Goal: Information Seeking & Learning: Learn about a topic

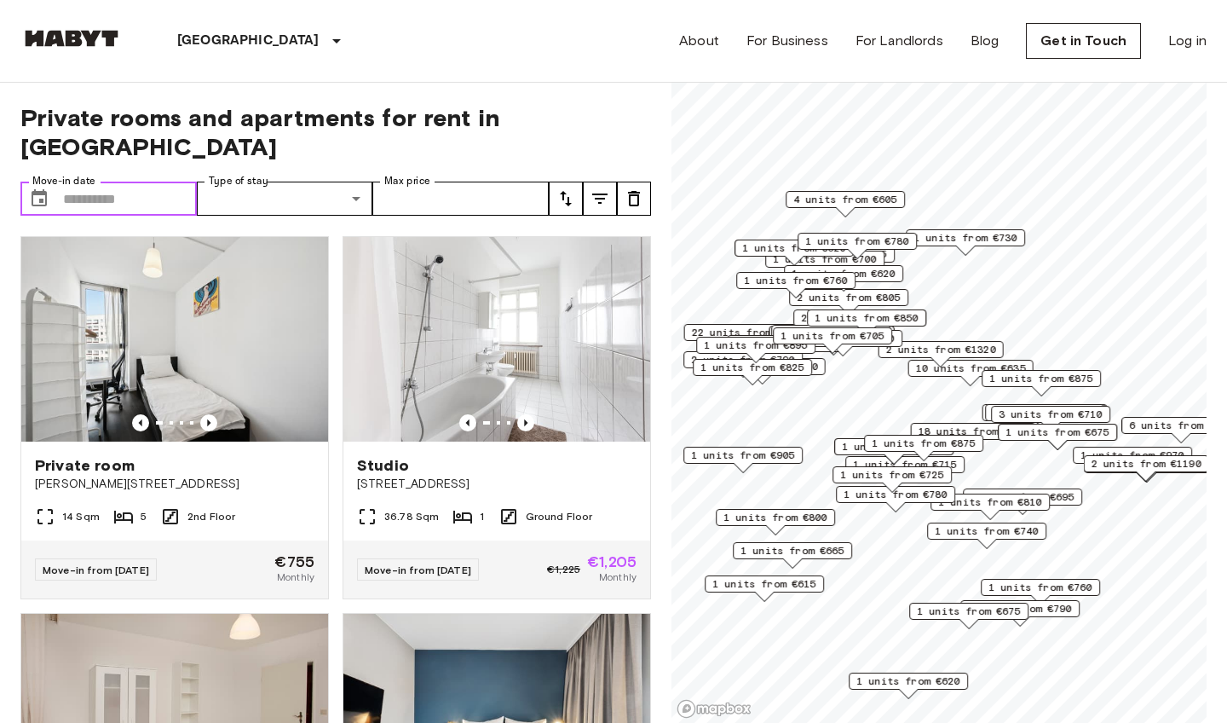
click at [135, 182] on input "Move-in date" at bounding box center [130, 199] width 134 height 34
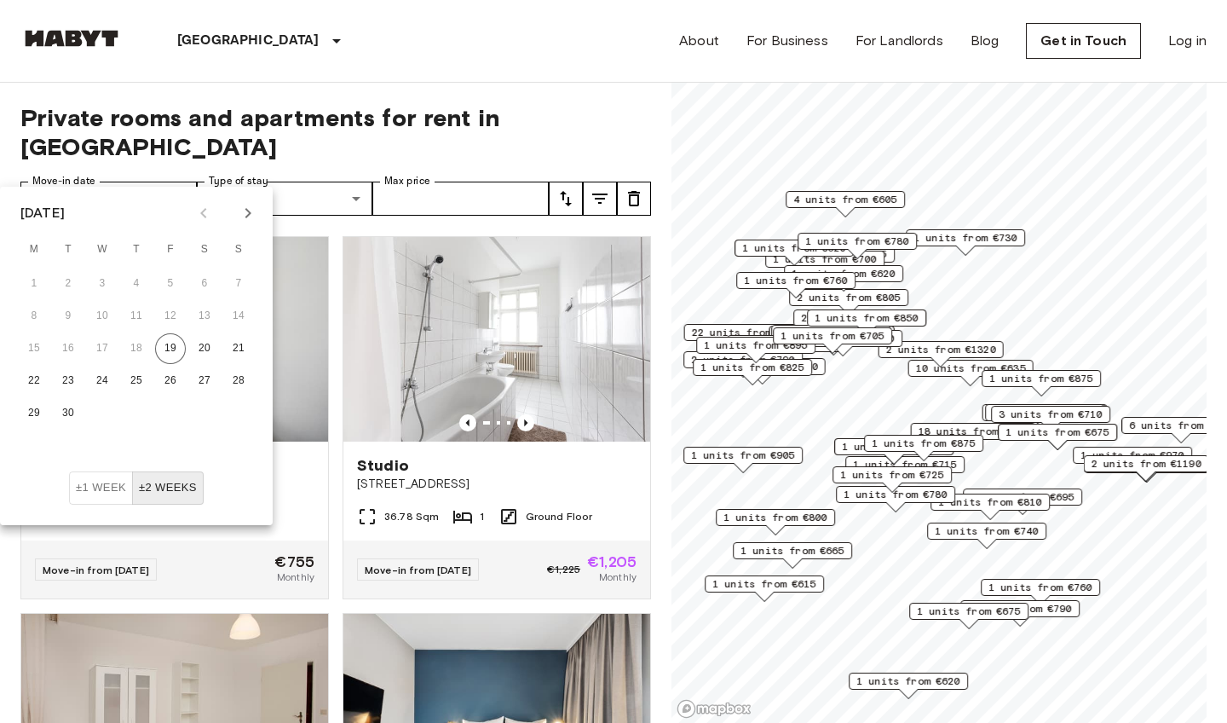
click at [256, 204] on icon "Next month" at bounding box center [248, 213] width 20 height 20
click at [209, 213] on icon "Previous month" at bounding box center [203, 213] width 20 height 20
click at [171, 385] on button "24" at bounding box center [170, 381] width 31 height 31
type input "**********"
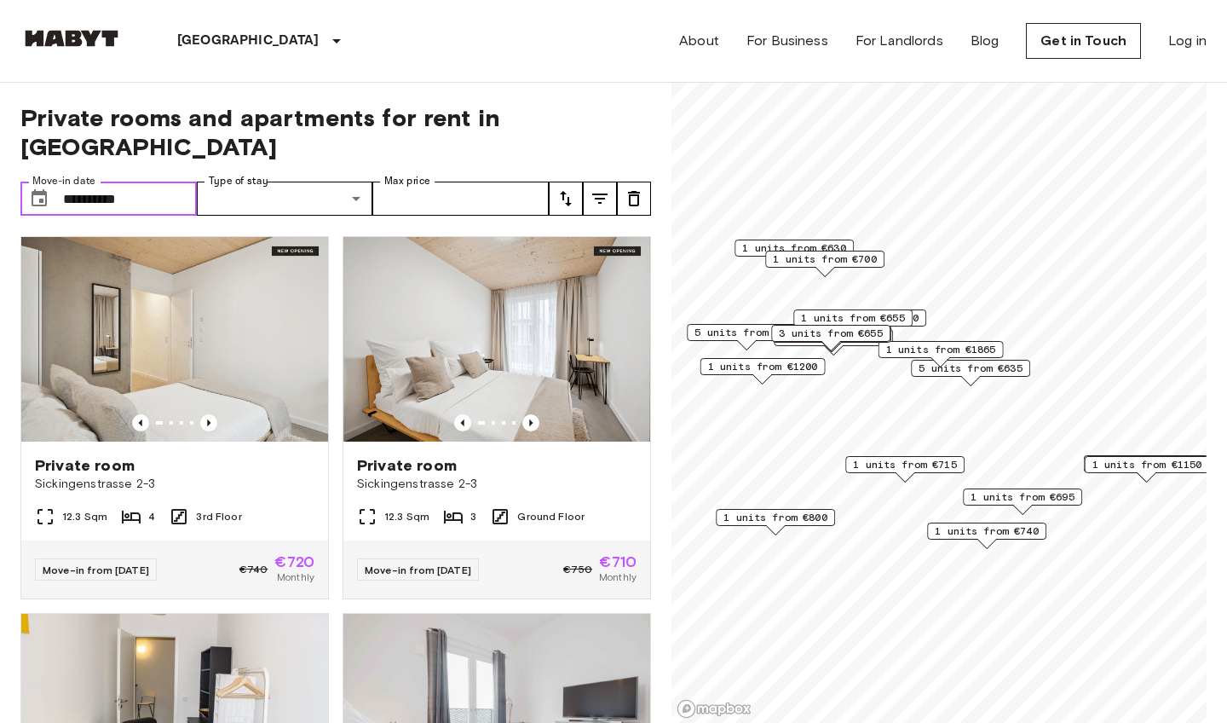
click at [169, 182] on input "**********" at bounding box center [130, 199] width 134 height 34
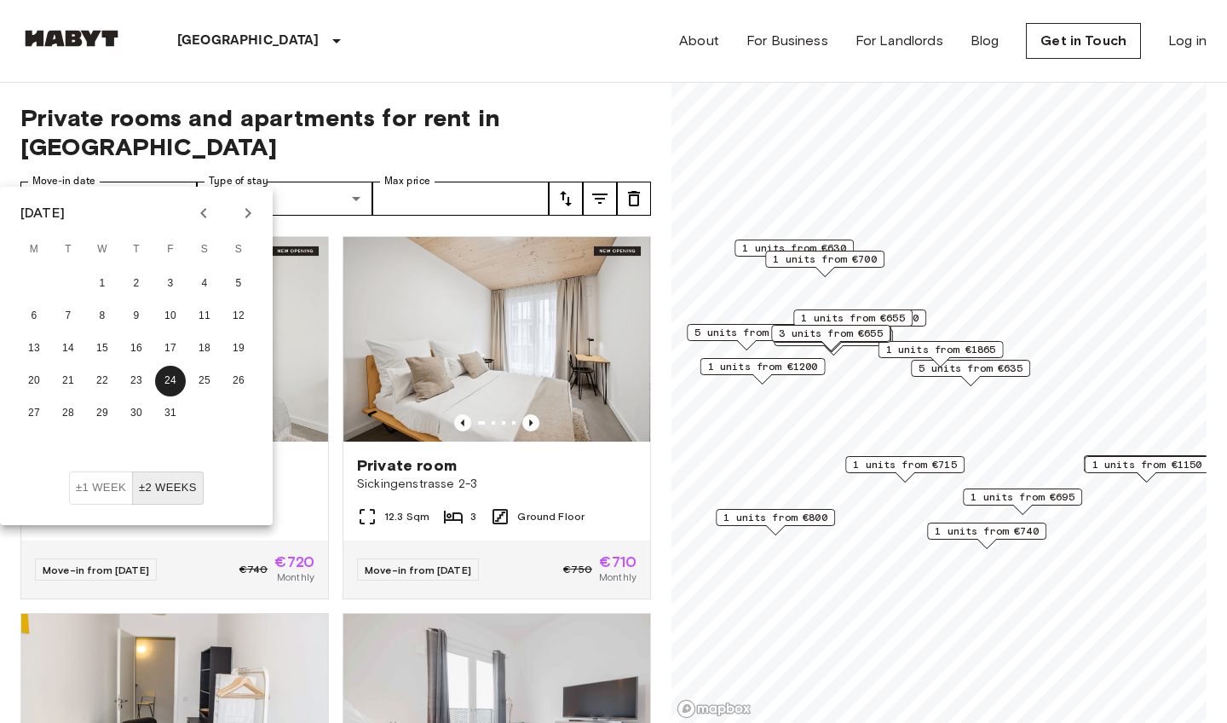
click at [181, 473] on button "±2 weeks" at bounding box center [168, 487] width 72 height 33
click at [170, 495] on button "±2 weeks" at bounding box center [168, 487] width 72 height 33
click at [187, 493] on button "±2 weeks" at bounding box center [168, 487] width 72 height 33
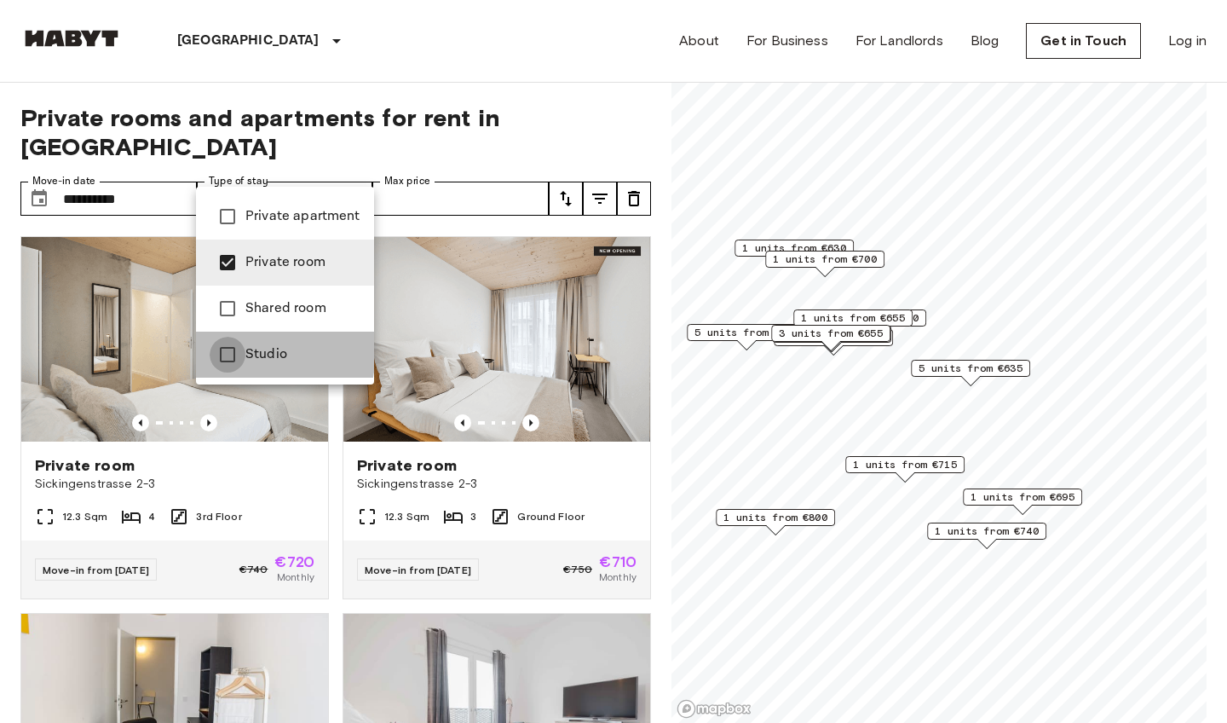
type input "**********"
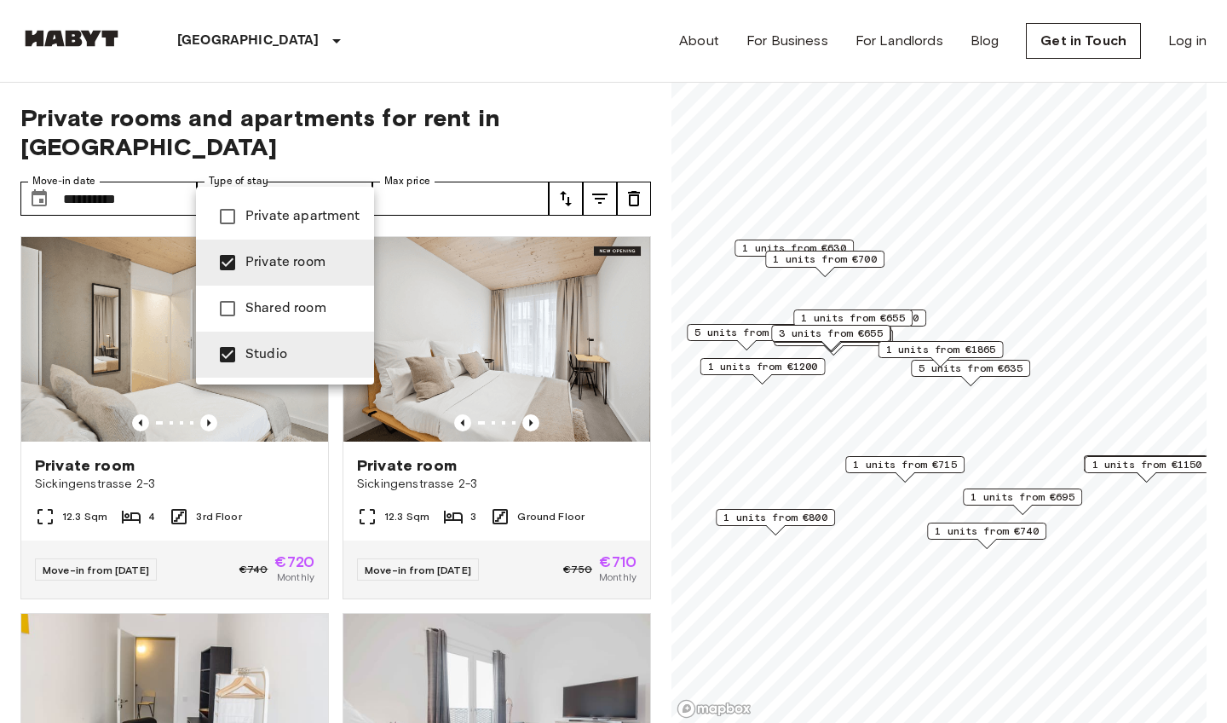
click at [453, 169] on div at bounding box center [613, 361] width 1227 height 723
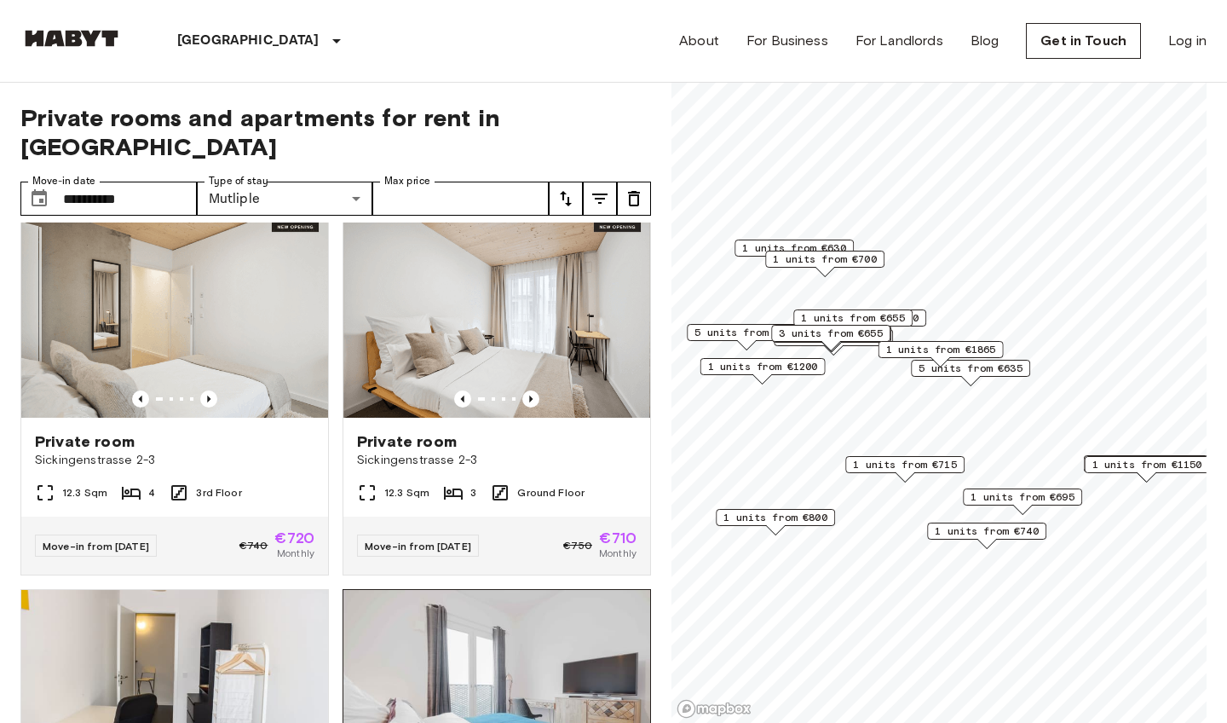
scroll to position [23, 0]
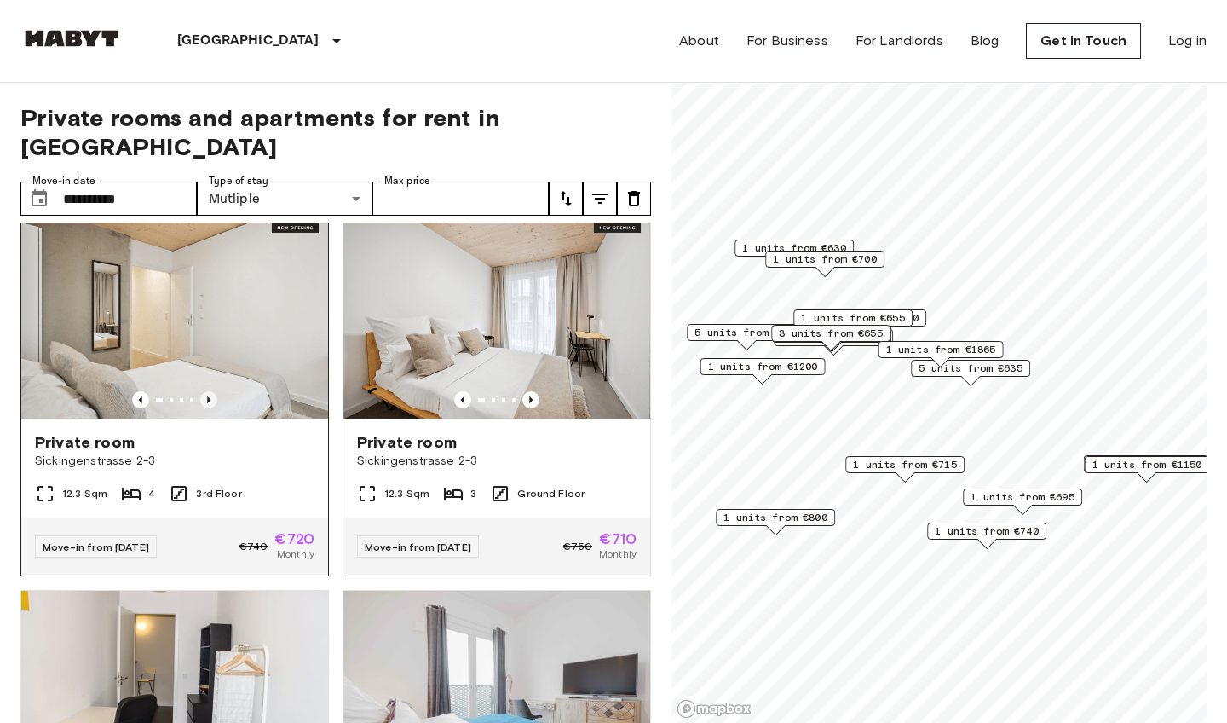
click at [210, 391] on icon "Previous image" at bounding box center [208, 399] width 17 height 17
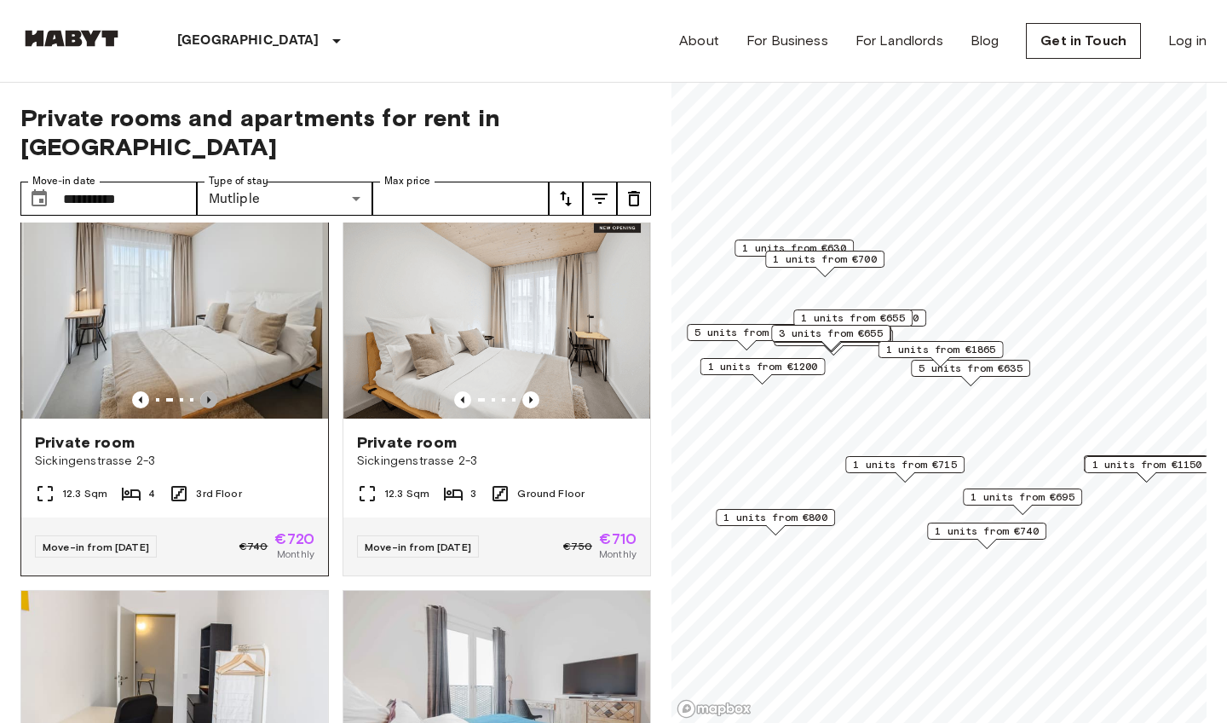
click at [210, 391] on icon "Previous image" at bounding box center [208, 399] width 17 height 17
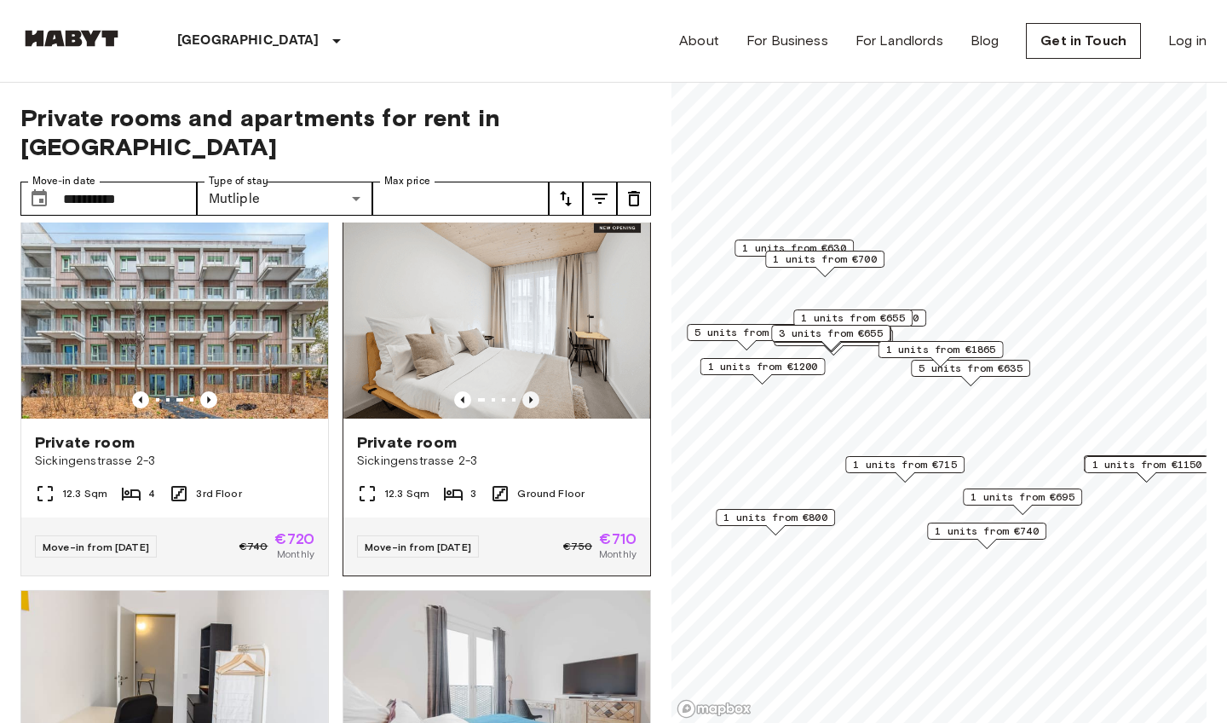
click at [533, 391] on icon "Previous image" at bounding box center [530, 399] width 17 height 17
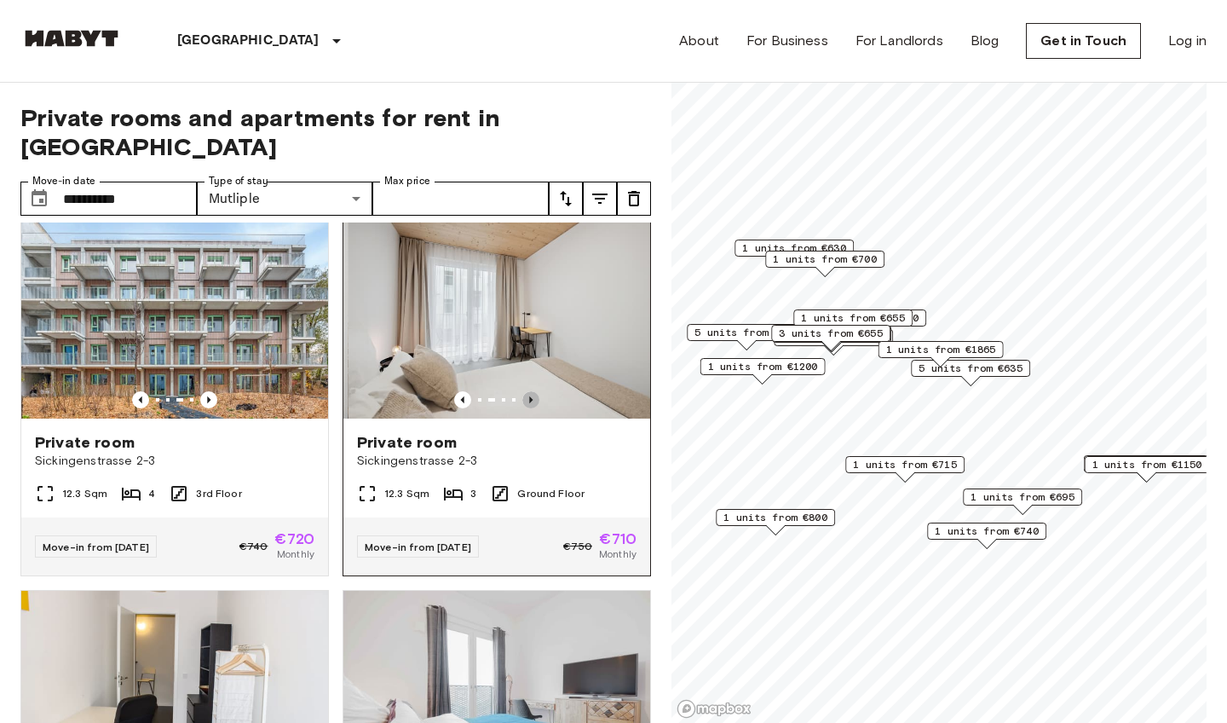
click at [533, 391] on icon "Previous image" at bounding box center [530, 399] width 17 height 17
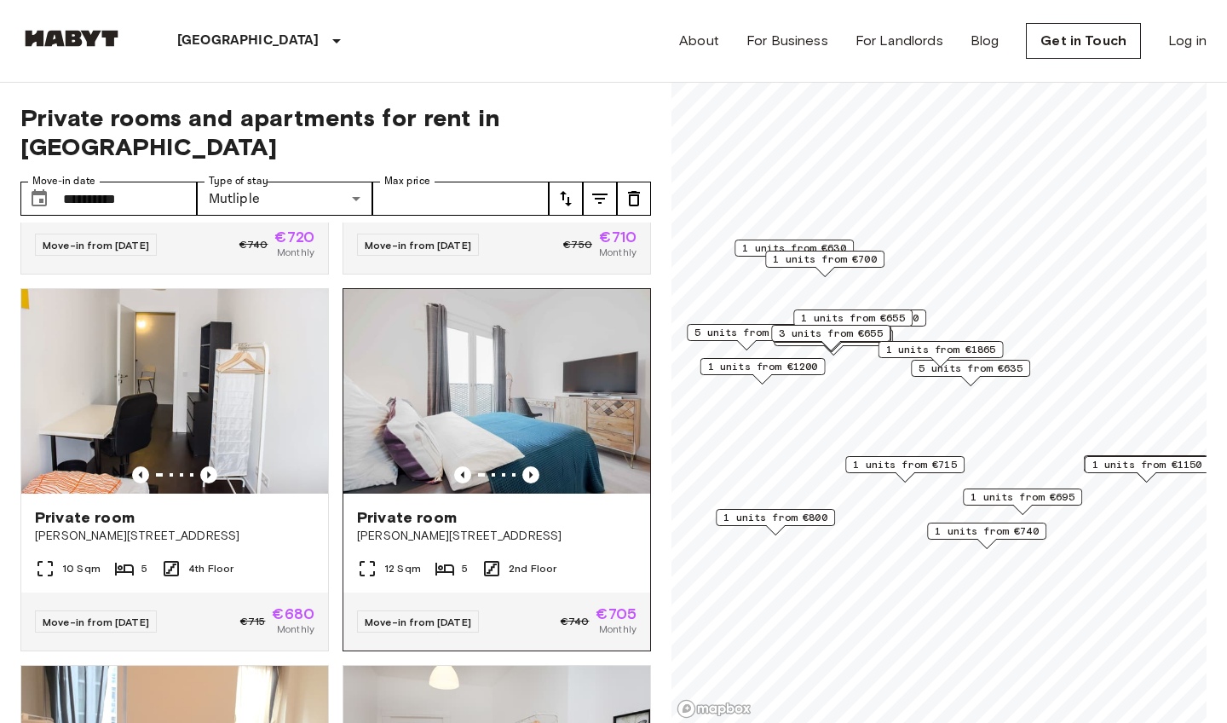
scroll to position [400, 0]
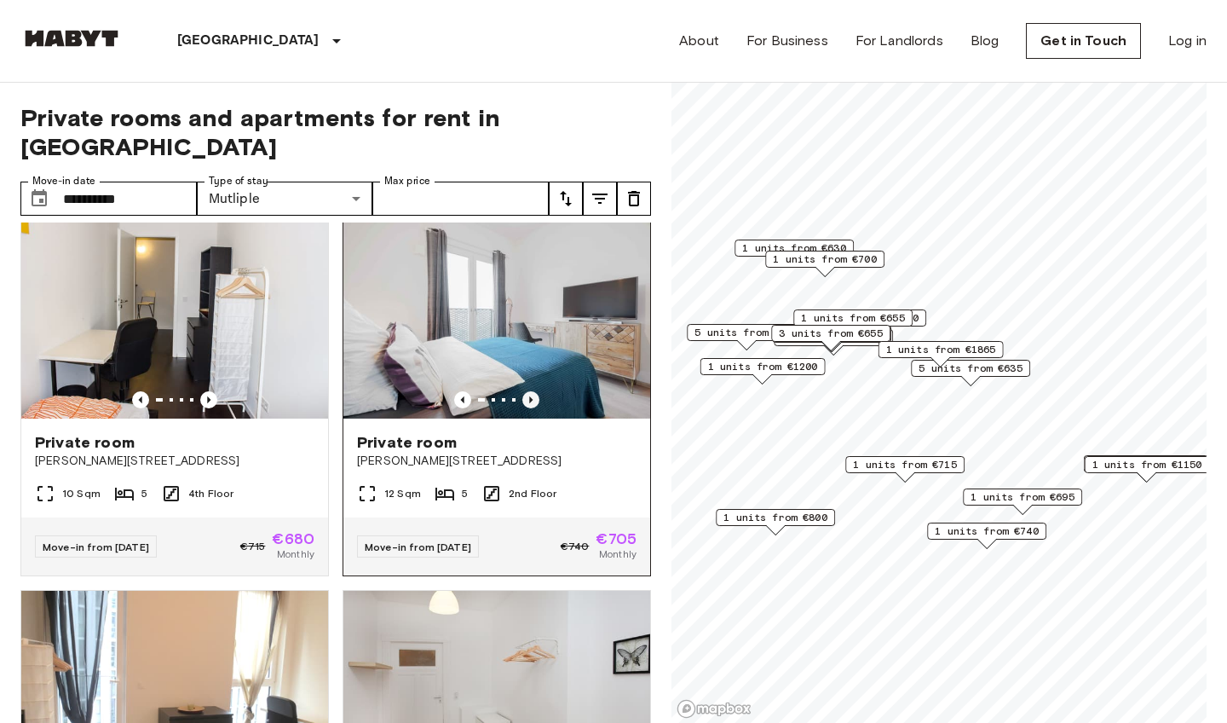
click at [529, 391] on icon "Previous image" at bounding box center [530, 399] width 17 height 17
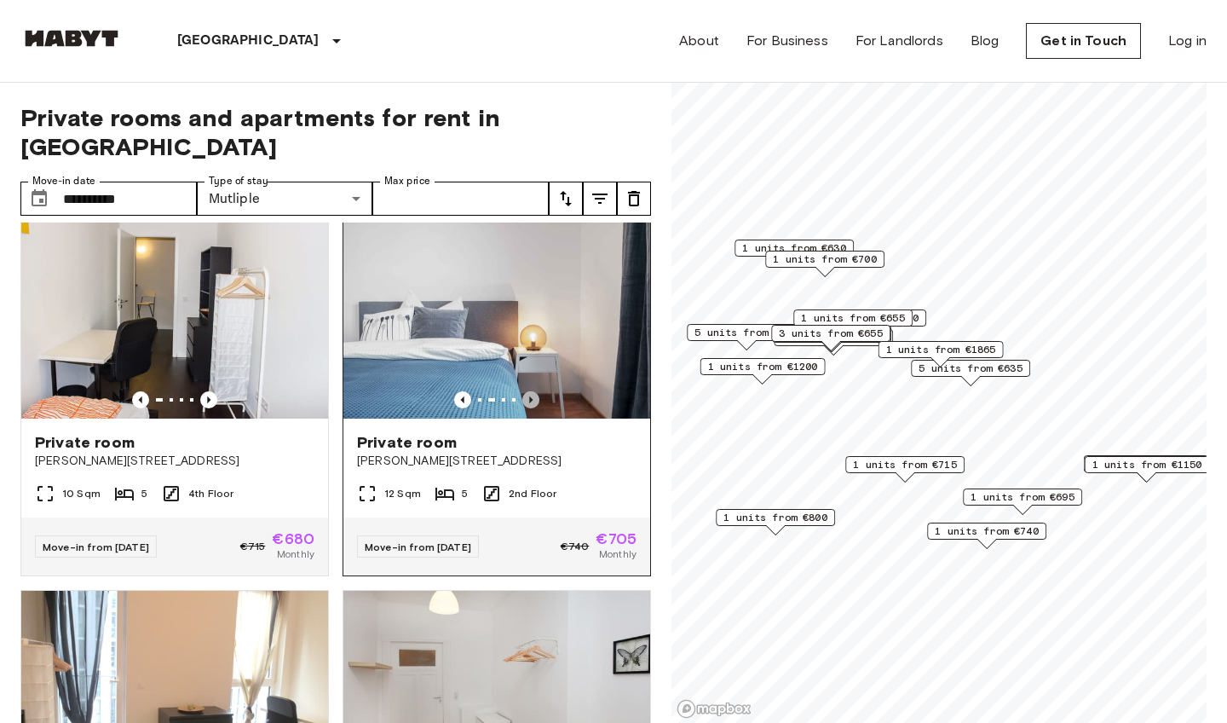
click at [529, 391] on icon "Previous image" at bounding box center [530, 399] width 17 height 17
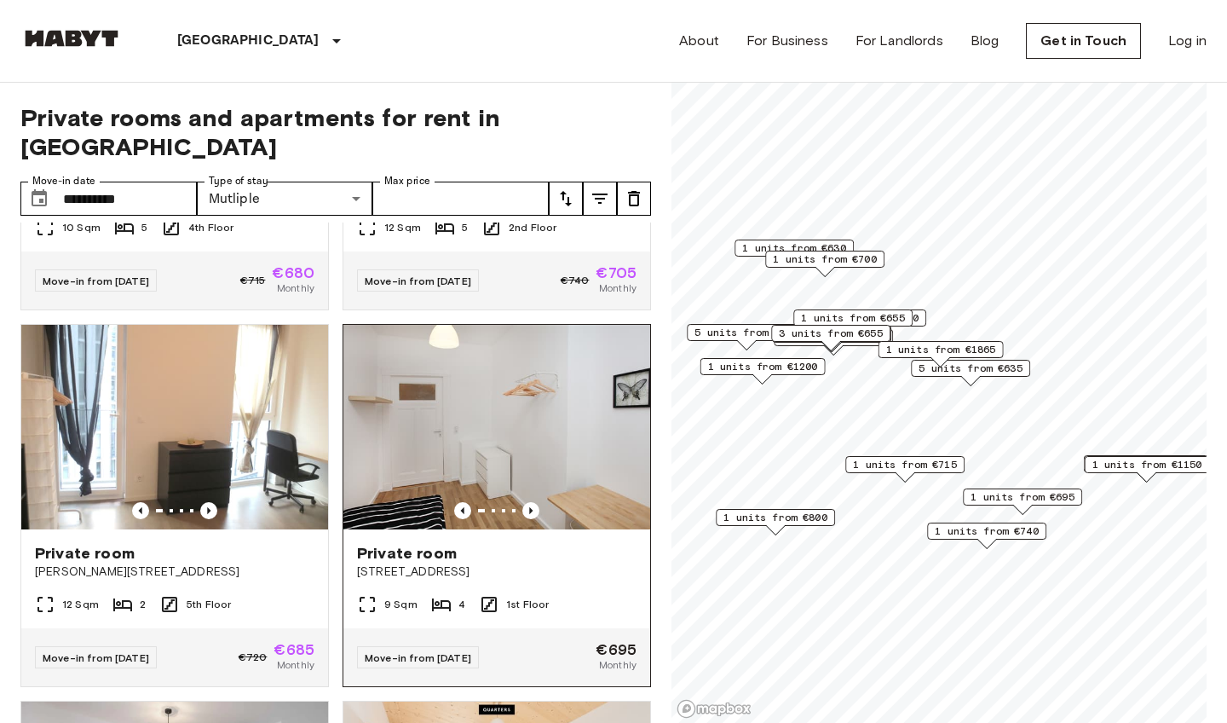
scroll to position [687, 0]
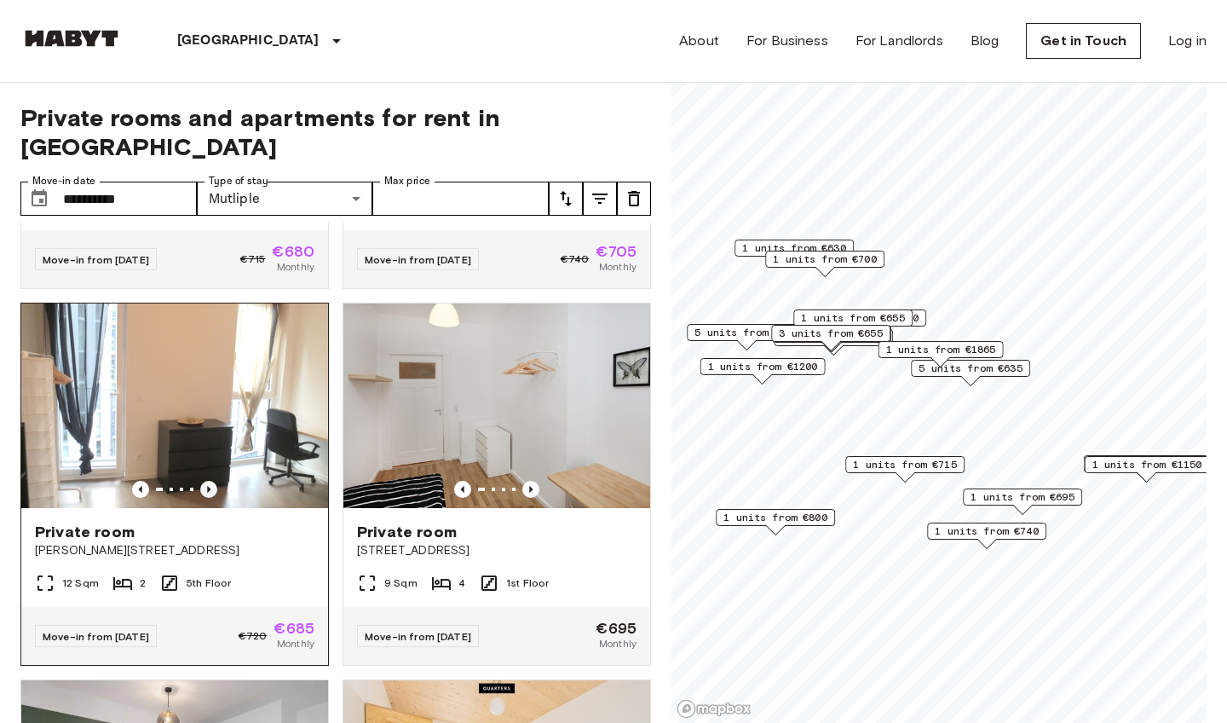
click at [210, 481] on icon "Previous image" at bounding box center [208, 489] width 17 height 17
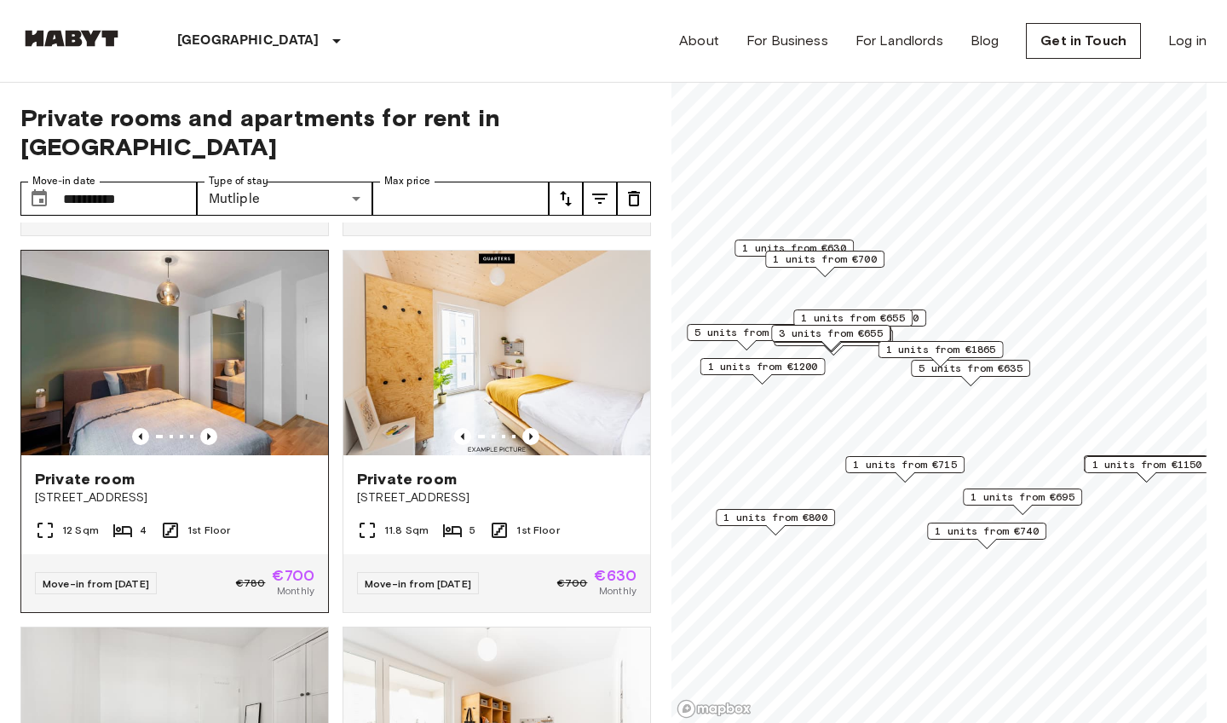
scroll to position [1113, 0]
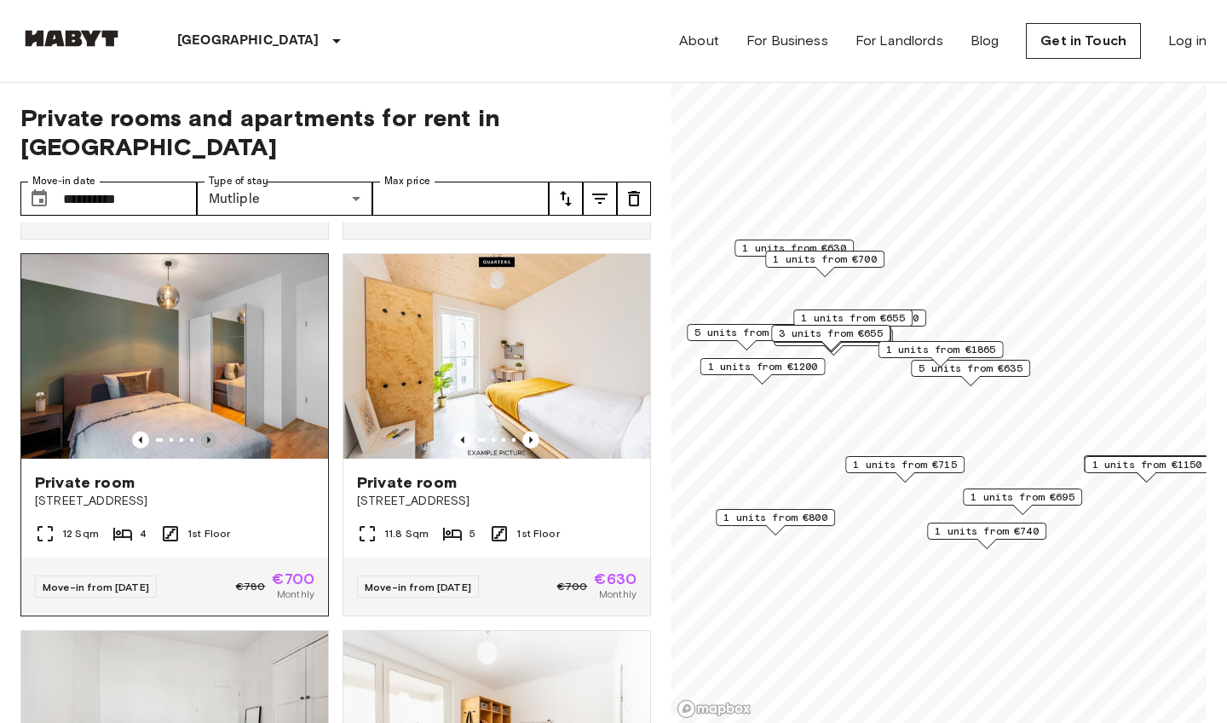
click at [211, 431] on icon "Previous image" at bounding box center [208, 439] width 17 height 17
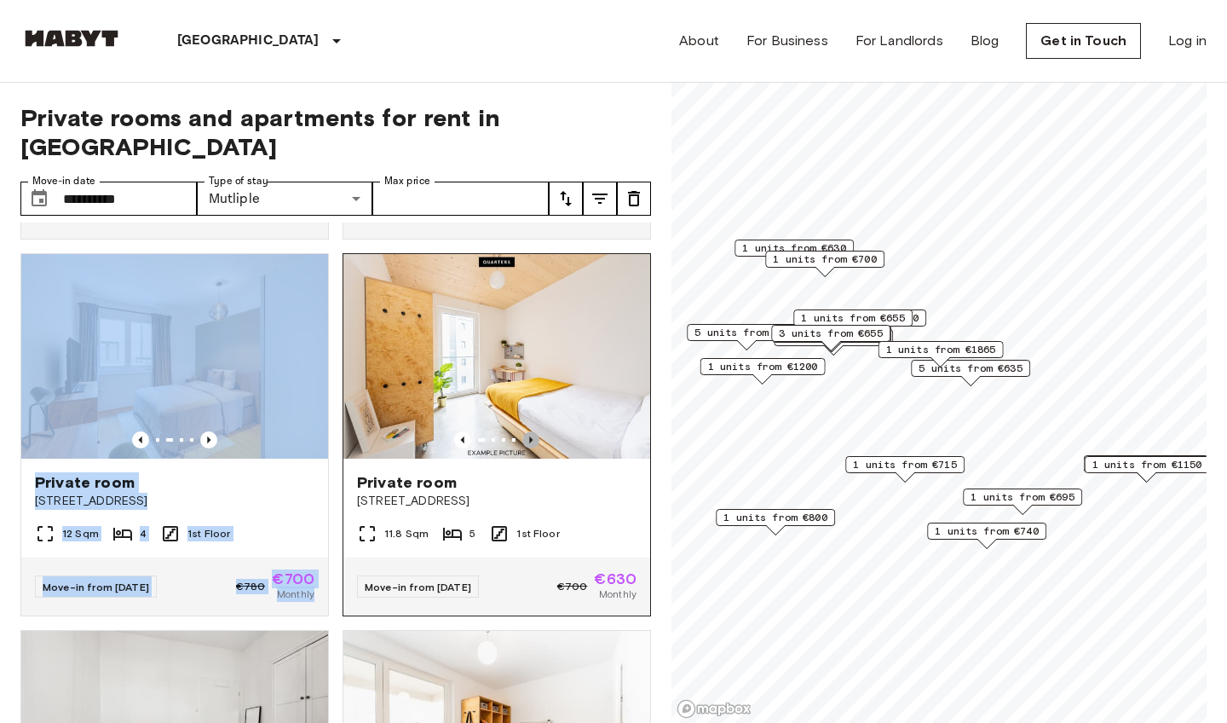
click at [535, 431] on icon "Previous image" at bounding box center [530, 439] width 17 height 17
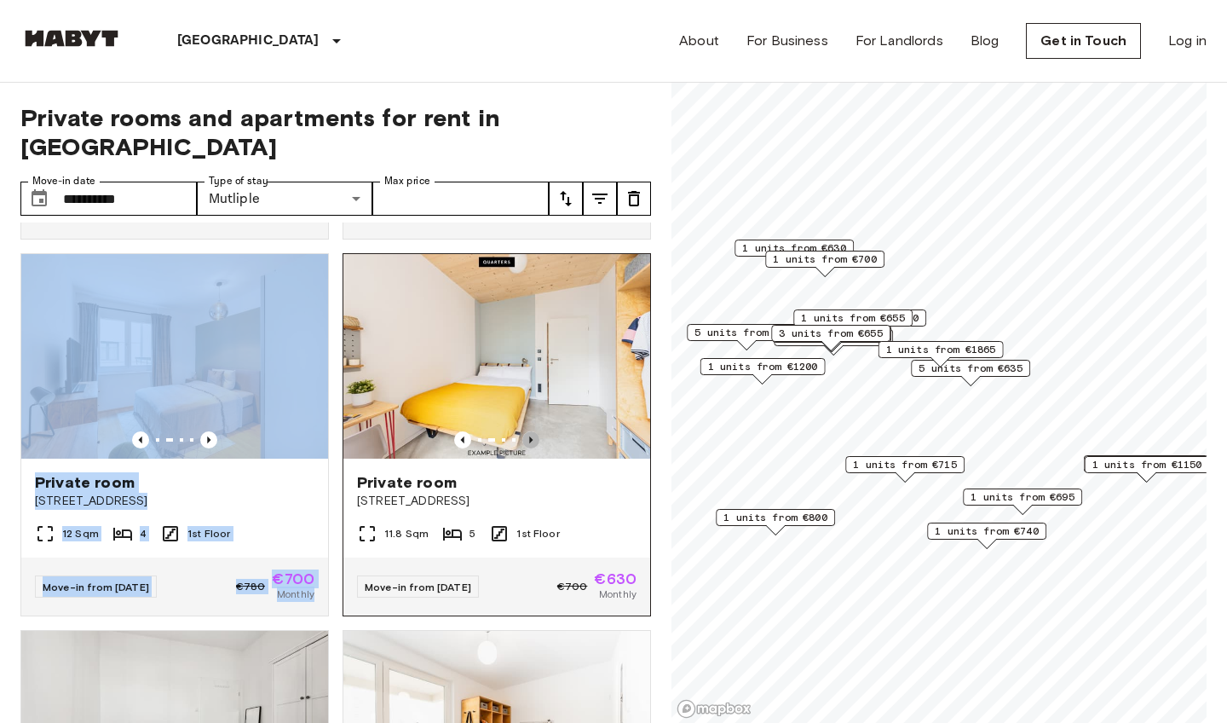
click at [535, 431] on icon "Previous image" at bounding box center [530, 439] width 17 height 17
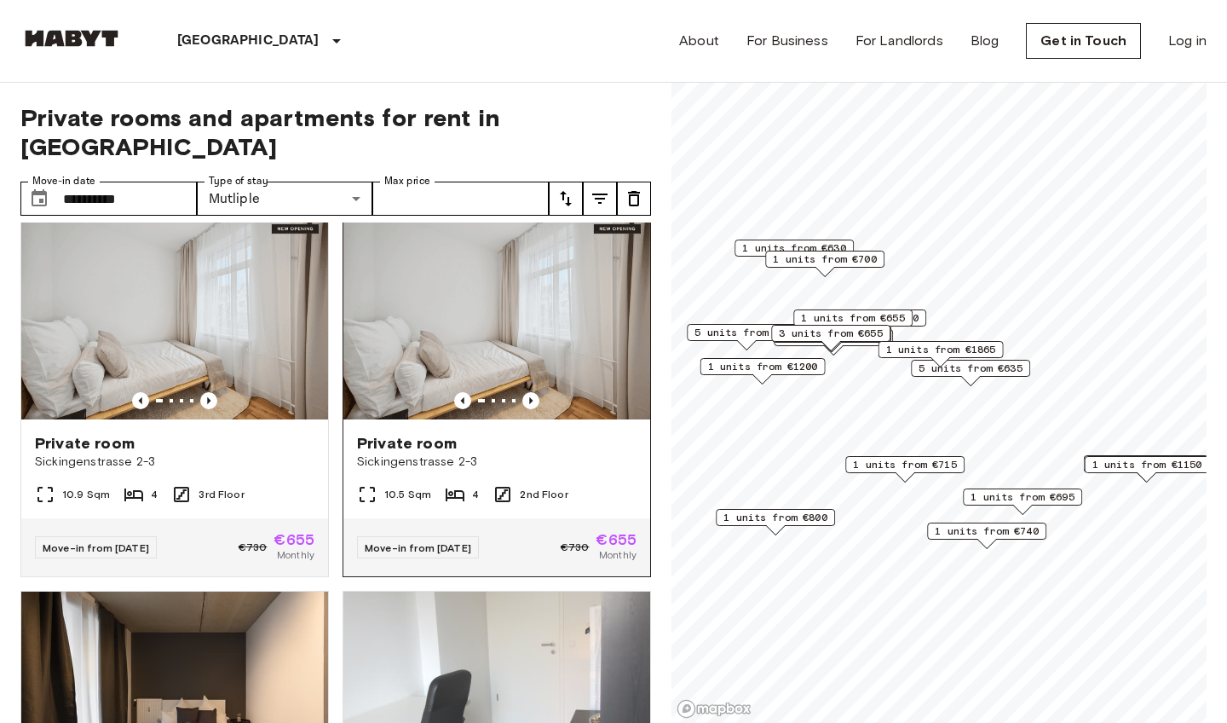
scroll to position [2660, 0]
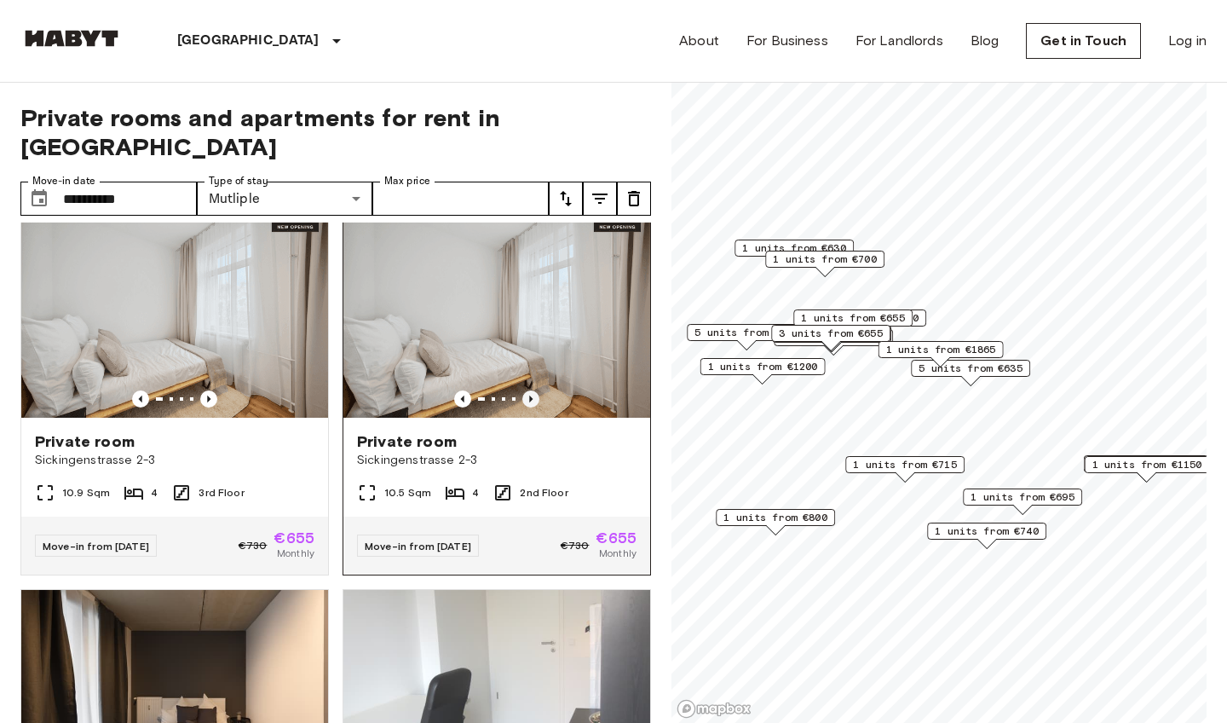
click at [533, 390] on icon "Previous image" at bounding box center [530, 398] width 17 height 17
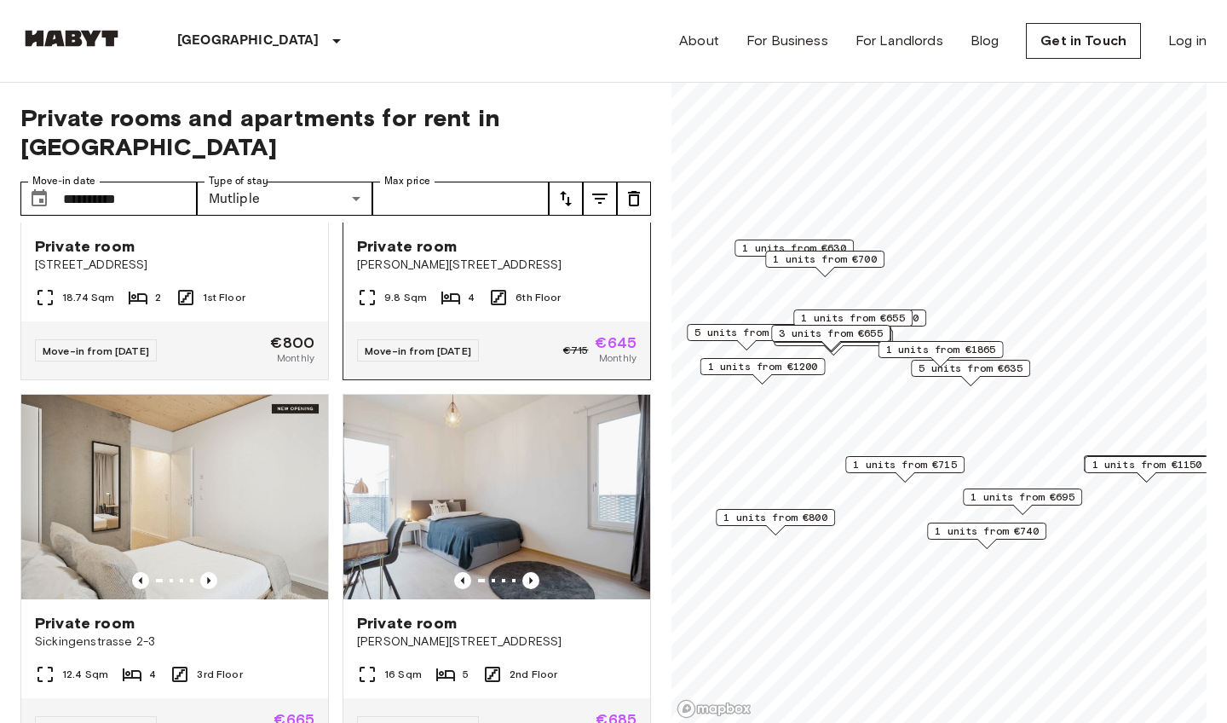
scroll to position [4873, 0]
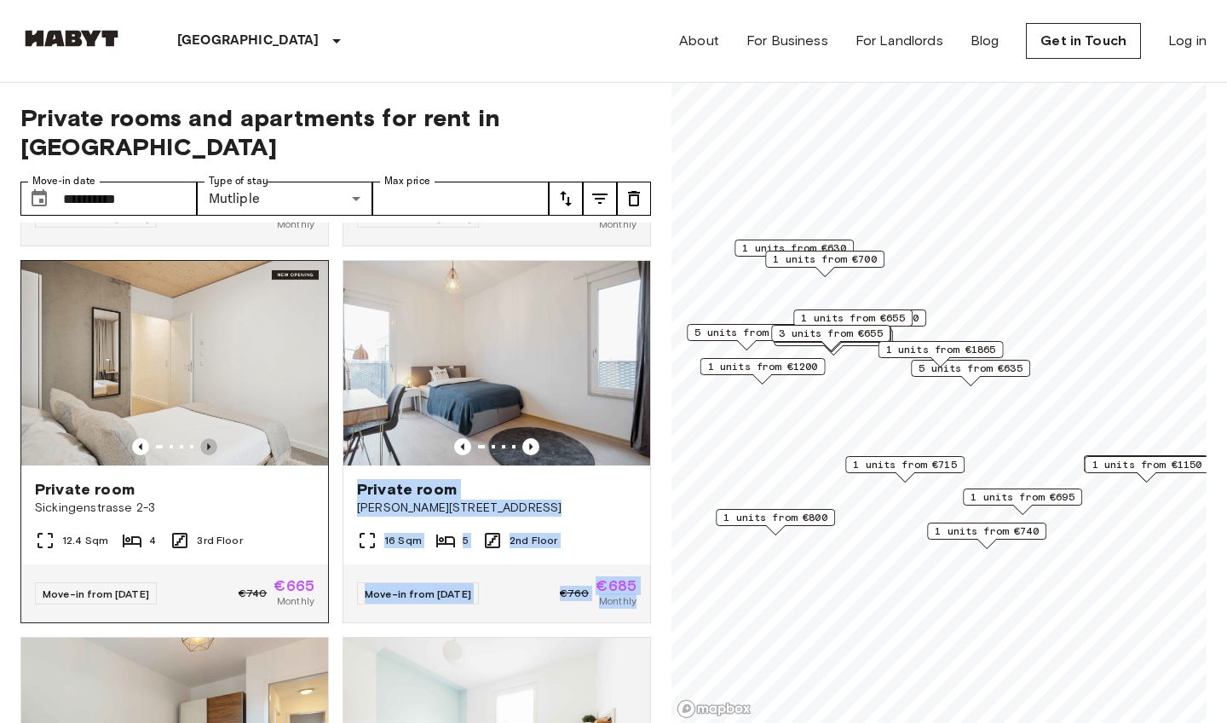
click at [216, 438] on icon "Previous image" at bounding box center [208, 446] width 17 height 17
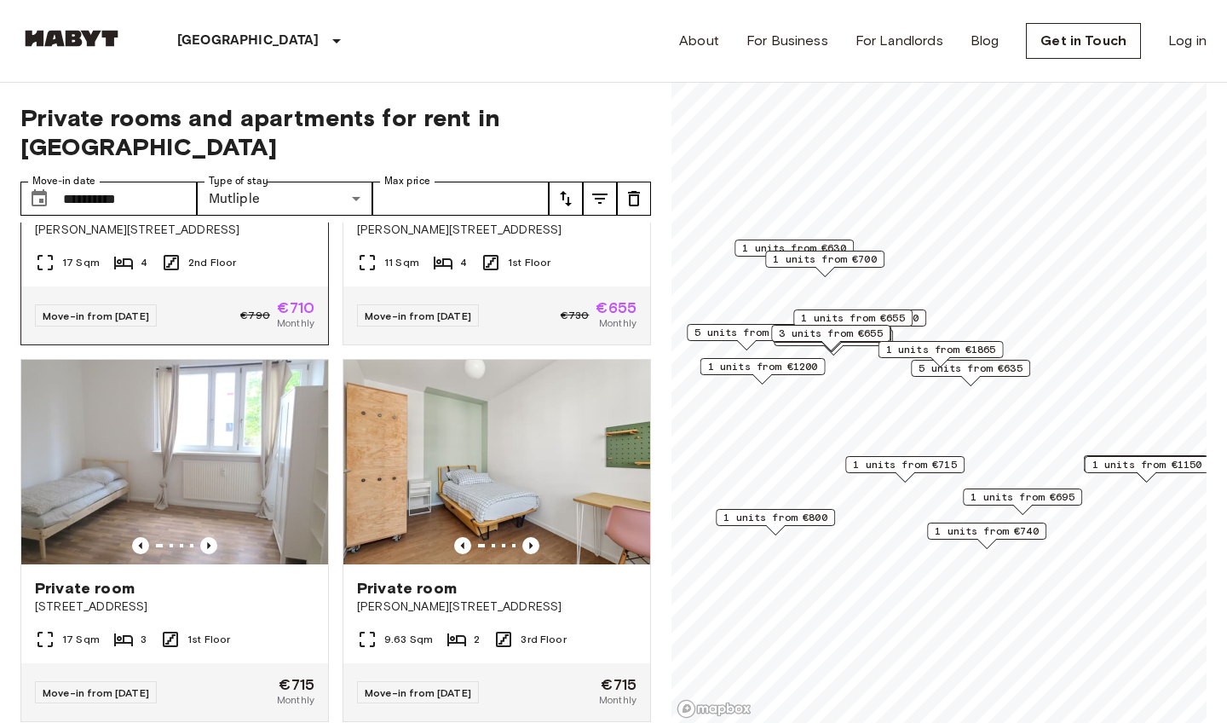
scroll to position [5906, 0]
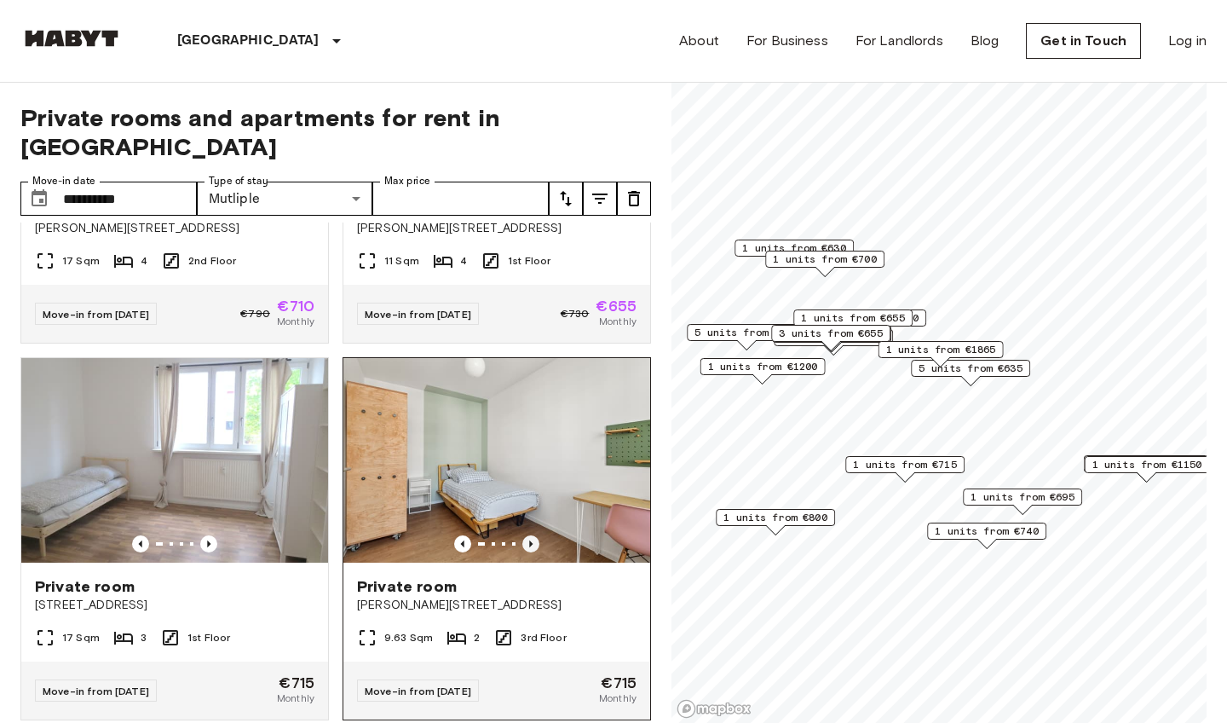
click at [532, 535] on icon "Previous image" at bounding box center [530, 543] width 17 height 17
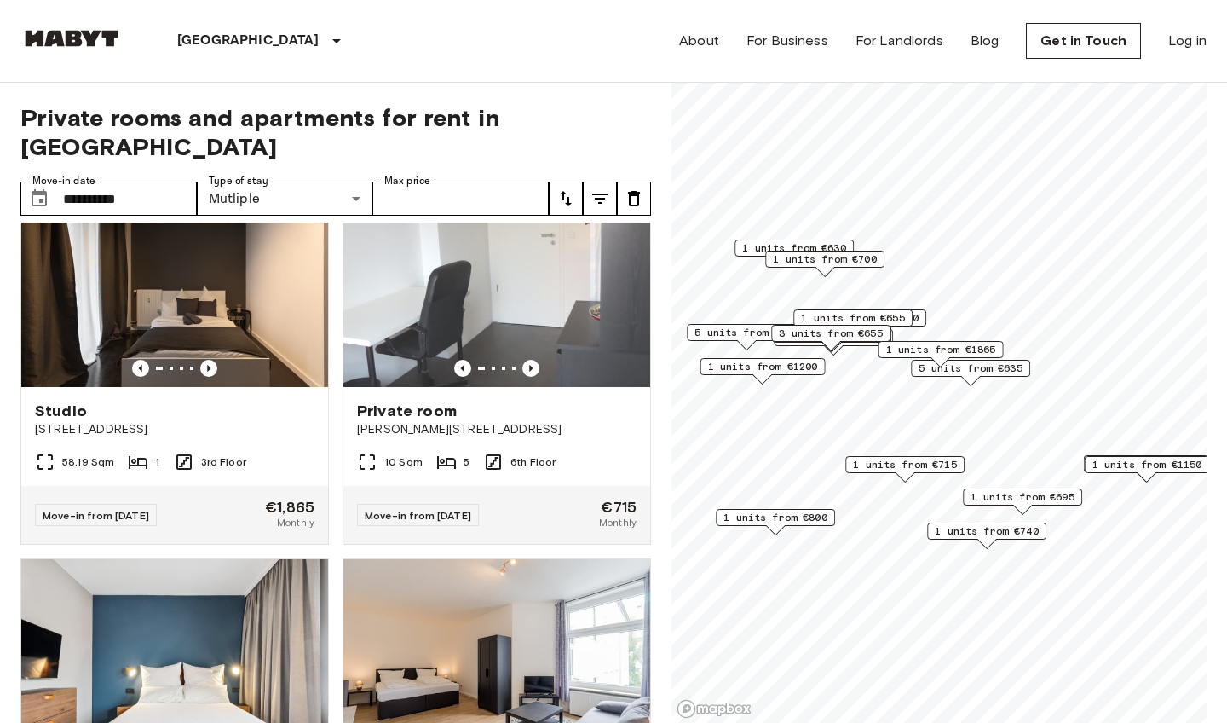
scroll to position [2625, 0]
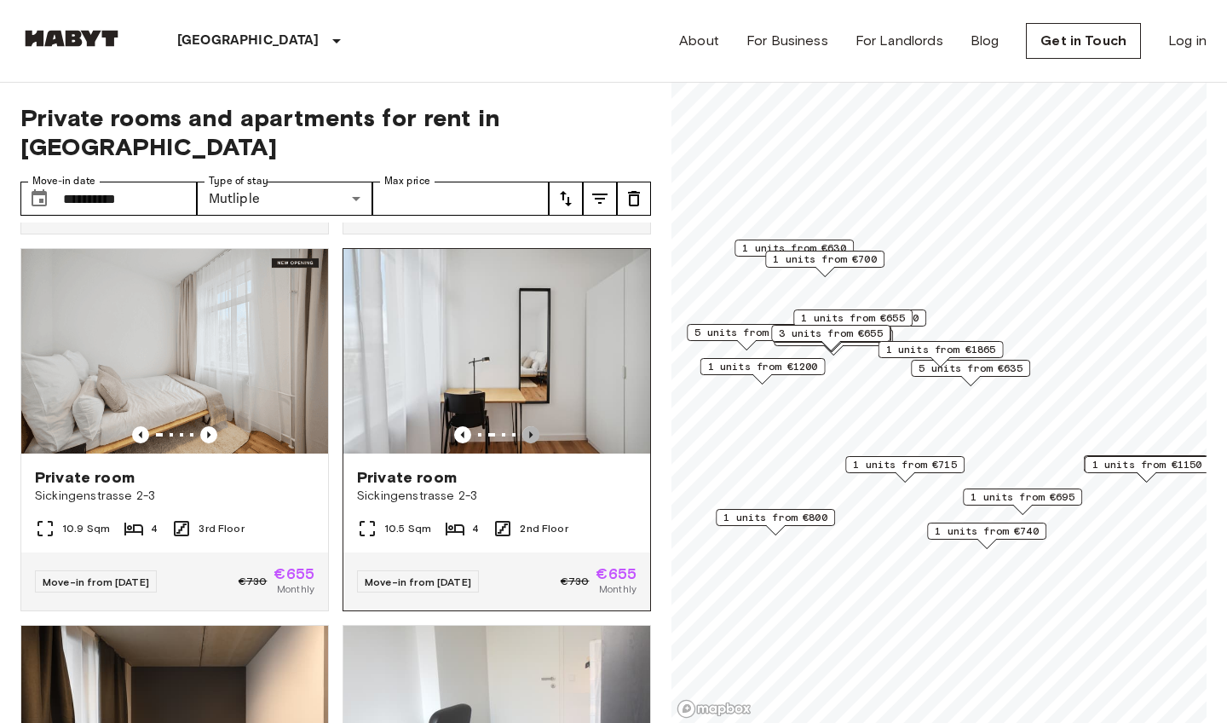
click at [531, 431] on icon "Previous image" at bounding box center [530, 434] width 3 height 7
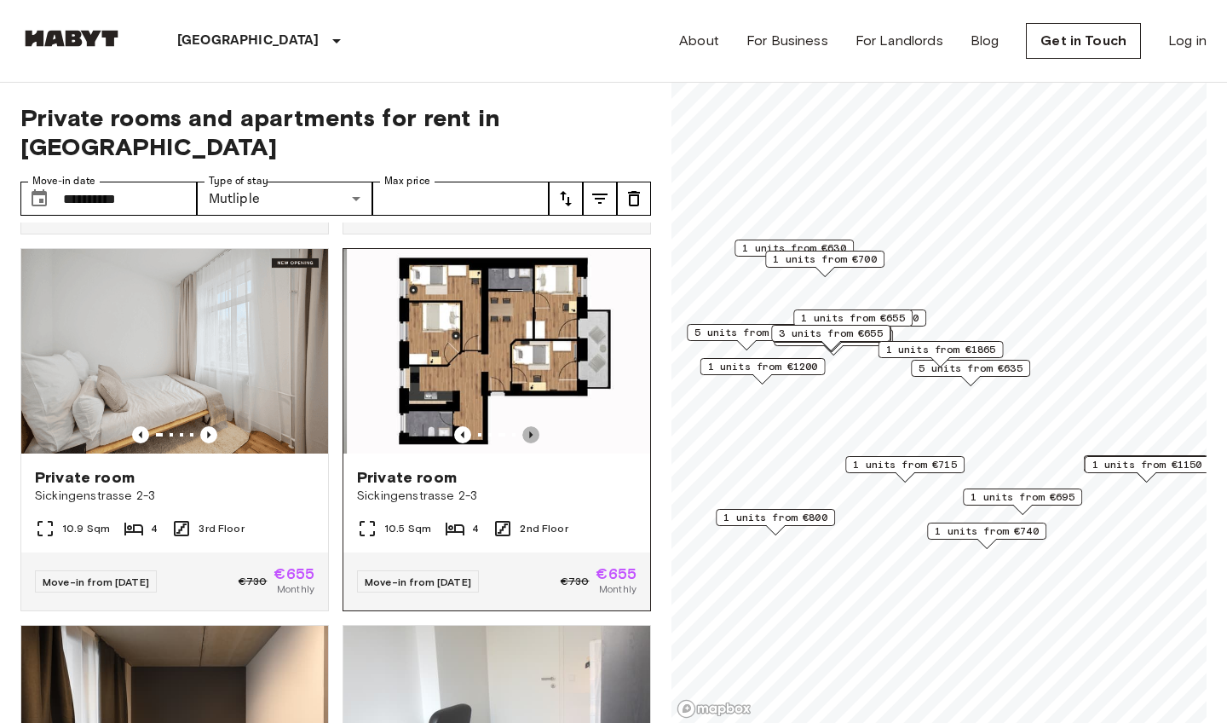
click at [531, 431] on icon "Previous image" at bounding box center [530, 434] width 3 height 7
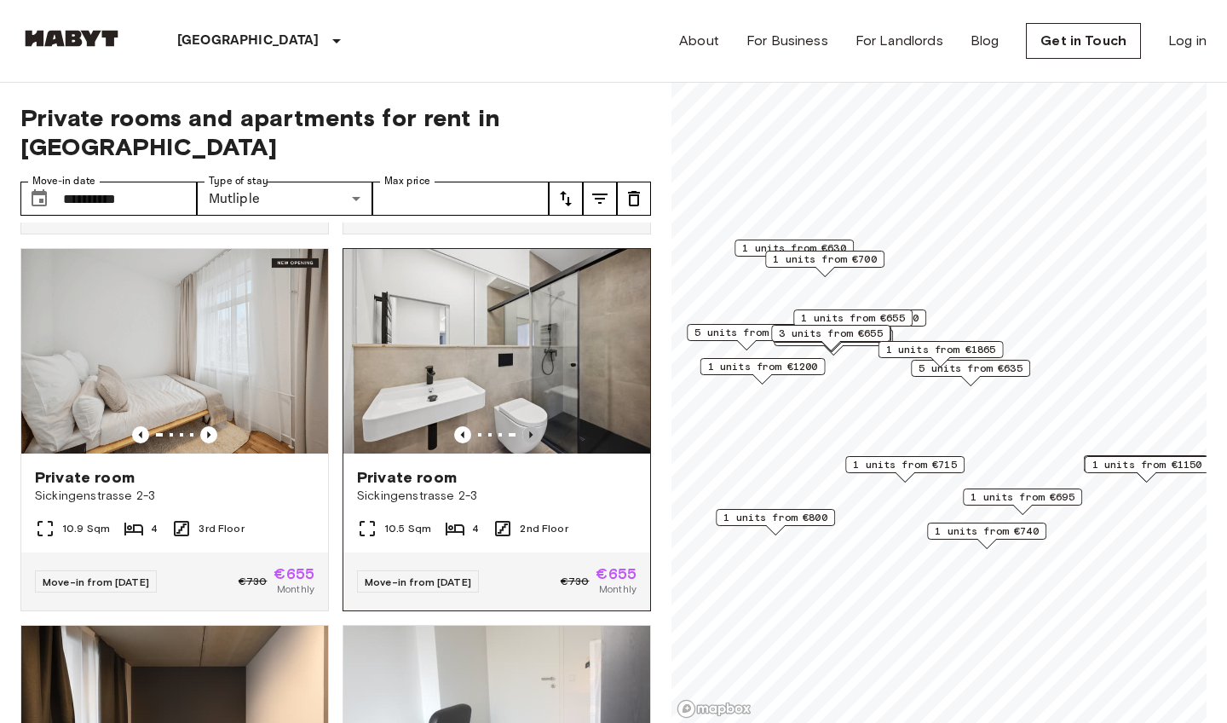
click at [531, 431] on icon "Previous image" at bounding box center [530, 434] width 3 height 7
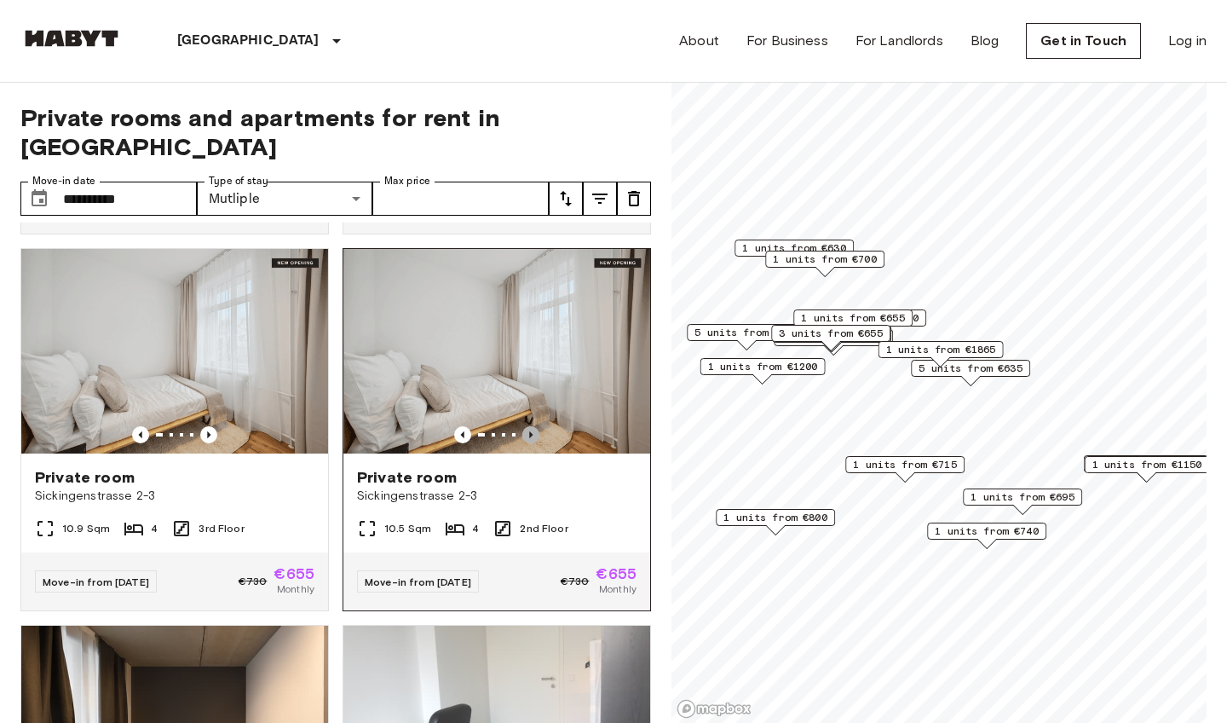
click at [531, 431] on icon "Previous image" at bounding box center [530, 434] width 3 height 7
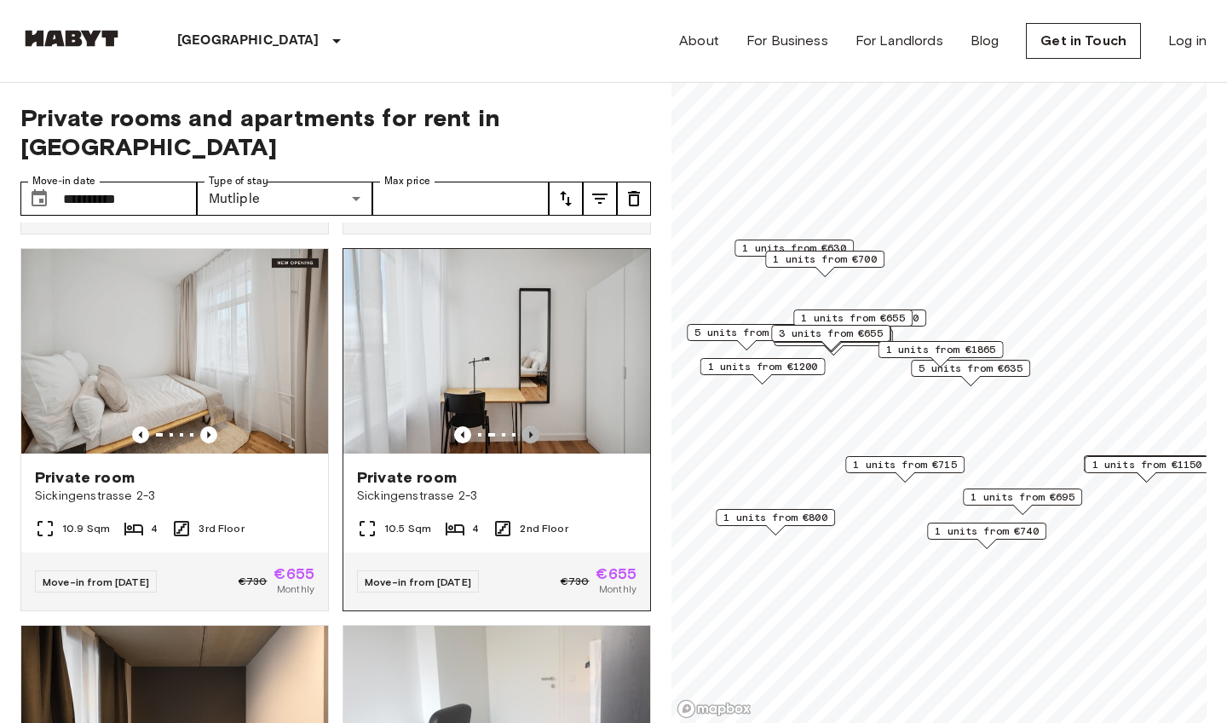
click at [531, 431] on icon "Previous image" at bounding box center [530, 434] width 3 height 7
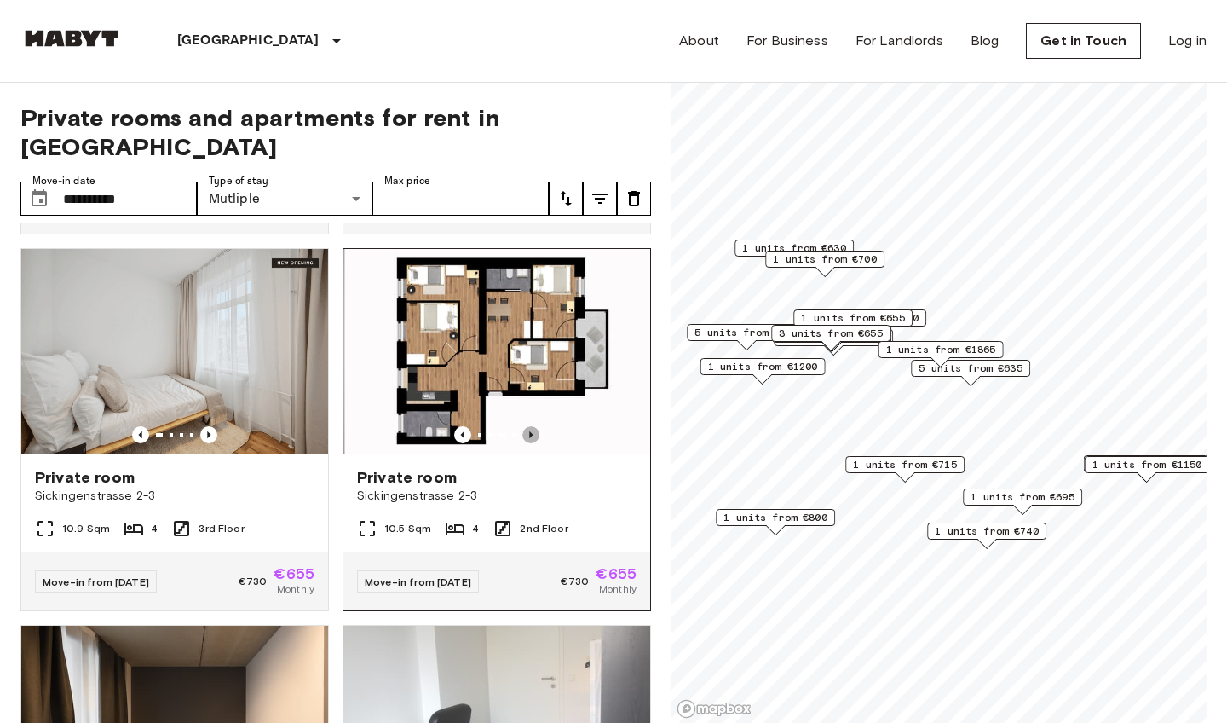
click at [531, 431] on icon "Previous image" at bounding box center [530, 434] width 3 height 7
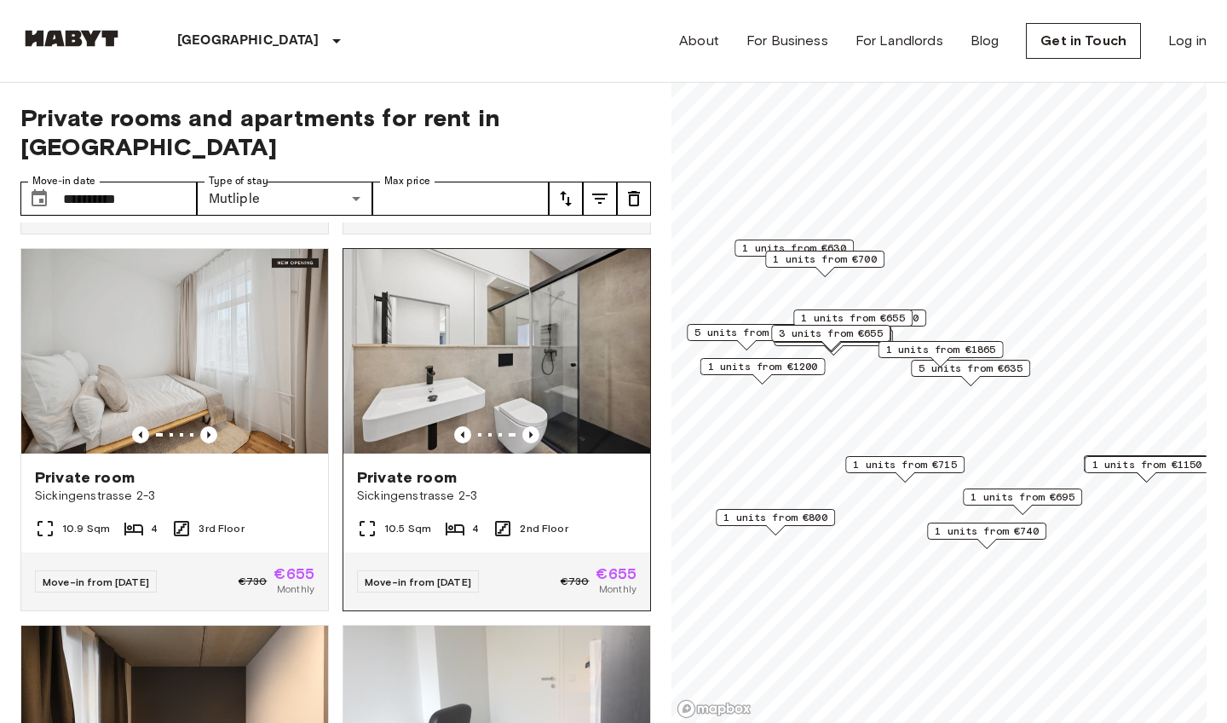
click at [526, 334] on img at bounding box center [496, 351] width 307 height 205
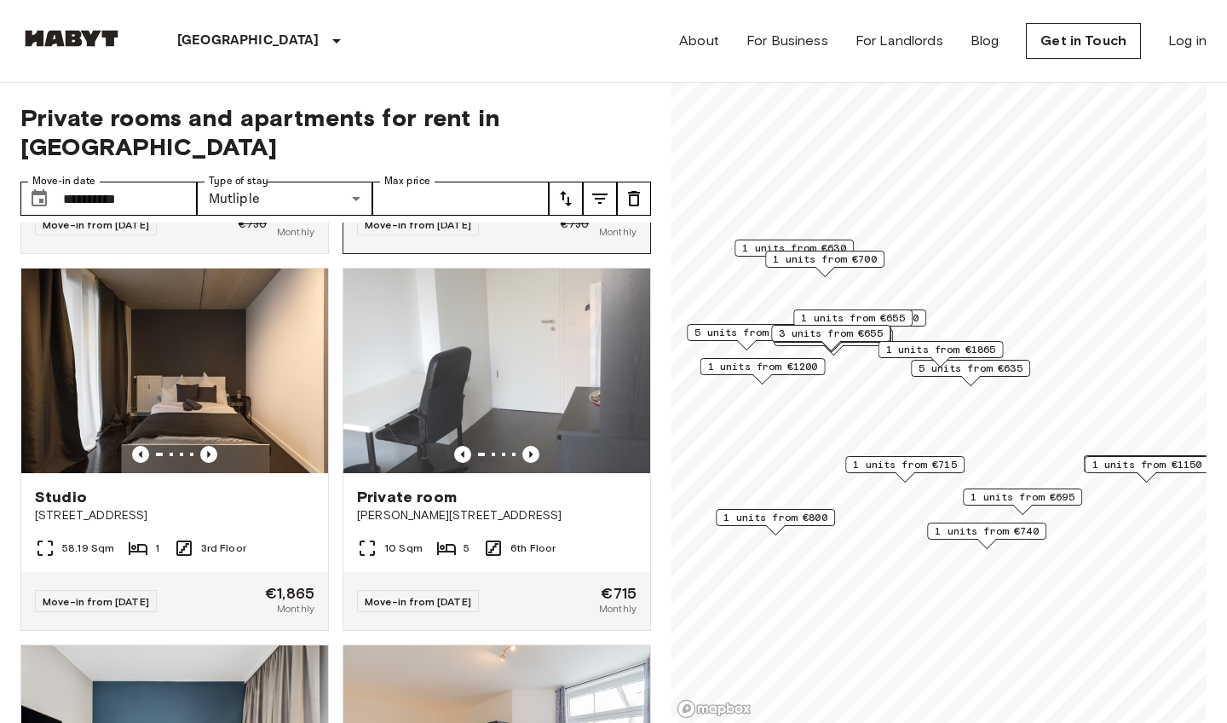
scroll to position [3001, 0]
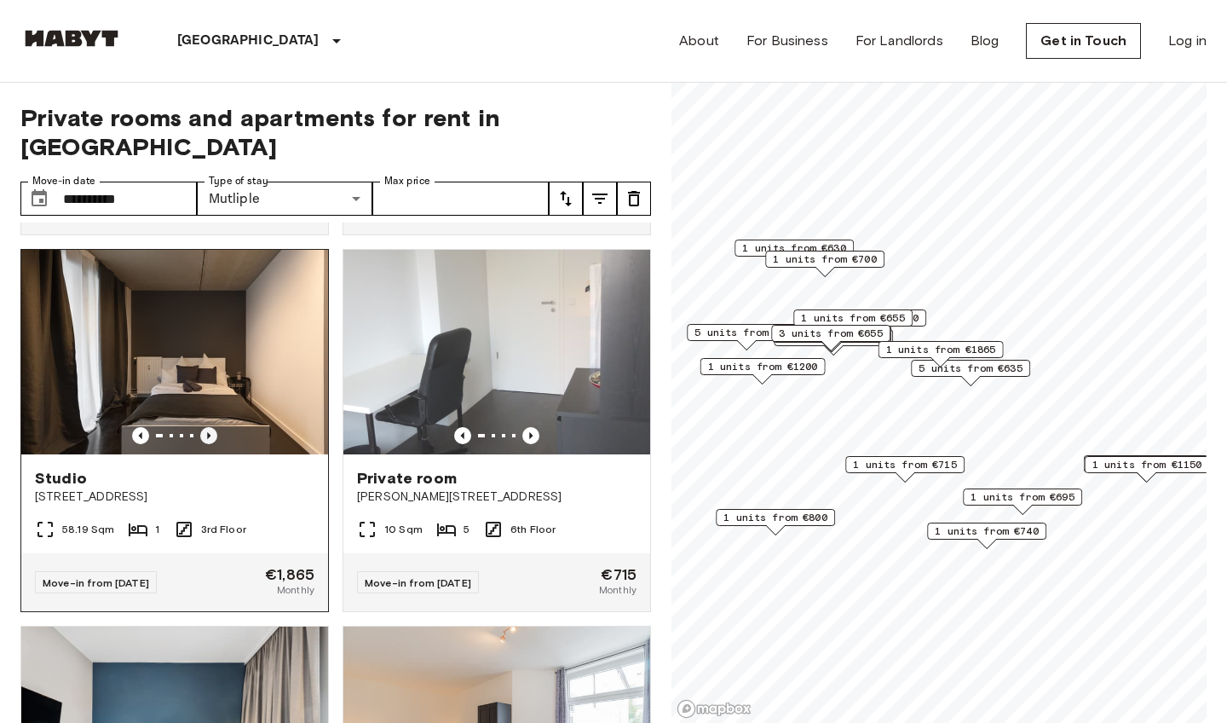
click at [210, 427] on icon "Previous image" at bounding box center [208, 435] width 17 height 17
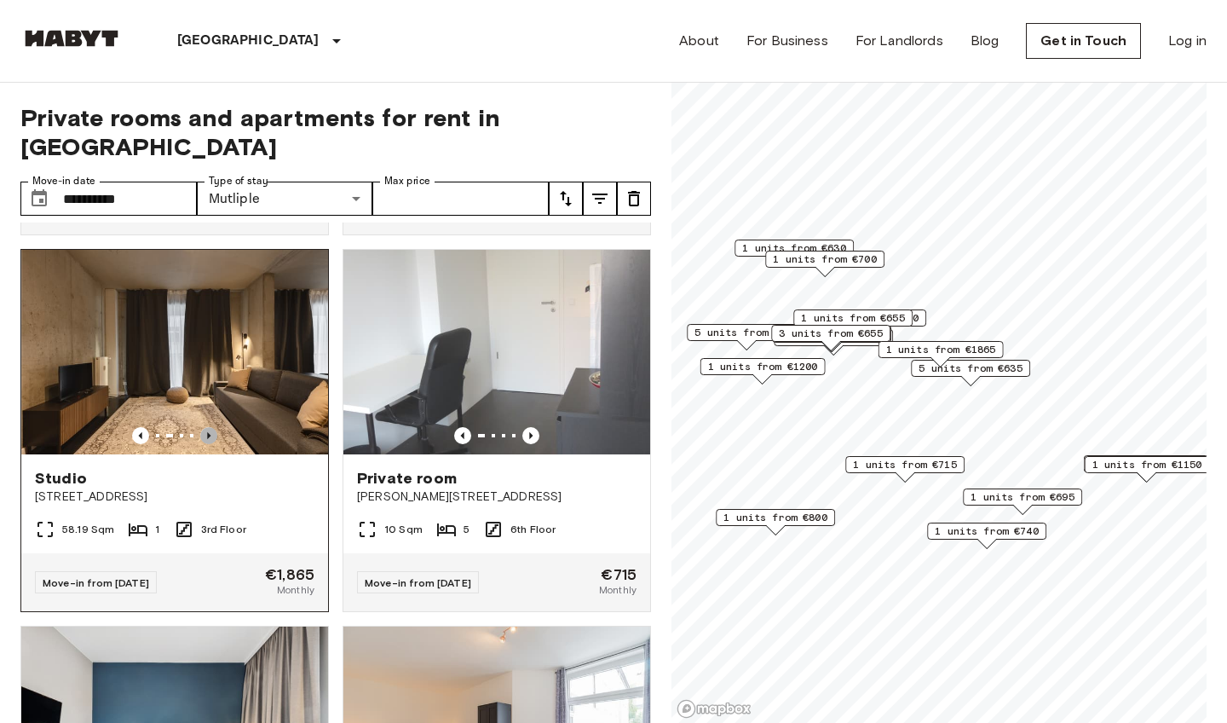
click at [210, 427] on icon "Previous image" at bounding box center [208, 435] width 17 height 17
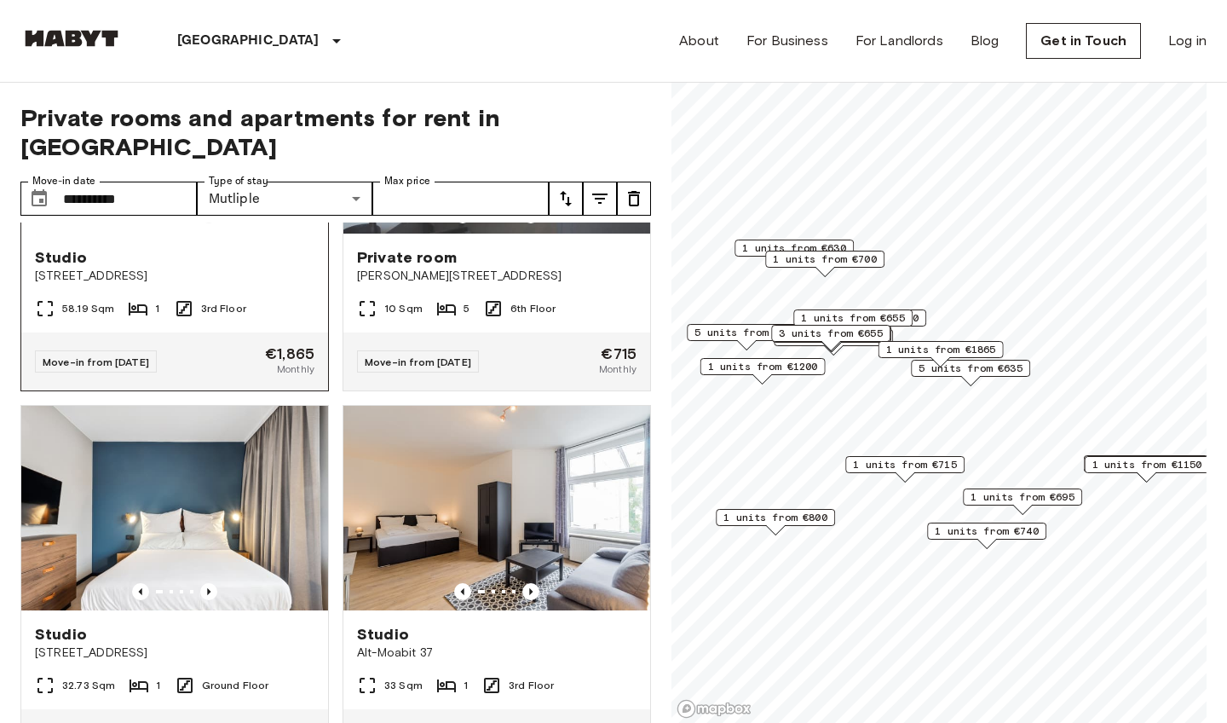
scroll to position [3243, 0]
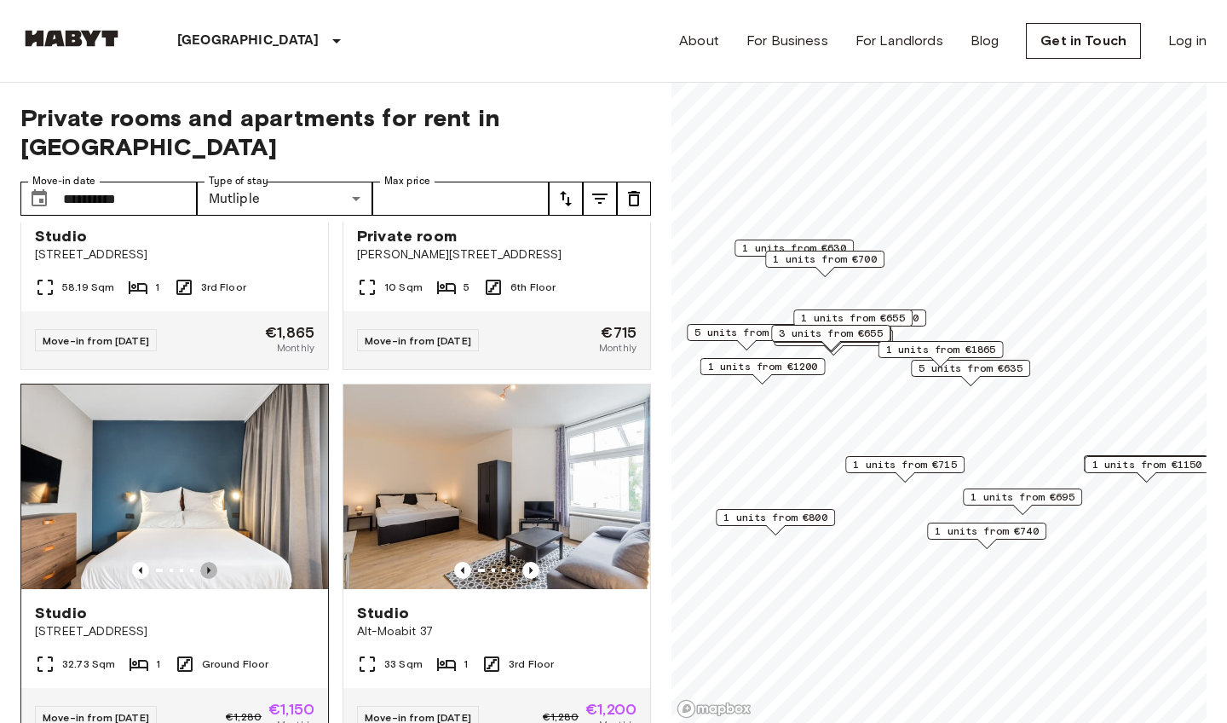
click at [206, 562] on icon "Previous image" at bounding box center [208, 570] width 17 height 17
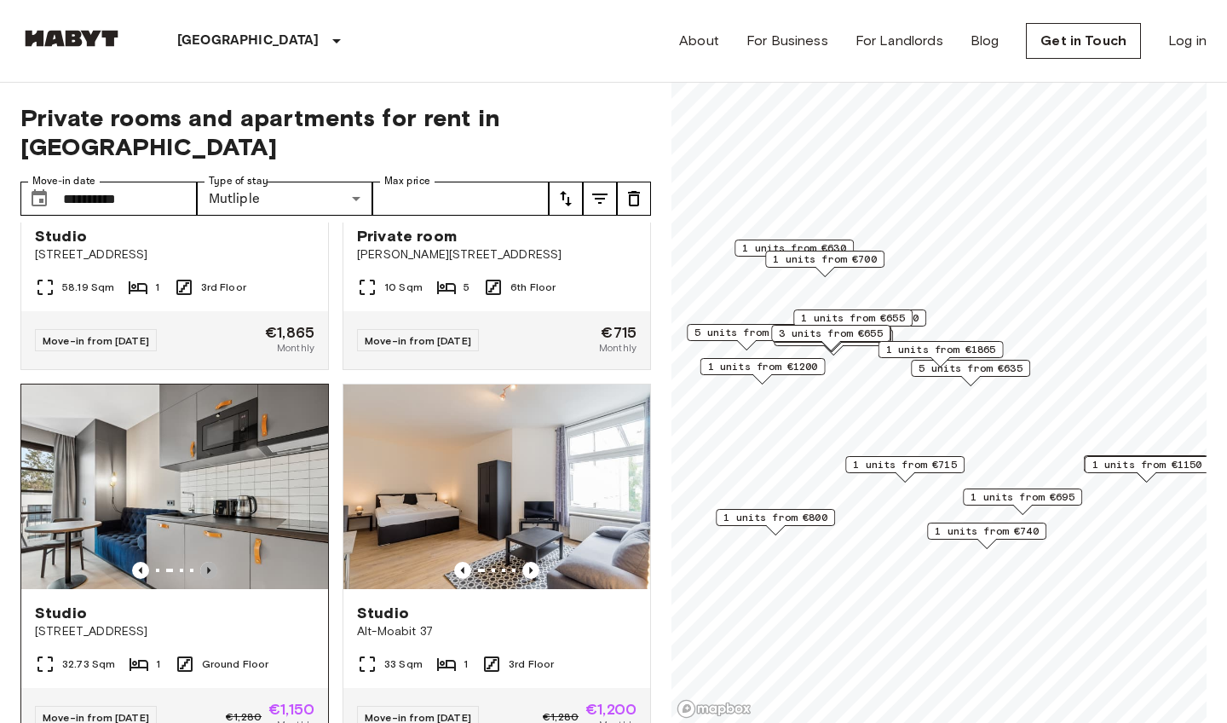
click at [206, 562] on icon "Previous image" at bounding box center [208, 570] width 17 height 17
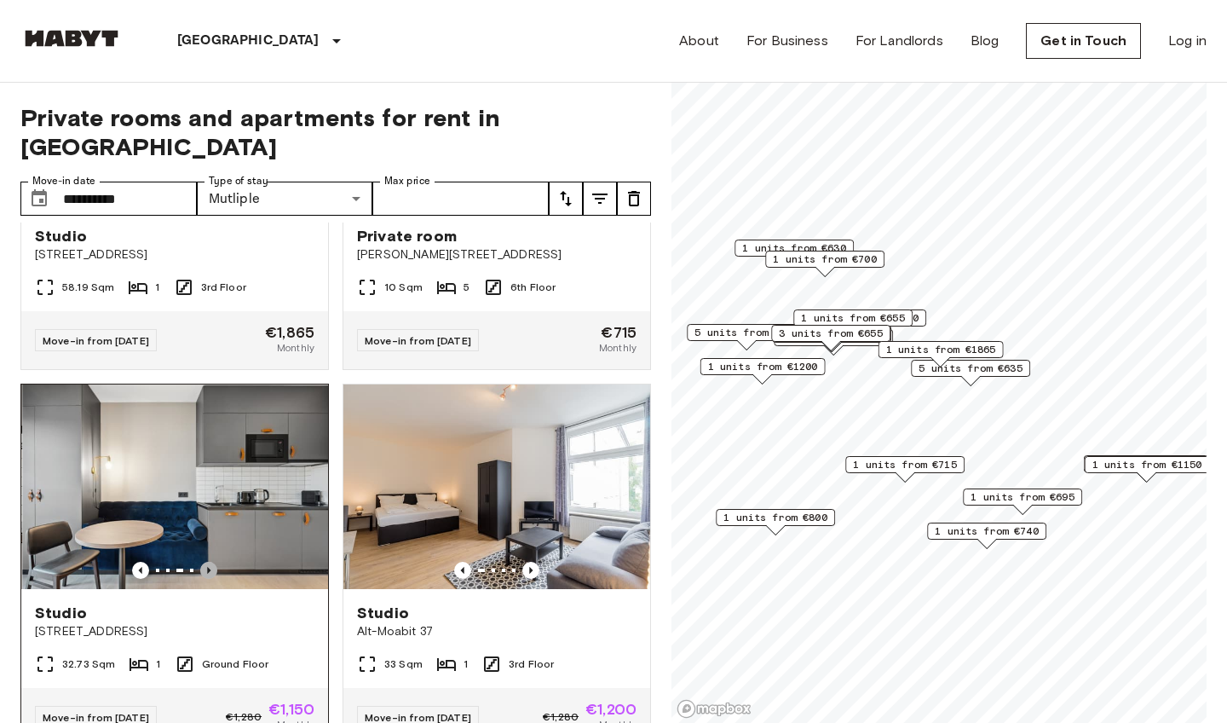
click at [206, 562] on icon "Previous image" at bounding box center [208, 570] width 17 height 17
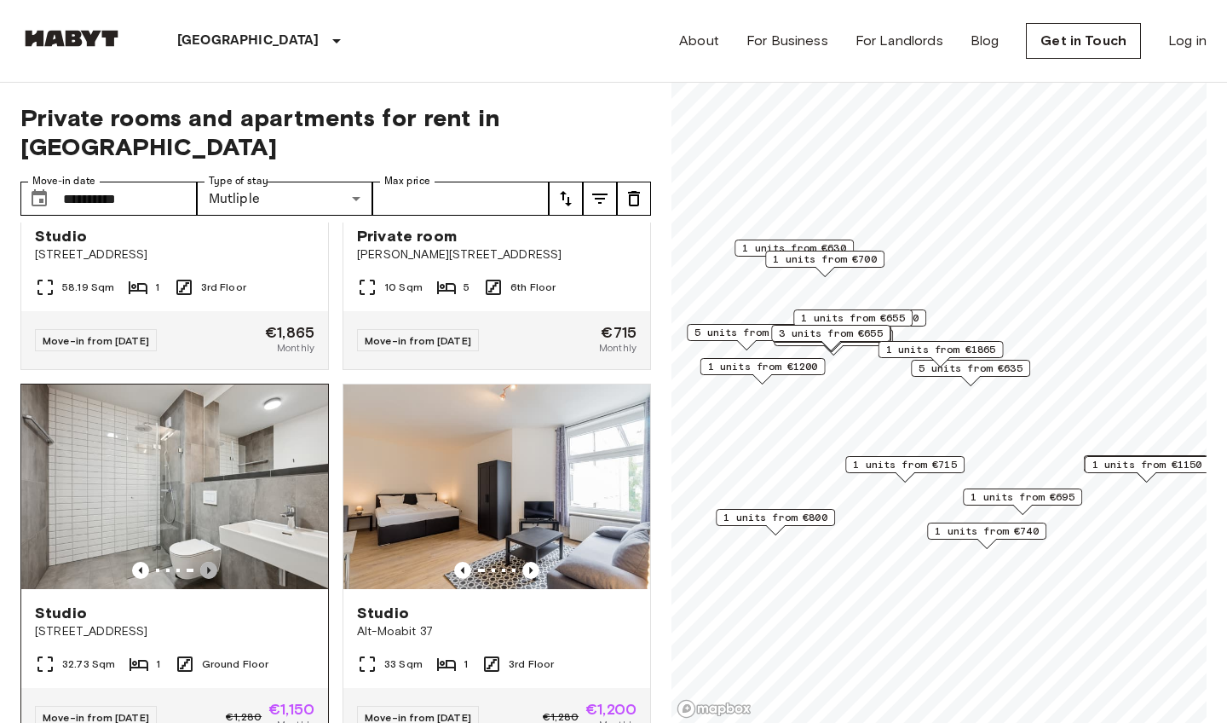
click at [206, 562] on icon "Previous image" at bounding box center [208, 570] width 17 height 17
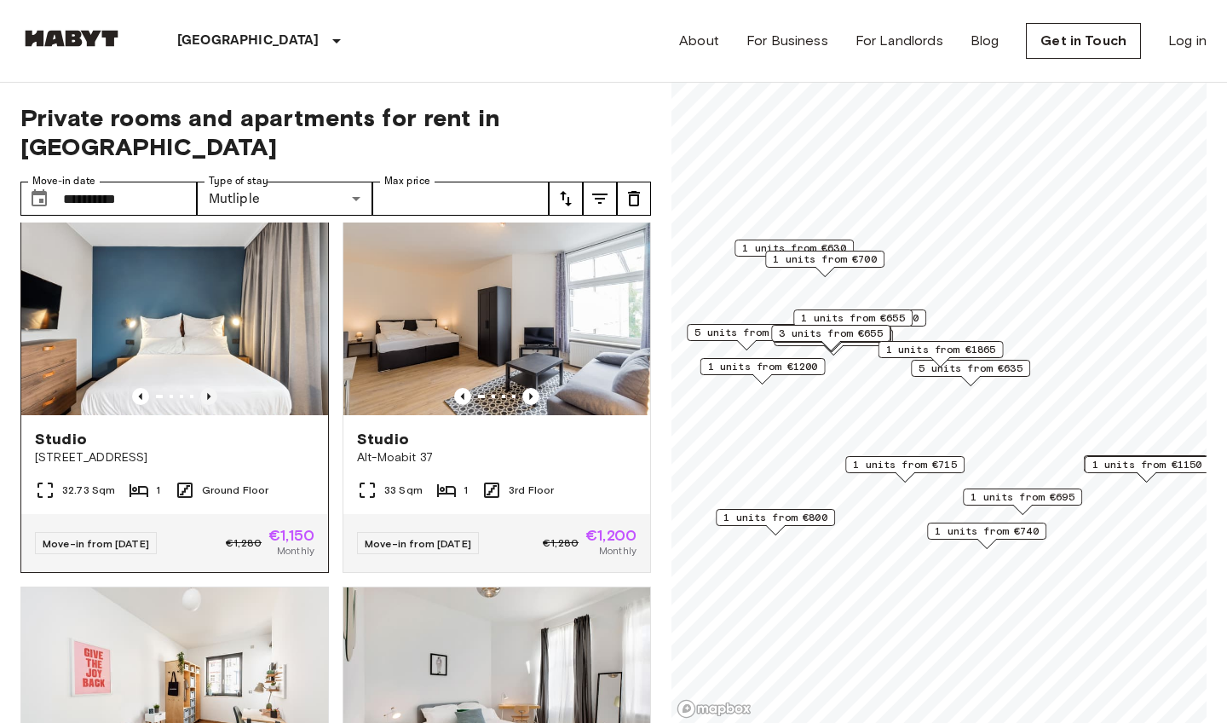
scroll to position [3637, 0]
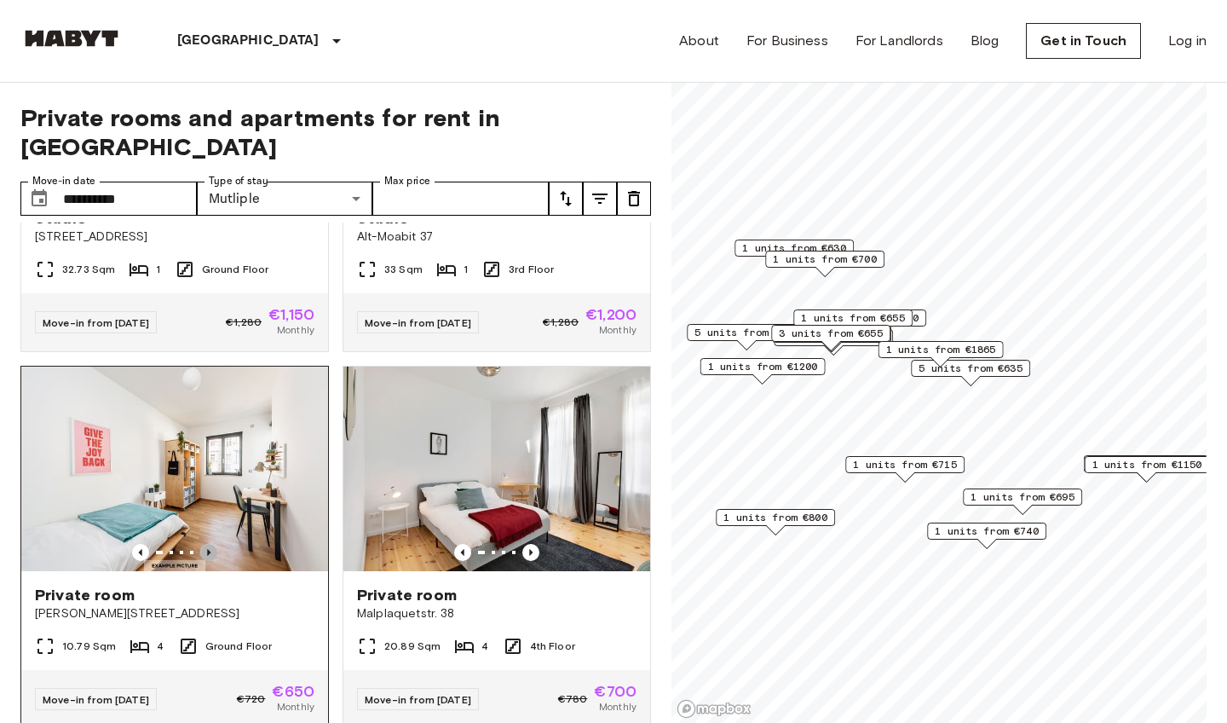
click at [211, 544] on icon "Previous image" at bounding box center [208, 552] width 17 height 17
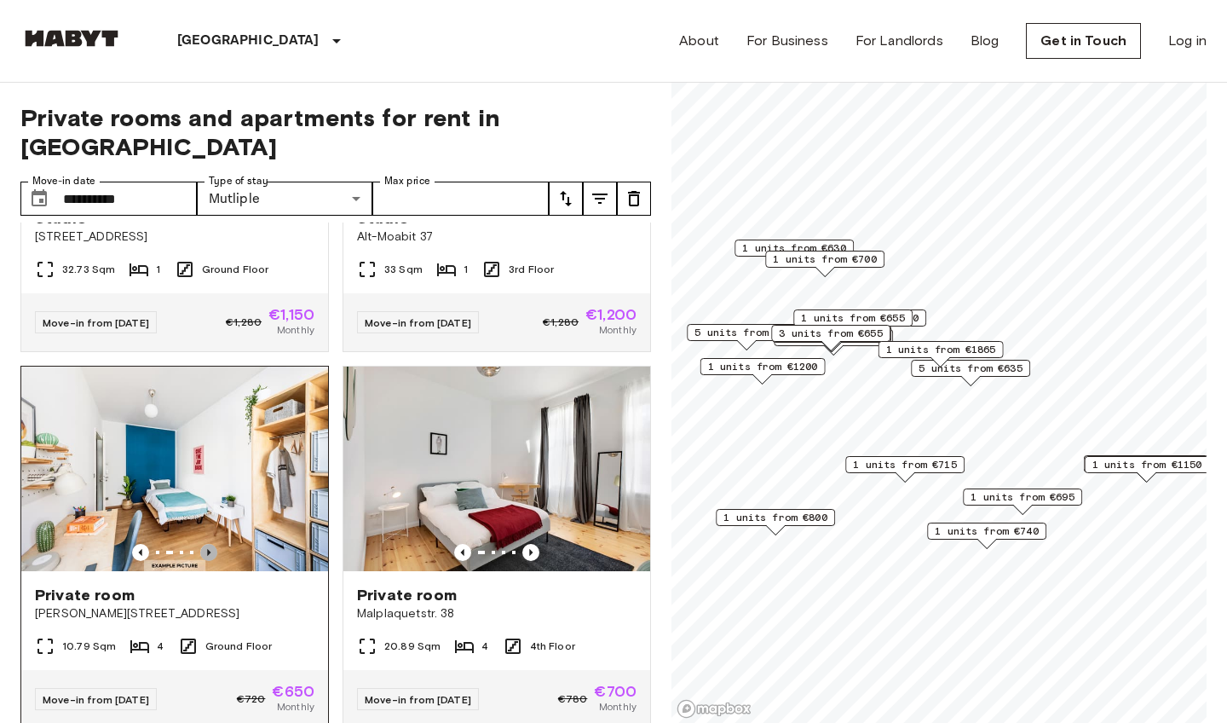
click at [211, 544] on icon "Previous image" at bounding box center [208, 552] width 17 height 17
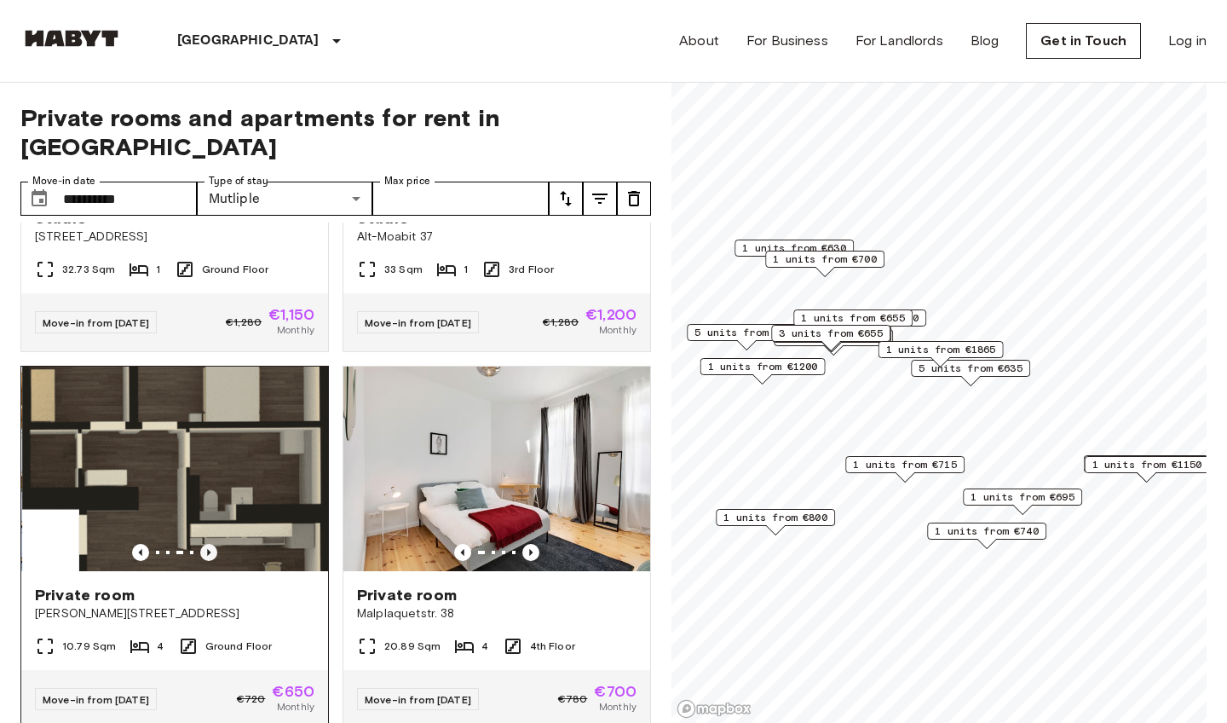
click at [211, 544] on icon "Previous image" at bounding box center [208, 552] width 17 height 17
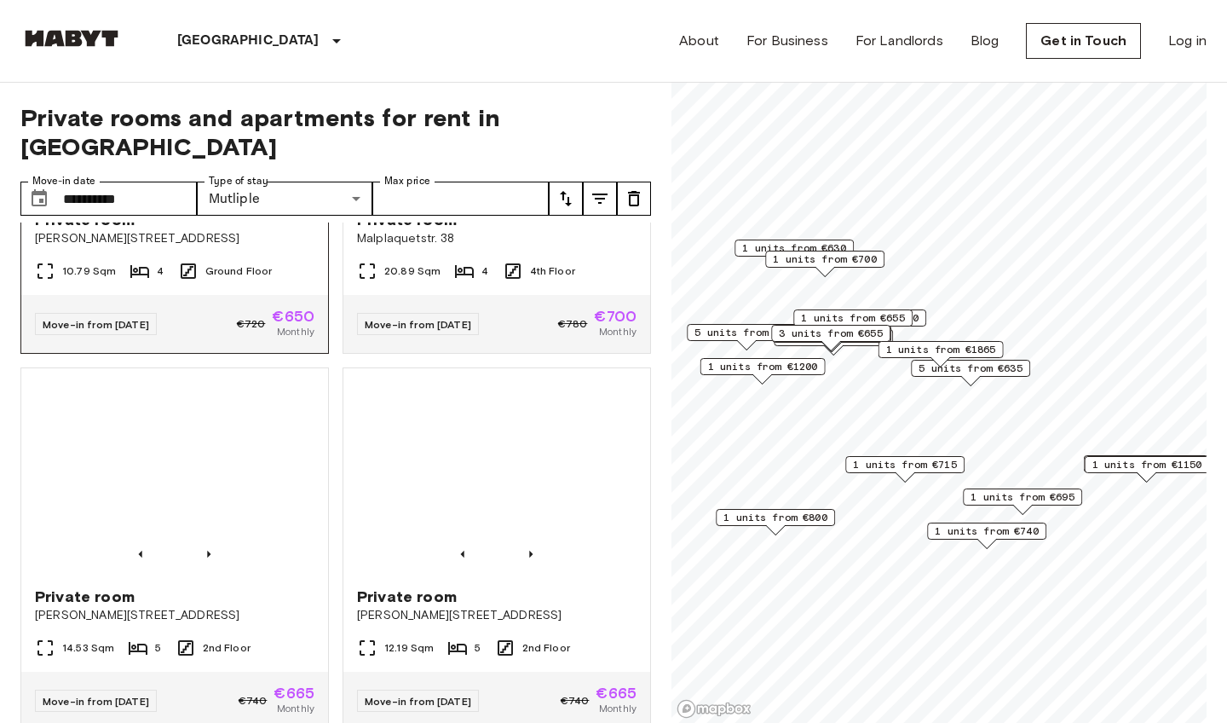
scroll to position [3685, 0]
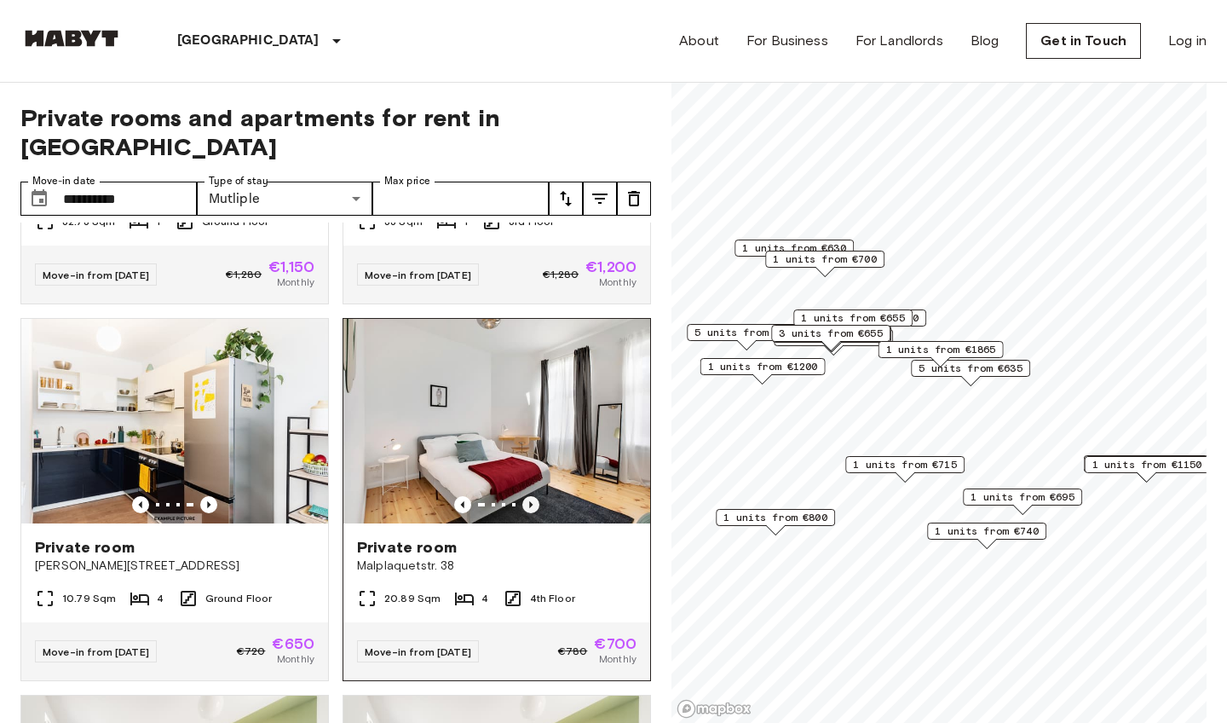
click at [535, 496] on icon "Previous image" at bounding box center [530, 504] width 17 height 17
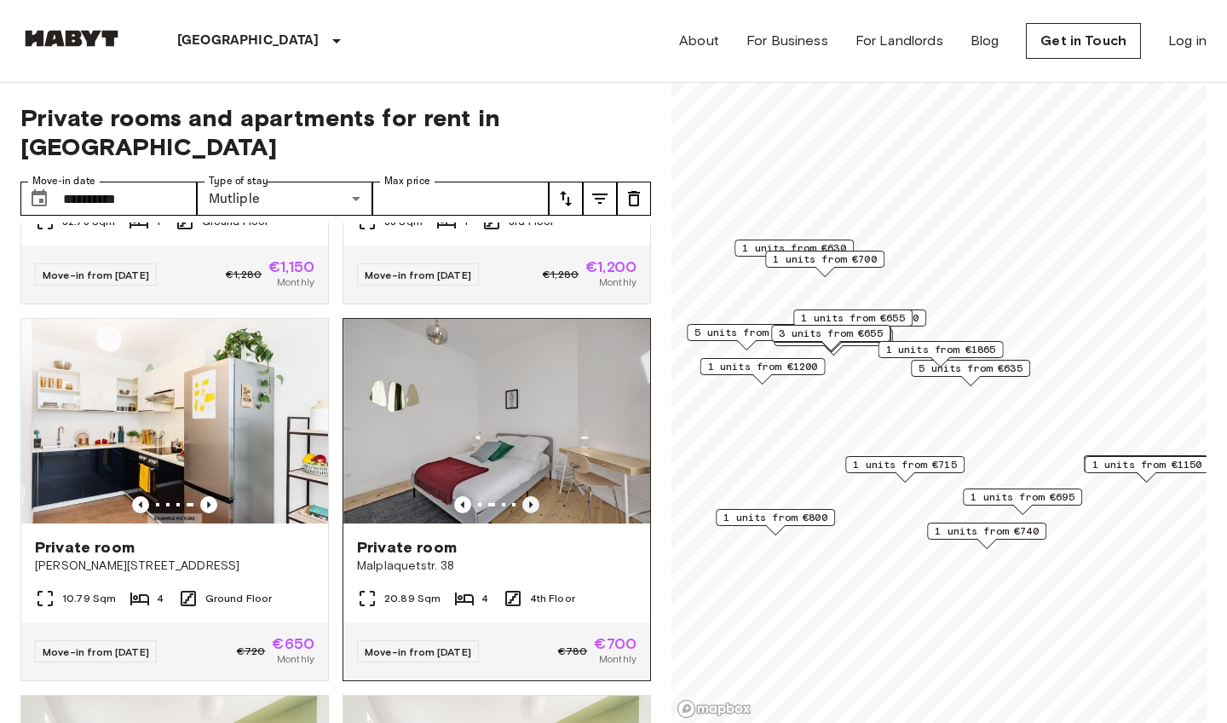
click at [535, 496] on icon "Previous image" at bounding box center [530, 504] width 17 height 17
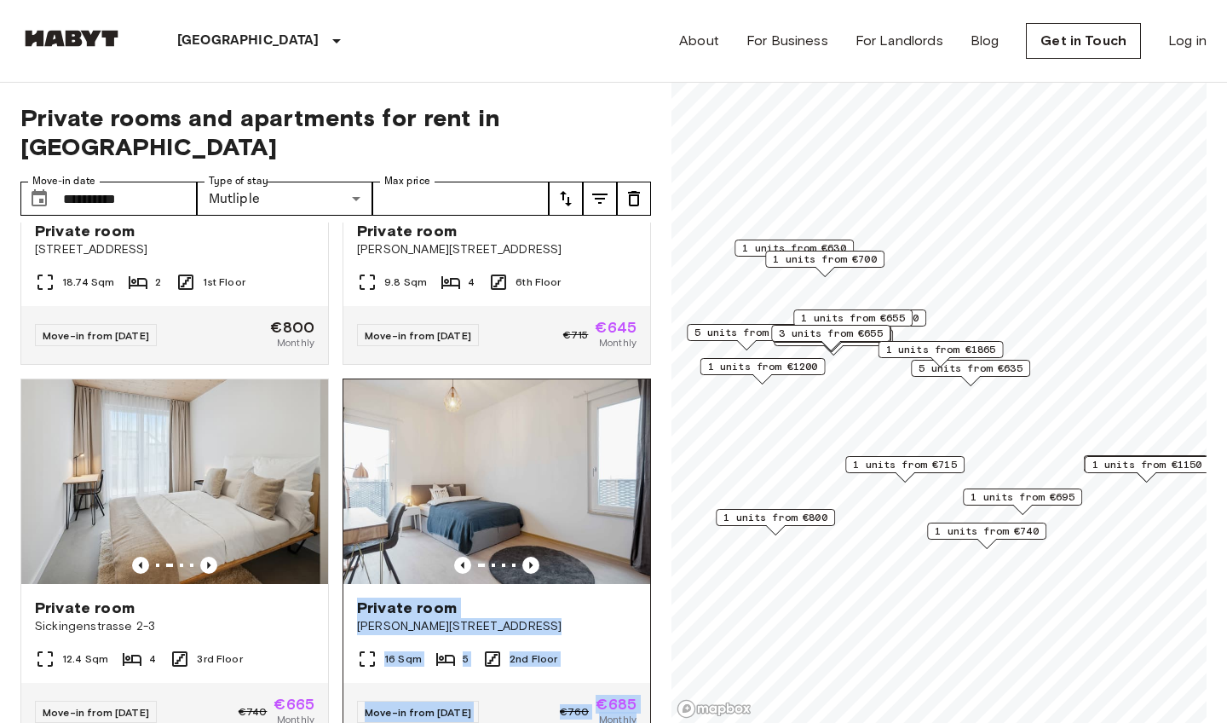
scroll to position [4779, 0]
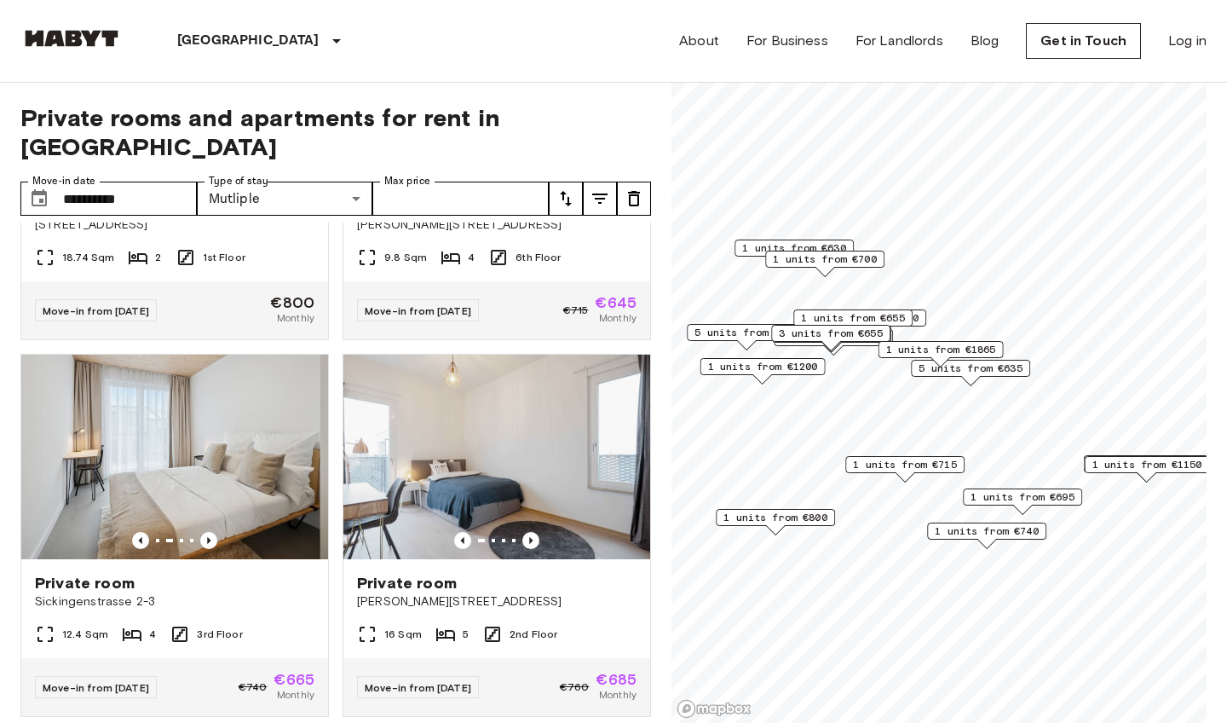
click at [658, 396] on div "**********" at bounding box center [613, 403] width 1186 height 641
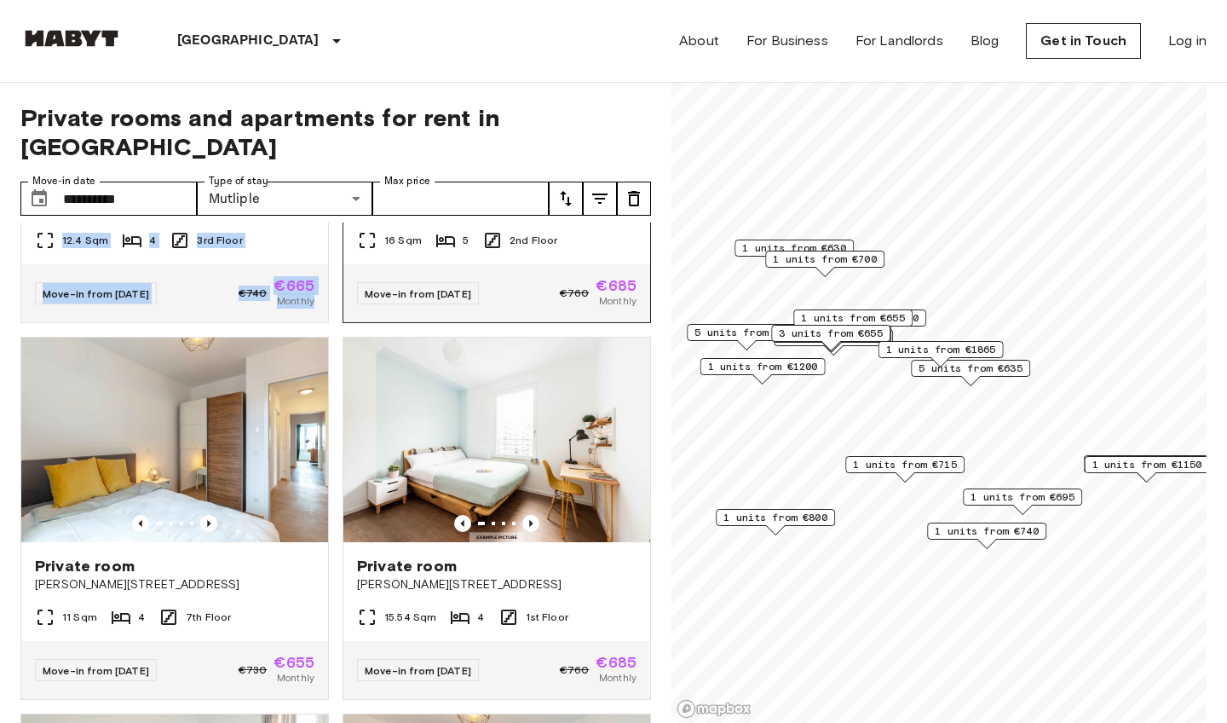
scroll to position [5188, 0]
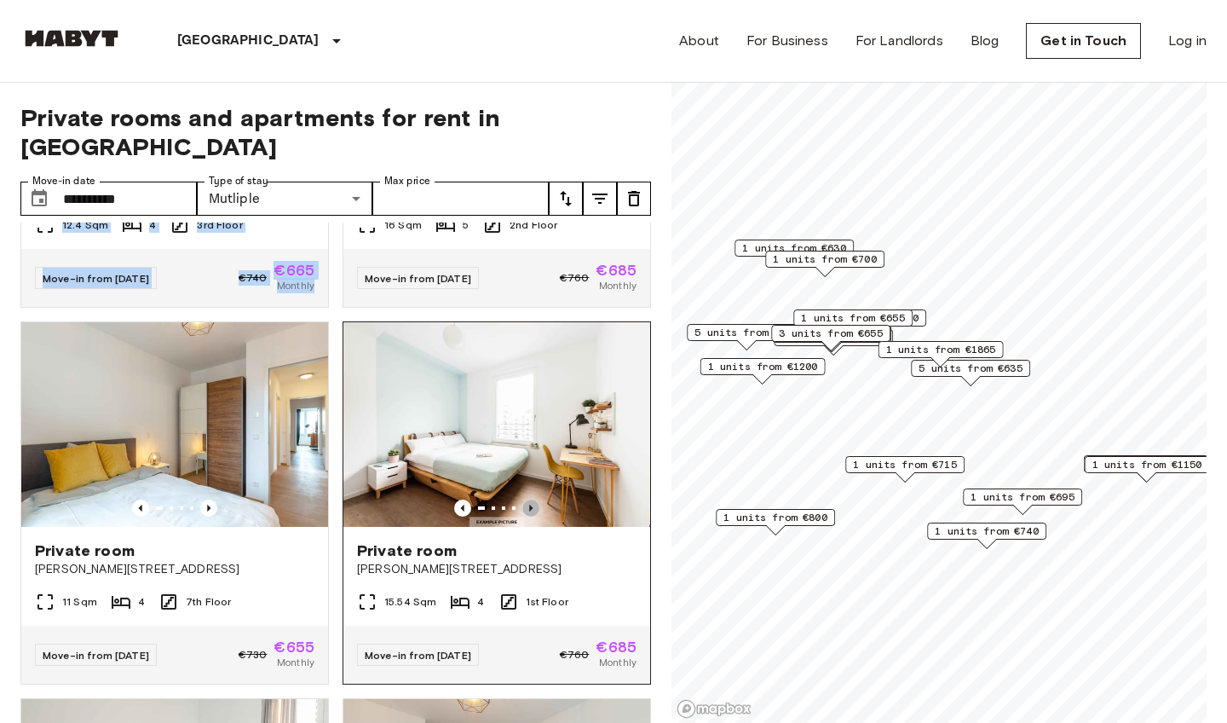
click at [531, 504] on icon "Previous image" at bounding box center [530, 507] width 3 height 7
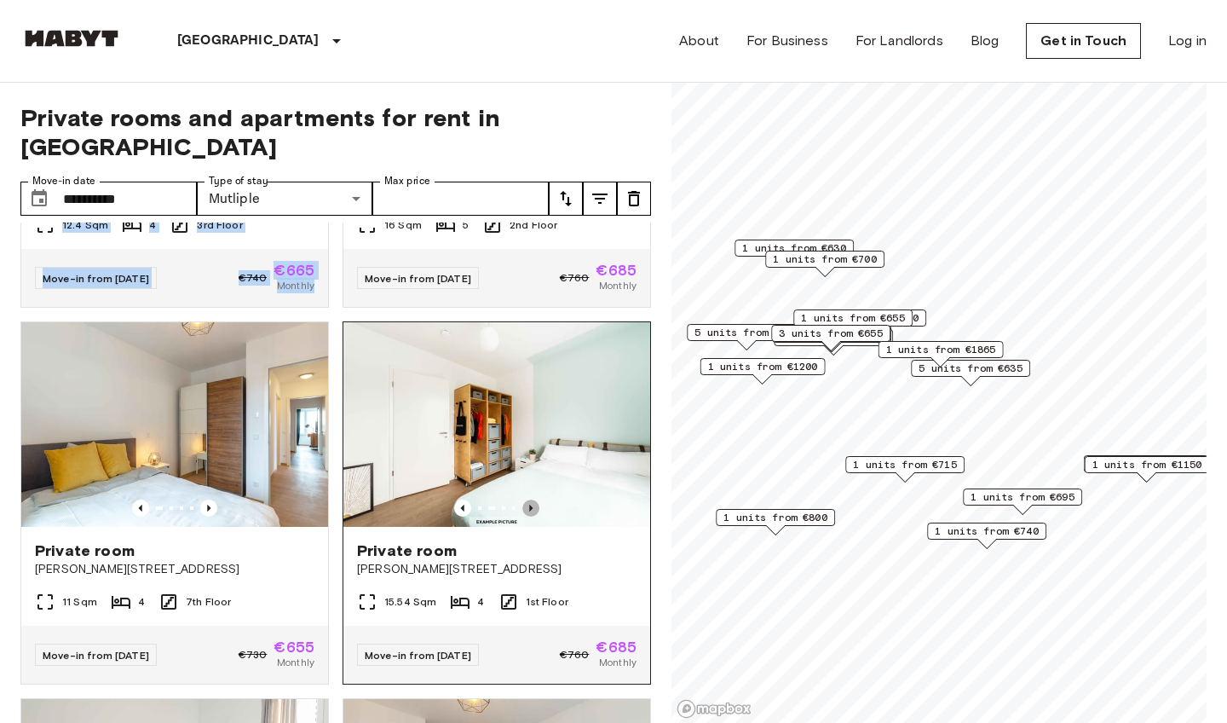
click at [531, 504] on icon "Previous image" at bounding box center [530, 507] width 3 height 7
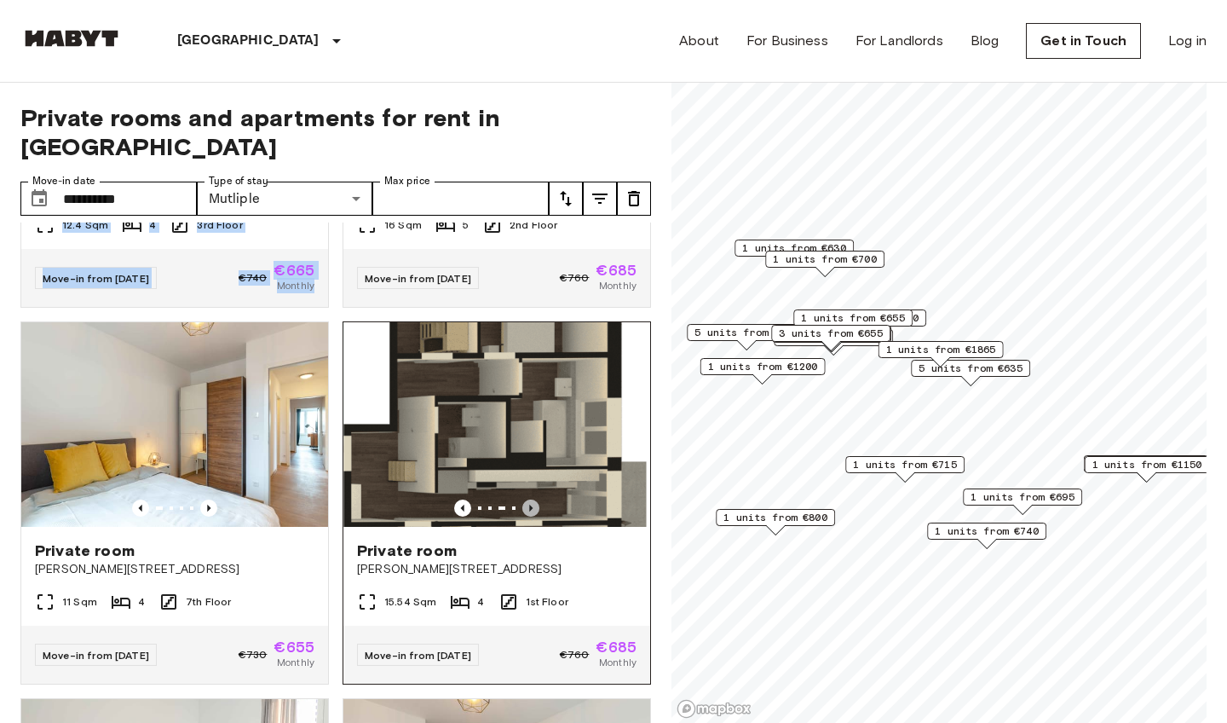
click at [531, 504] on icon "Previous image" at bounding box center [530, 507] width 3 height 7
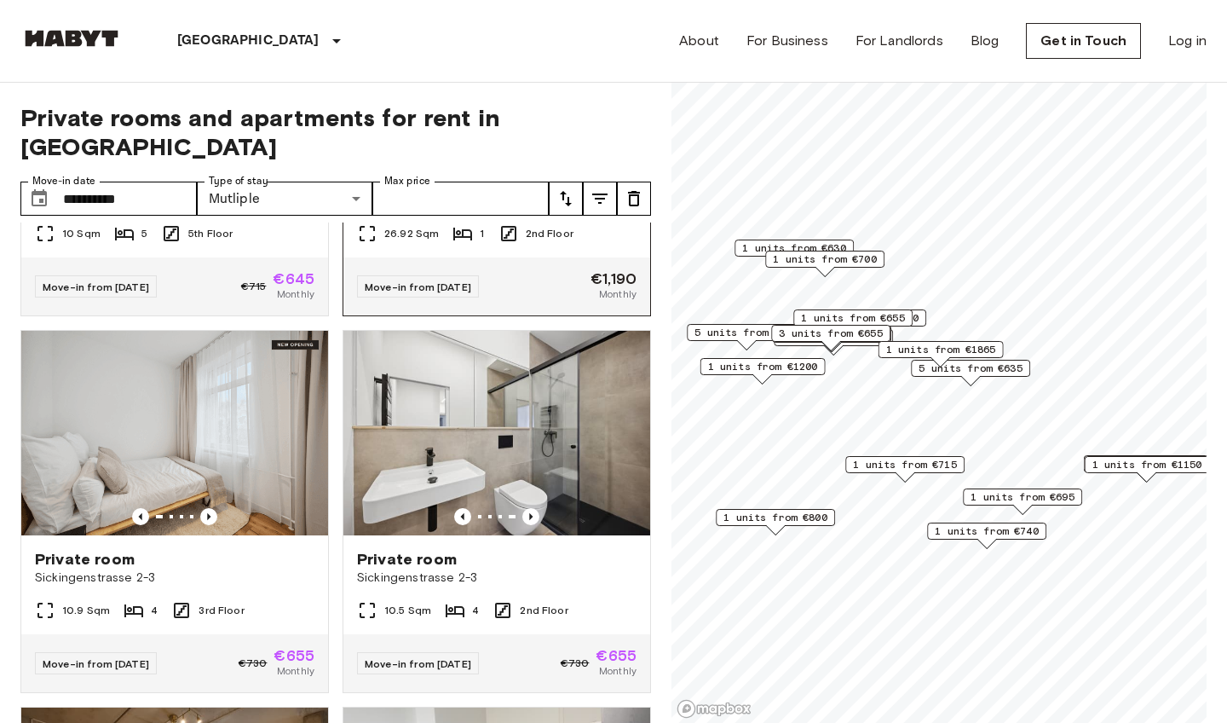
scroll to position [2550, 0]
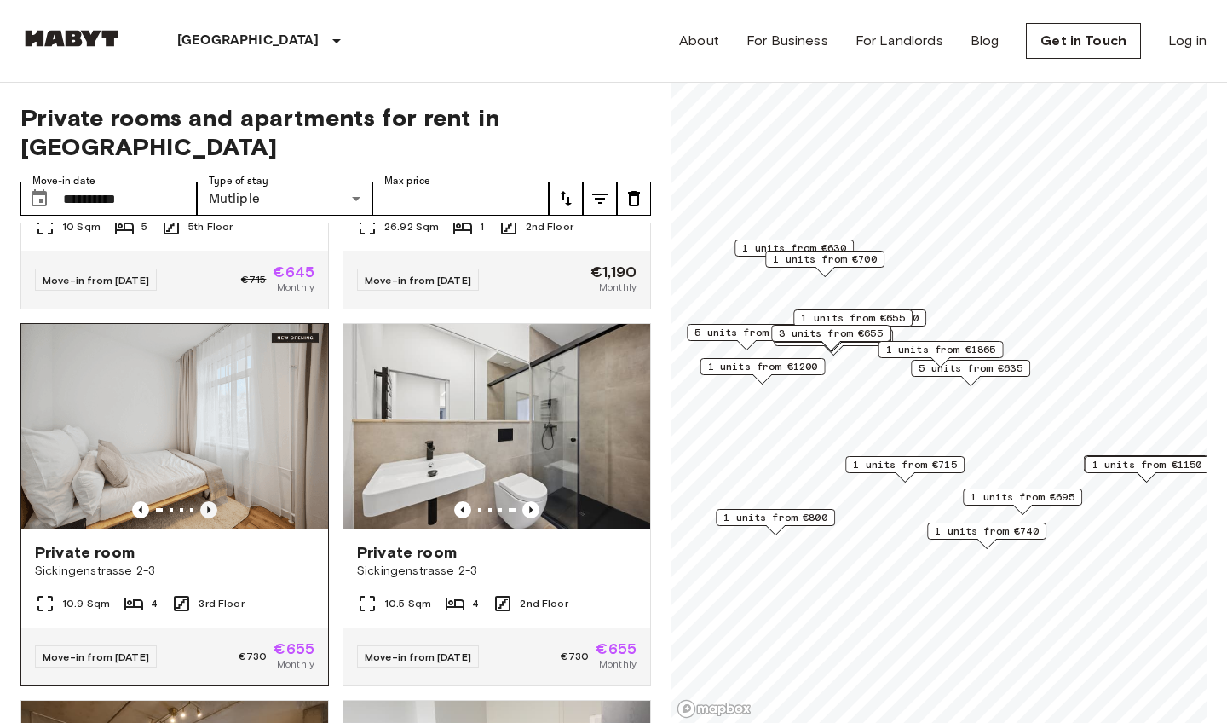
click at [210, 501] on icon "Previous image" at bounding box center [208, 509] width 17 height 17
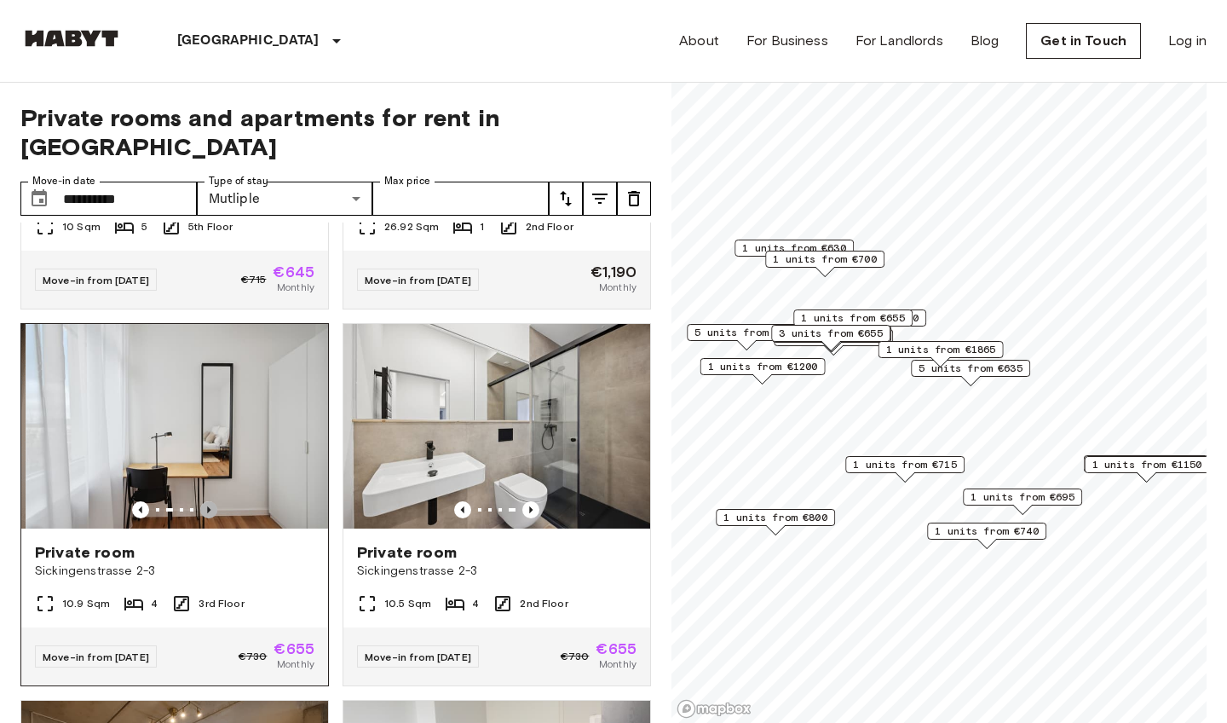
click at [210, 501] on icon "Previous image" at bounding box center [208, 509] width 17 height 17
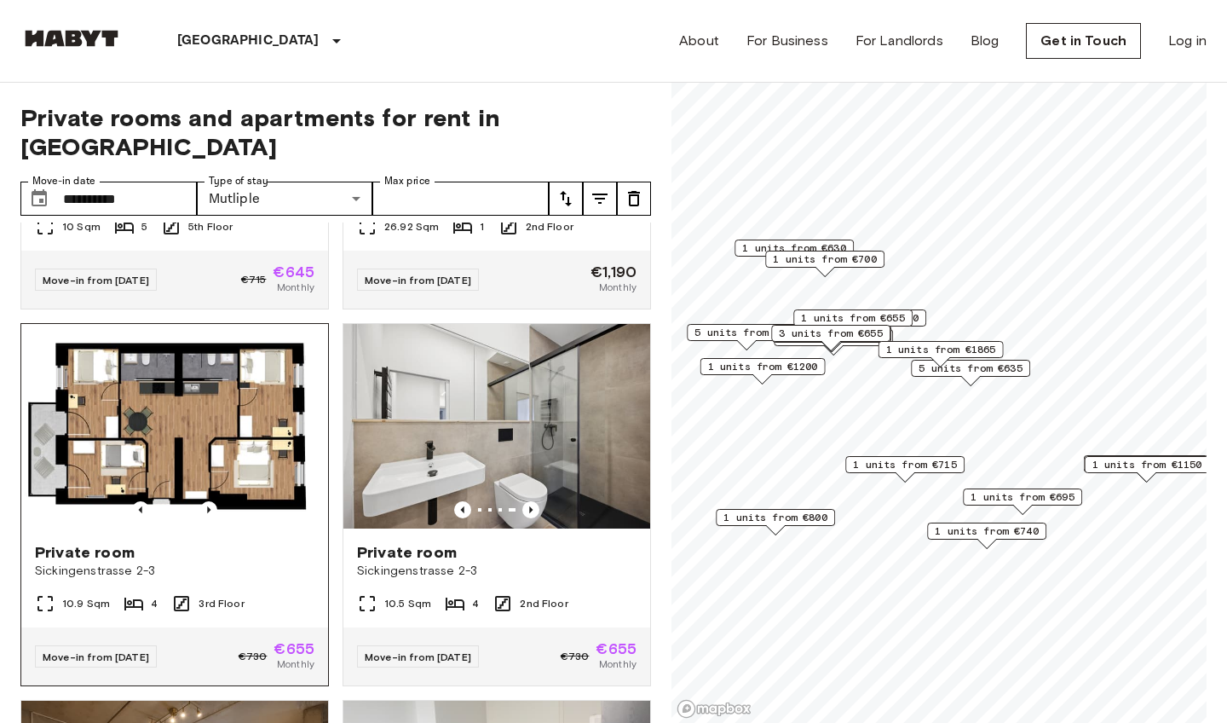
click at [210, 490] on img at bounding box center [174, 426] width 307 height 205
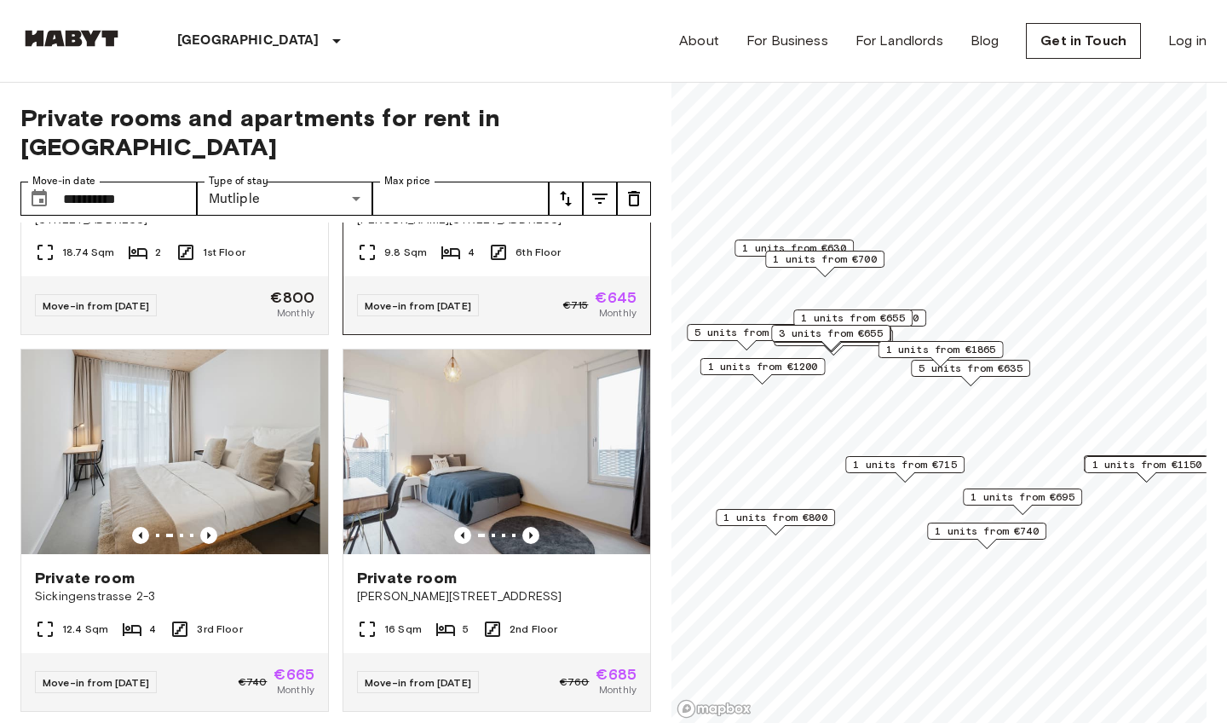
scroll to position [4791, 0]
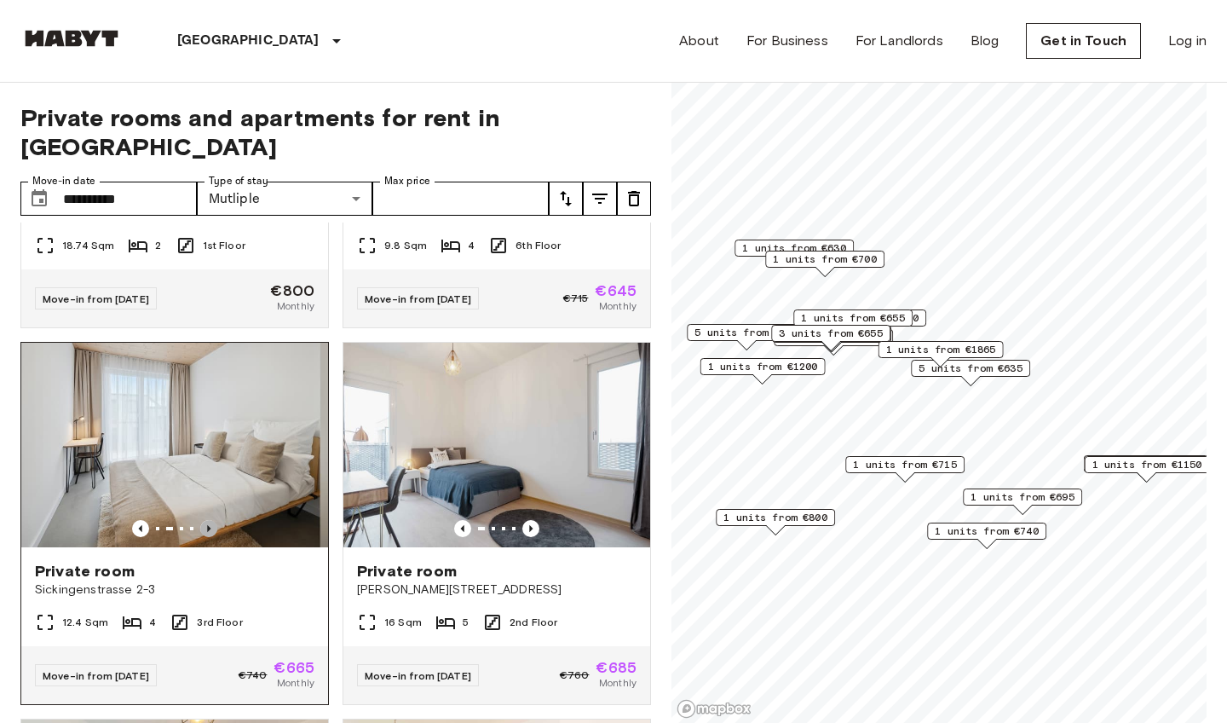
click at [210, 525] on icon "Previous image" at bounding box center [208, 528] width 3 height 7
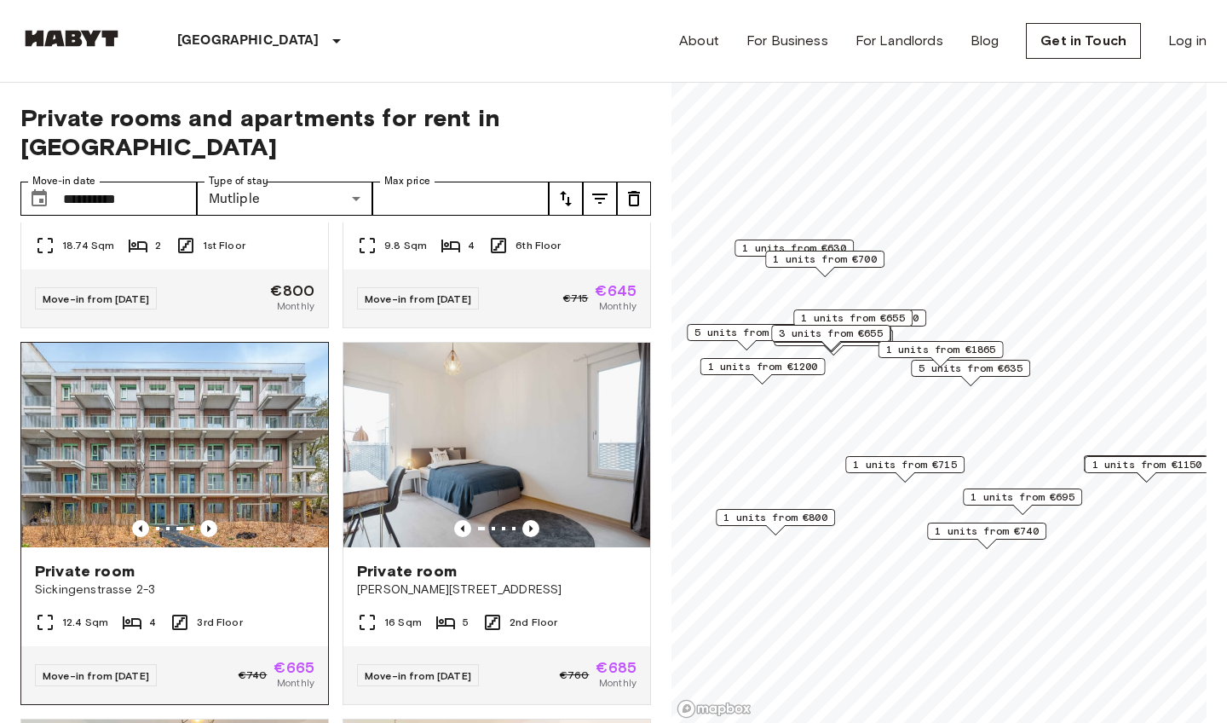
click at [102, 561] on span "Private room" at bounding box center [85, 571] width 100 height 20
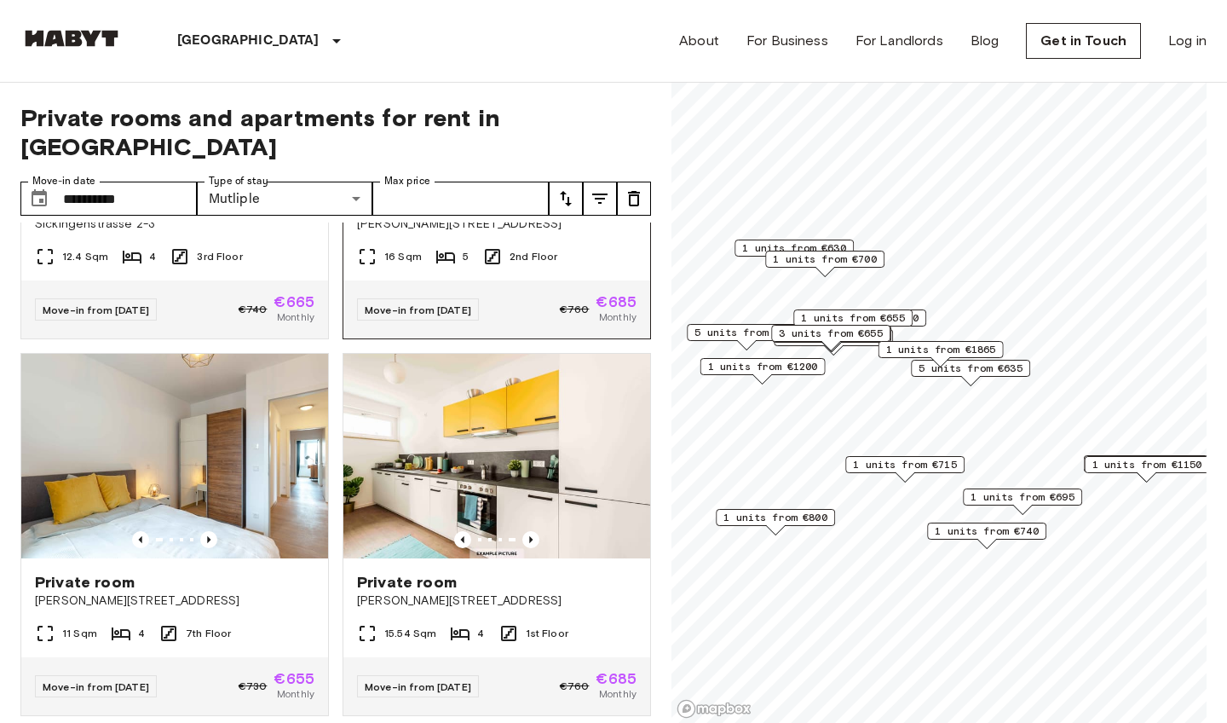
scroll to position [5163, 0]
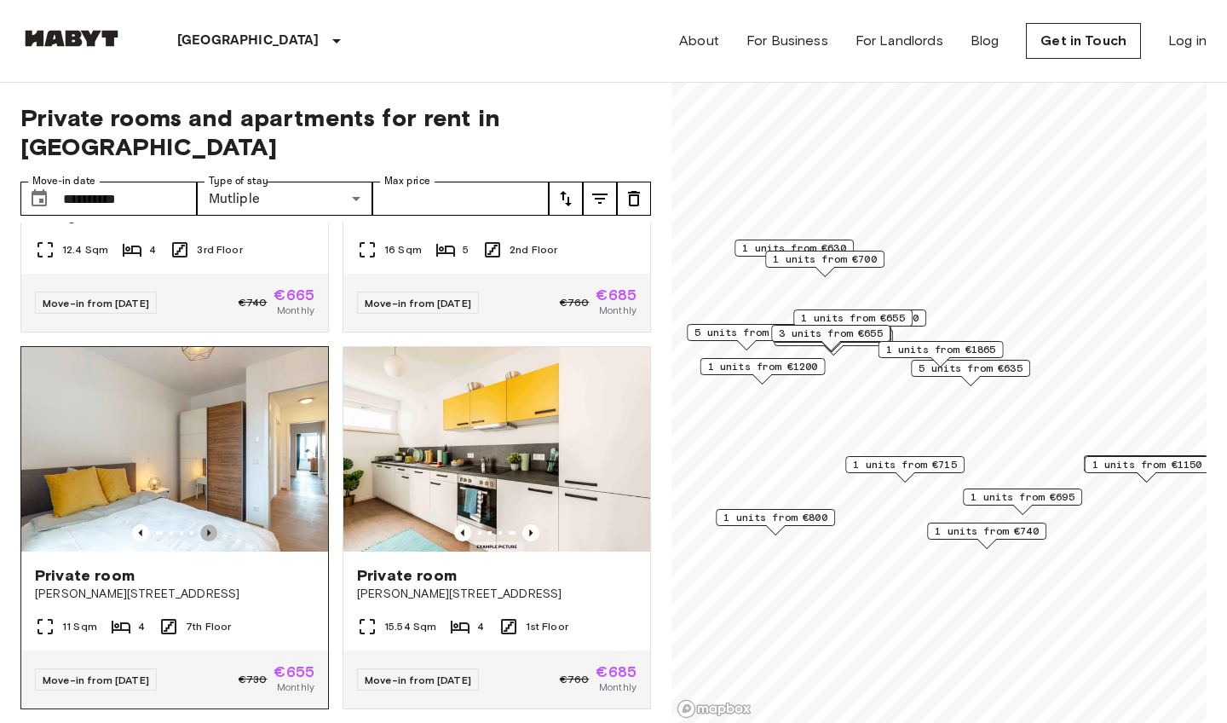
click at [210, 524] on icon "Previous image" at bounding box center [208, 532] width 17 height 17
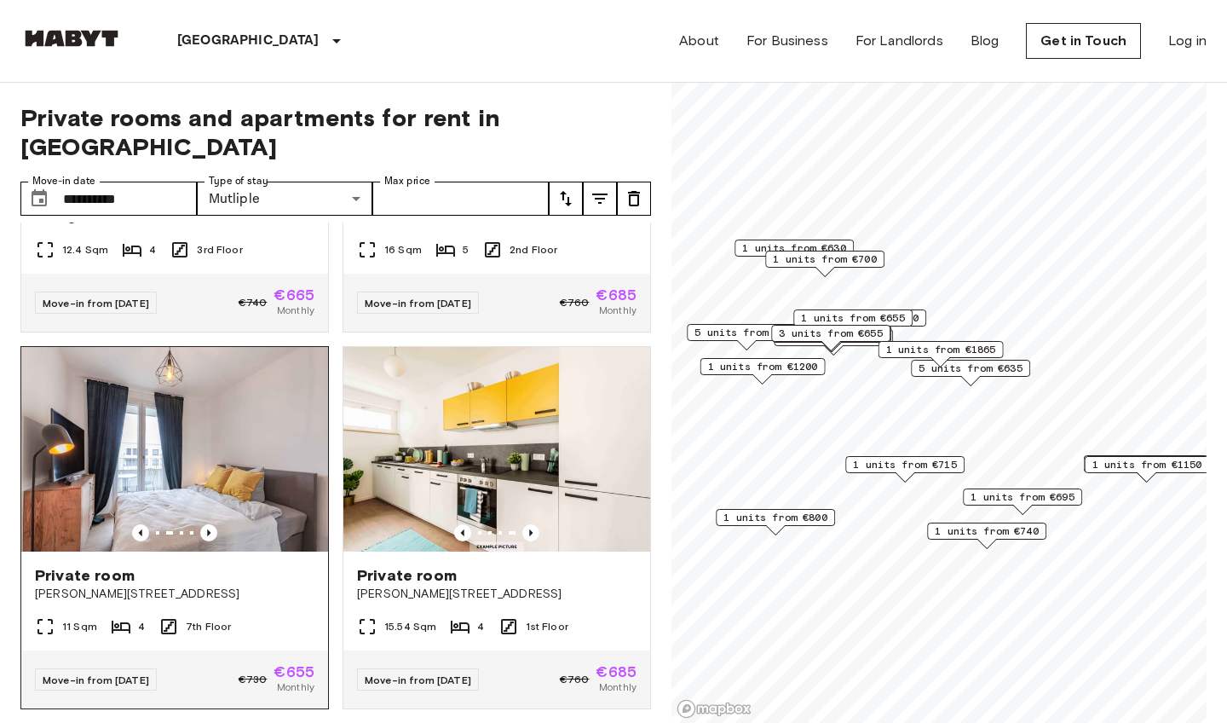
click at [104, 565] on span "Private room" at bounding box center [85, 575] width 100 height 20
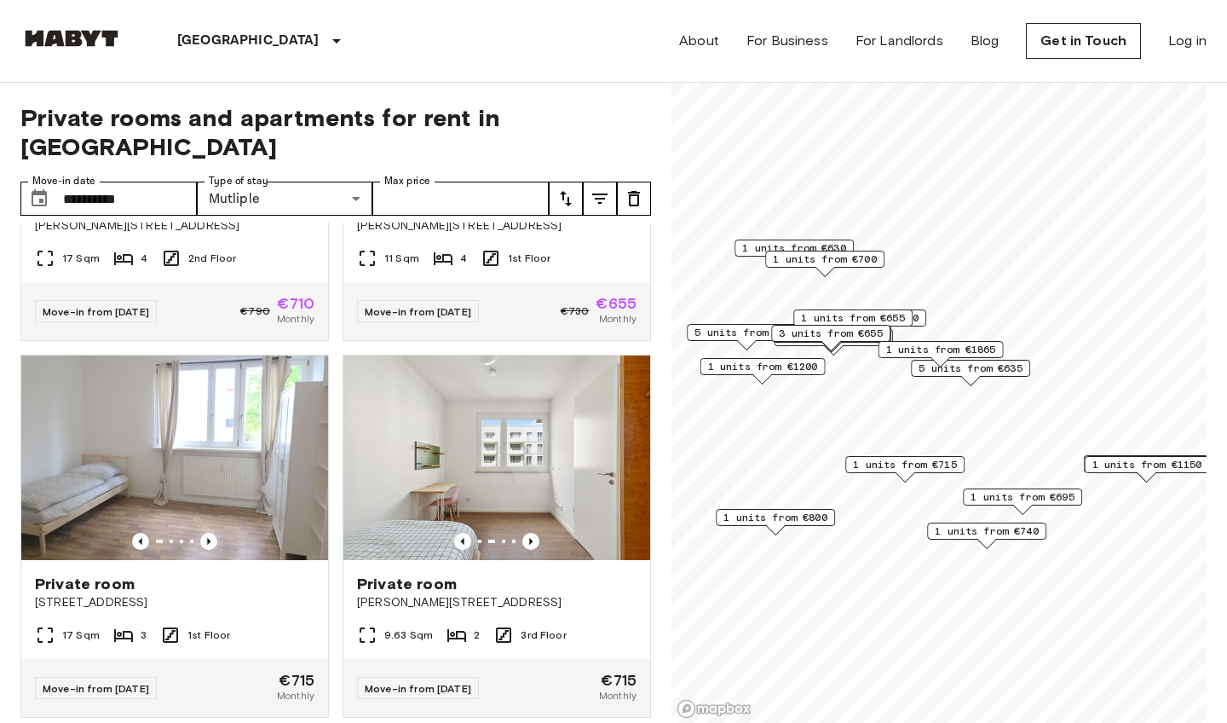
scroll to position [5907, 0]
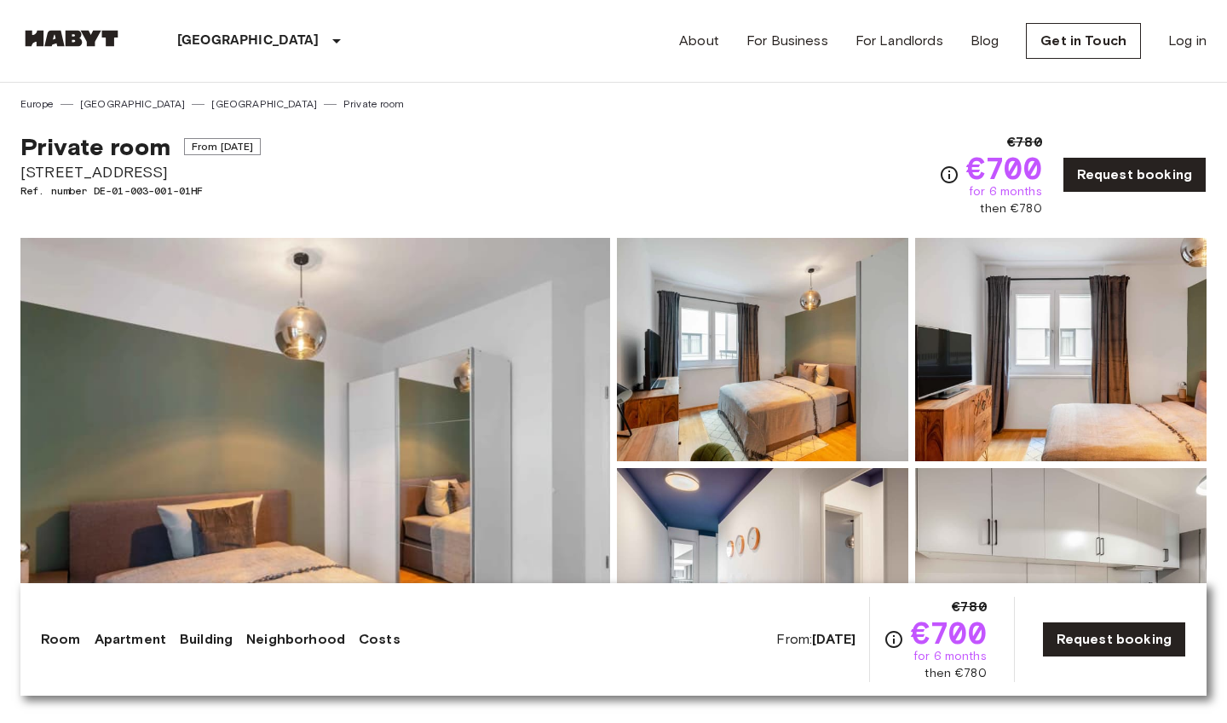
scroll to position [130, 0]
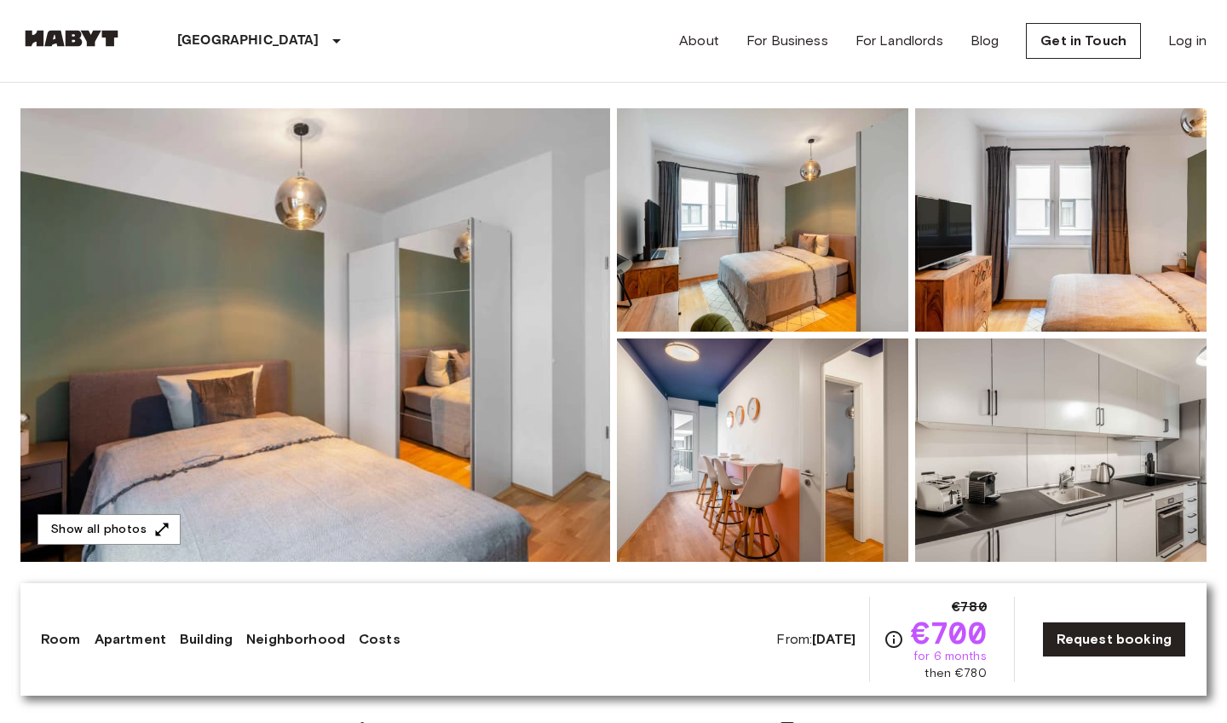
click at [480, 413] on img at bounding box center [315, 334] width 590 height 453
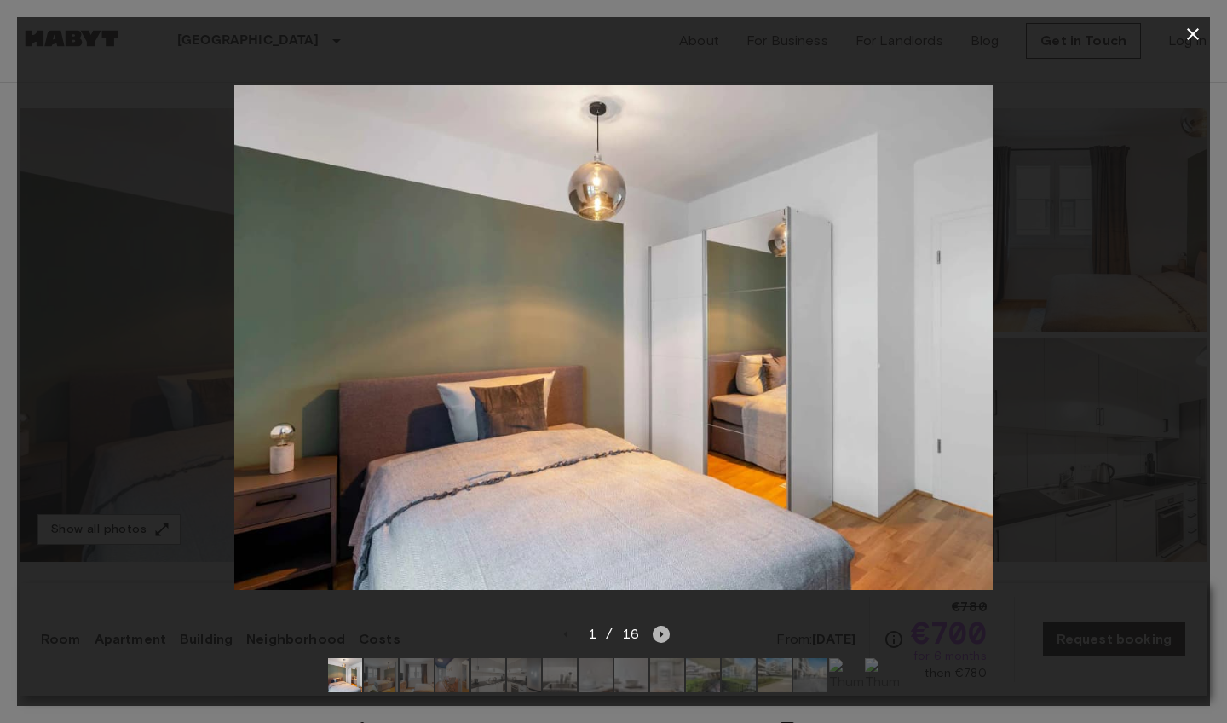
click at [663, 634] on icon "Next image" at bounding box center [661, 633] width 17 height 17
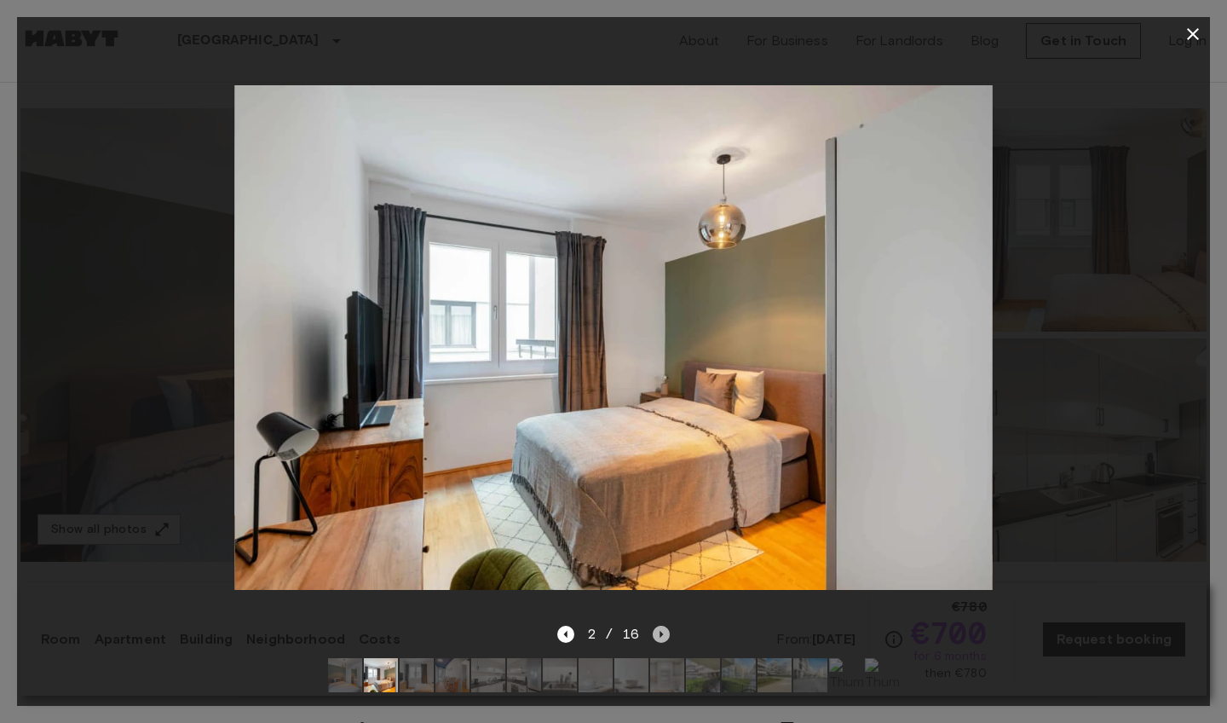
click at [663, 634] on icon "Next image" at bounding box center [661, 633] width 17 height 17
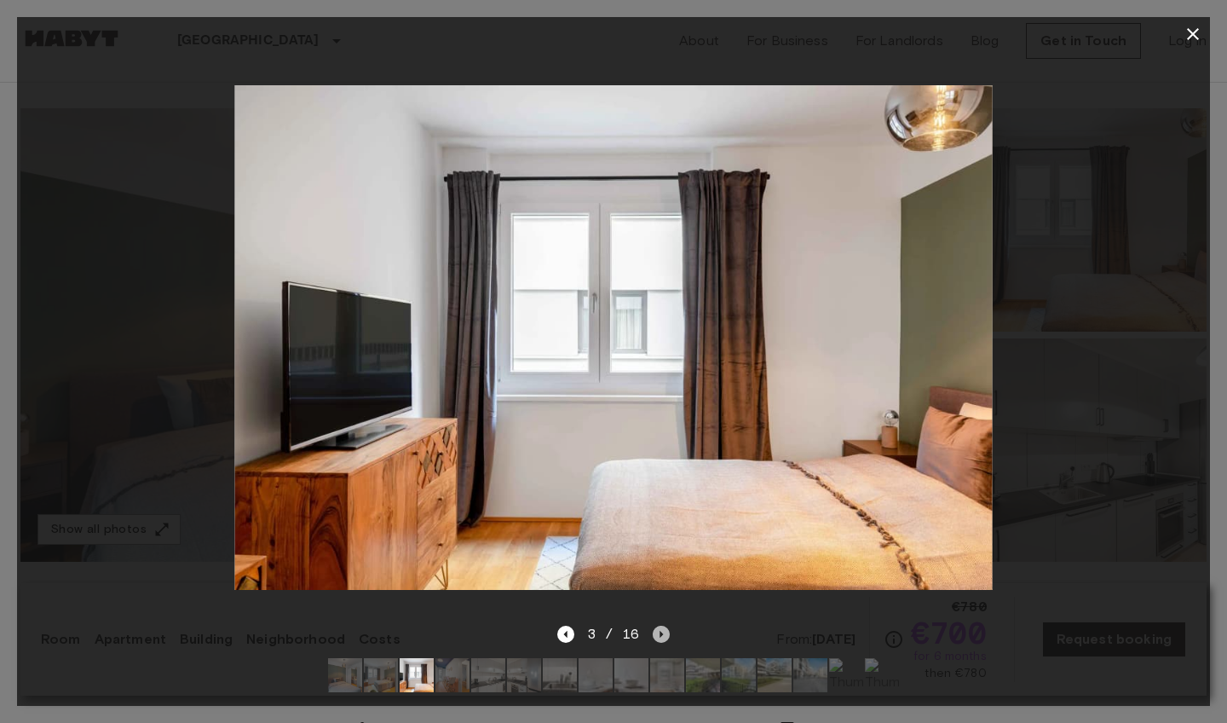
click at [663, 634] on icon "Next image" at bounding box center [661, 633] width 17 height 17
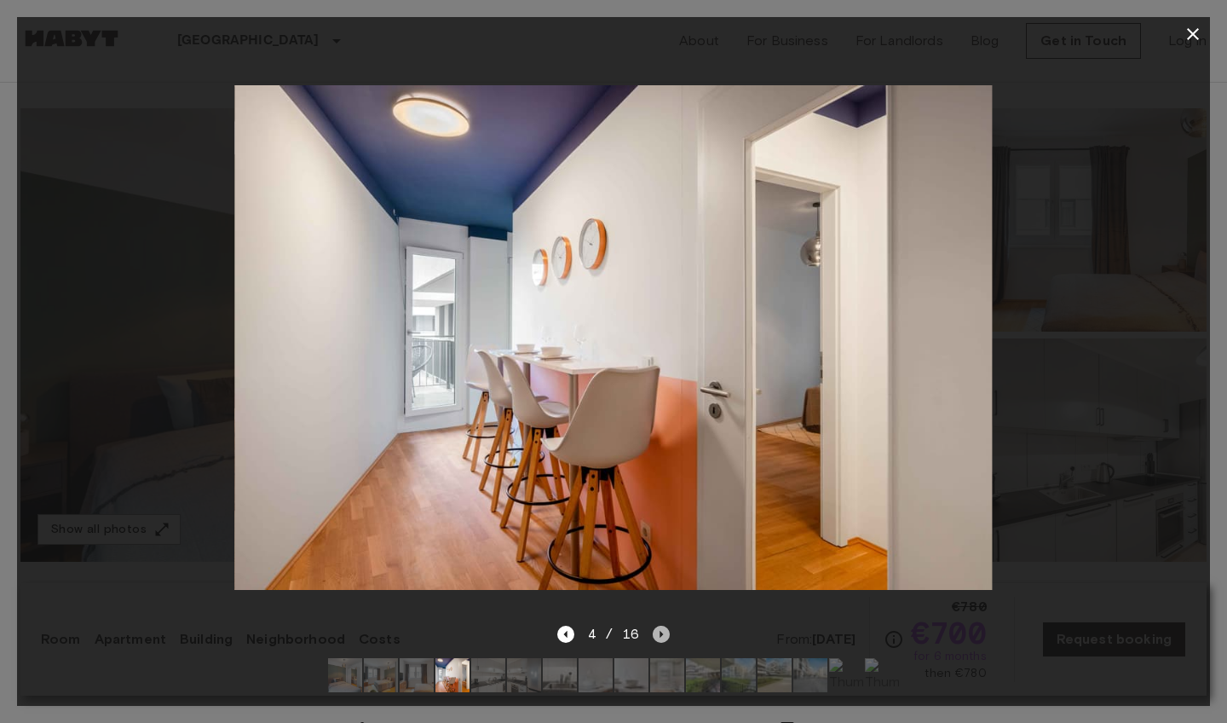
click at [663, 634] on icon "Next image" at bounding box center [661, 633] width 17 height 17
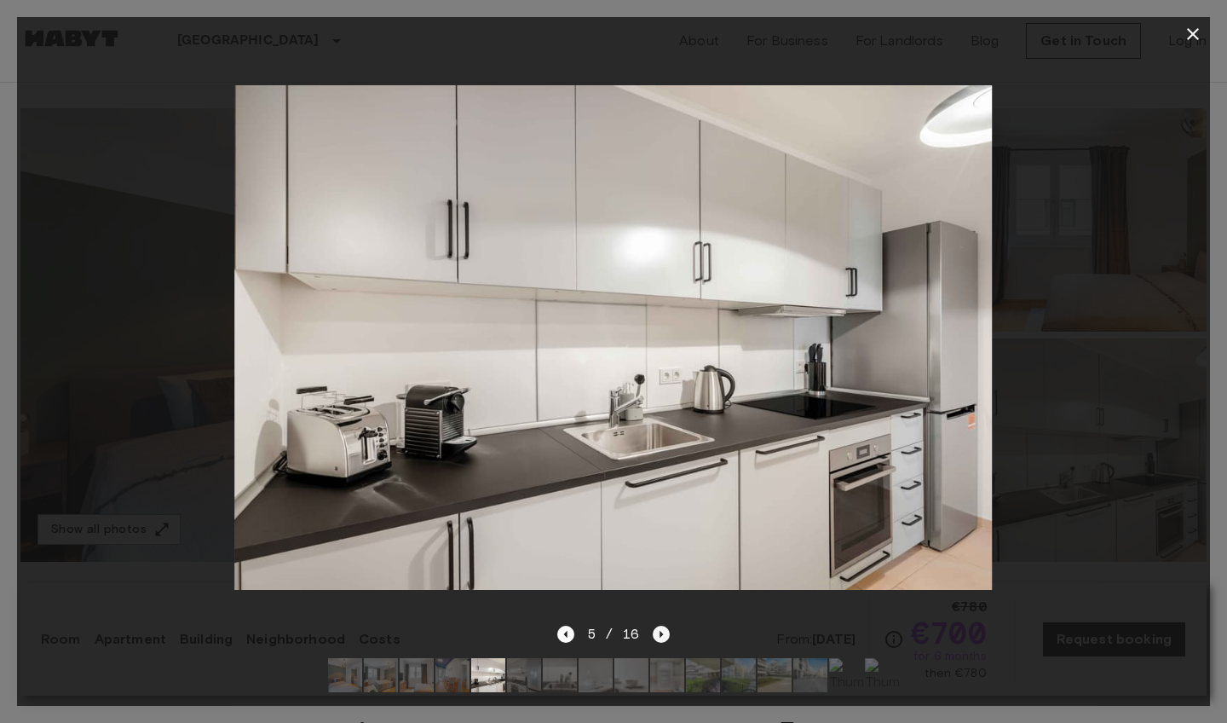
click at [663, 634] on icon "Next image" at bounding box center [661, 633] width 17 height 17
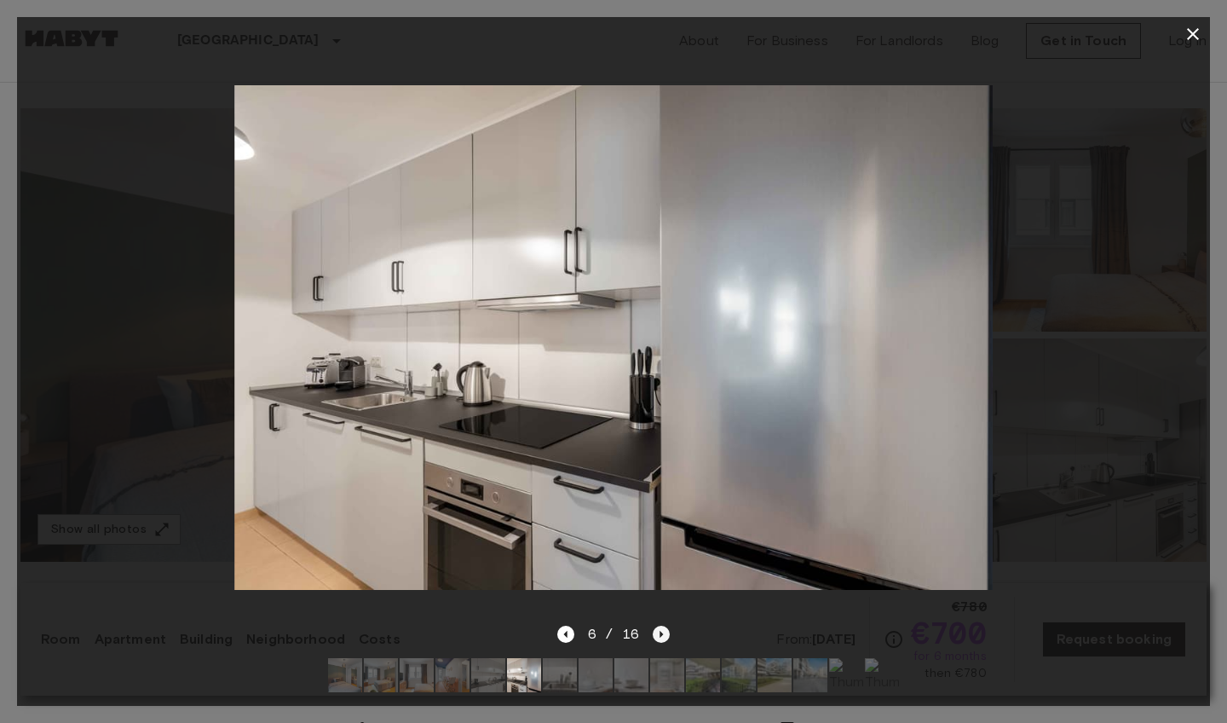
click at [663, 634] on icon "Next image" at bounding box center [661, 633] width 17 height 17
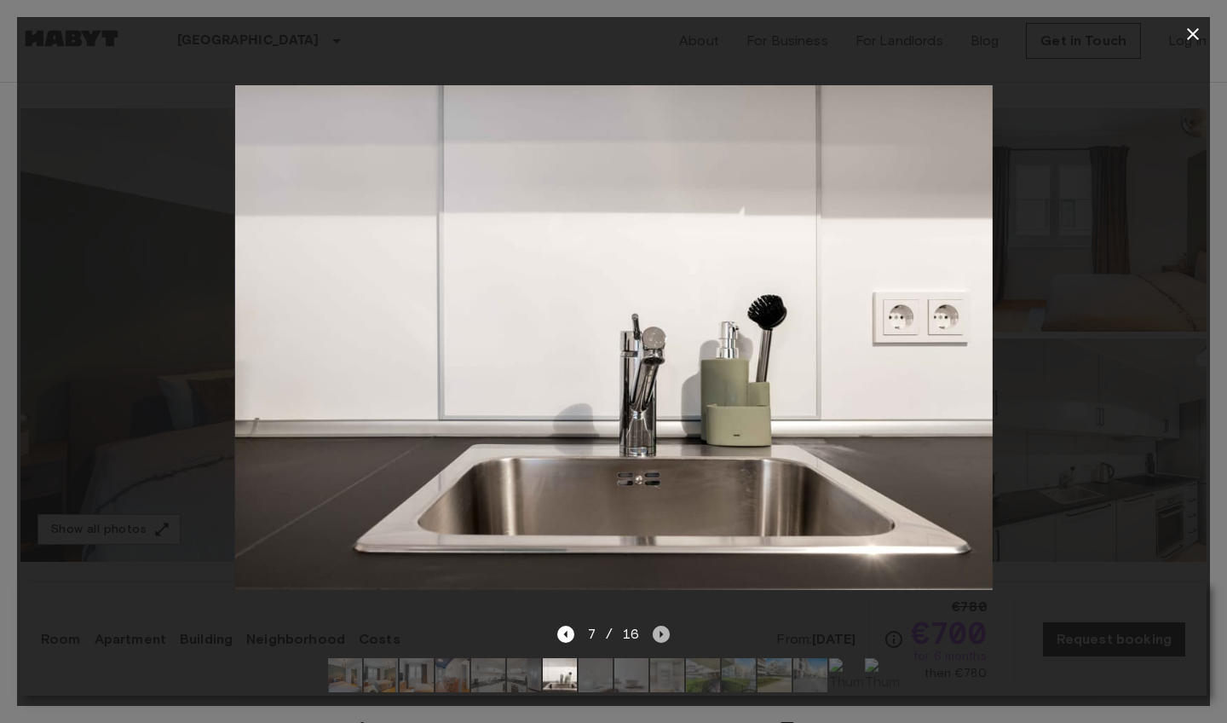
click at [656, 637] on icon "Next image" at bounding box center [661, 633] width 17 height 17
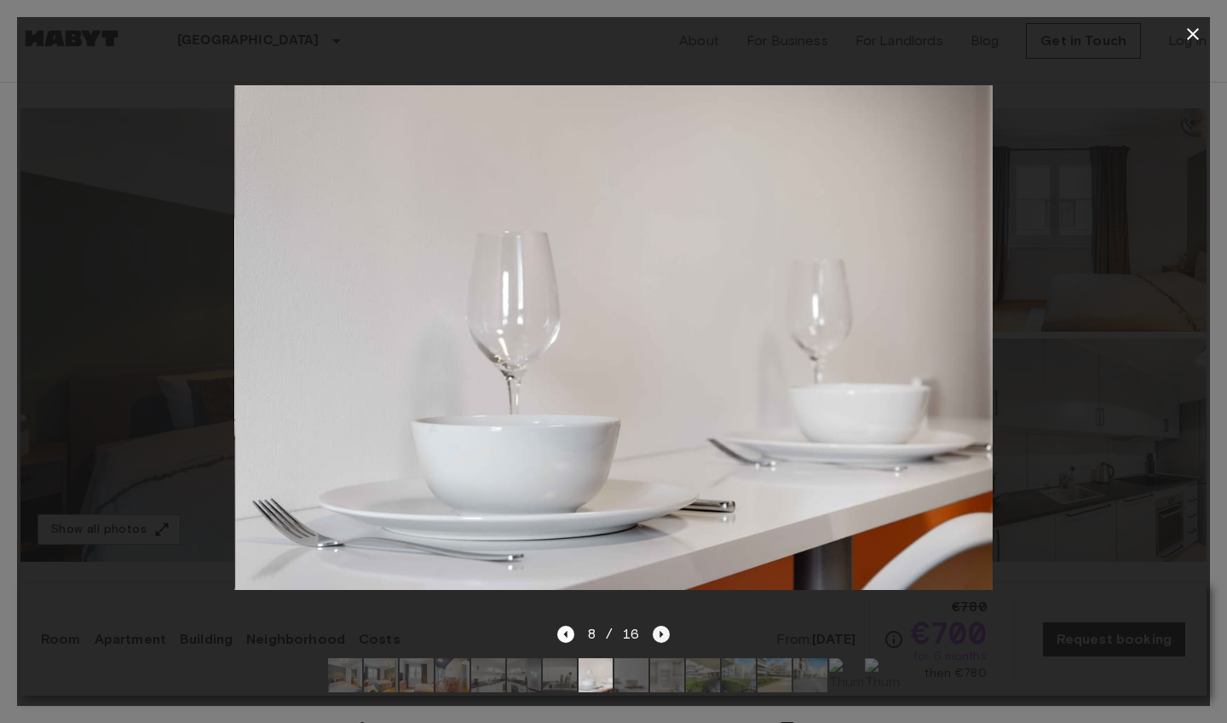
click at [655, 637] on icon "Next image" at bounding box center [661, 633] width 17 height 17
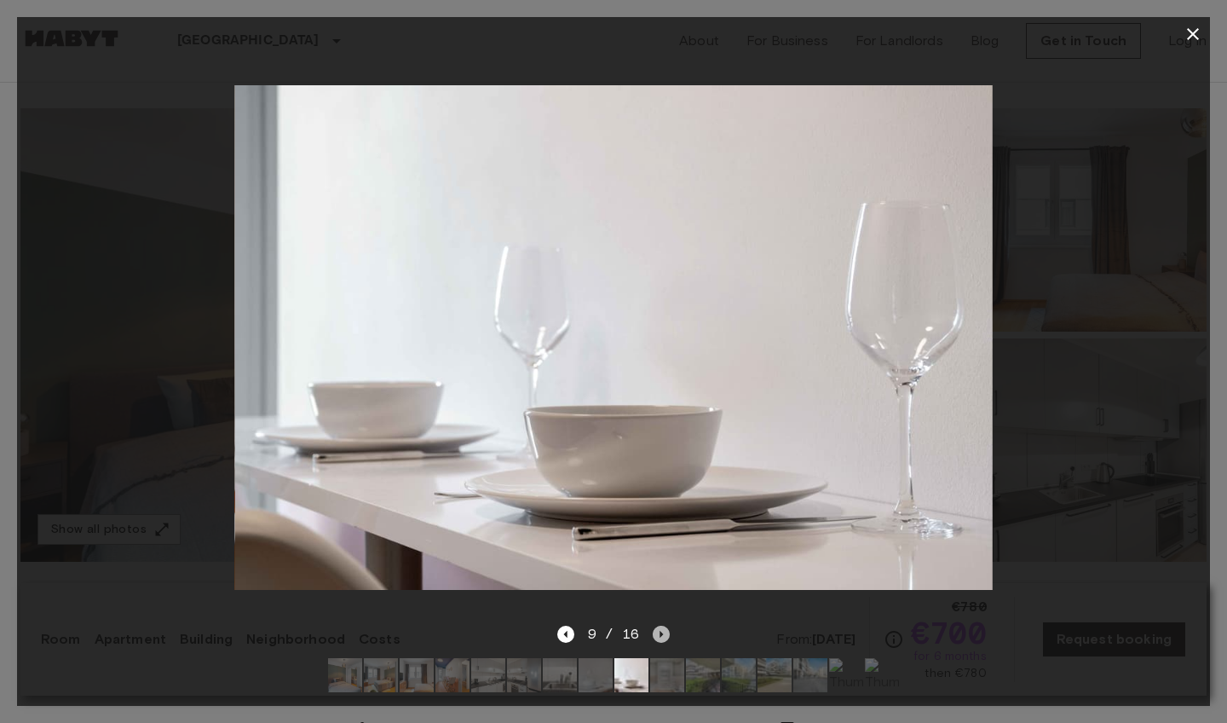
click at [655, 637] on icon "Next image" at bounding box center [661, 633] width 17 height 17
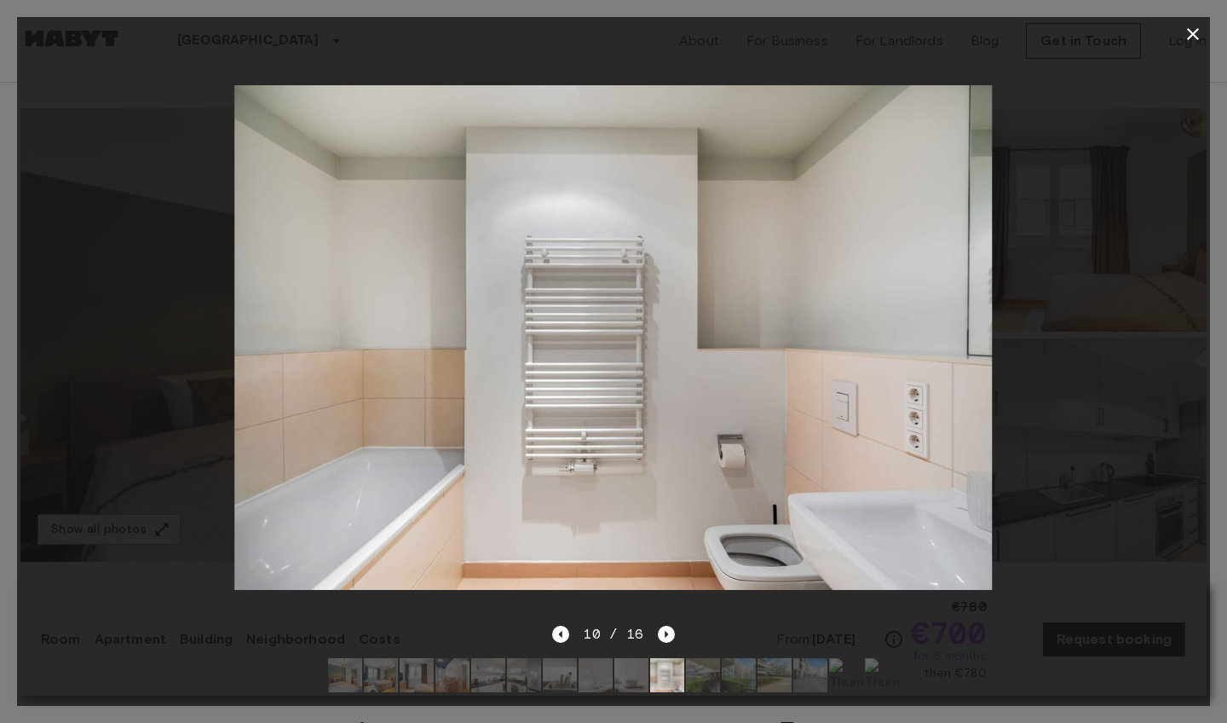
click at [655, 637] on div "10 / 16" at bounding box center [613, 634] width 122 height 20
click at [675, 631] on div "10 / 16" at bounding box center [613, 665] width 1193 height 82
click at [673, 631] on icon "Next image" at bounding box center [666, 633] width 17 height 17
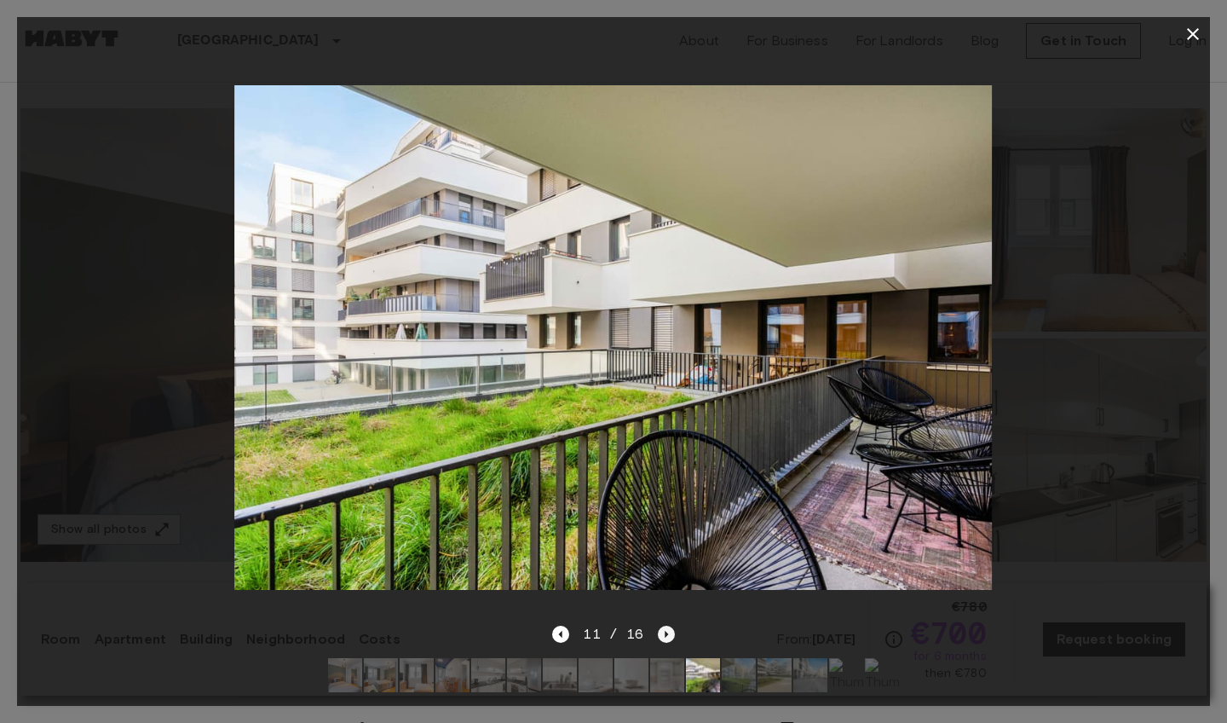
click at [673, 631] on icon "Next image" at bounding box center [666, 633] width 17 height 17
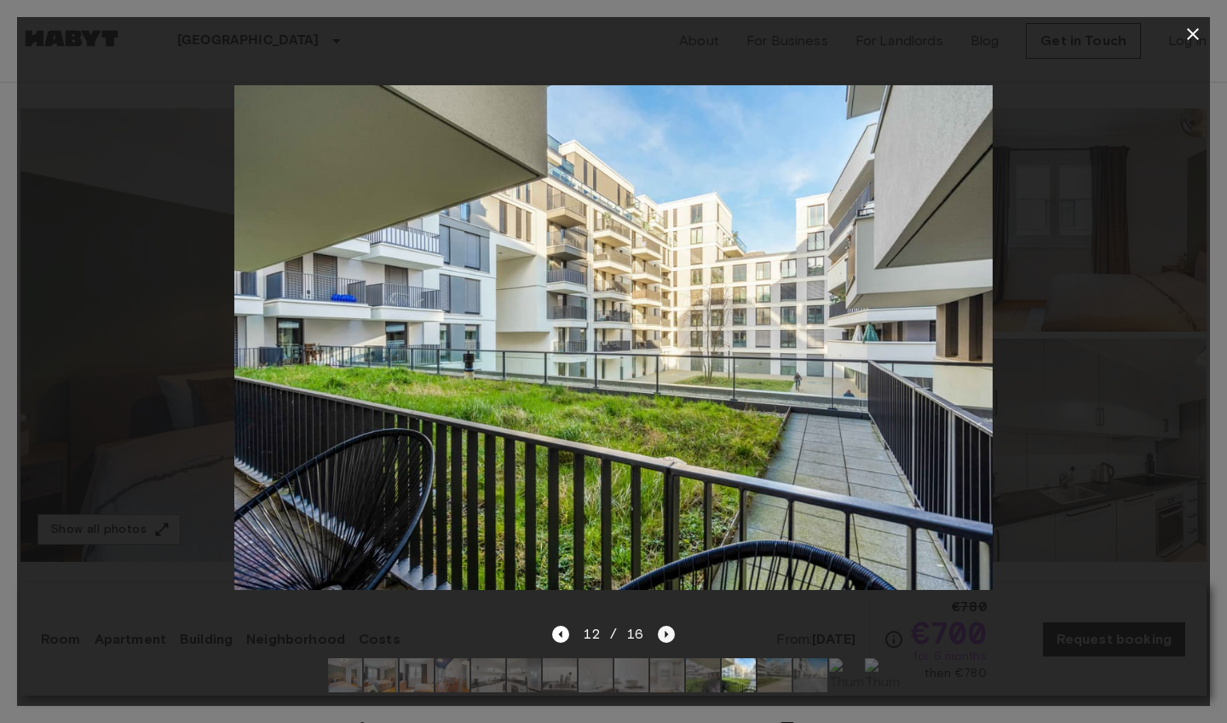
click at [673, 631] on icon "Next image" at bounding box center [666, 633] width 17 height 17
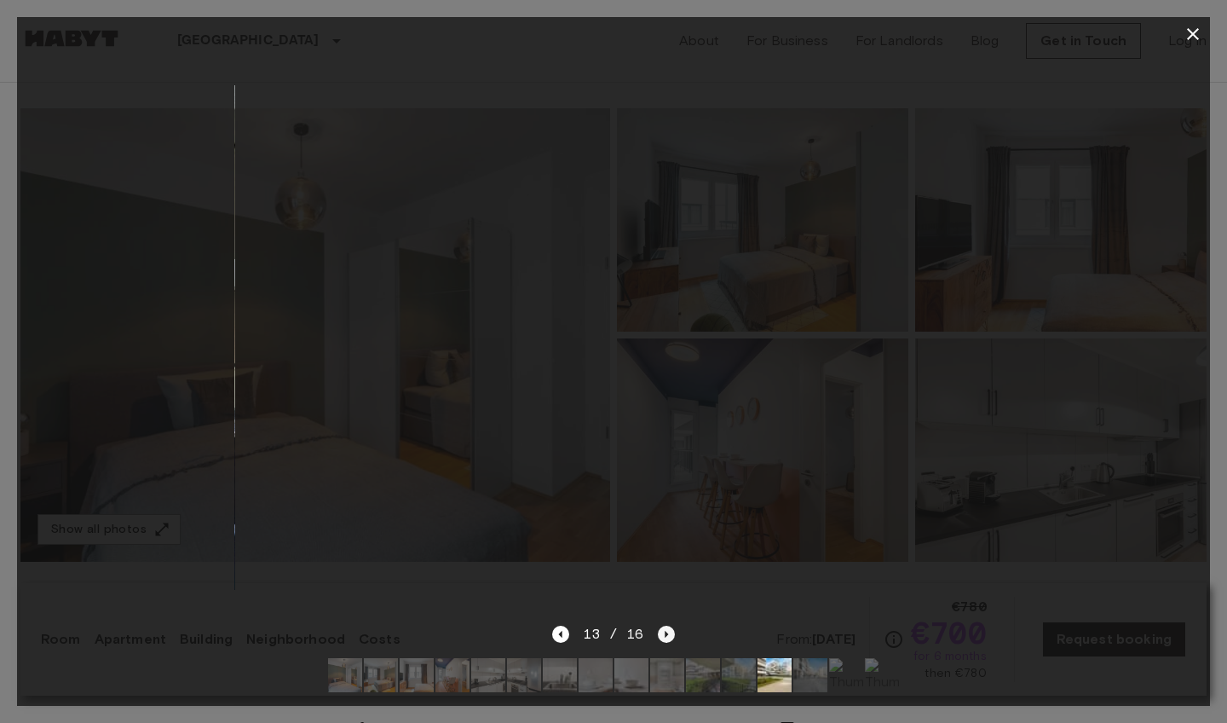
click at [666, 627] on icon "Next image" at bounding box center [666, 633] width 17 height 17
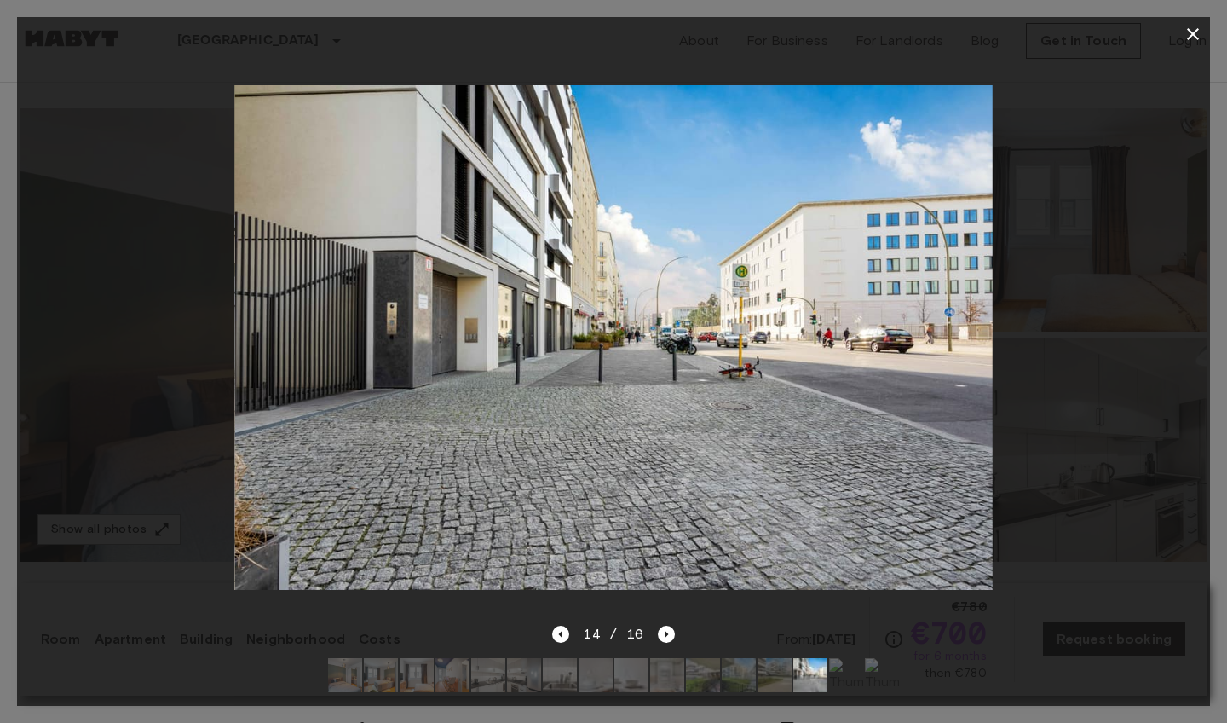
click at [1191, 36] on icon "button" at bounding box center [1193, 34] width 12 height 12
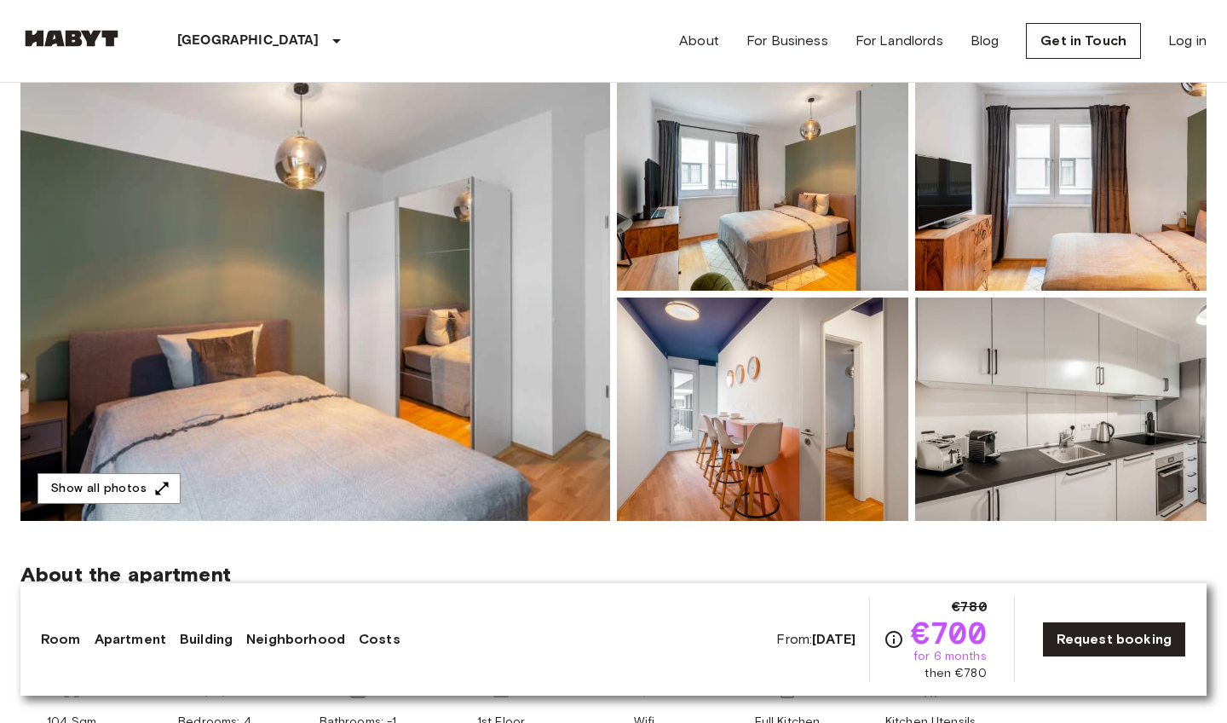
scroll to position [216, 0]
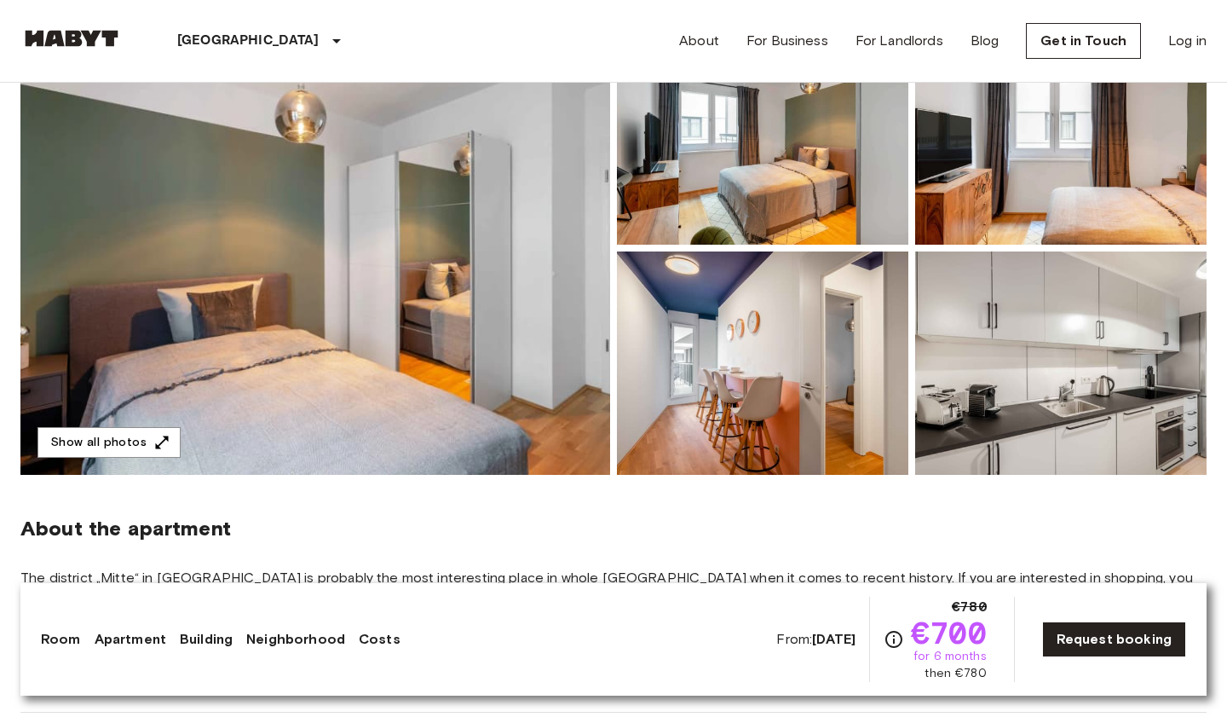
click at [485, 264] on img at bounding box center [315, 247] width 590 height 453
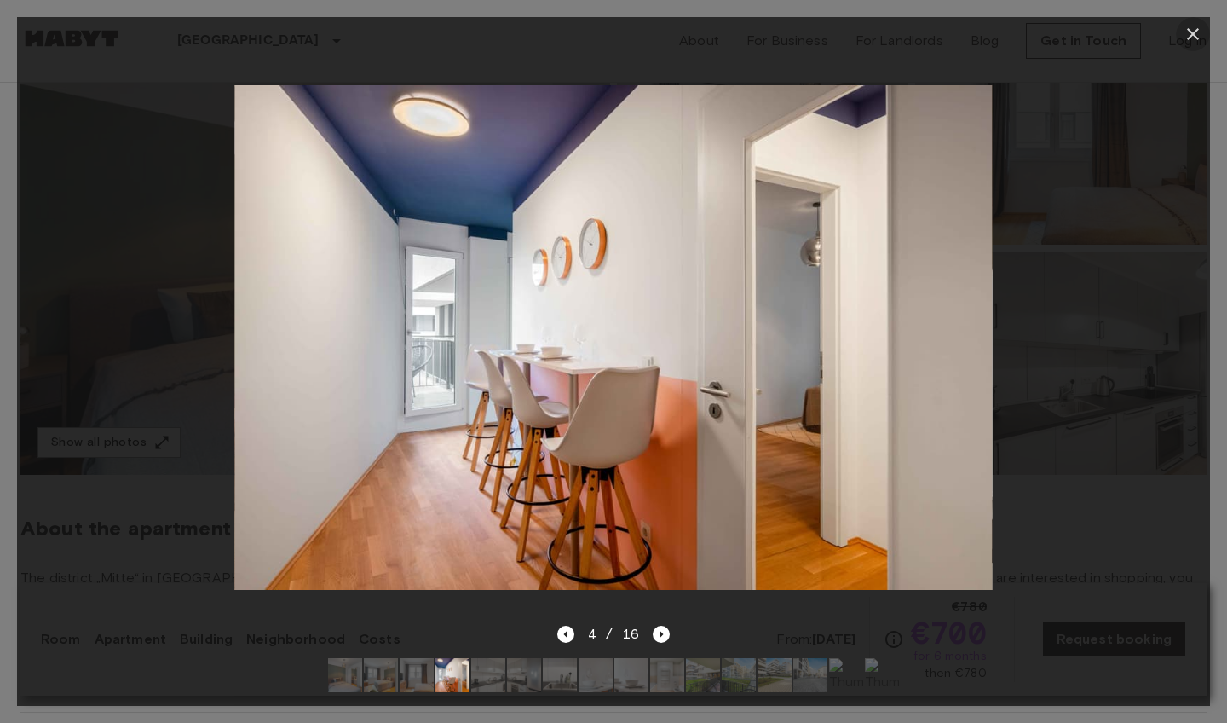
click at [1199, 26] on icon "button" at bounding box center [1193, 34] width 20 height 20
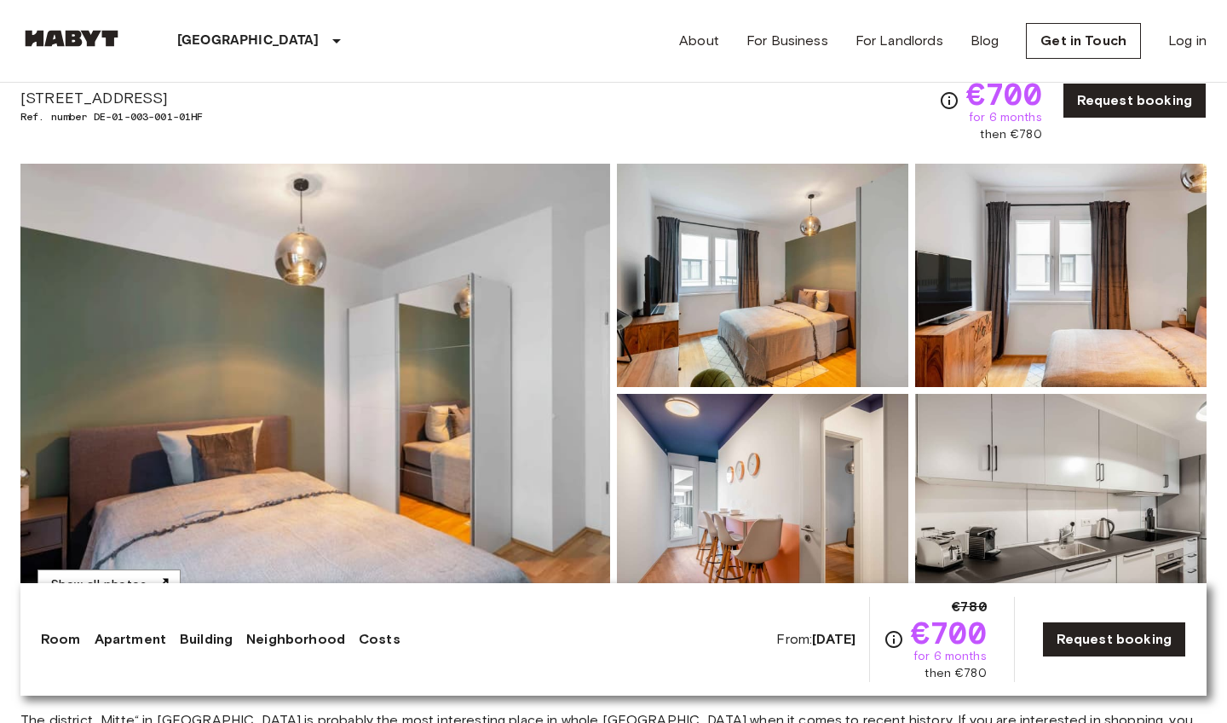
scroll to position [88, 0]
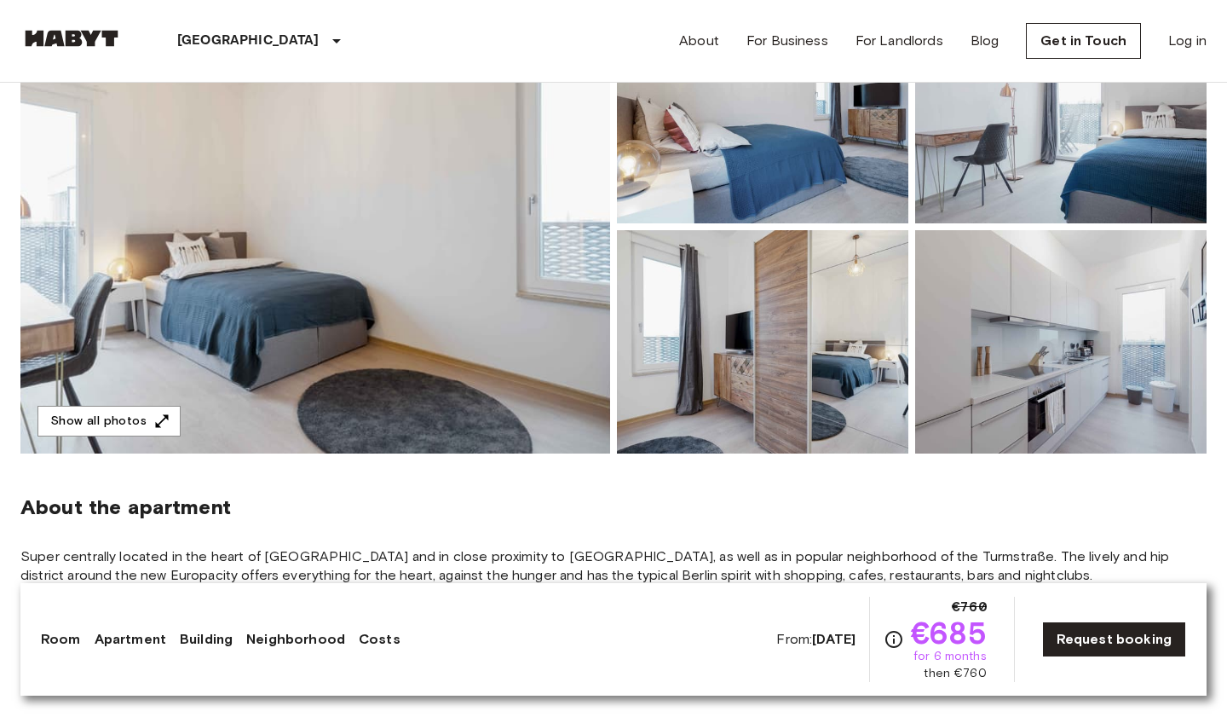
scroll to position [239, 0]
click at [536, 424] on img at bounding box center [315, 225] width 590 height 453
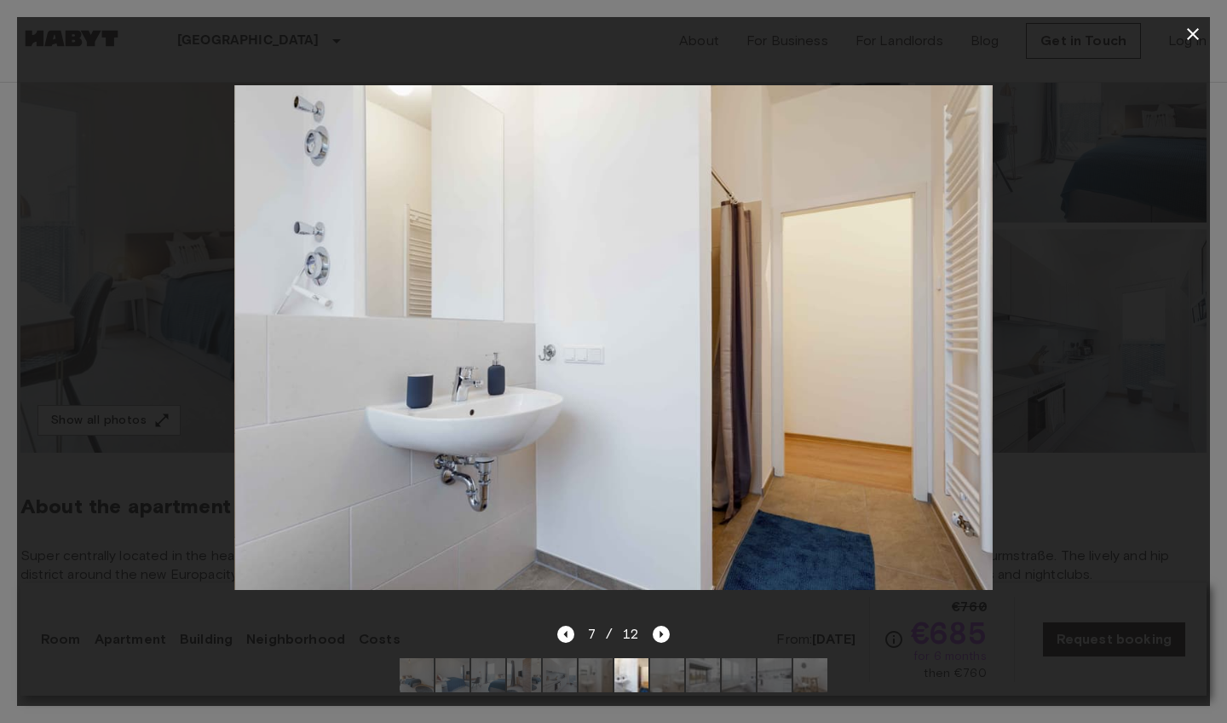
click at [1189, 29] on icon "button" at bounding box center [1193, 34] width 12 height 12
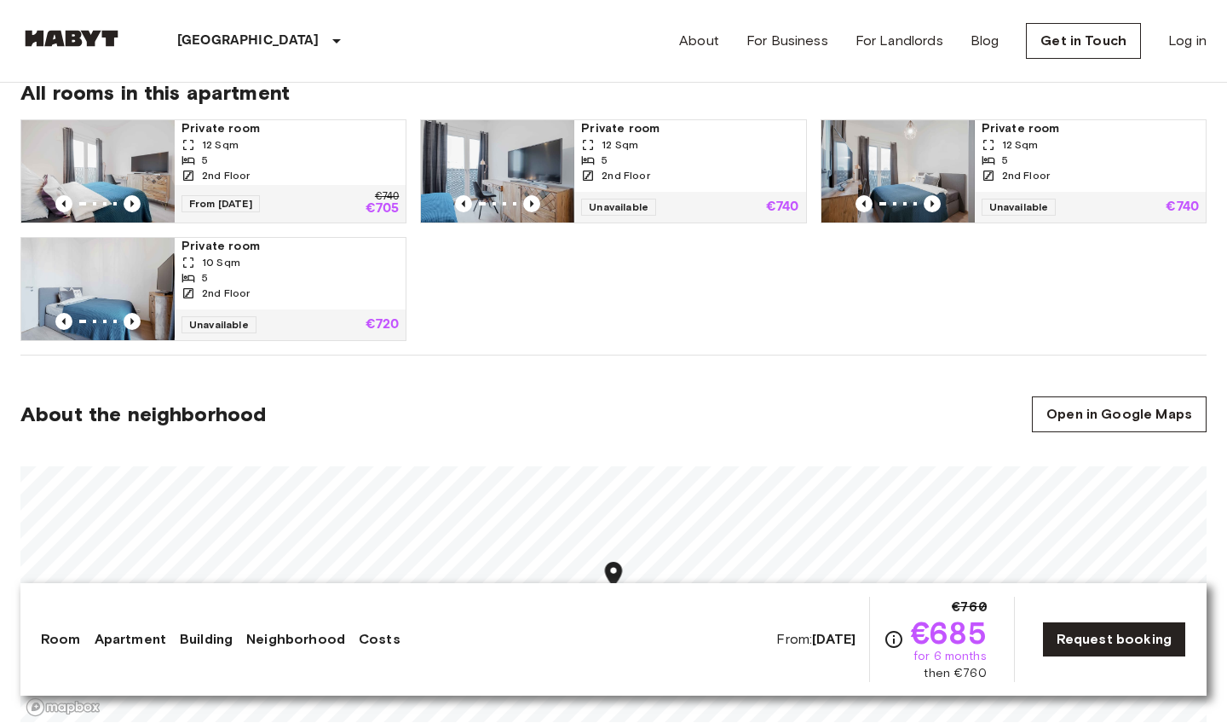
scroll to position [867, 0]
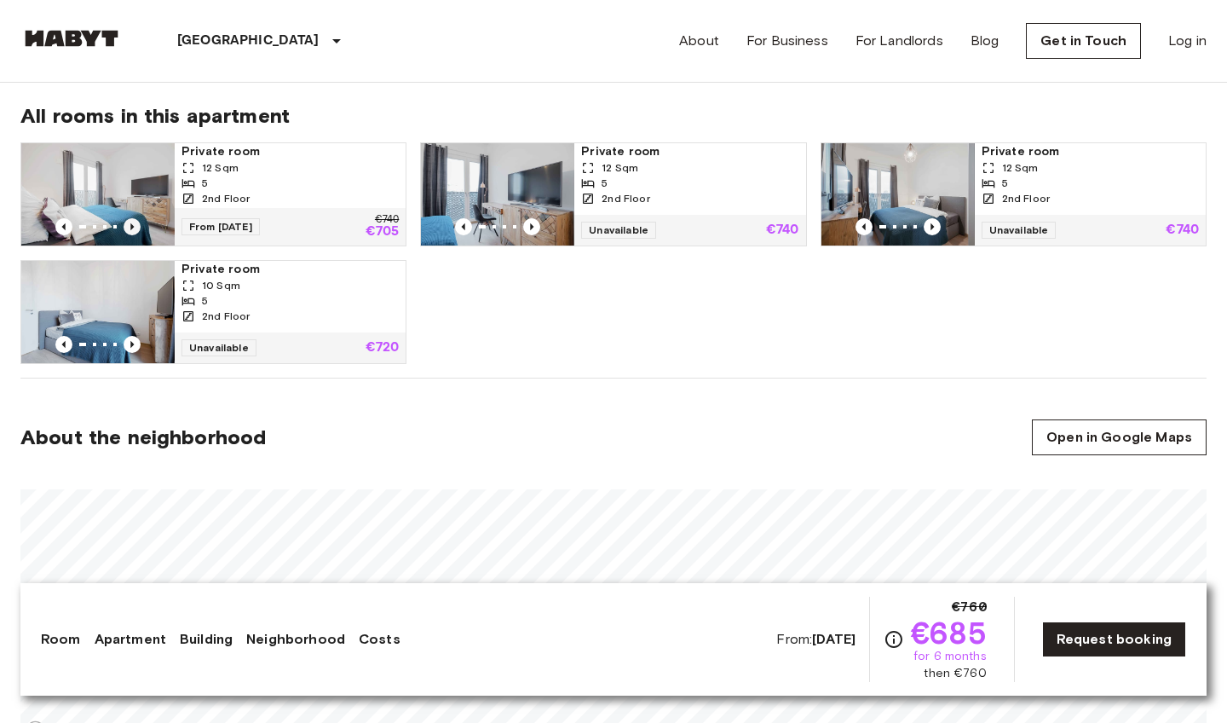
click at [135, 222] on icon "Previous image" at bounding box center [132, 226] width 17 height 17
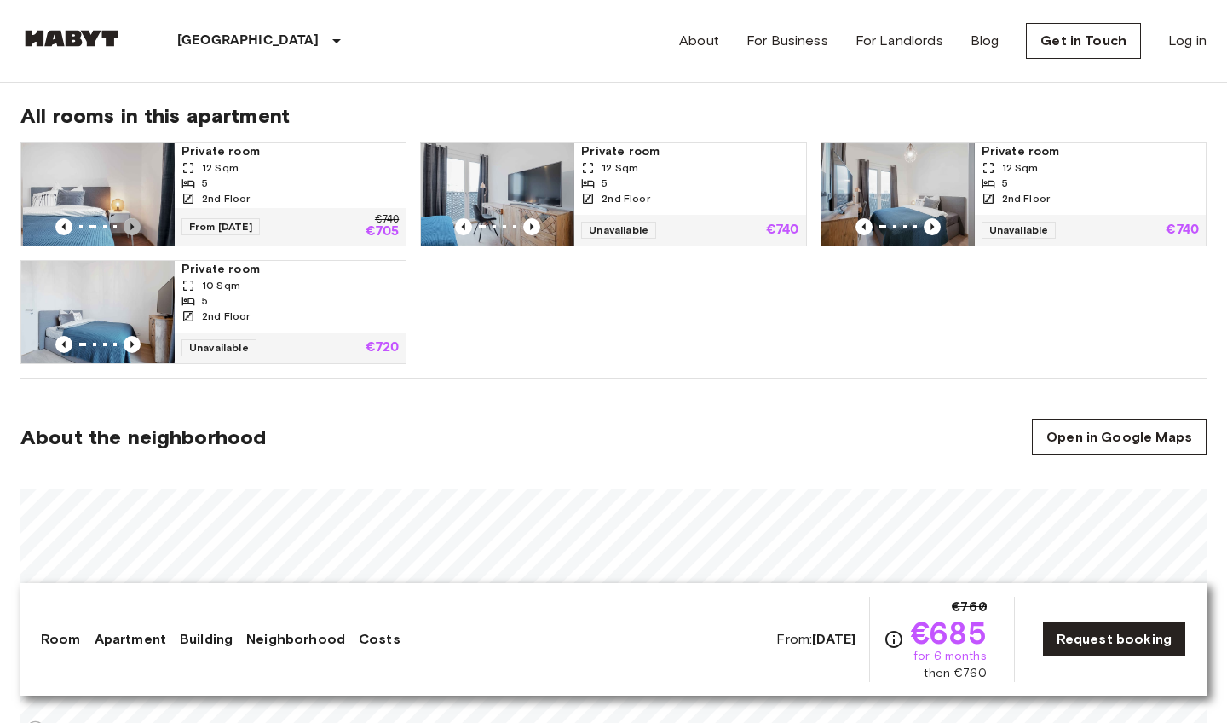
click at [136, 222] on icon "Previous image" at bounding box center [132, 226] width 17 height 17
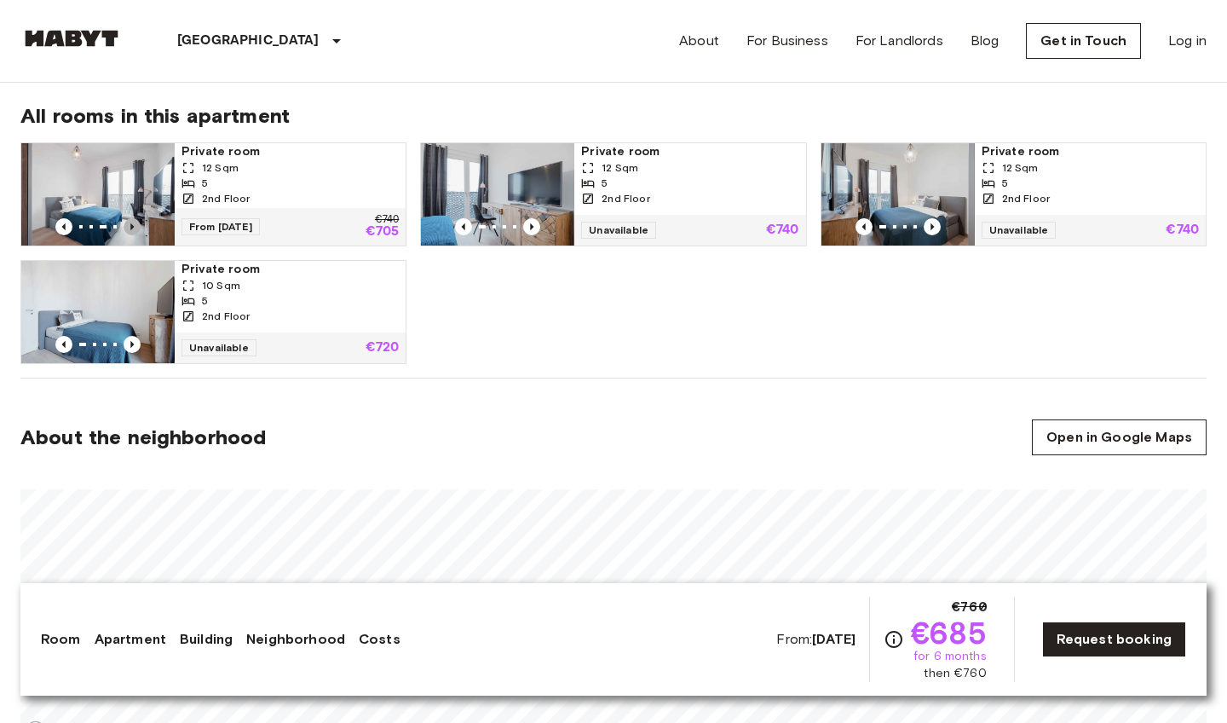
click at [135, 224] on icon "Previous image" at bounding box center [132, 226] width 17 height 17
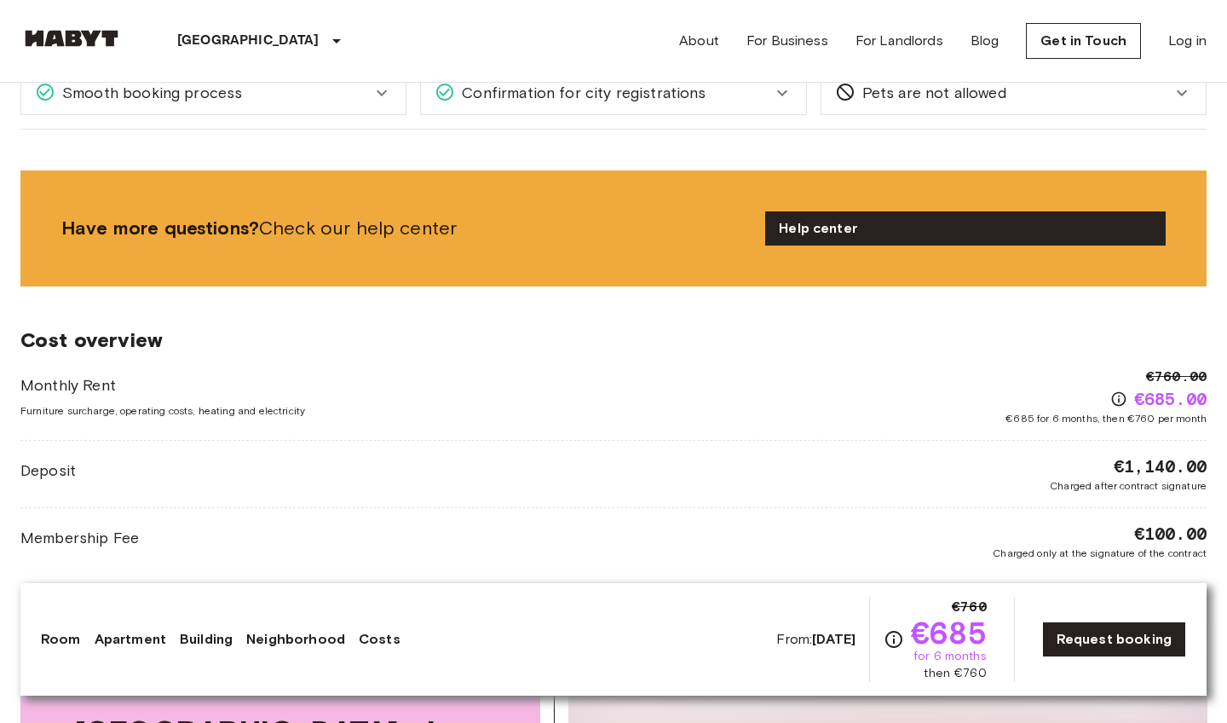
scroll to position [1727, 0]
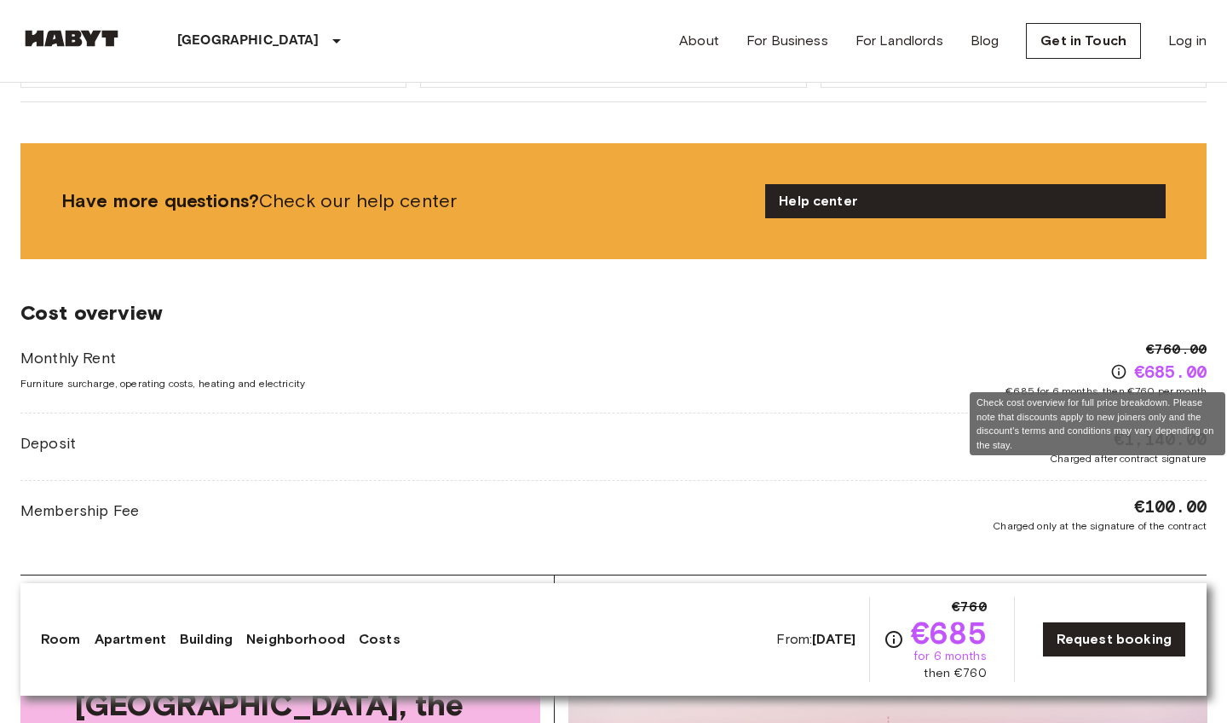
click at [1112, 374] on icon "Check cost overview for full price breakdown. Please note that discounts apply …" at bounding box center [1118, 371] width 17 height 17
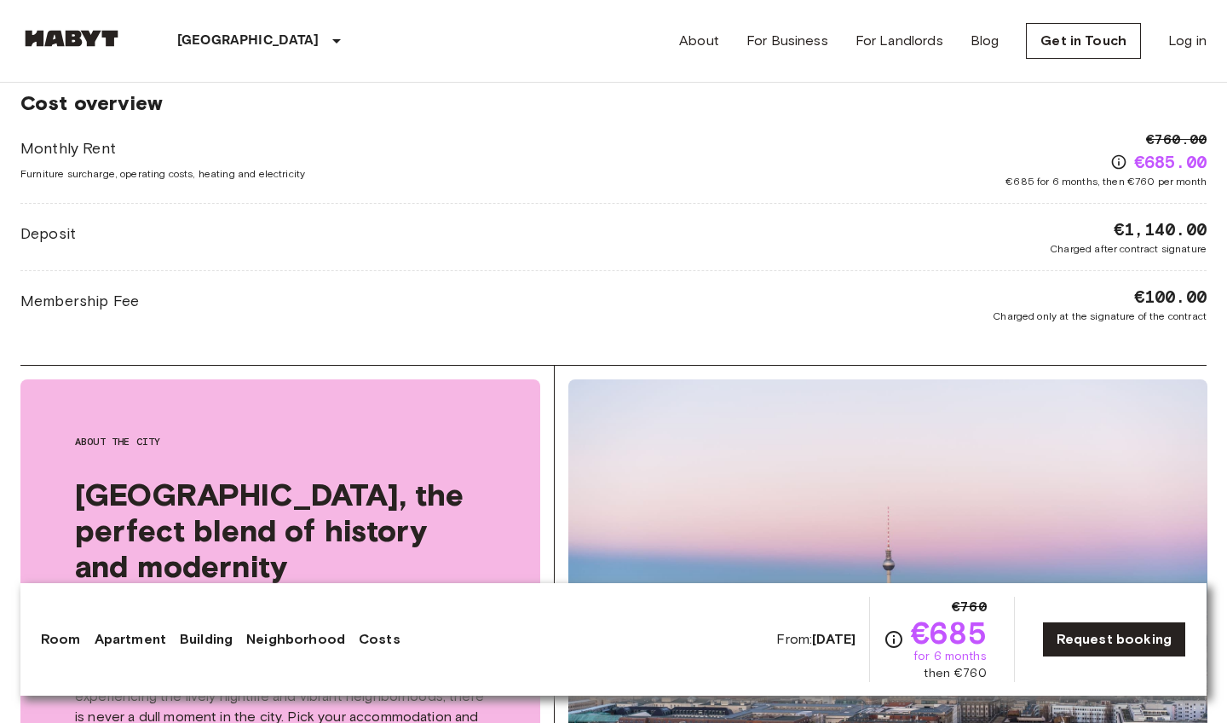
scroll to position [1939, 0]
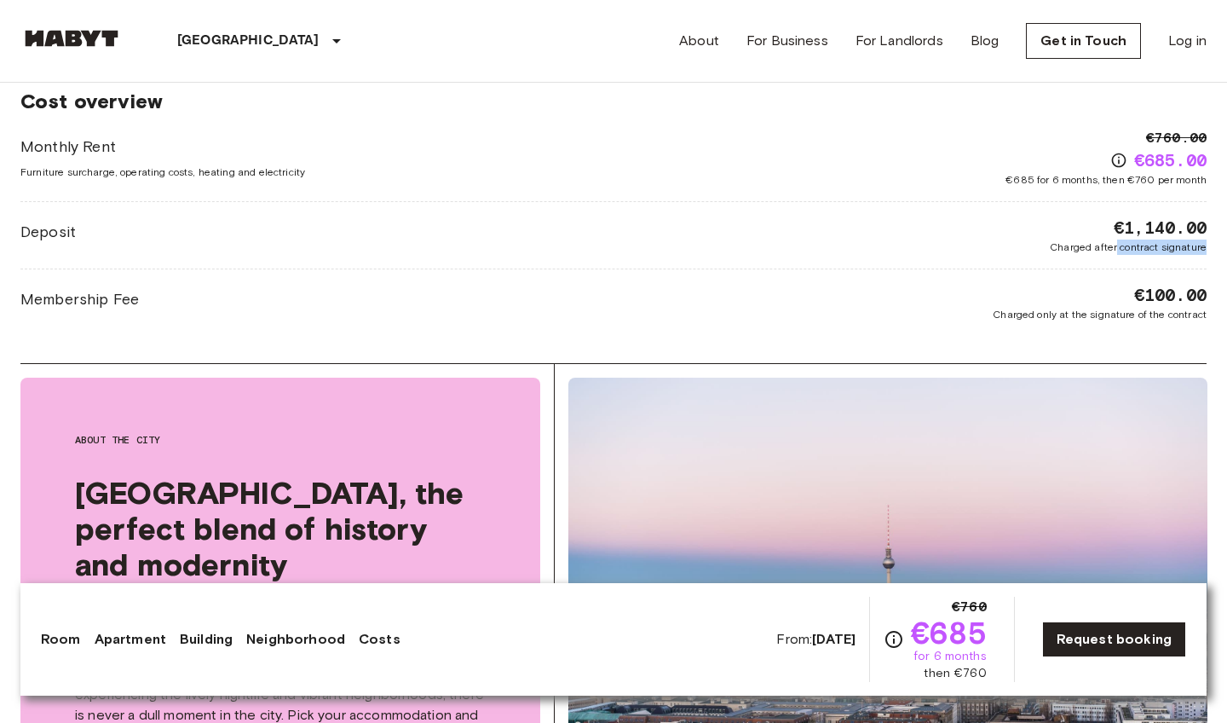
drag, startPoint x: 1118, startPoint y: 245, endPoint x: 1223, endPoint y: 245, distance: 104.8
click at [1223, 245] on div "Europe Germany Berlin Private room Private room From Nov 4 2025 Klara Franke St…" at bounding box center [613, 31] width 1227 height 3774
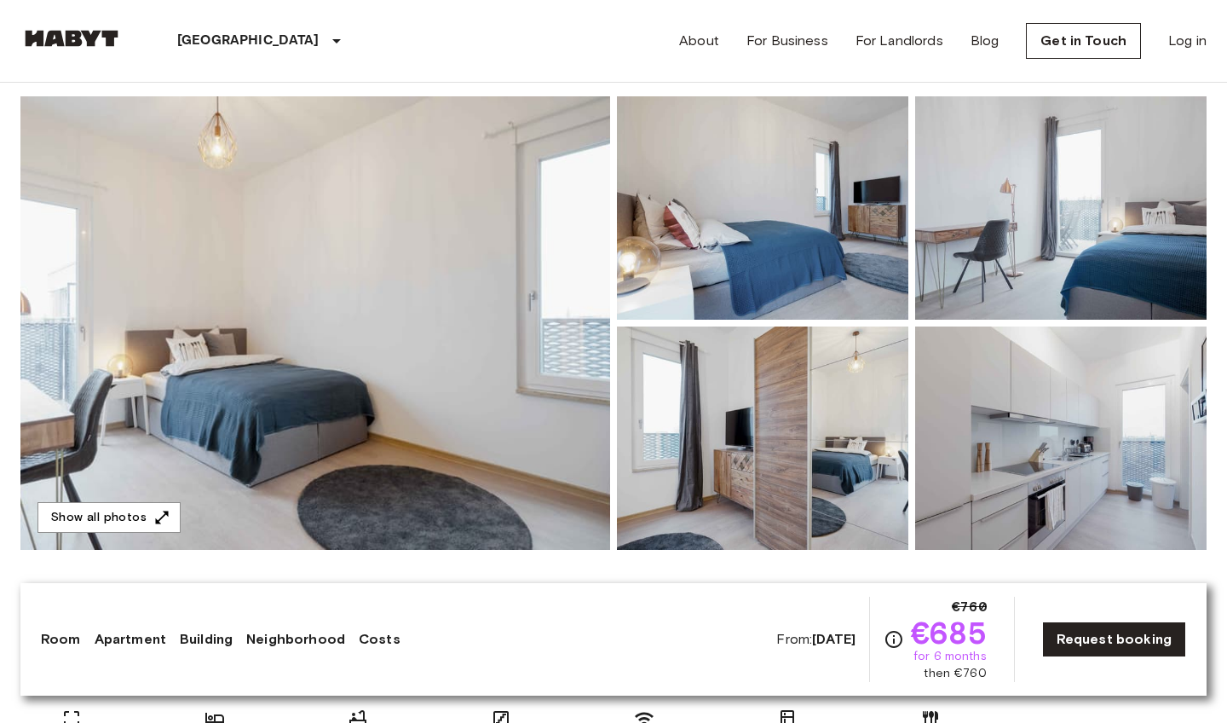
scroll to position [137, 0]
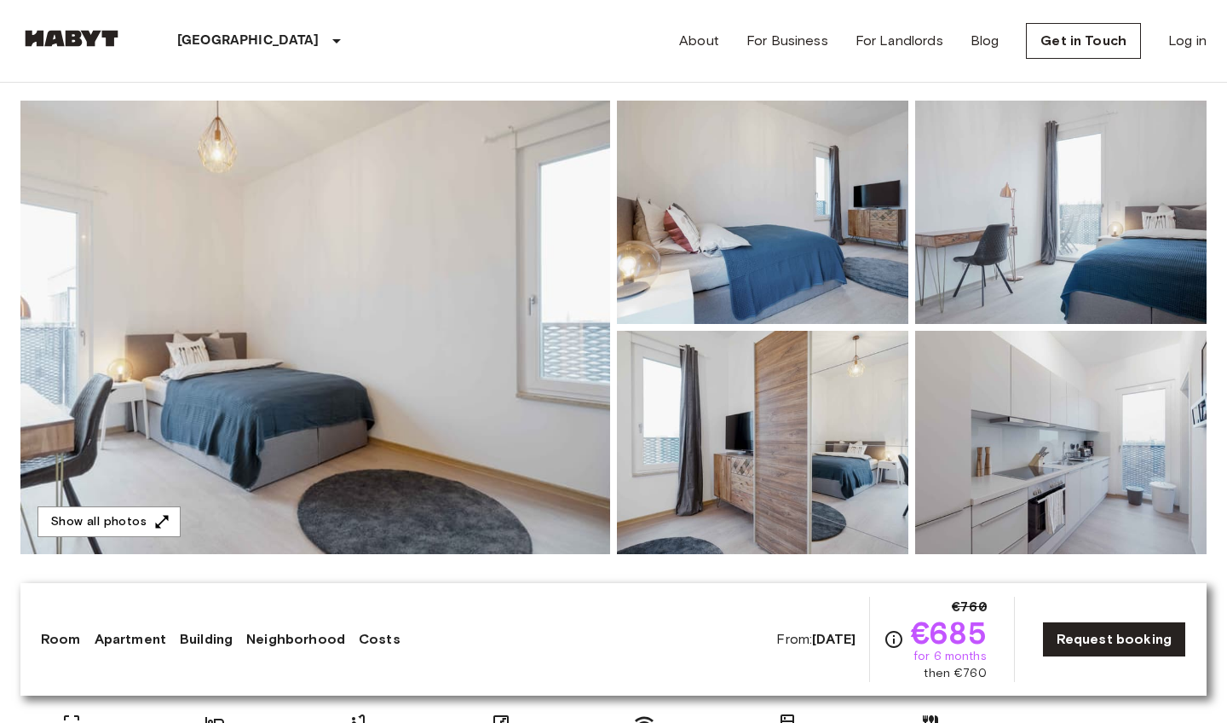
click at [489, 348] on img at bounding box center [315, 327] width 590 height 453
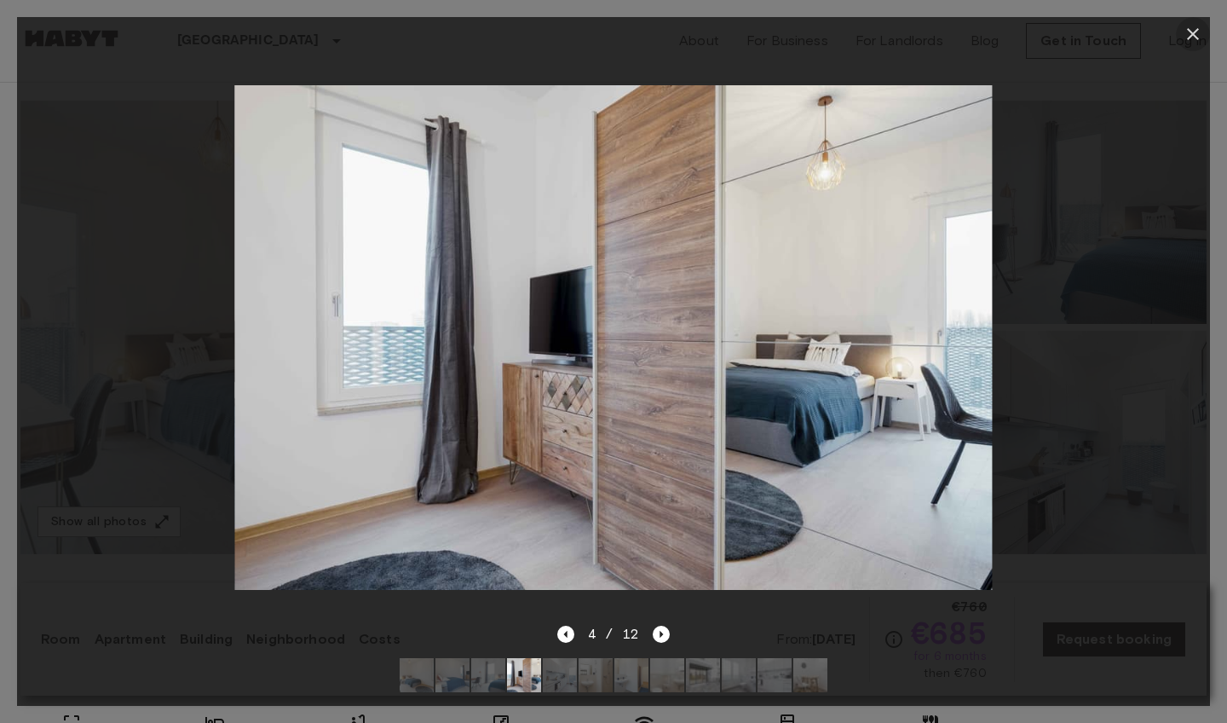
click at [1203, 35] on button "button" at bounding box center [1193, 34] width 34 height 34
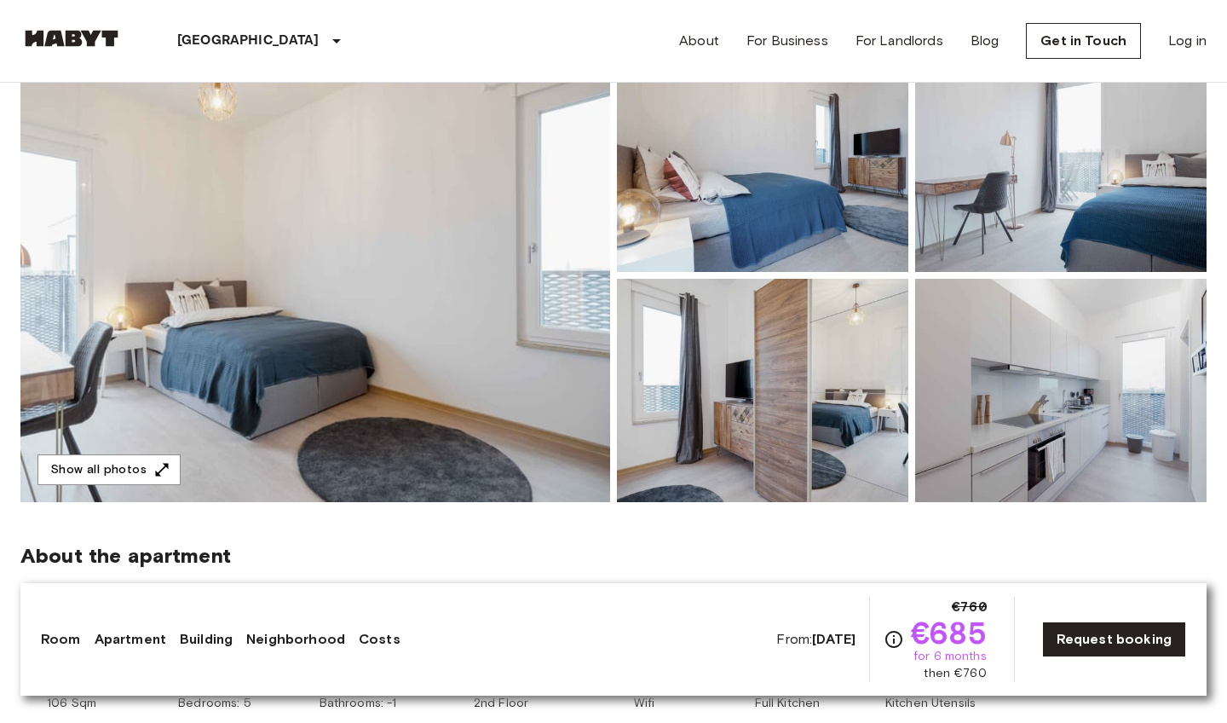
scroll to position [198, 0]
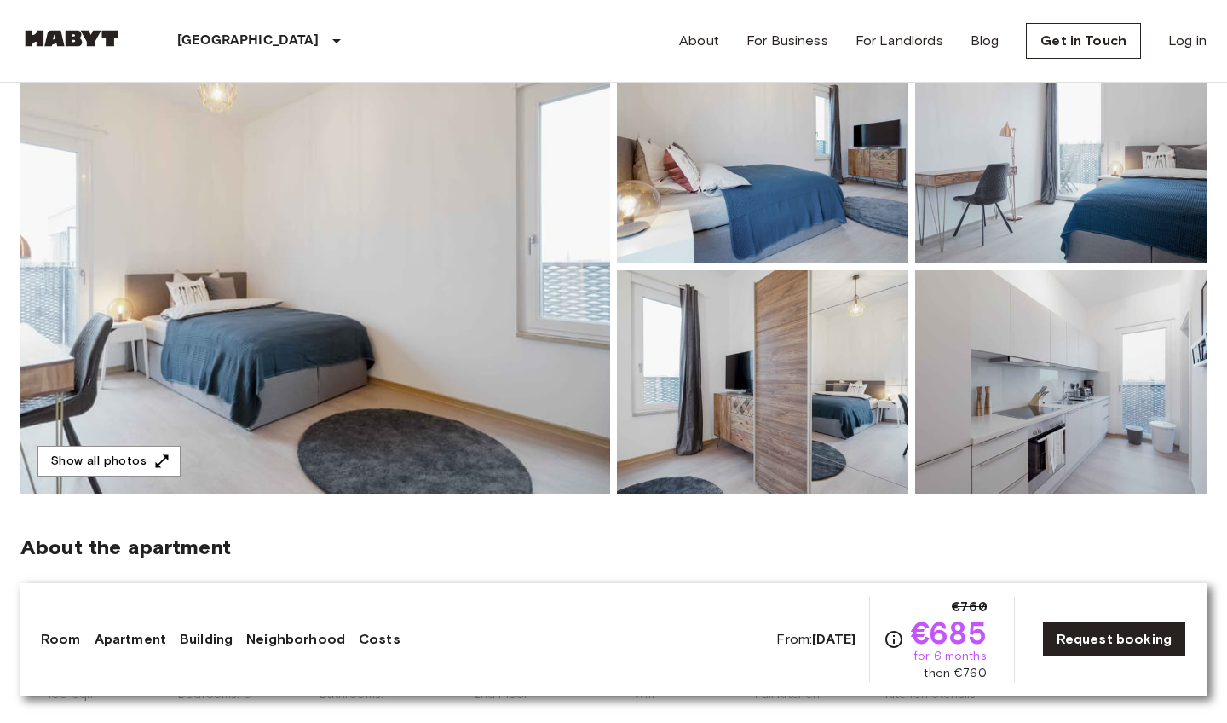
click at [406, 251] on img at bounding box center [315, 266] width 590 height 453
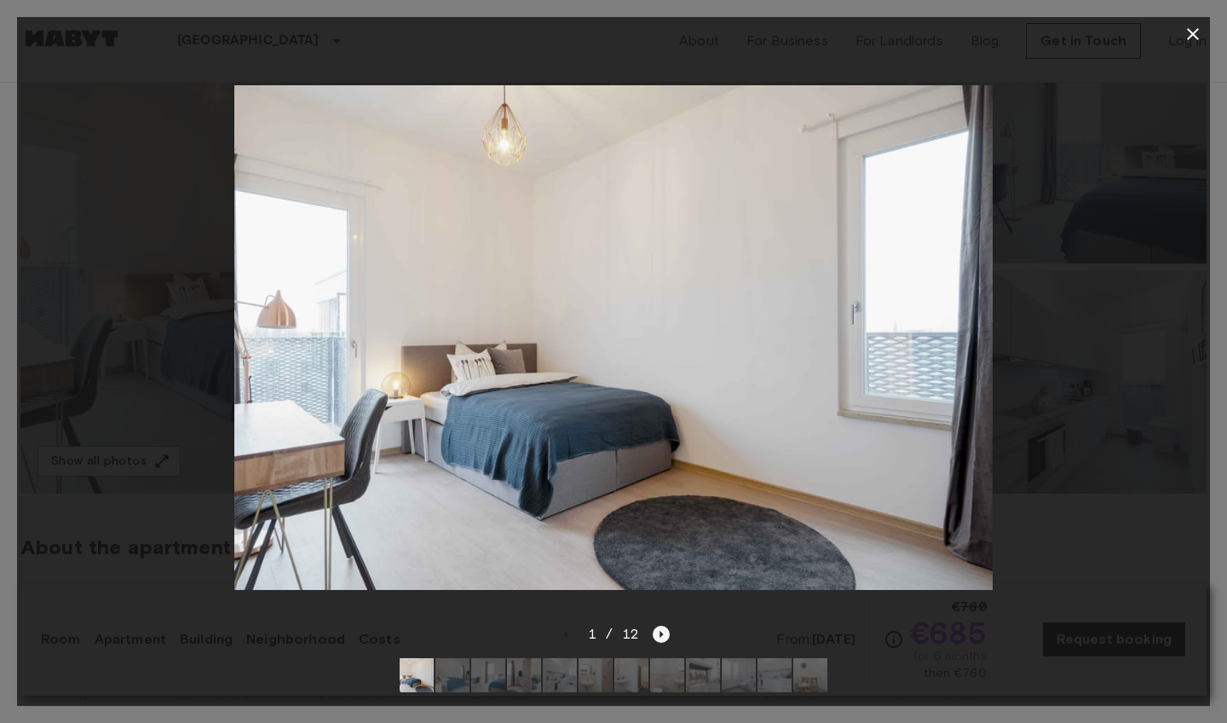
click at [661, 632] on icon "Next image" at bounding box center [661, 633] width 17 height 17
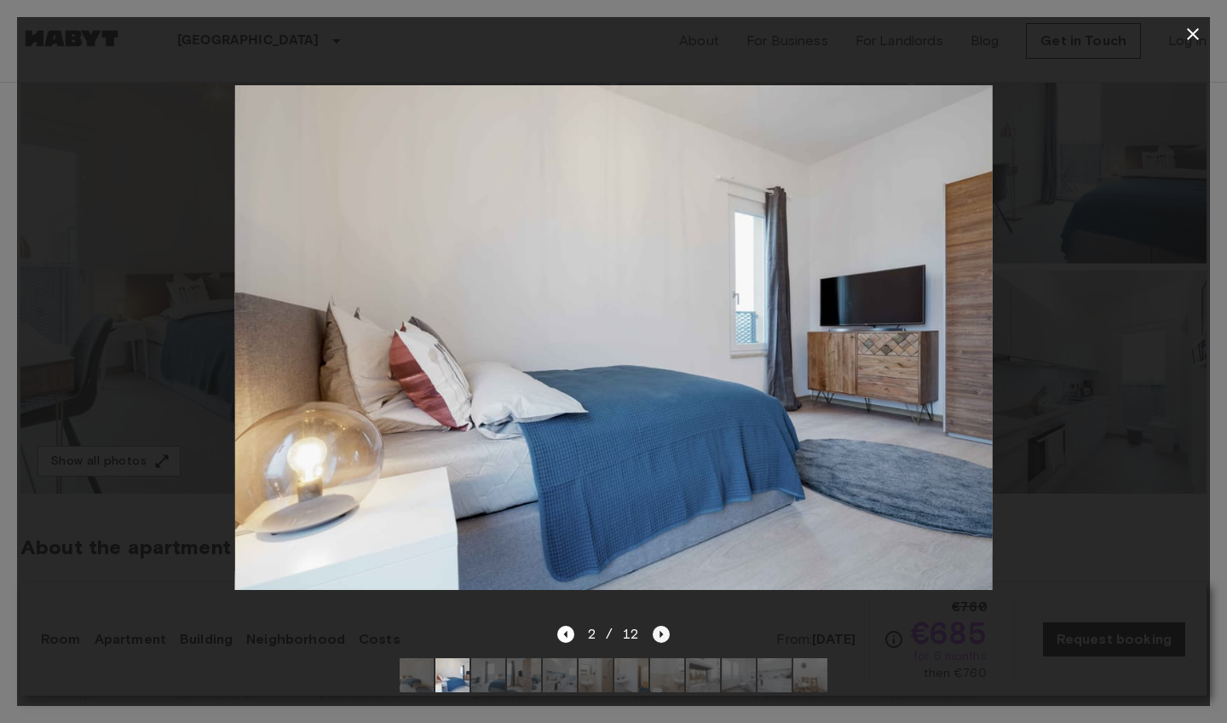
click at [660, 627] on icon "Next image" at bounding box center [661, 633] width 17 height 17
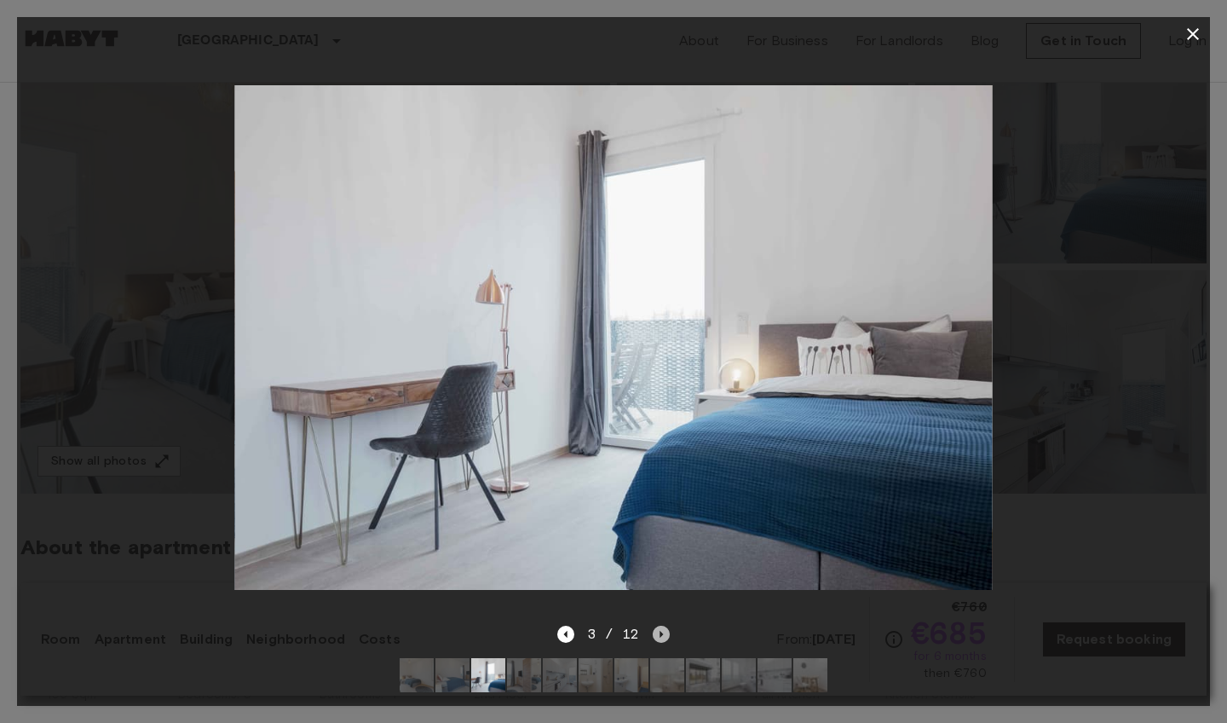
click at [655, 636] on icon "Next image" at bounding box center [661, 633] width 17 height 17
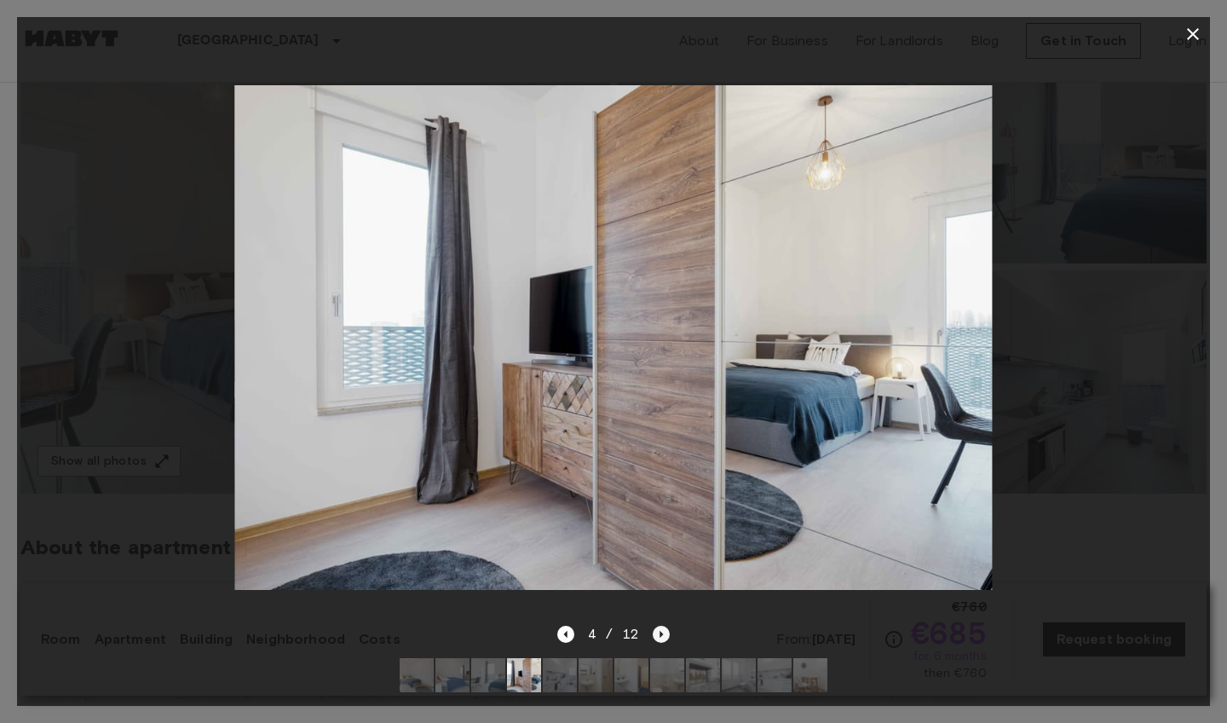
click at [656, 637] on icon "Next image" at bounding box center [661, 633] width 17 height 17
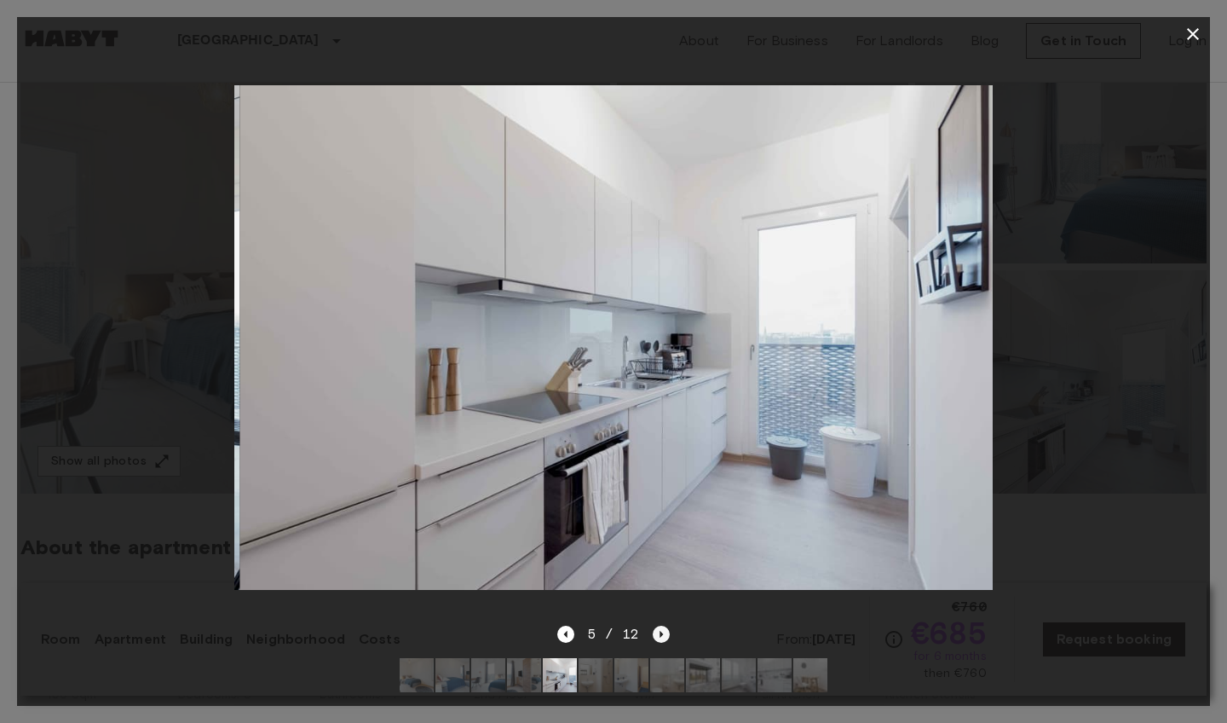
click at [656, 639] on icon "Next image" at bounding box center [661, 633] width 17 height 17
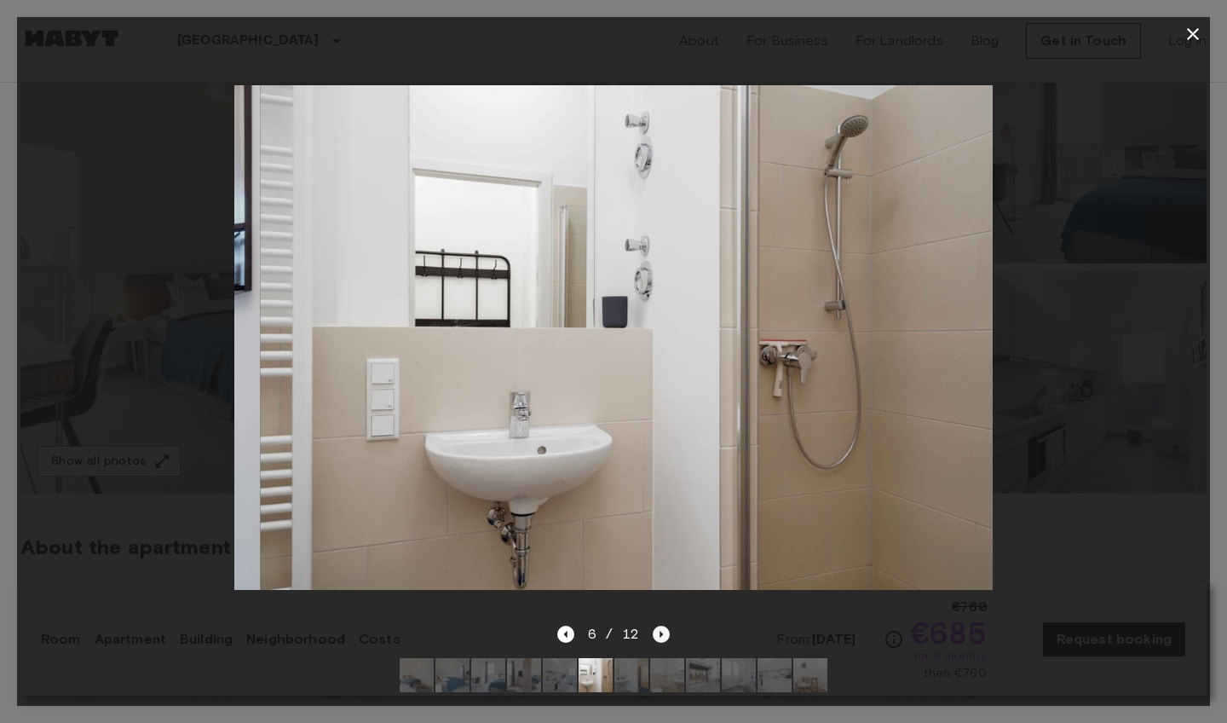
click at [657, 641] on icon "Next image" at bounding box center [661, 633] width 17 height 17
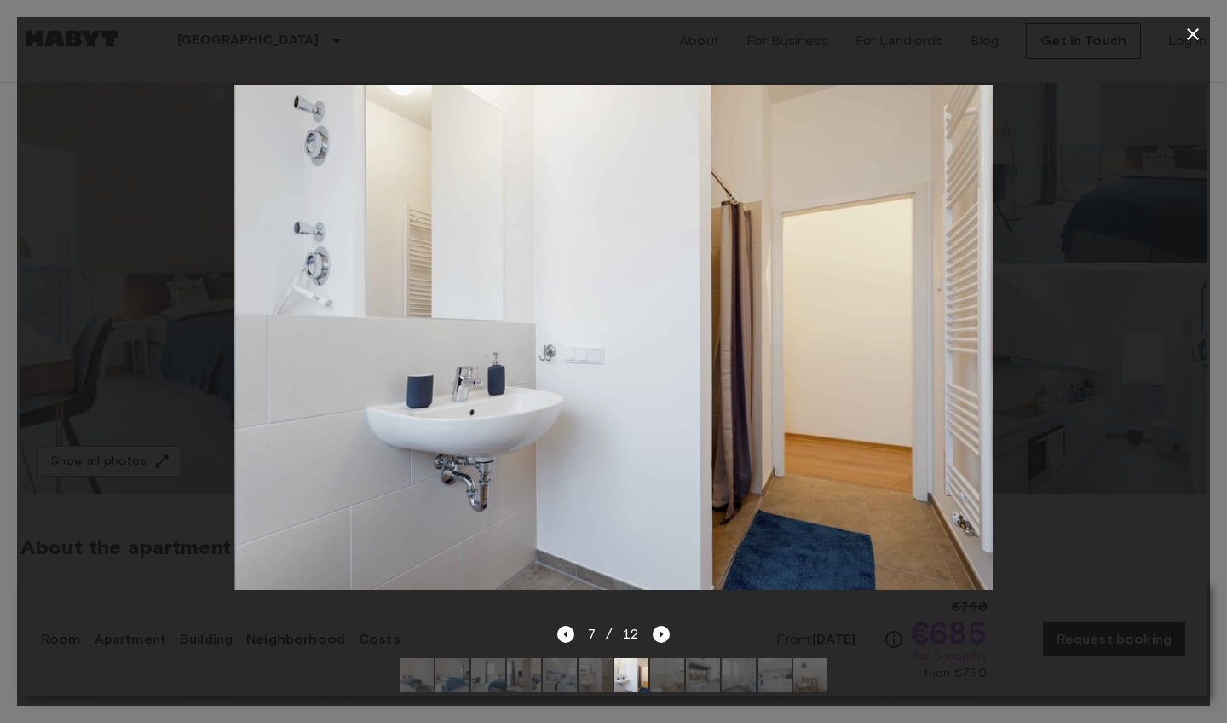
click at [1190, 40] on icon "button" at bounding box center [1193, 34] width 20 height 20
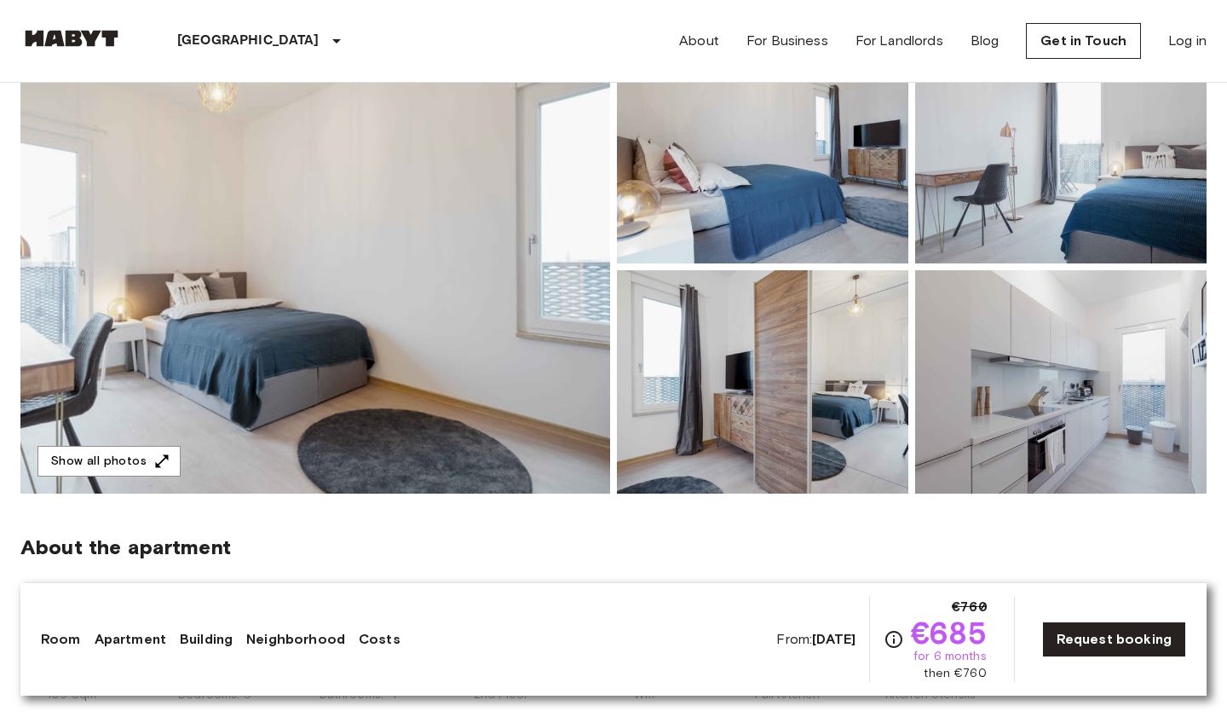
click at [1010, 187] on img at bounding box center [1060, 151] width 291 height 223
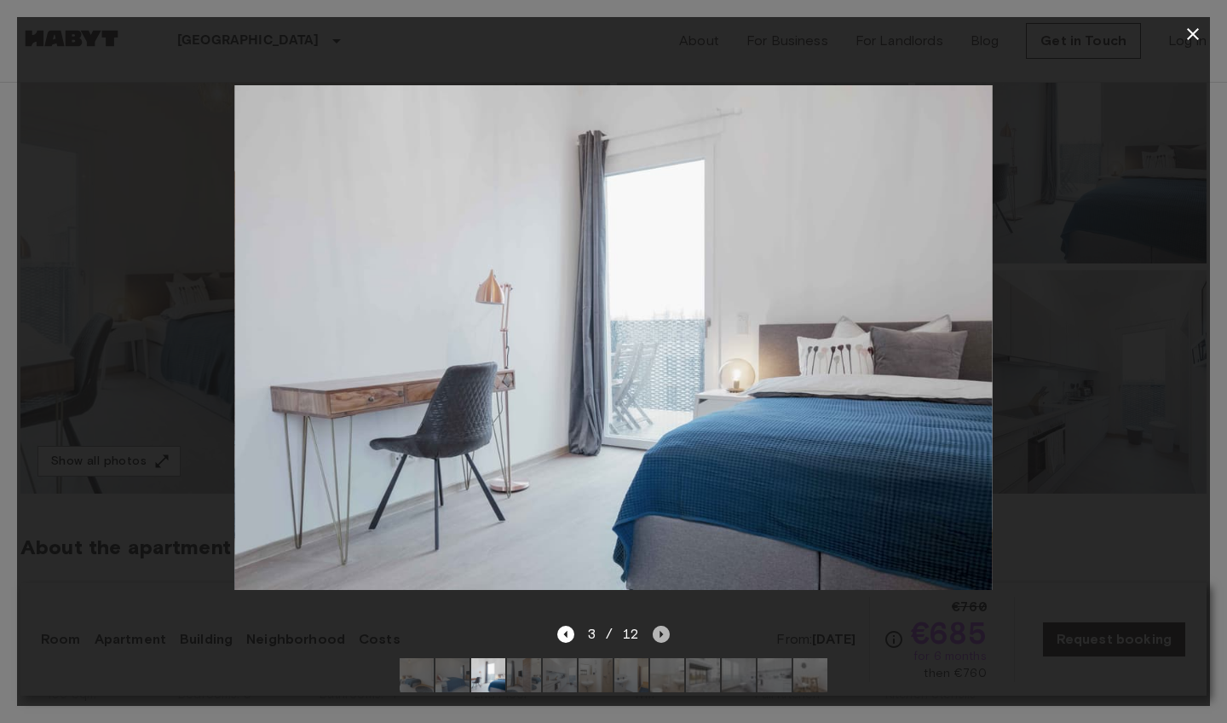
click at [662, 631] on icon "Next image" at bounding box center [661, 633] width 17 height 17
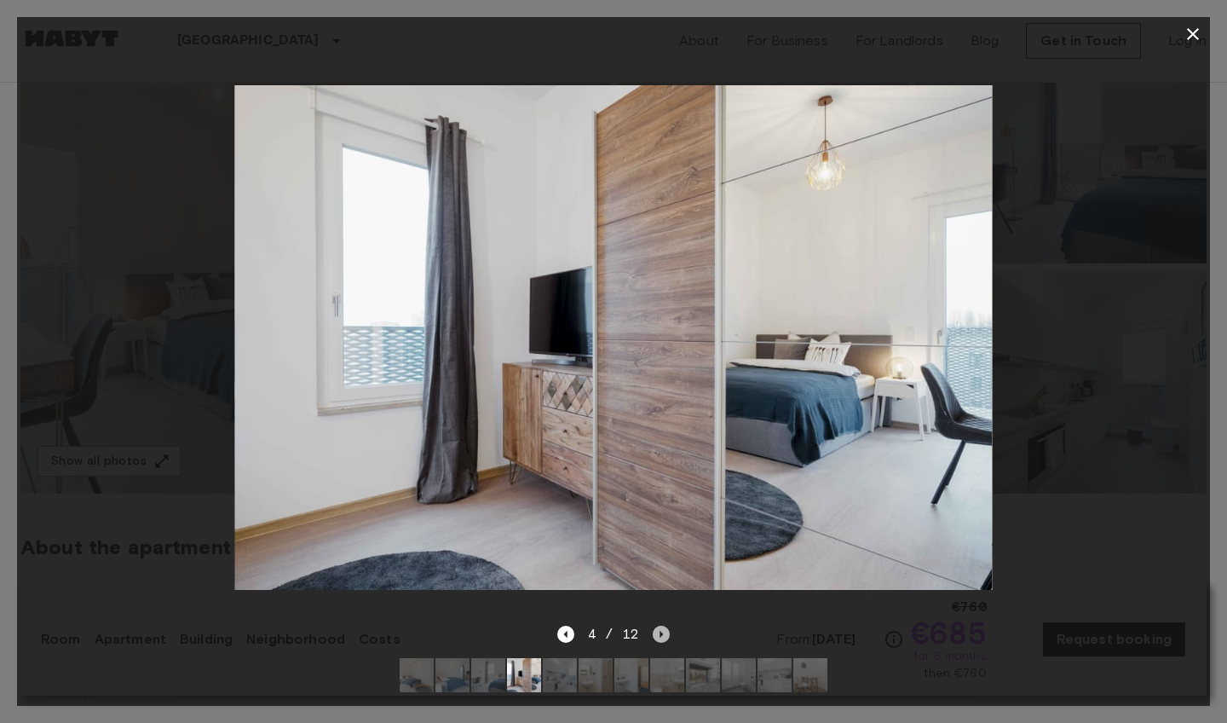
click at [662, 631] on icon "Next image" at bounding box center [661, 633] width 17 height 17
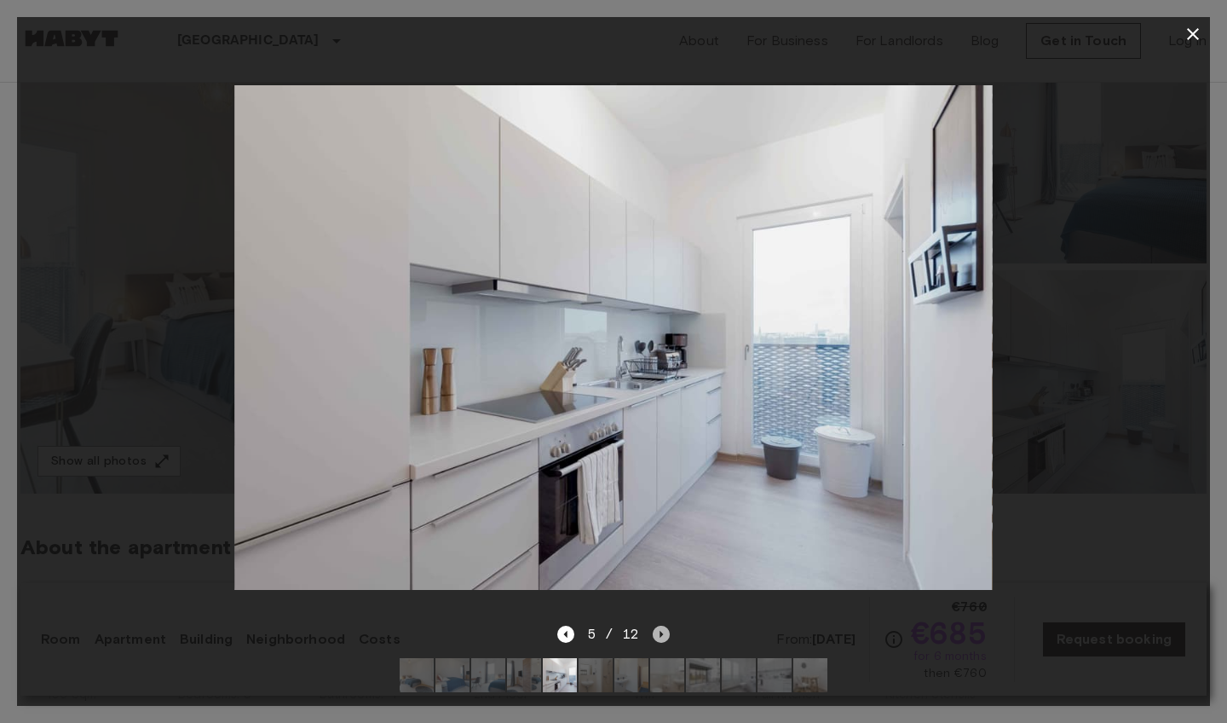
click at [662, 631] on icon "Next image" at bounding box center [661, 633] width 17 height 17
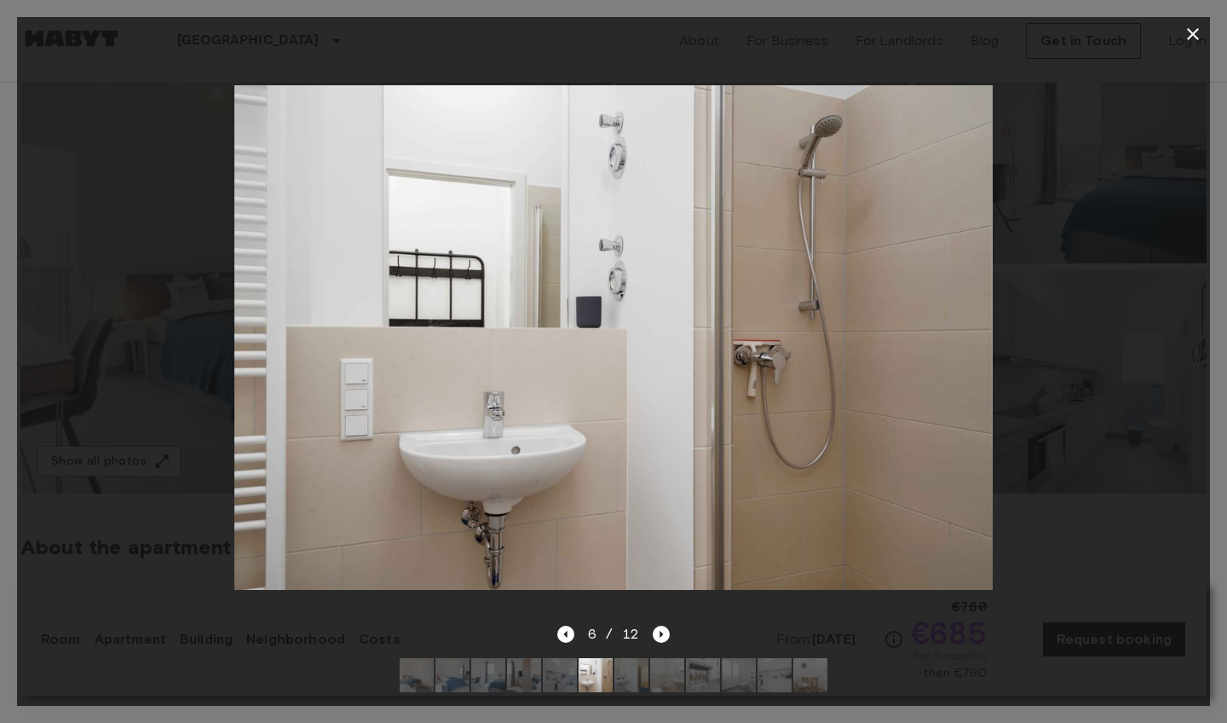
click at [1193, 32] on icon "button" at bounding box center [1193, 34] width 20 height 20
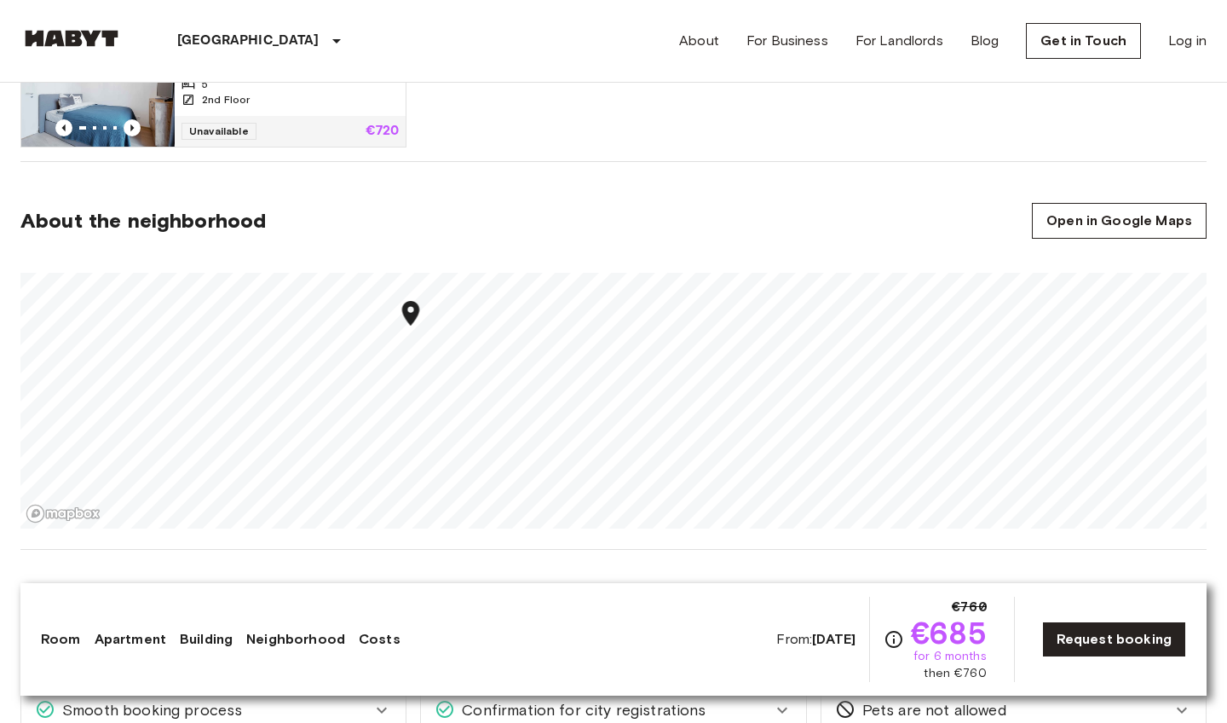
scroll to position [1208, 0]
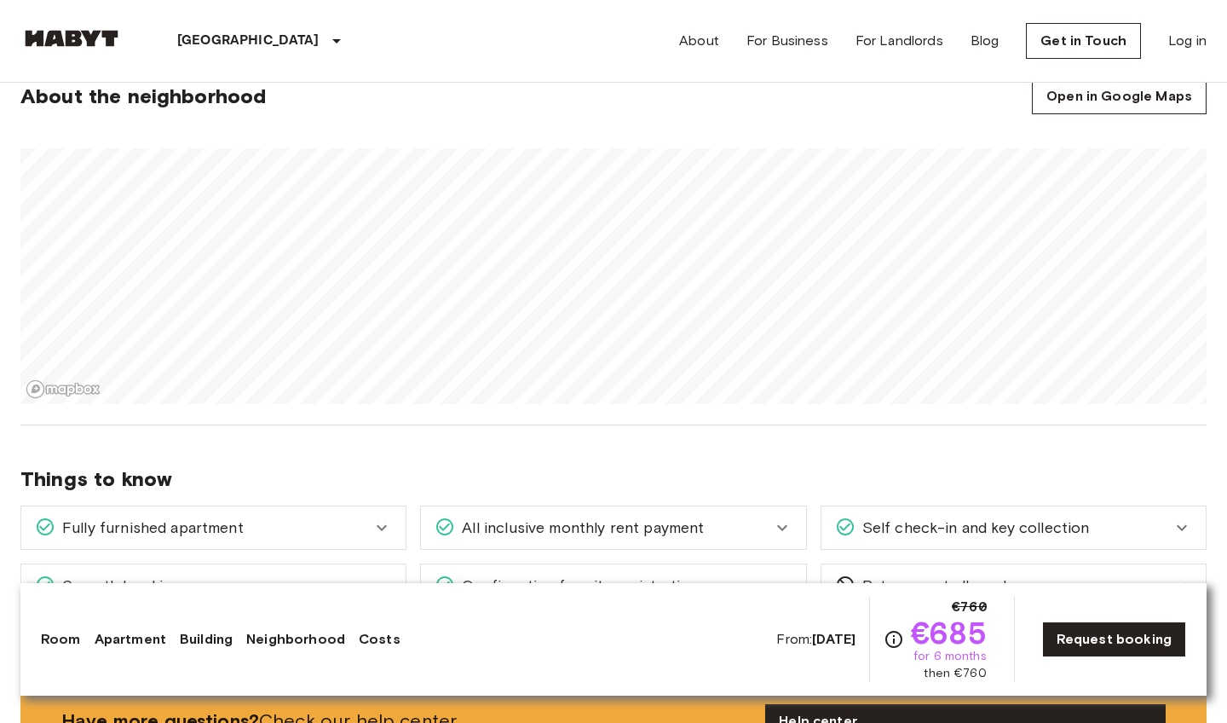
click at [497, 424] on section "About the neighborhood Open in Google Maps" at bounding box center [613, 231] width 1186 height 388
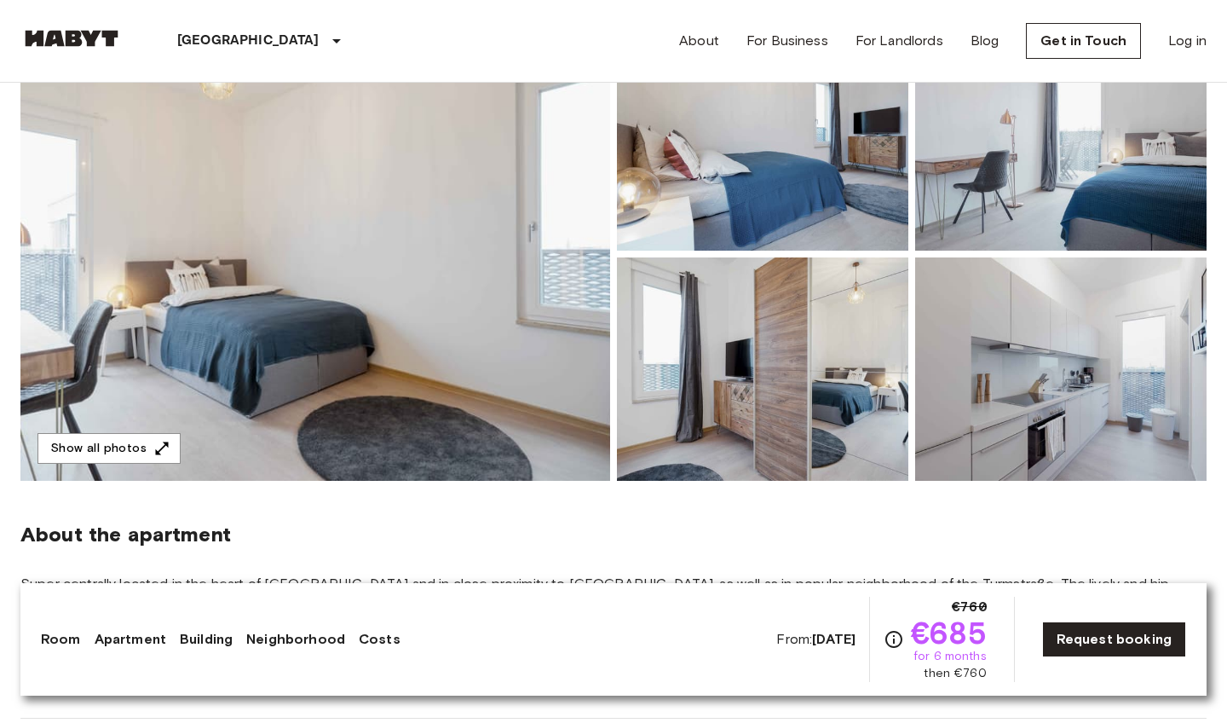
scroll to position [210, 0]
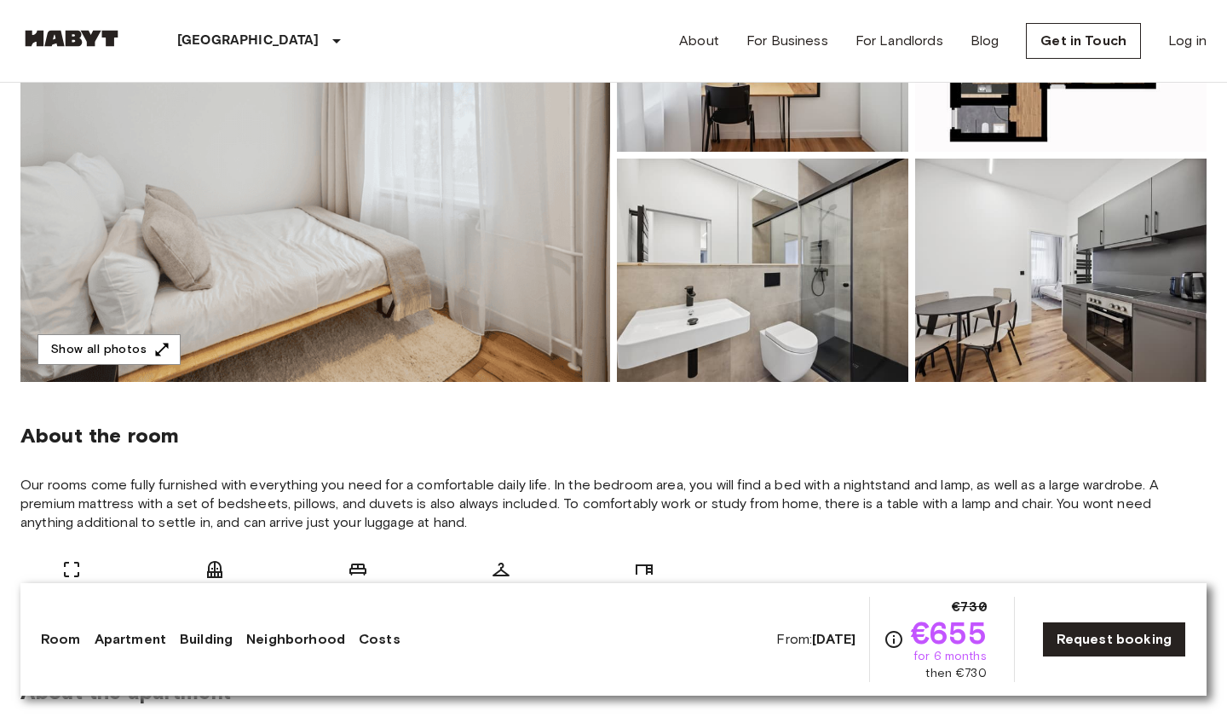
scroll to position [268, 0]
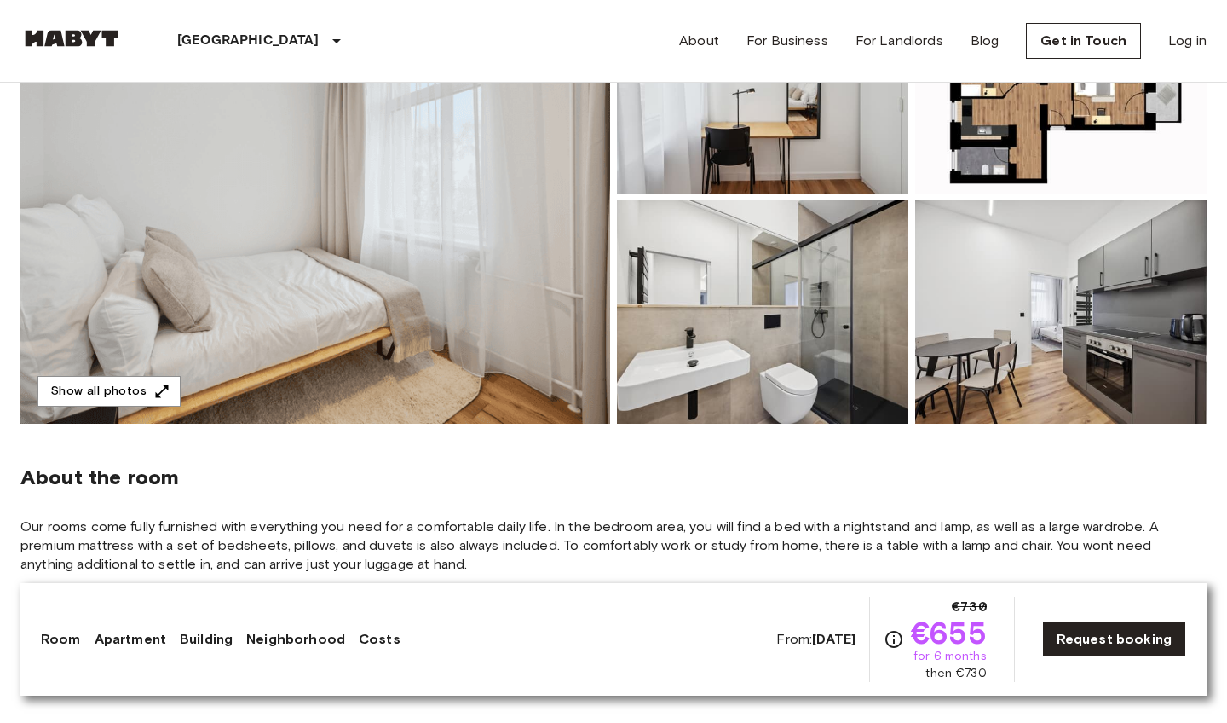
click at [506, 257] on img at bounding box center [315, 196] width 590 height 453
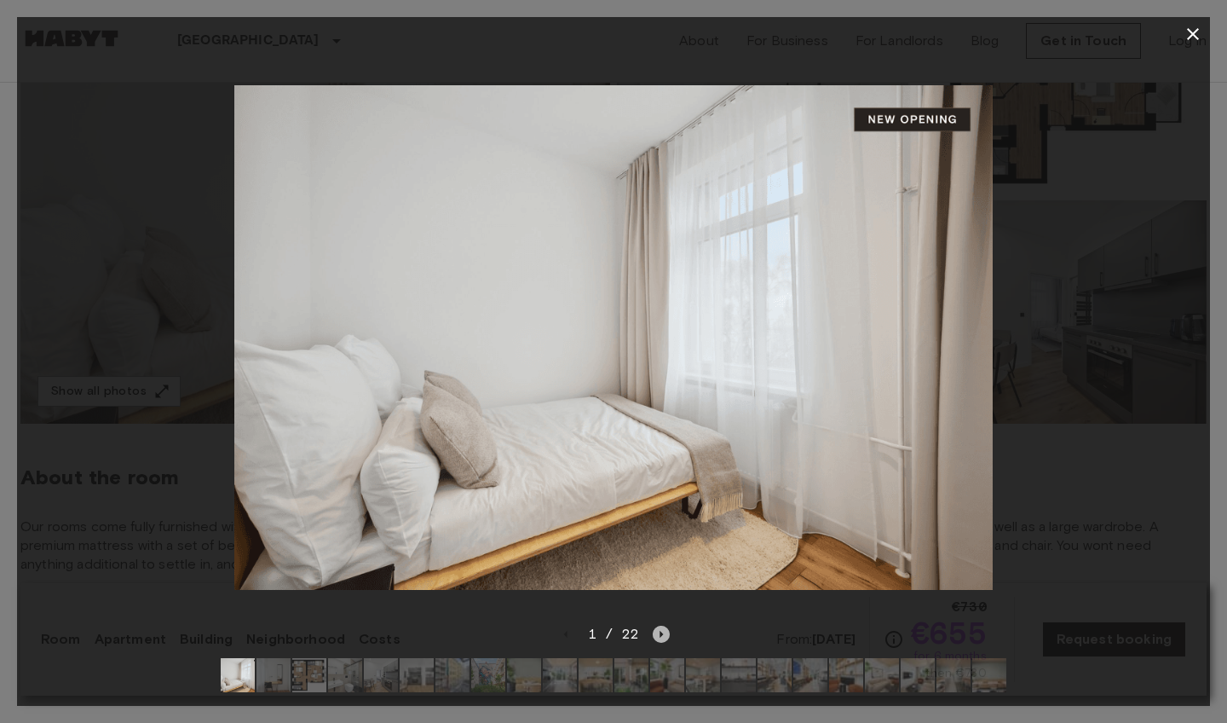
click at [660, 637] on icon "Next image" at bounding box center [661, 633] width 17 height 17
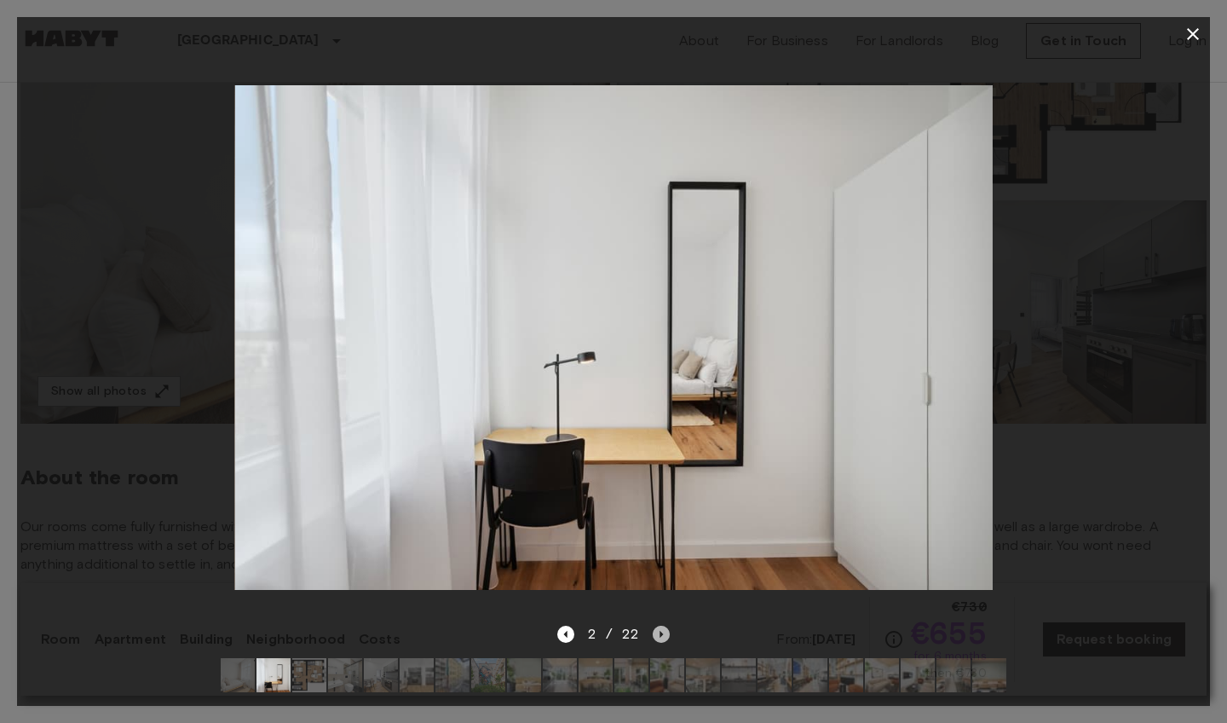
click at [660, 637] on icon "Next image" at bounding box center [661, 633] width 17 height 17
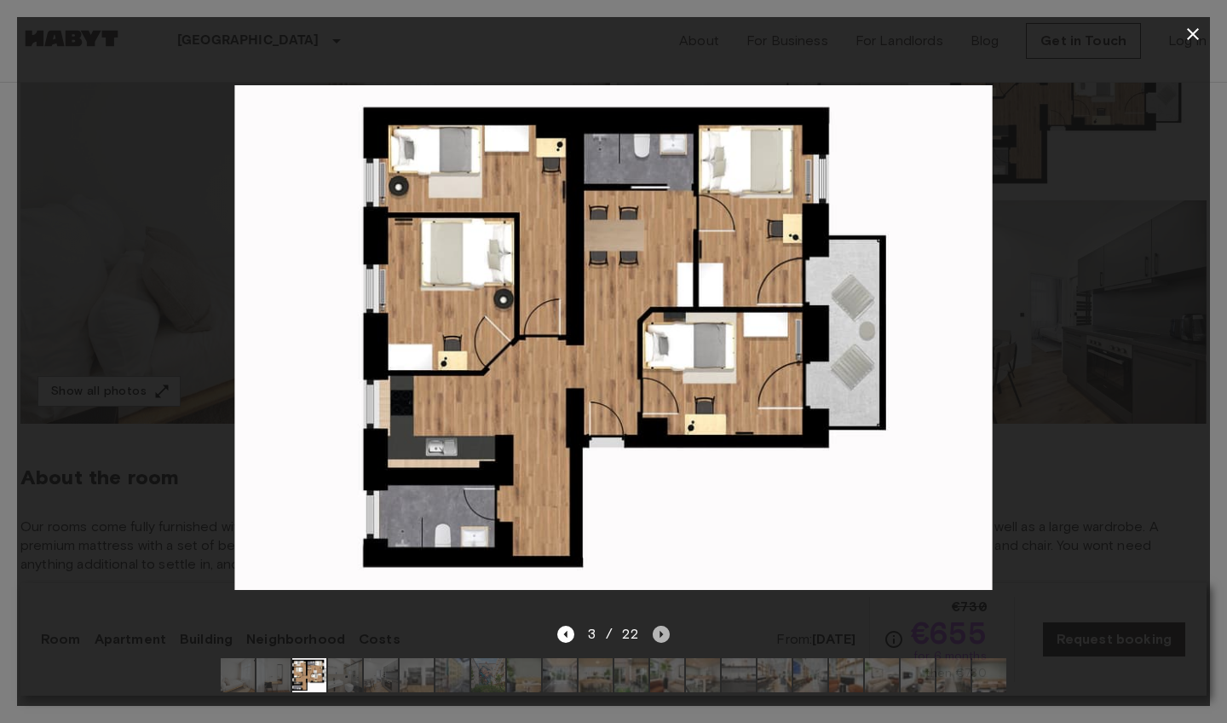
click at [660, 637] on icon "Next image" at bounding box center [661, 633] width 17 height 17
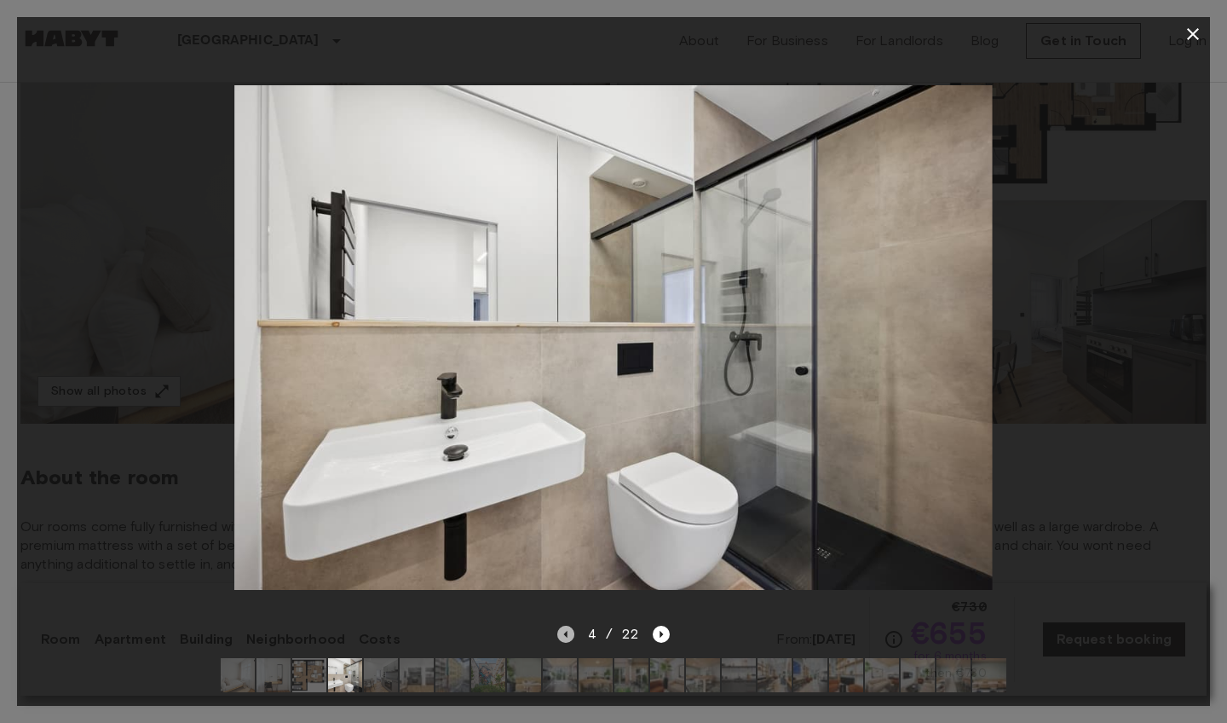
click at [561, 631] on icon "Previous image" at bounding box center [565, 633] width 17 height 17
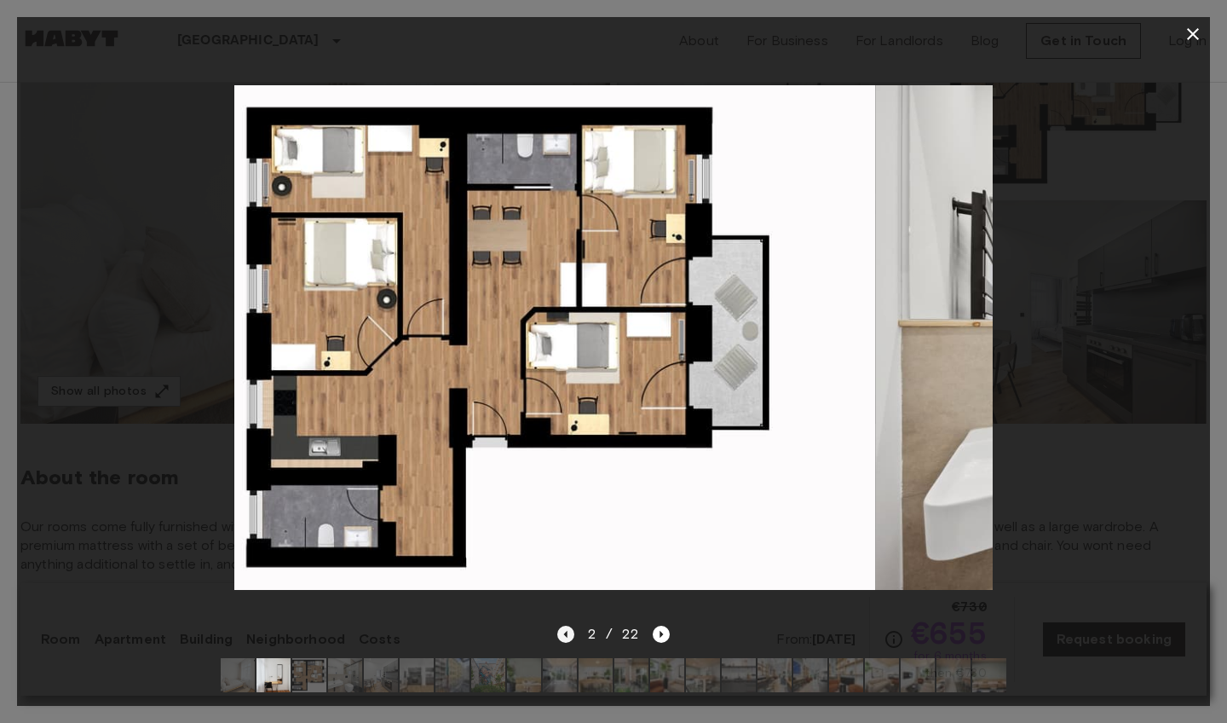
click at [561, 631] on icon "Previous image" at bounding box center [565, 633] width 17 height 17
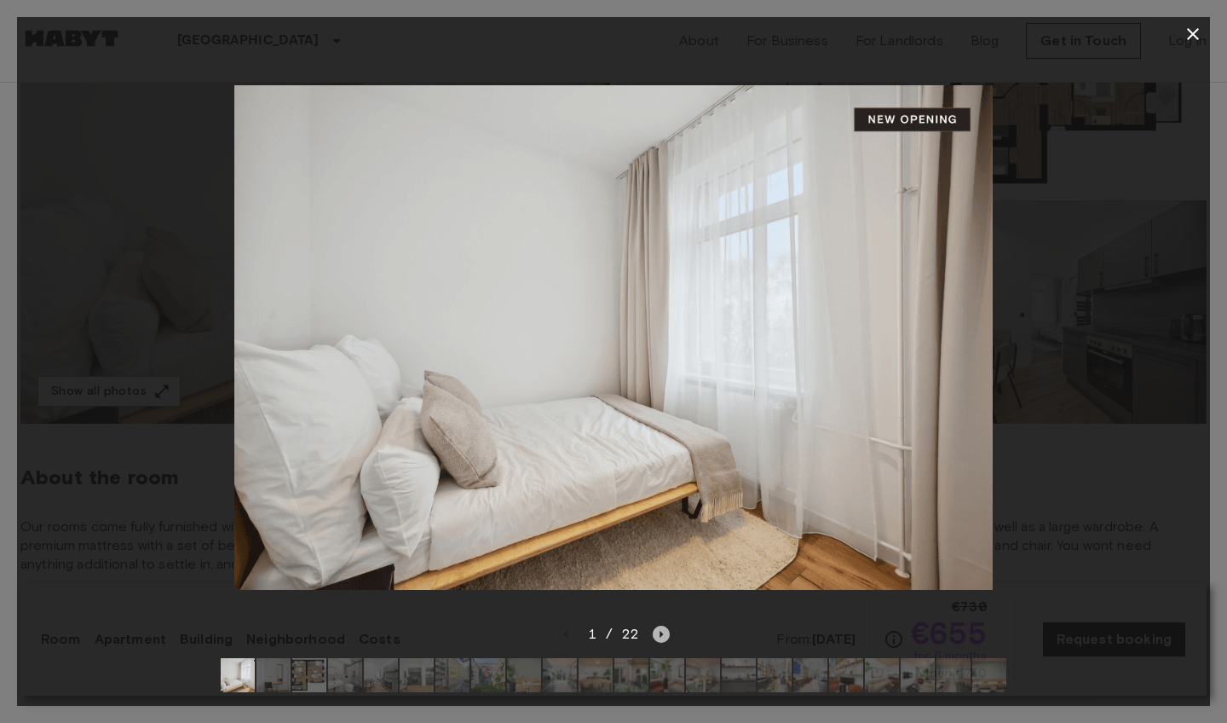
click at [660, 632] on icon "Next image" at bounding box center [661, 634] width 3 height 7
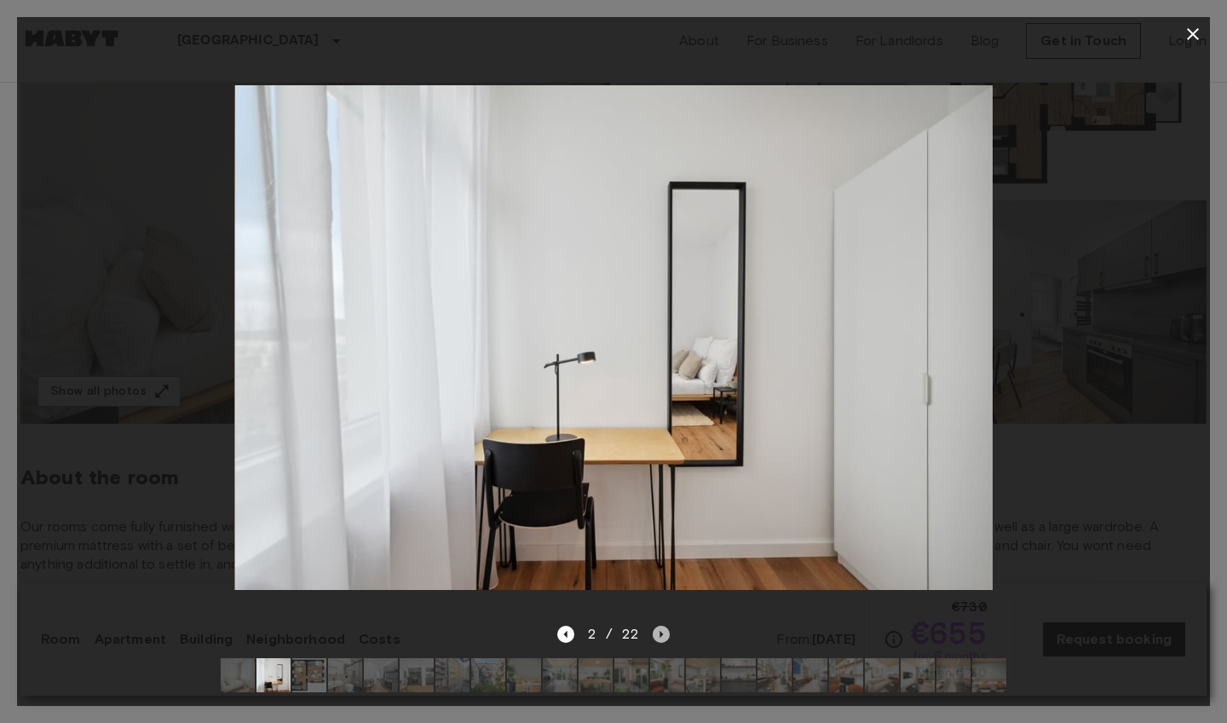
click at [660, 632] on icon "Next image" at bounding box center [661, 634] width 3 height 7
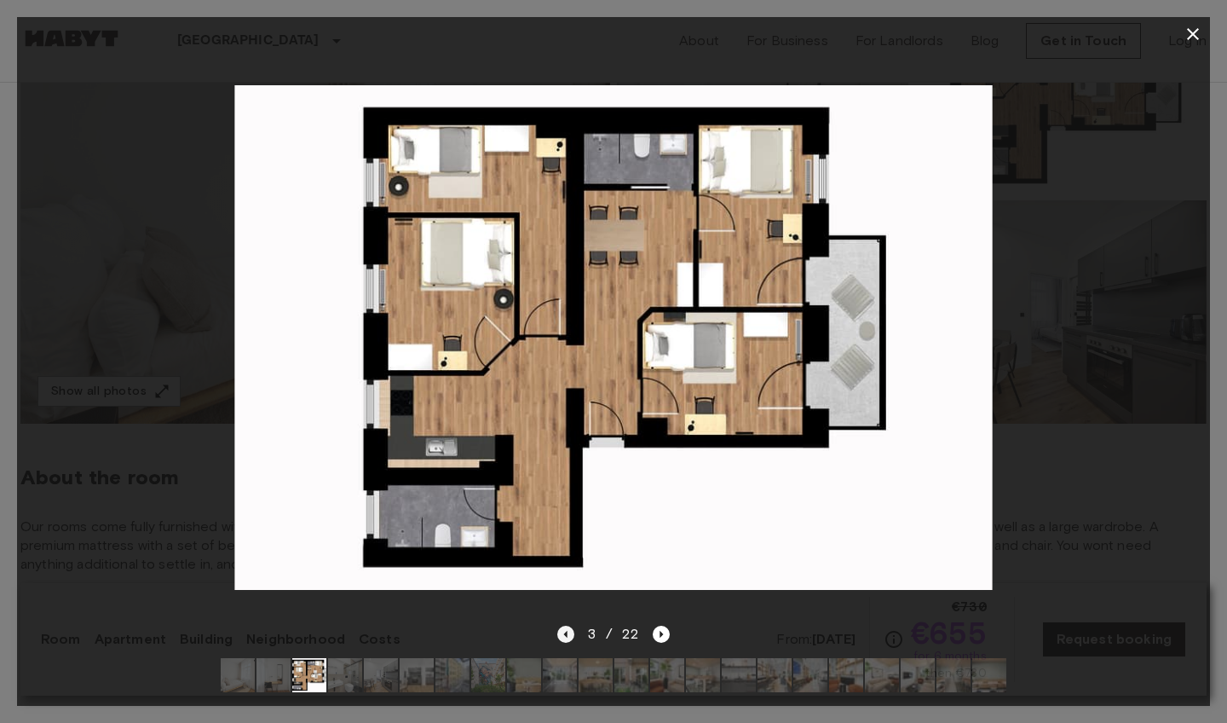
click at [573, 638] on icon "Previous image" at bounding box center [565, 633] width 17 height 17
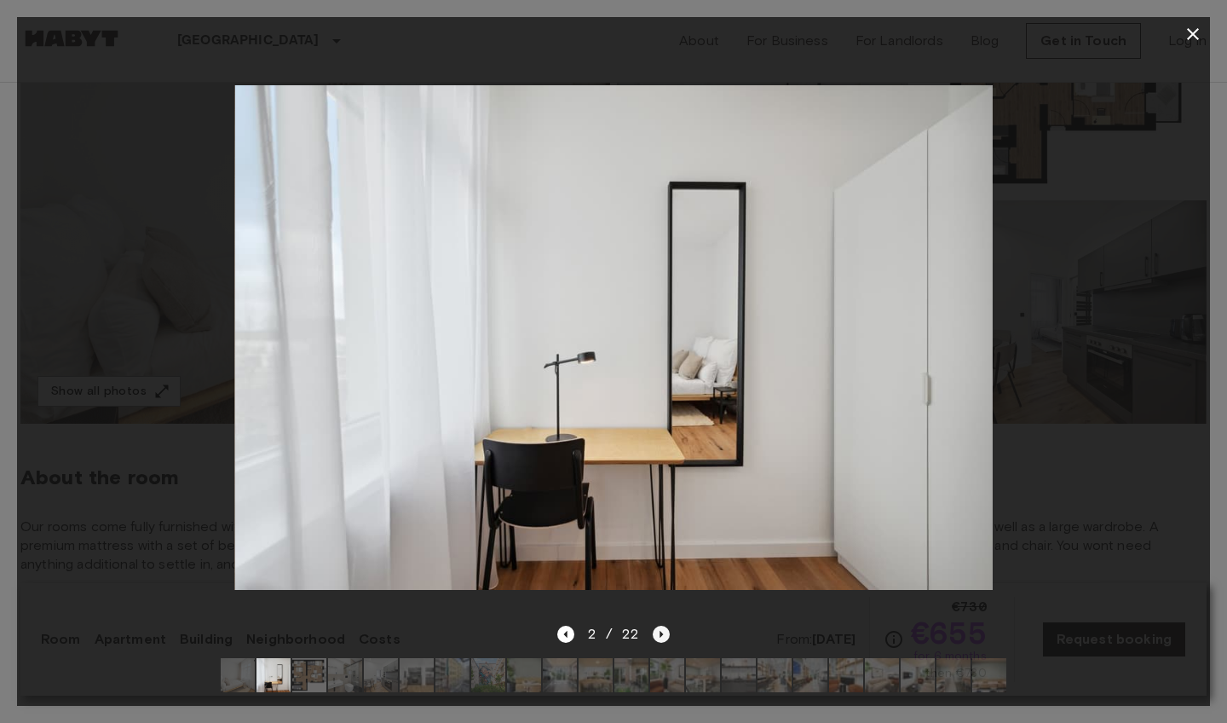
click at [653, 635] on icon "Next image" at bounding box center [661, 633] width 17 height 17
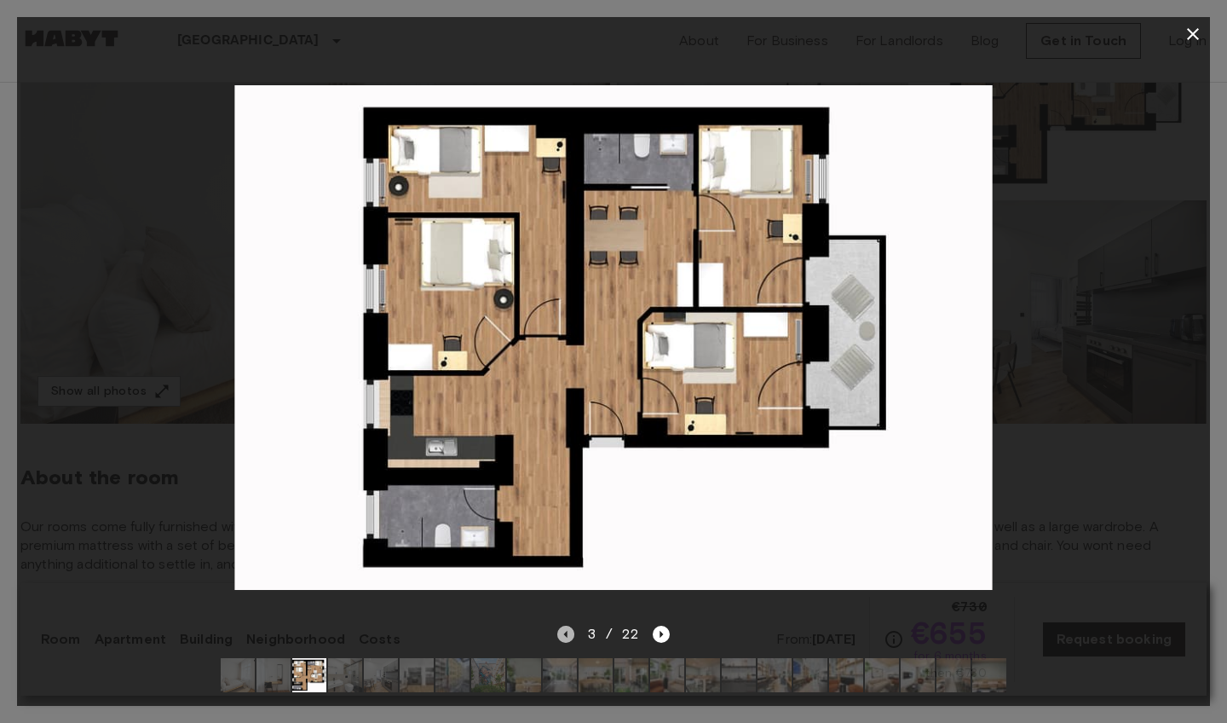
click at [573, 638] on icon "Previous image" at bounding box center [565, 633] width 17 height 17
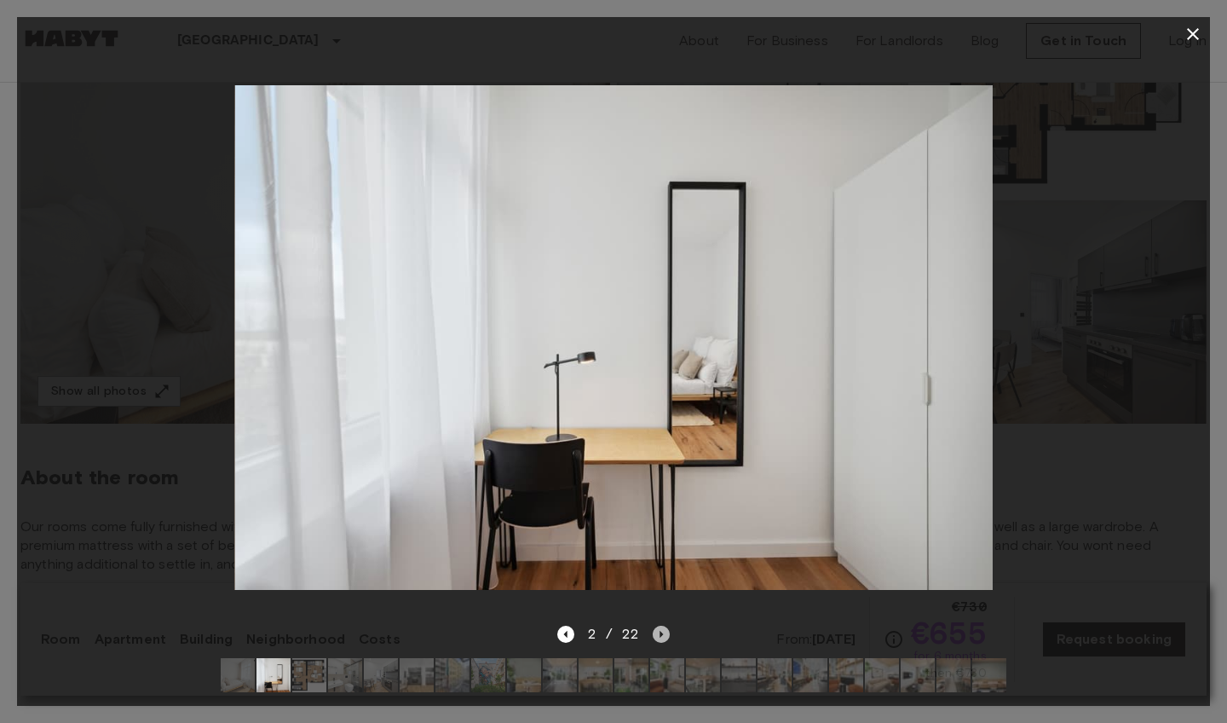
click at [660, 628] on icon "Next image" at bounding box center [661, 633] width 17 height 17
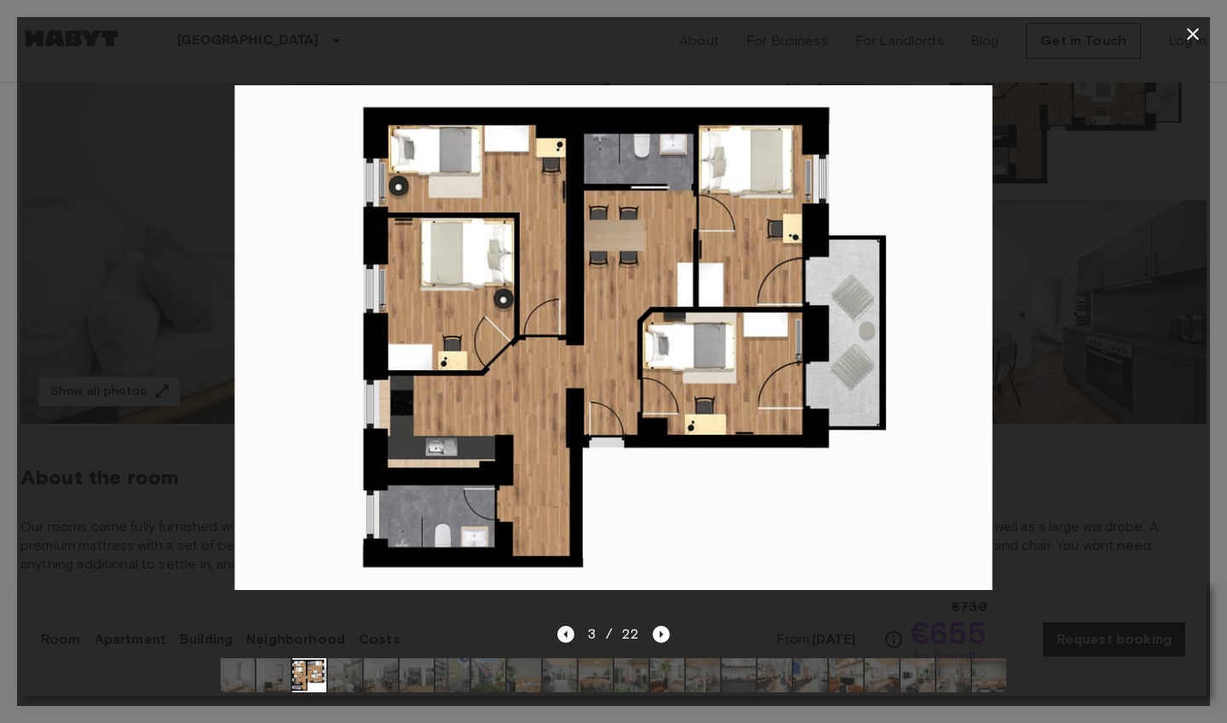
click at [569, 642] on icon "Previous image" at bounding box center [565, 633] width 17 height 17
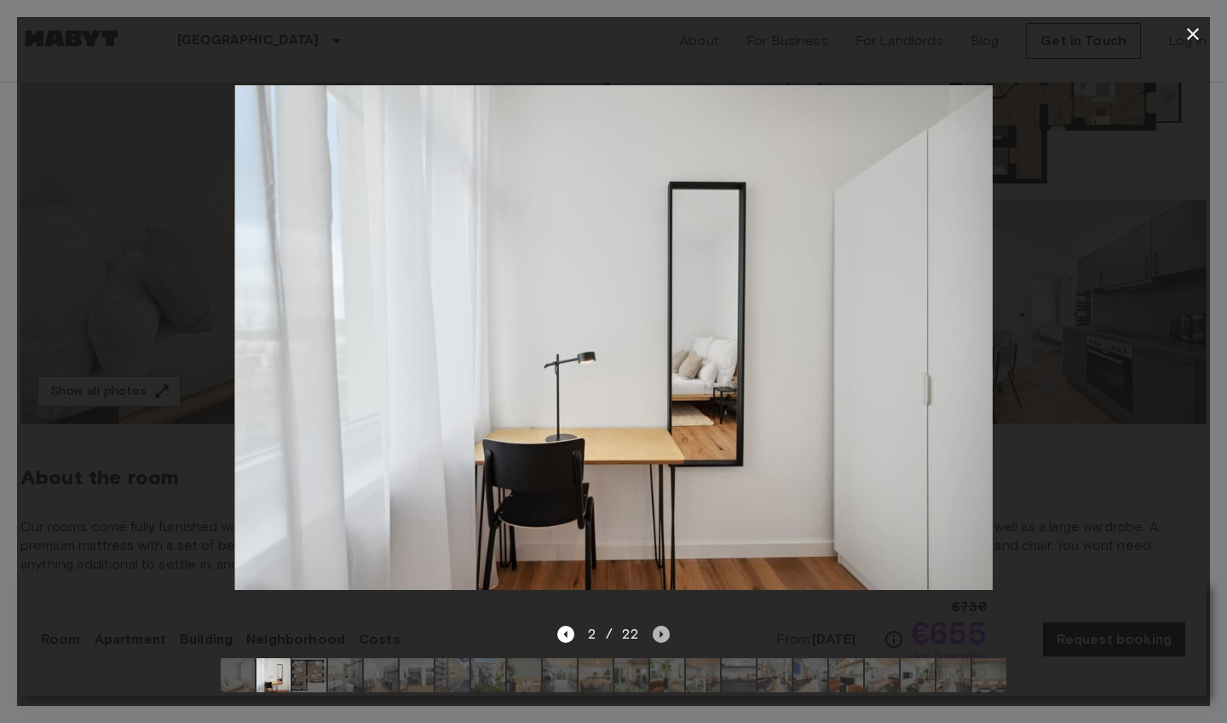
click at [654, 636] on icon "Next image" at bounding box center [661, 633] width 17 height 17
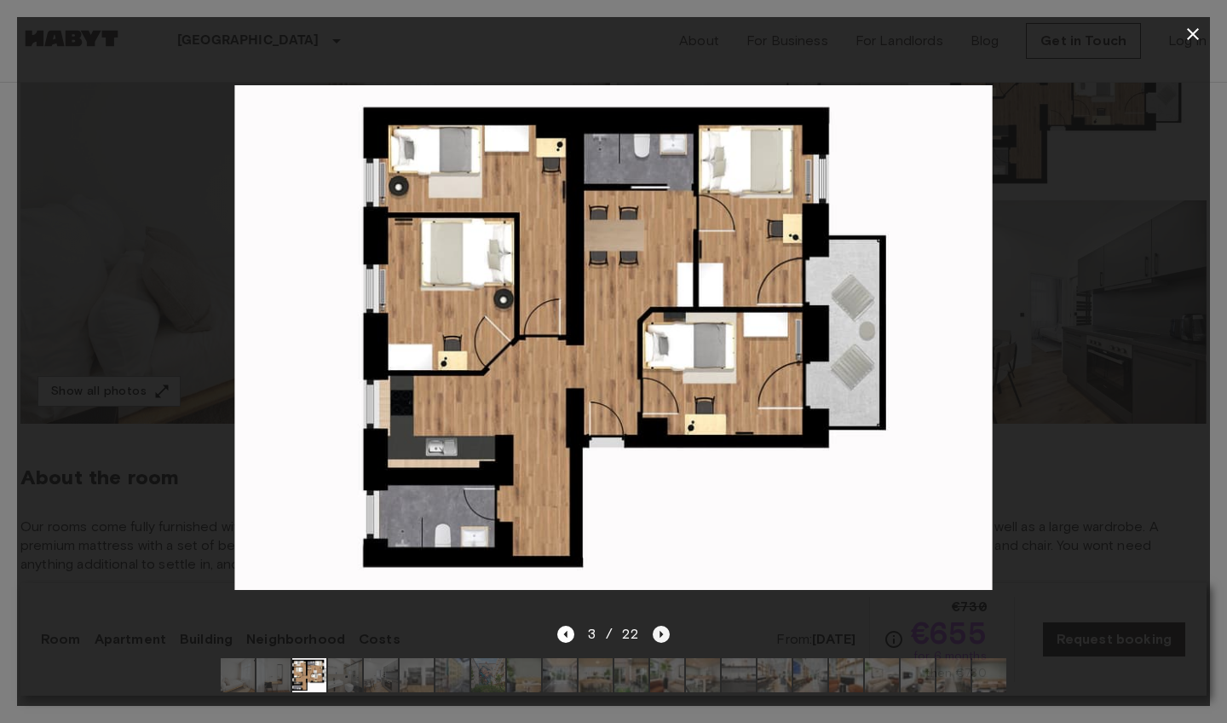
click at [654, 636] on icon "Next image" at bounding box center [661, 633] width 17 height 17
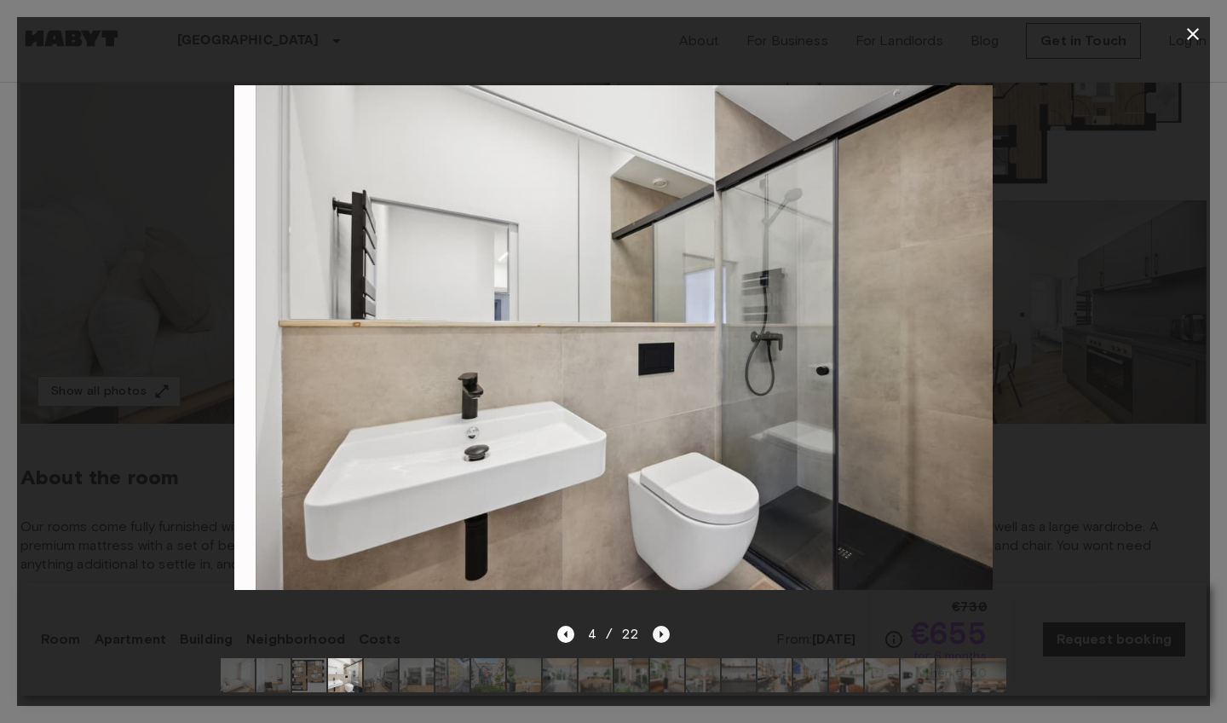
click at [654, 636] on icon "Next image" at bounding box center [661, 633] width 17 height 17
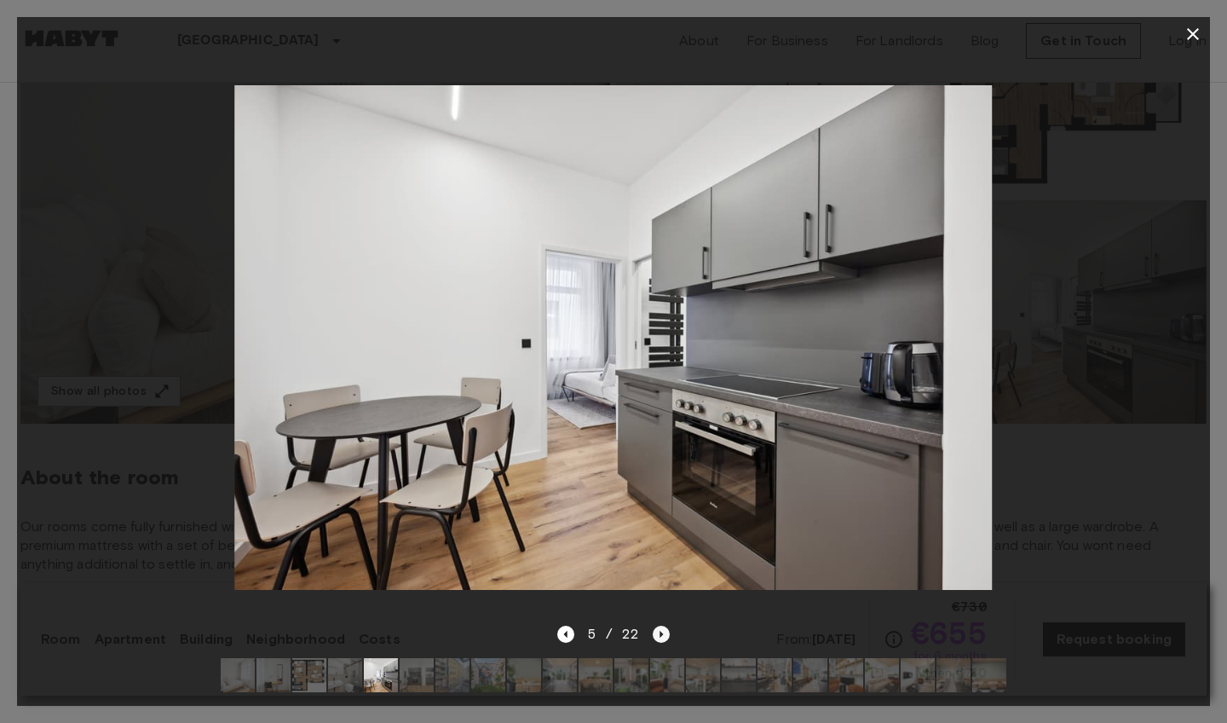
click at [656, 636] on icon "Next image" at bounding box center [661, 633] width 17 height 17
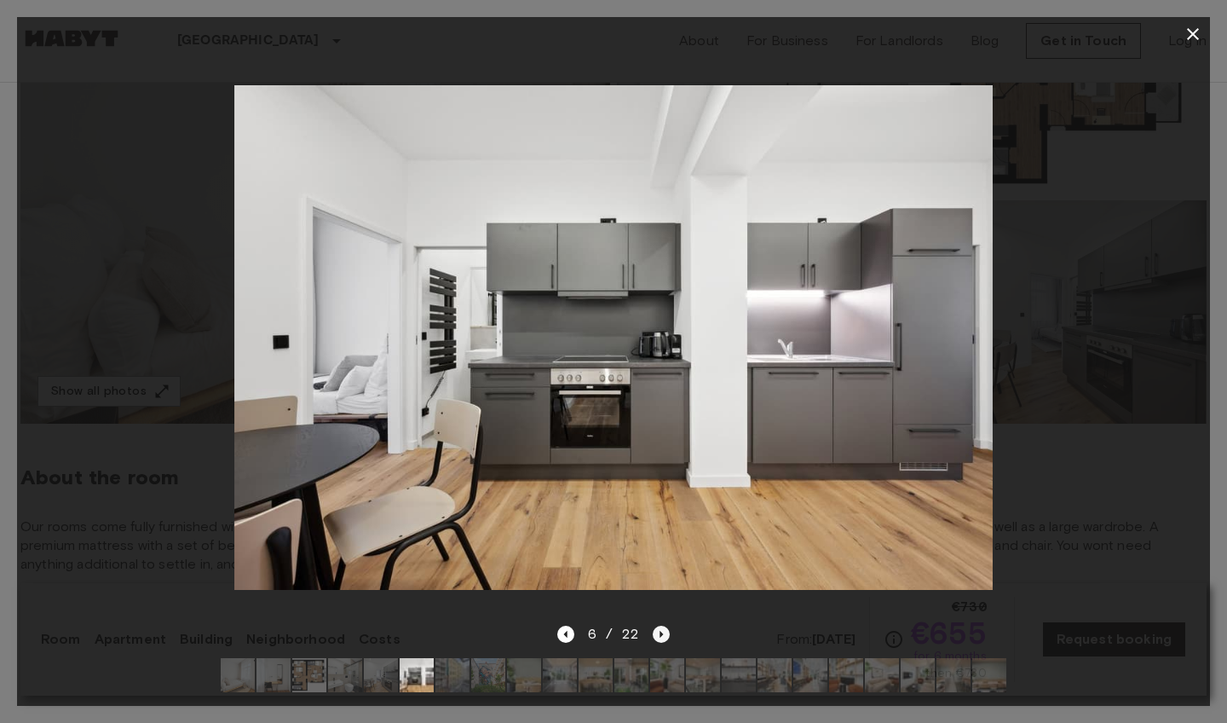
click at [656, 636] on icon "Next image" at bounding box center [661, 633] width 17 height 17
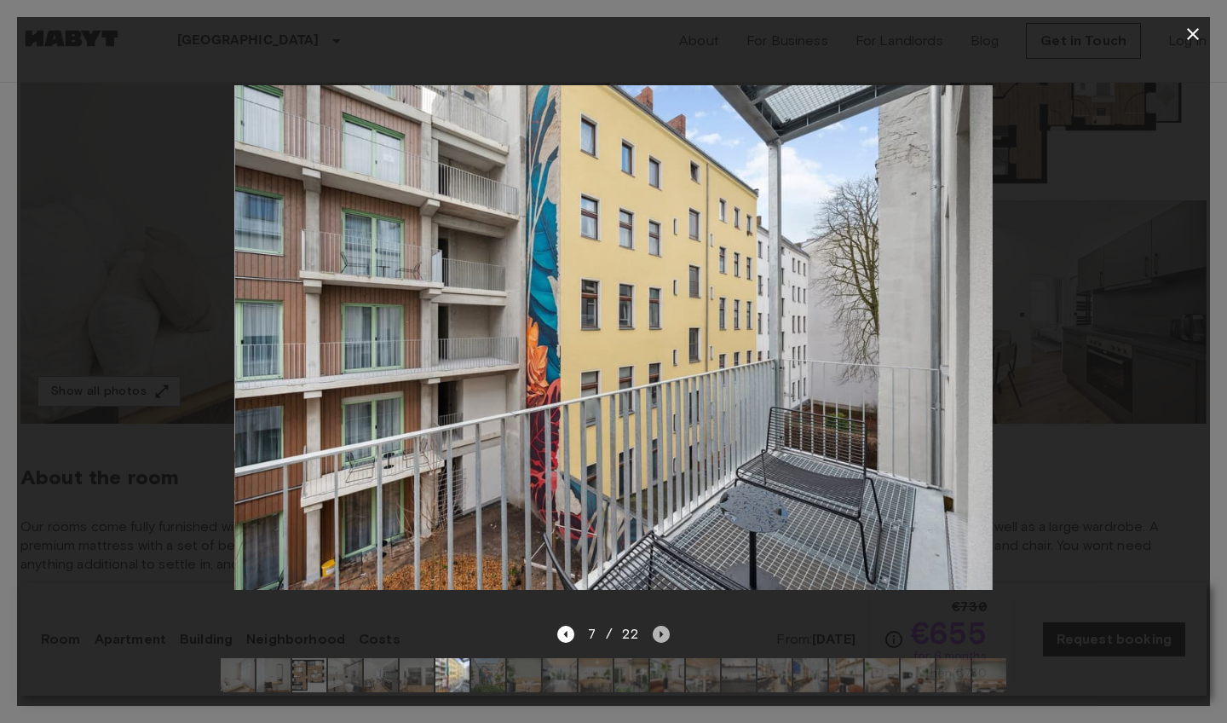
click at [656, 636] on icon "Next image" at bounding box center [661, 633] width 17 height 17
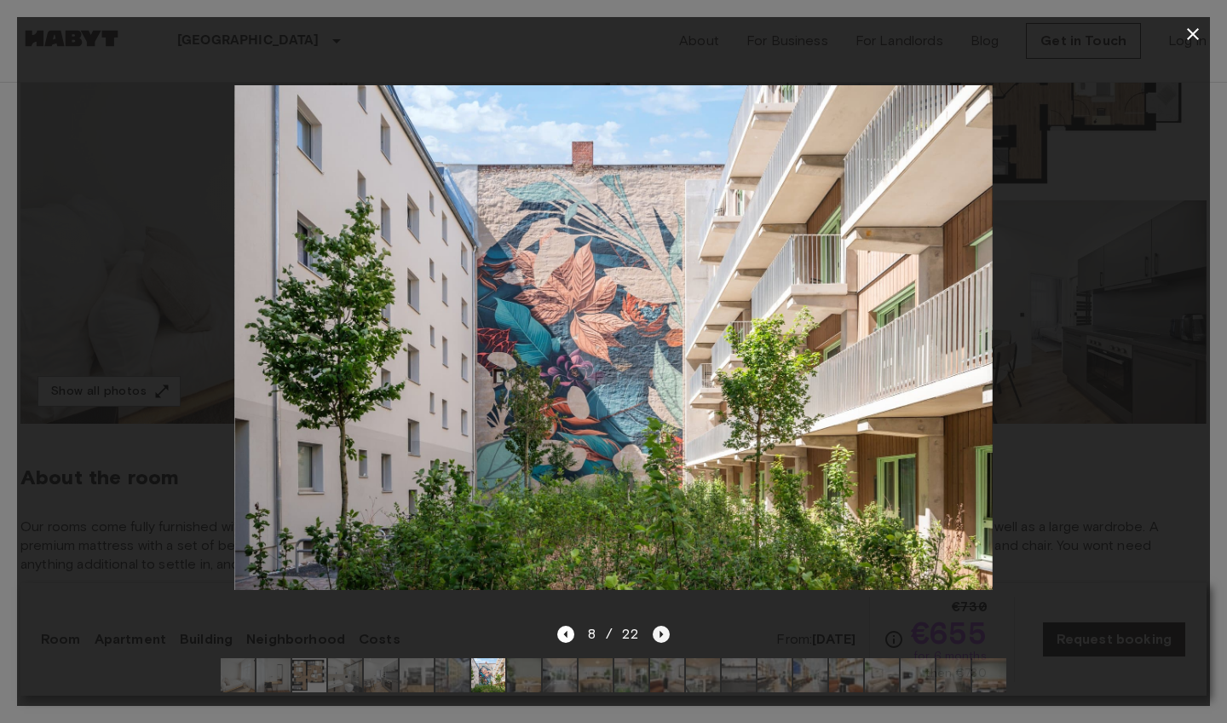
click at [658, 636] on icon "Next image" at bounding box center [661, 633] width 17 height 17
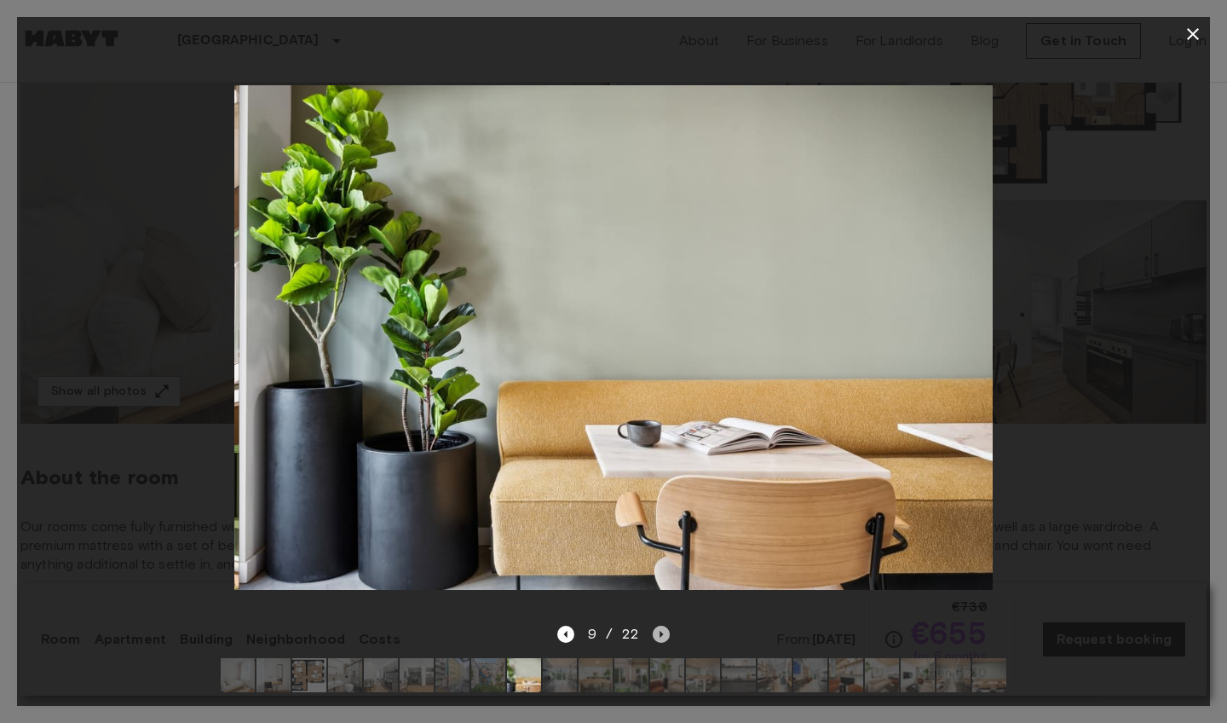
click at [658, 636] on icon "Next image" at bounding box center [661, 633] width 17 height 17
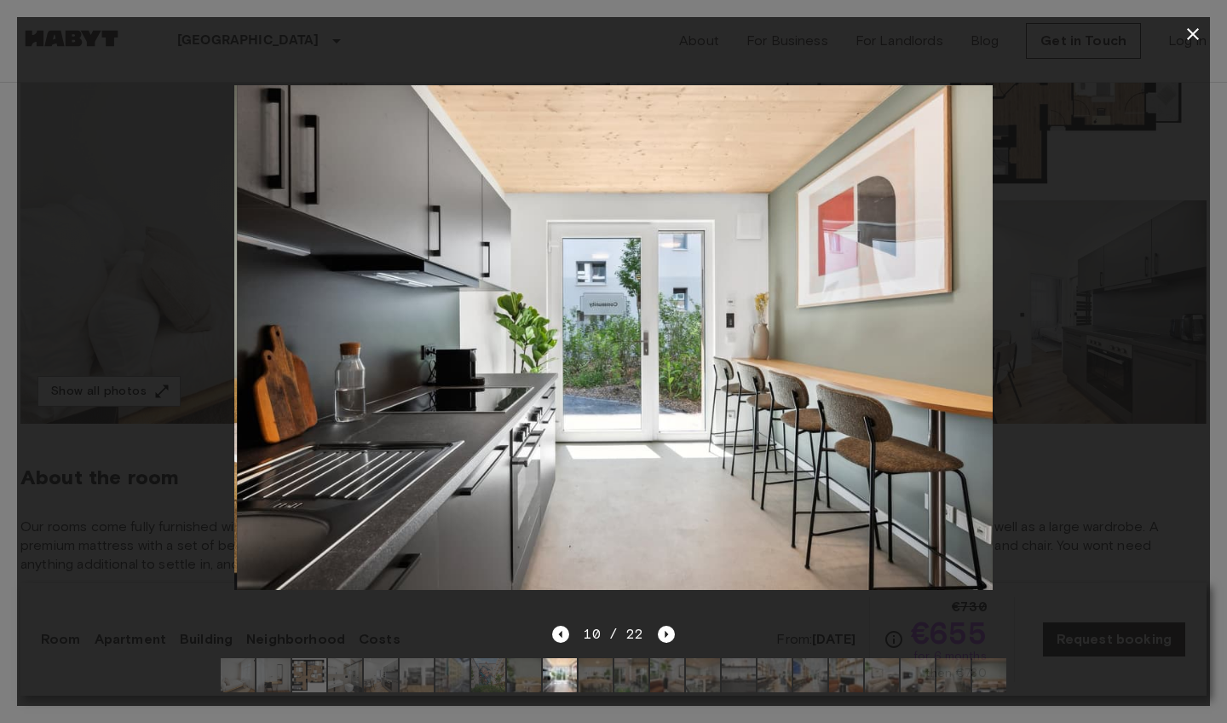
click at [1189, 39] on icon "button" at bounding box center [1193, 34] width 12 height 12
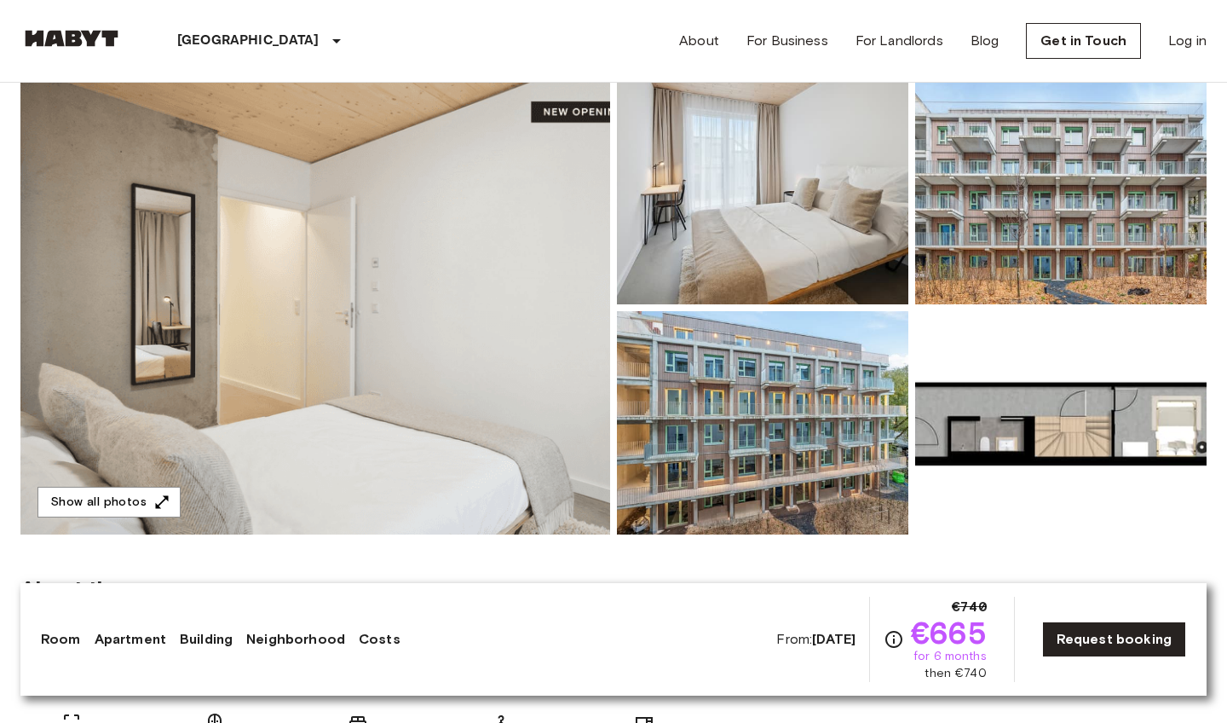
scroll to position [159, 0]
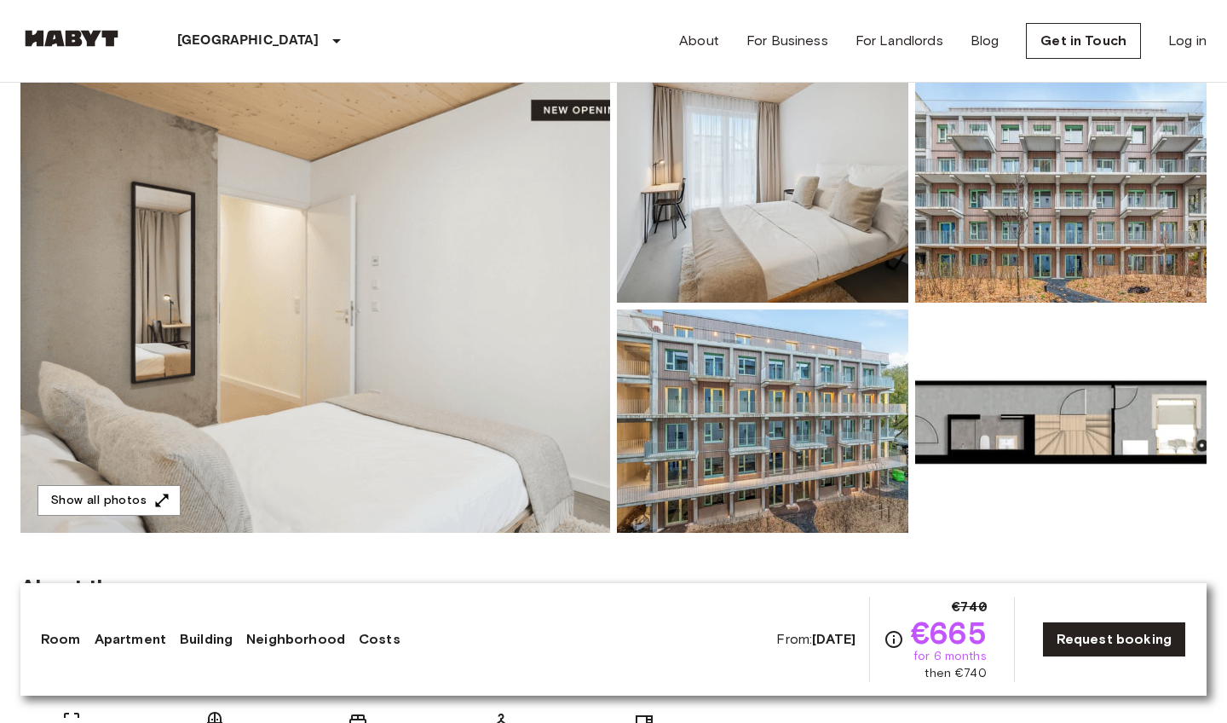
click at [312, 367] on img at bounding box center [315, 305] width 590 height 453
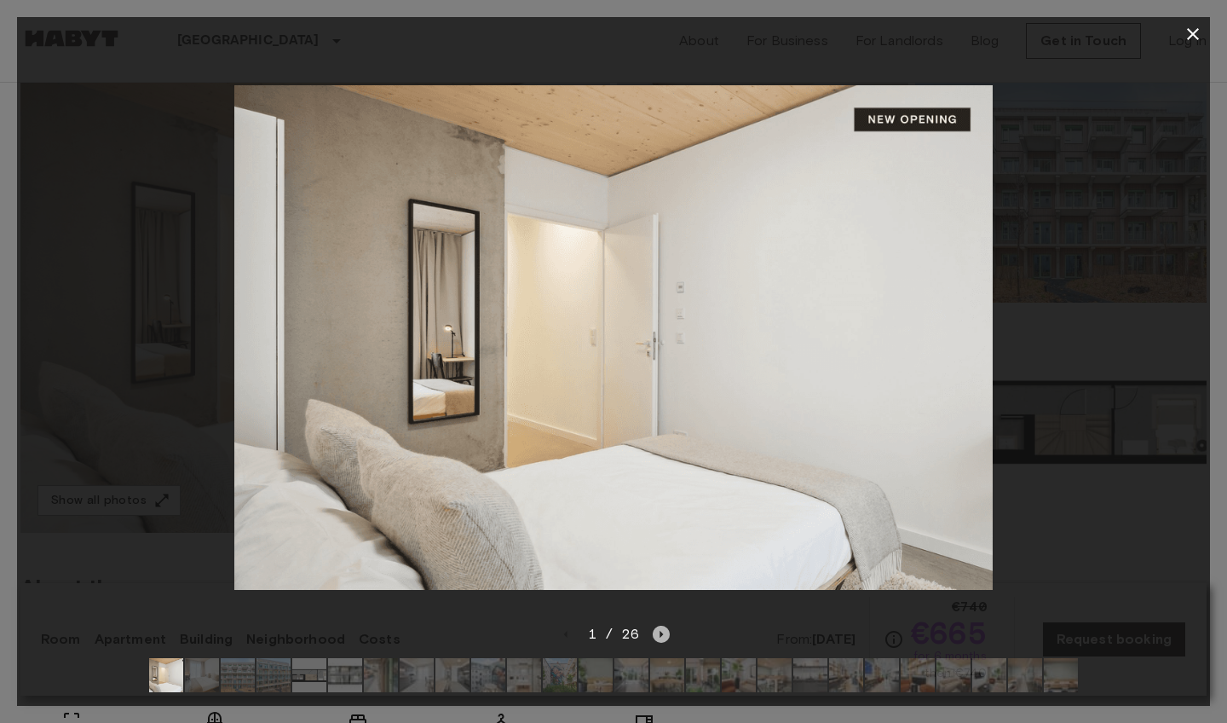
click at [661, 631] on icon "Next image" at bounding box center [661, 633] width 17 height 17
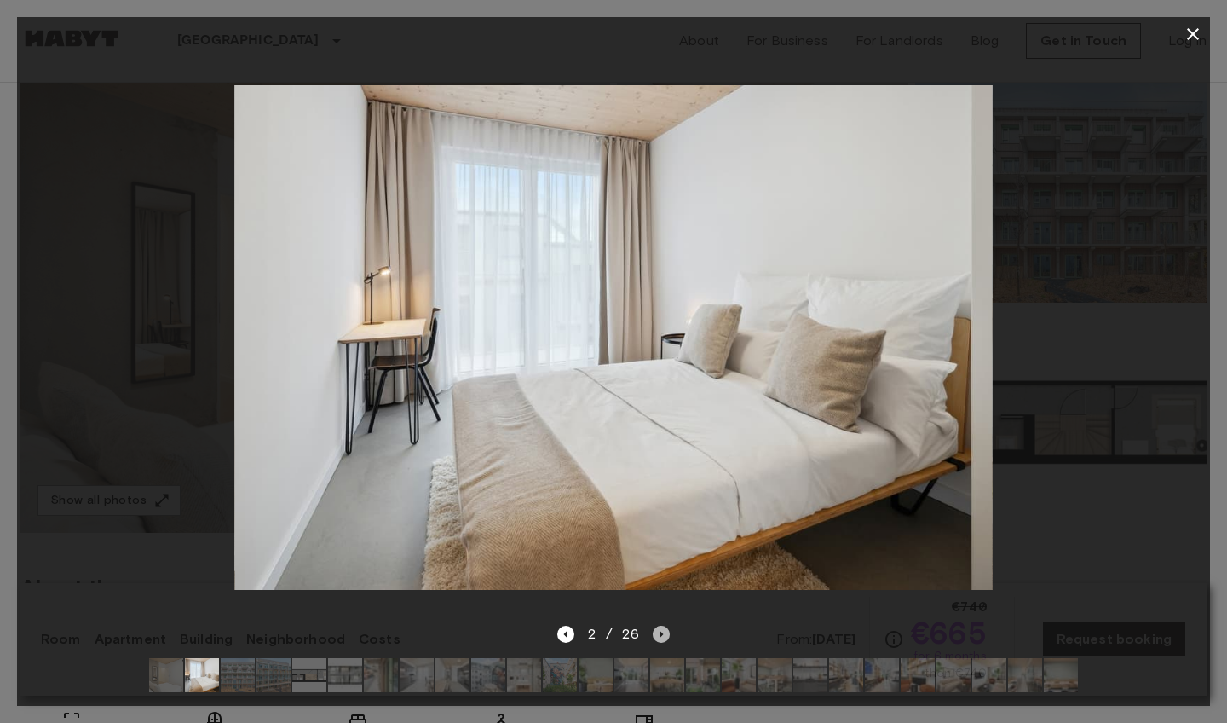
click at [661, 631] on icon "Next image" at bounding box center [661, 633] width 17 height 17
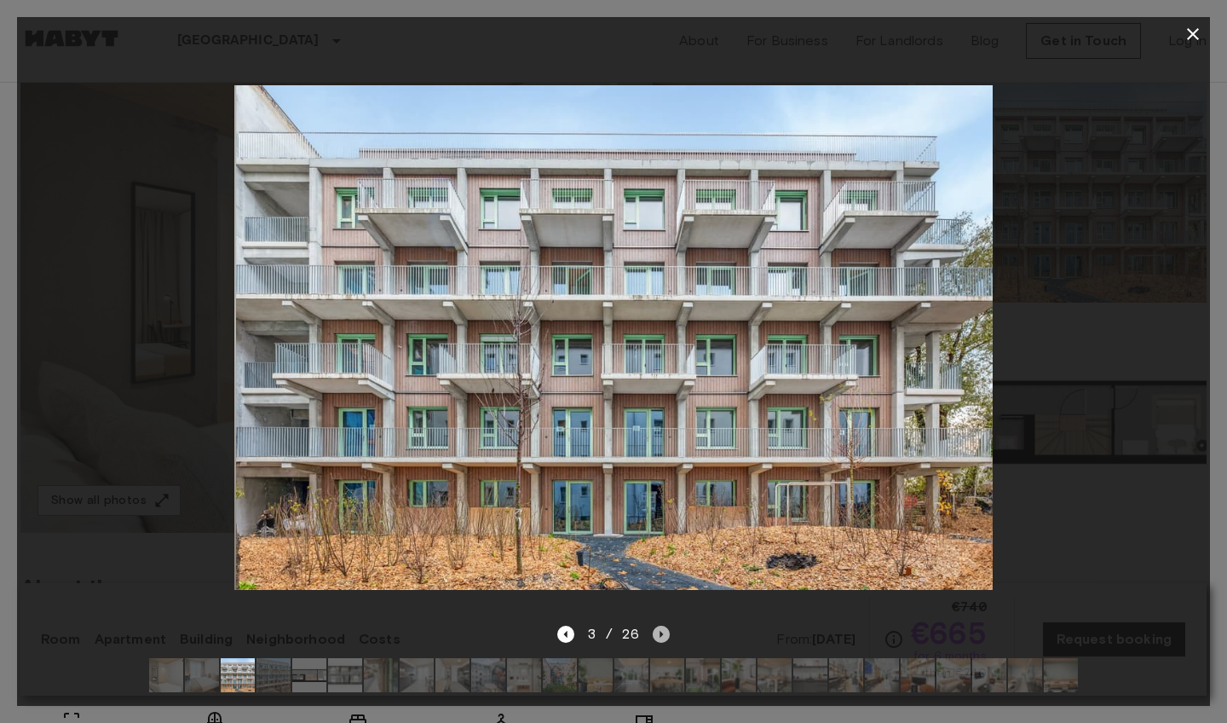
click at [661, 631] on icon "Next image" at bounding box center [661, 633] width 17 height 17
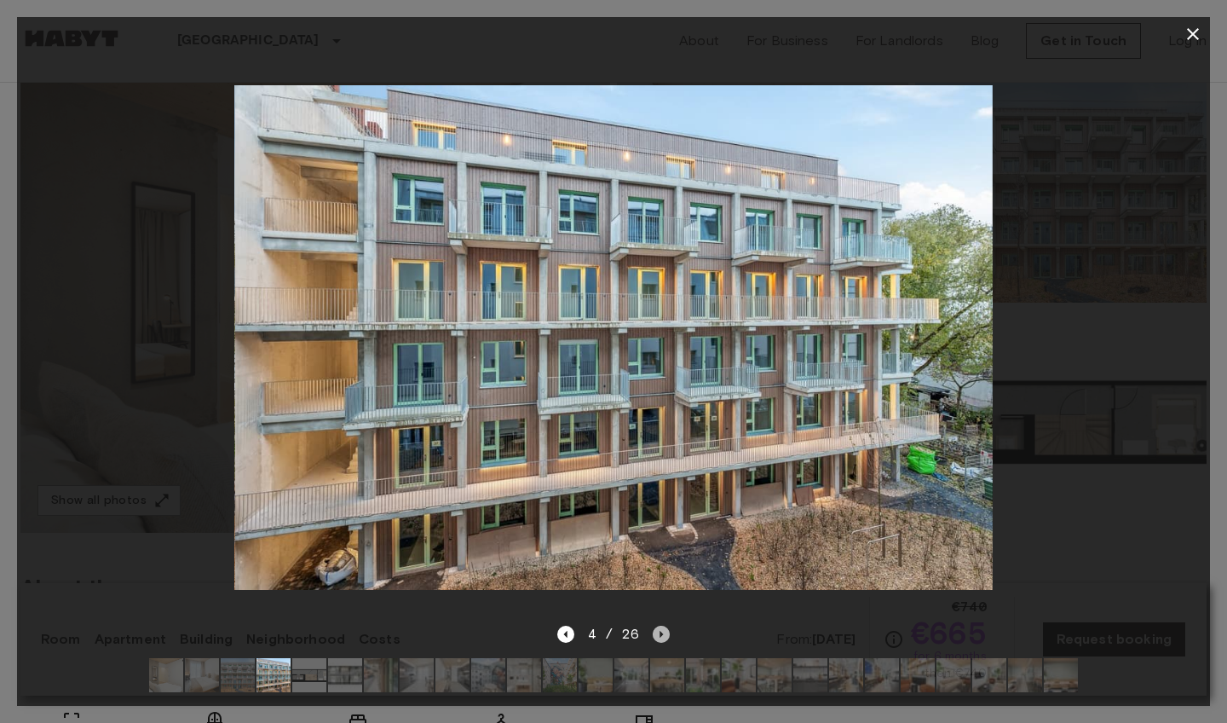
click at [661, 631] on icon "Next image" at bounding box center [661, 633] width 17 height 17
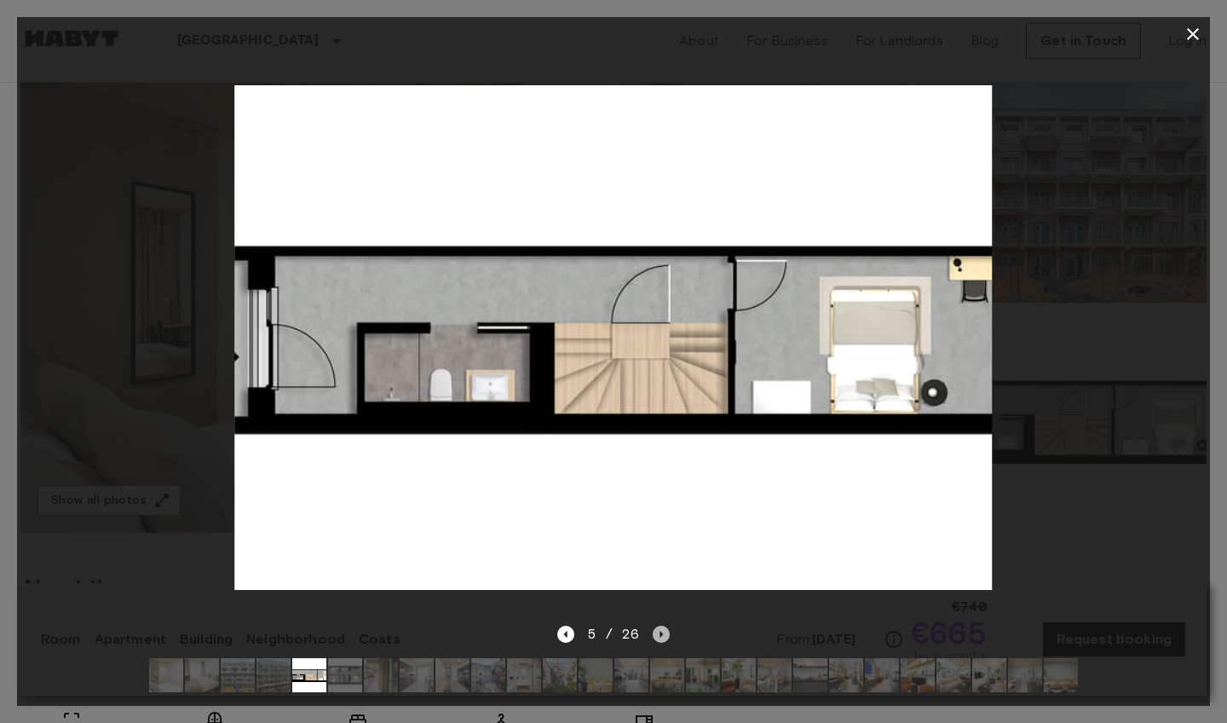
click at [661, 631] on icon "Next image" at bounding box center [661, 633] width 17 height 17
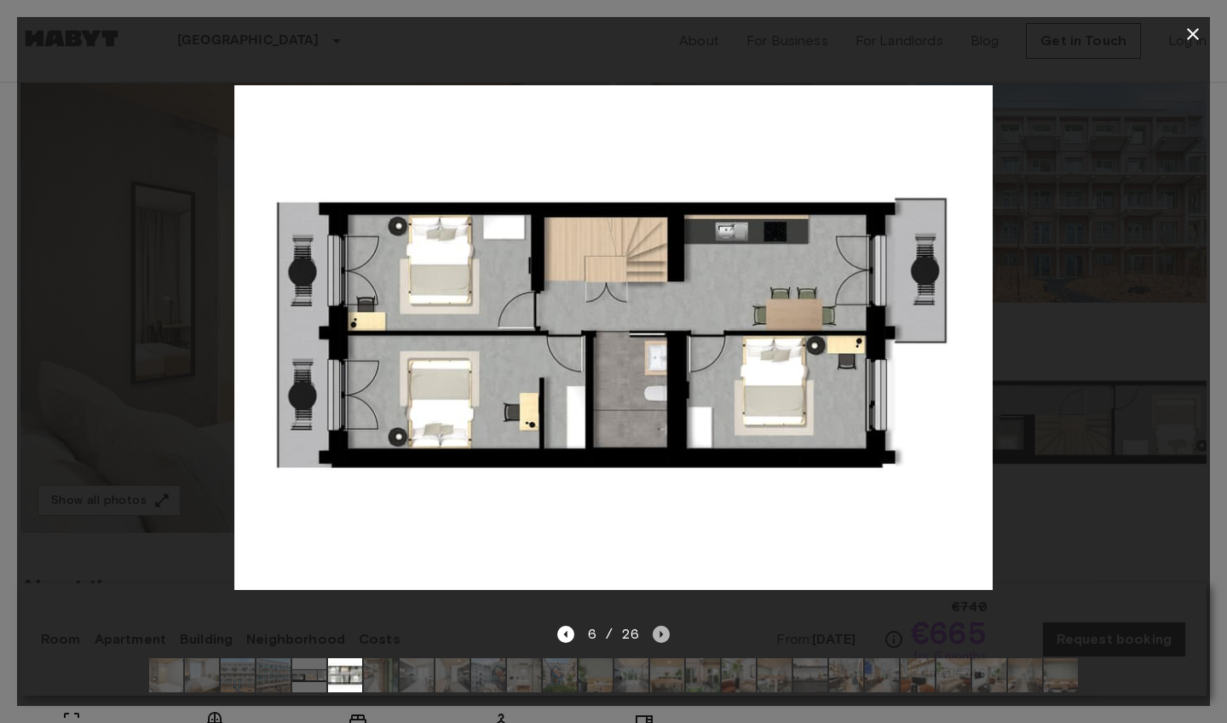
click at [661, 631] on icon "Next image" at bounding box center [661, 633] width 17 height 17
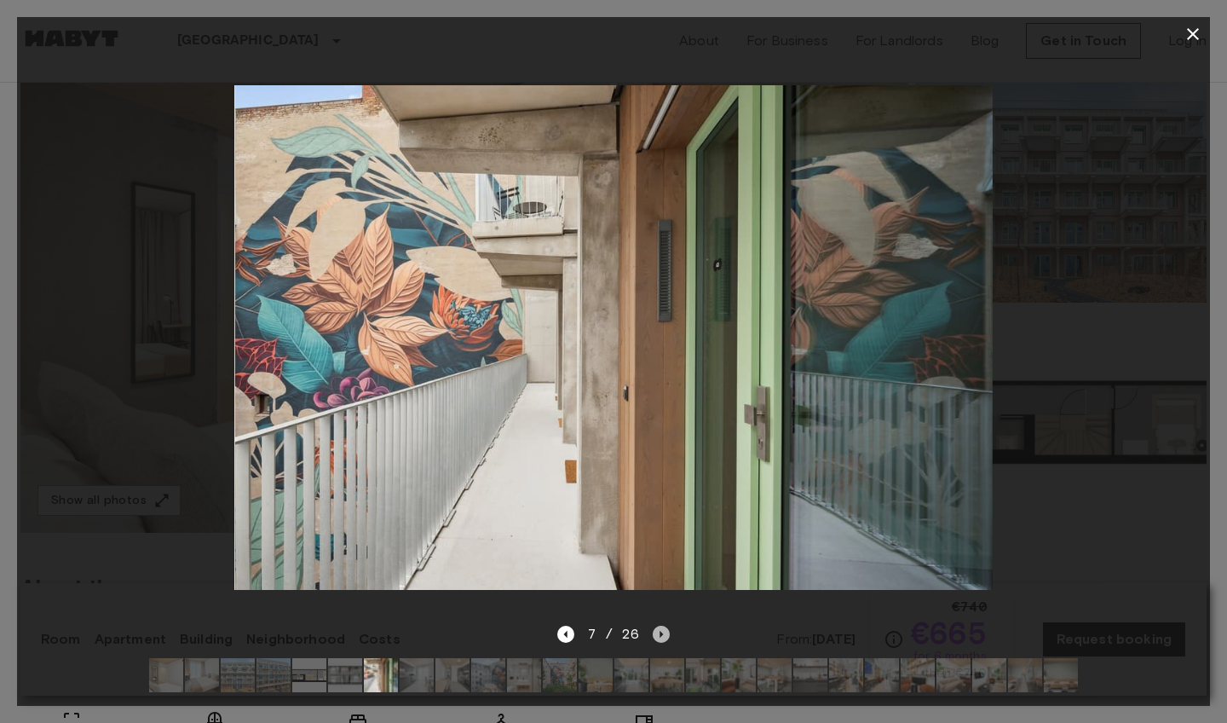
click at [661, 631] on icon "Next image" at bounding box center [661, 633] width 17 height 17
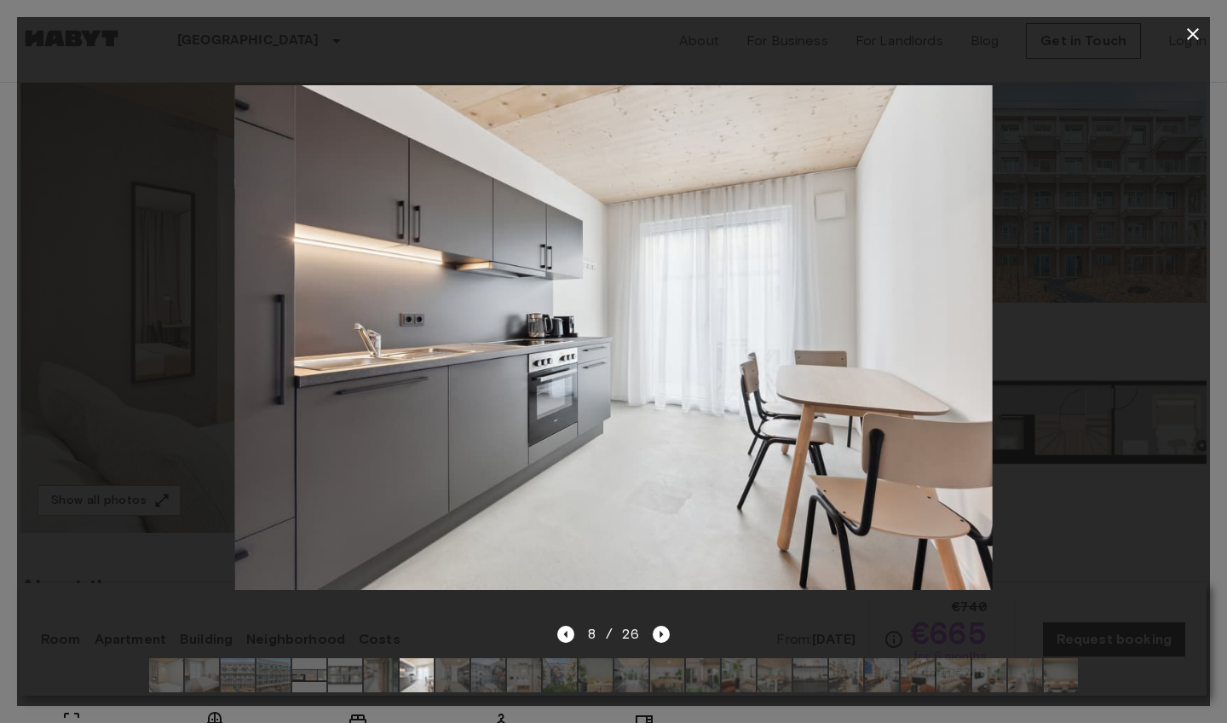
click at [638, 677] on img at bounding box center [631, 675] width 34 height 34
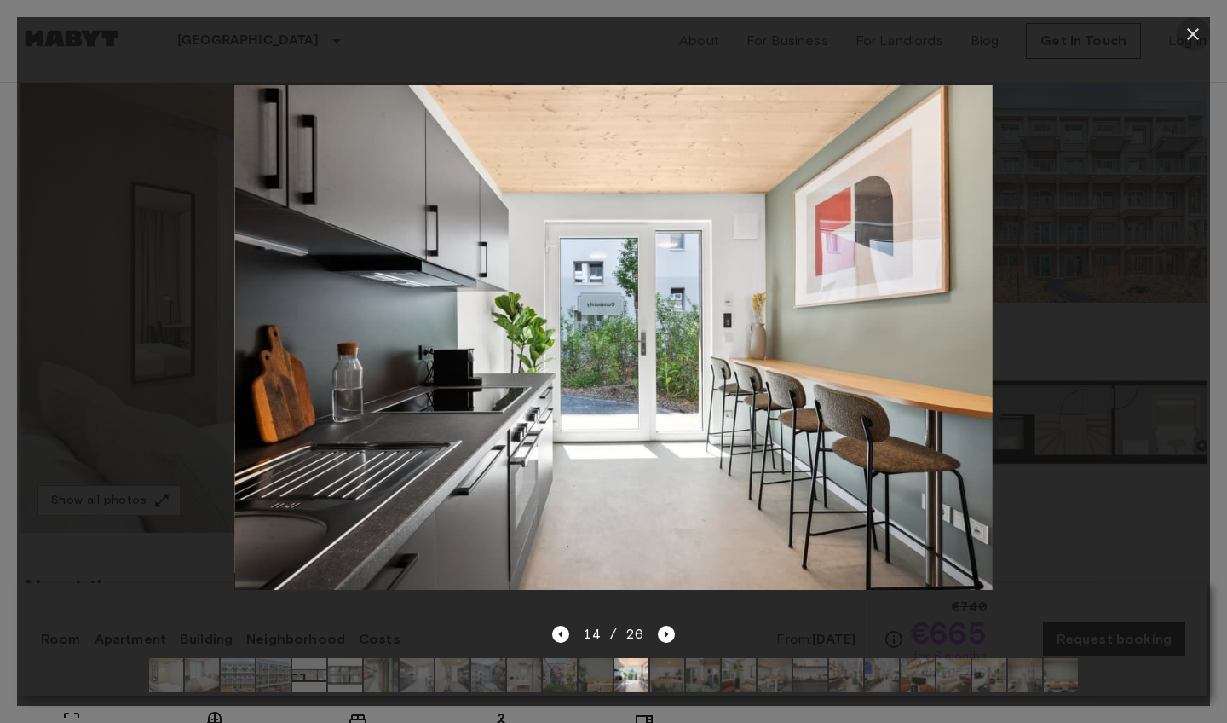
click at [1187, 40] on icon "button" at bounding box center [1193, 34] width 20 height 20
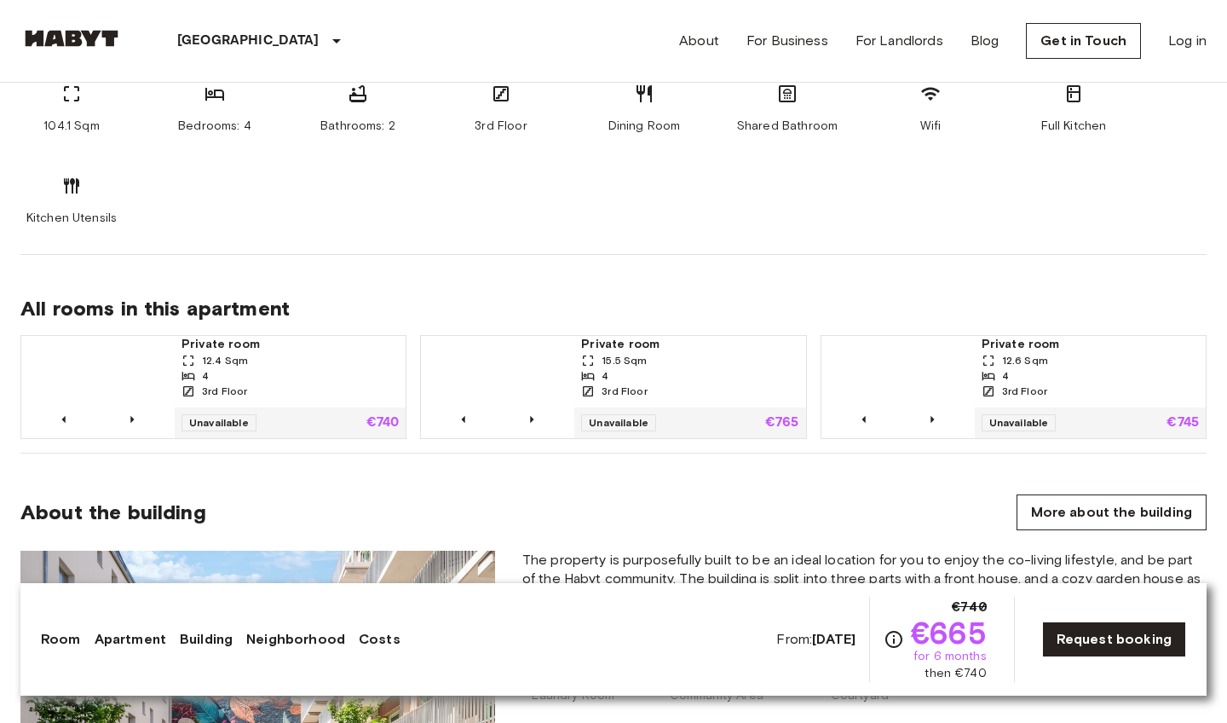
scroll to position [1068, 0]
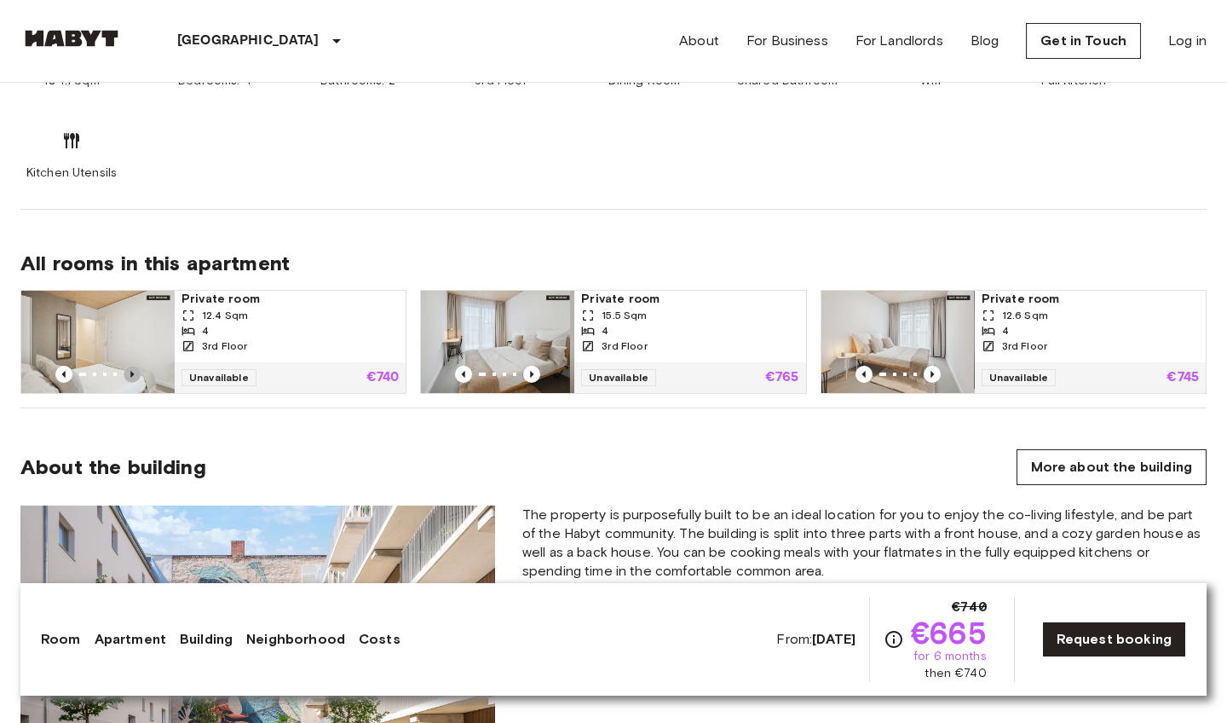
click at [135, 368] on icon "Previous image" at bounding box center [132, 374] width 17 height 17
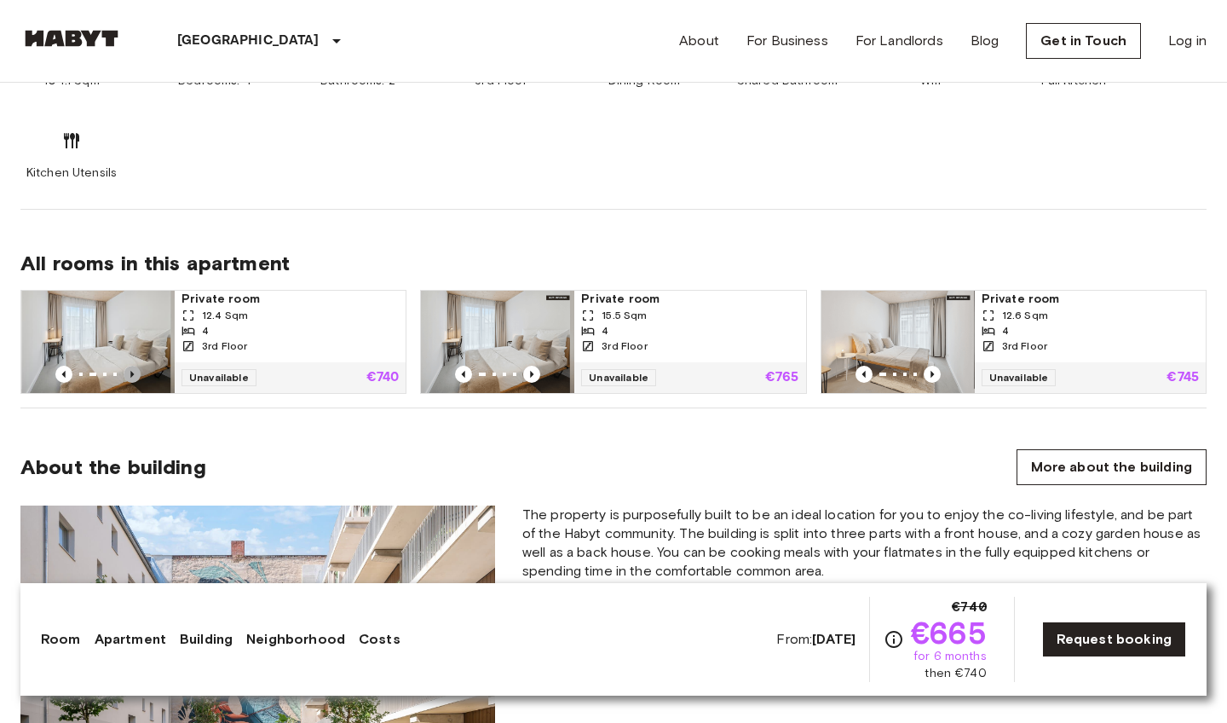
click at [135, 369] on icon "Previous image" at bounding box center [132, 374] width 17 height 17
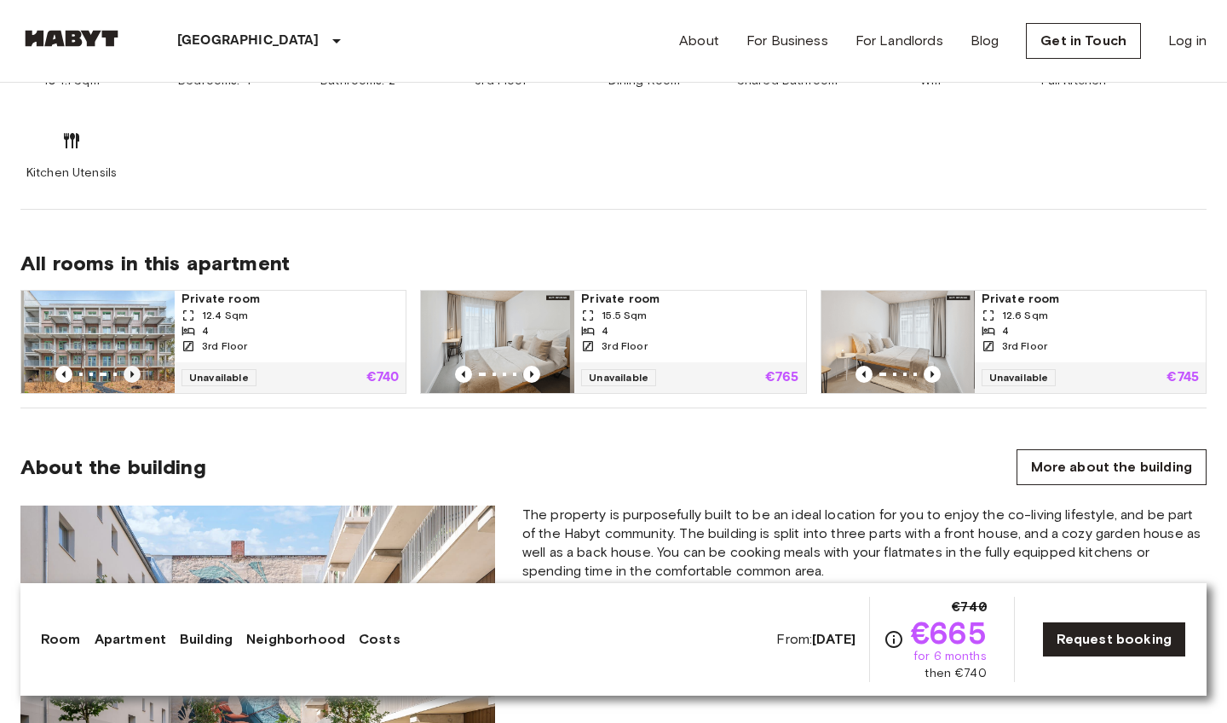
click at [135, 371] on icon "Previous image" at bounding box center [132, 374] width 17 height 17
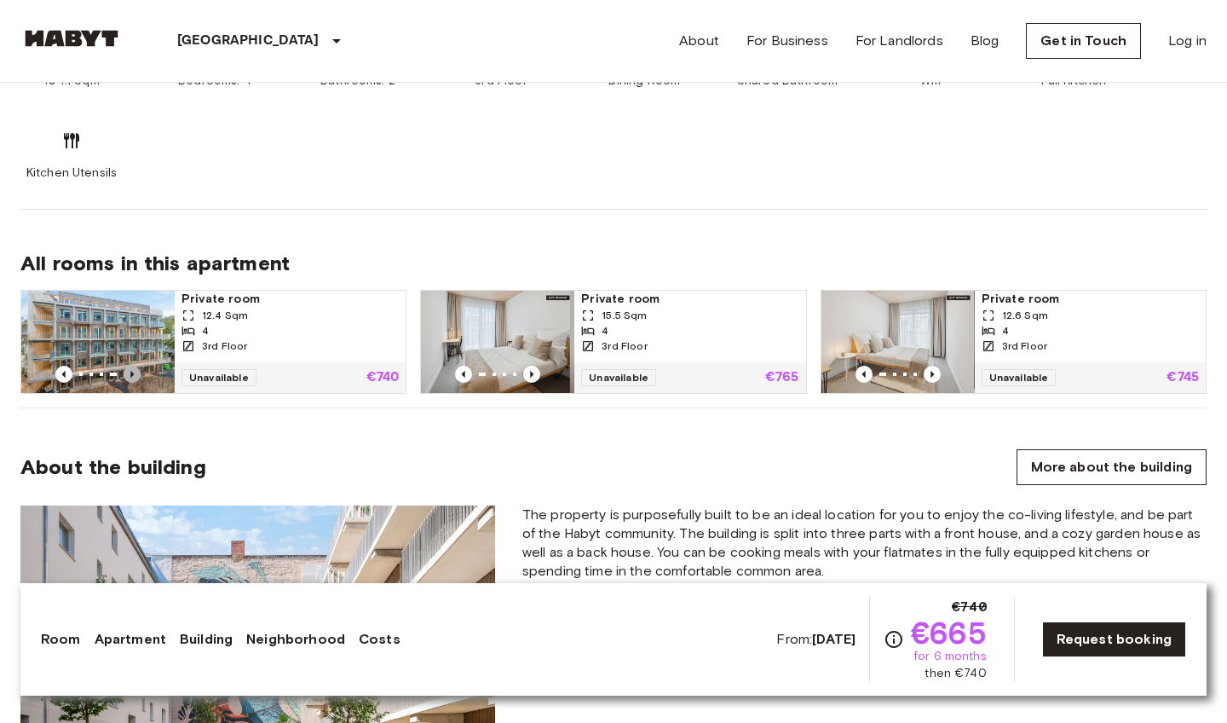
click at [135, 371] on icon "Previous image" at bounding box center [132, 374] width 17 height 17
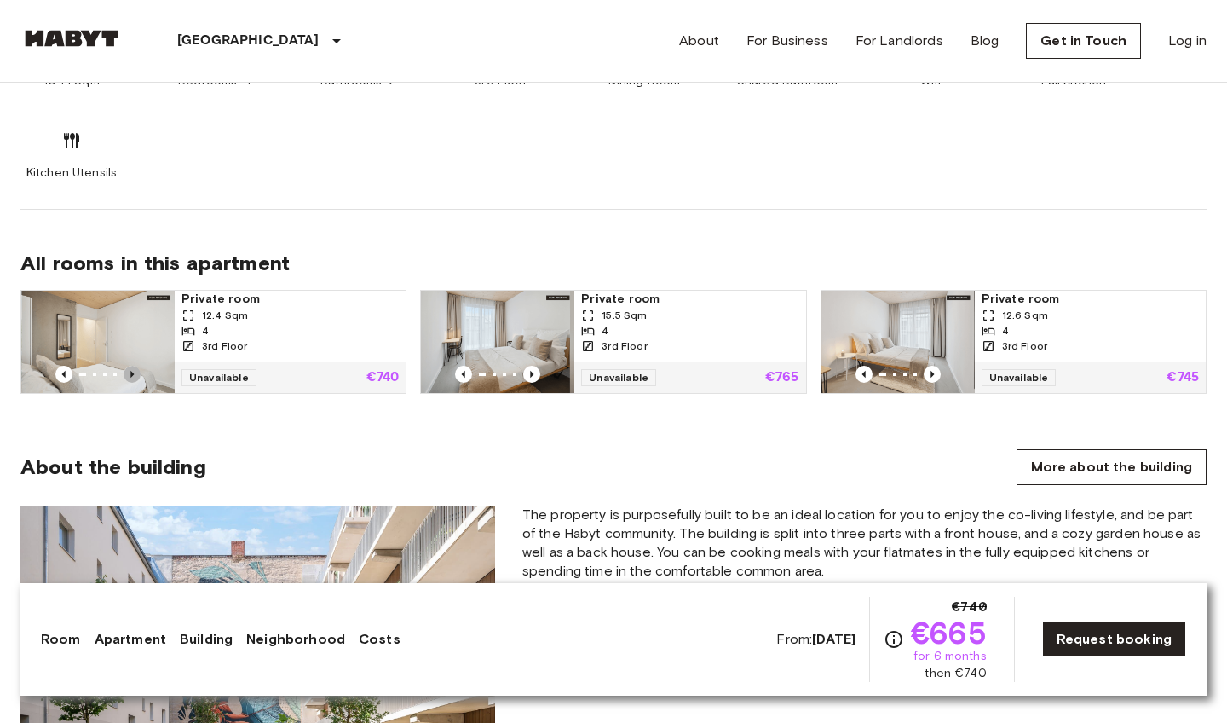
click at [135, 371] on icon "Previous image" at bounding box center [132, 374] width 17 height 17
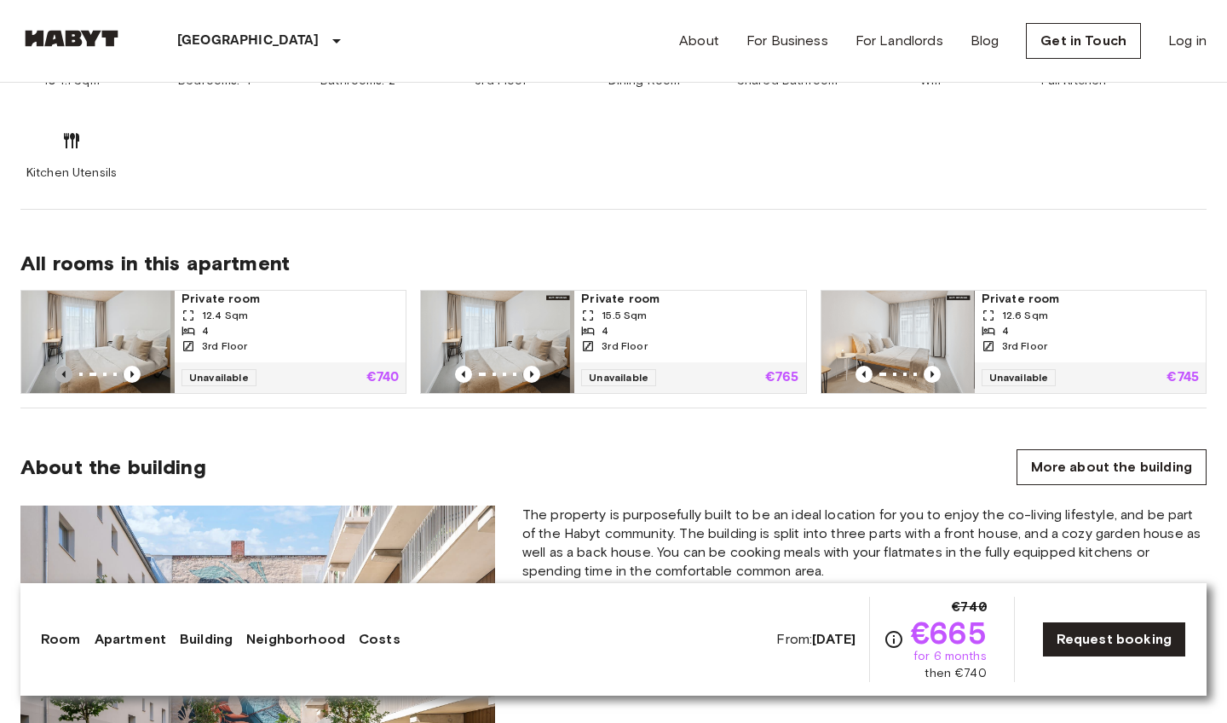
click at [64, 371] on icon "Previous image" at bounding box center [63, 374] width 17 height 17
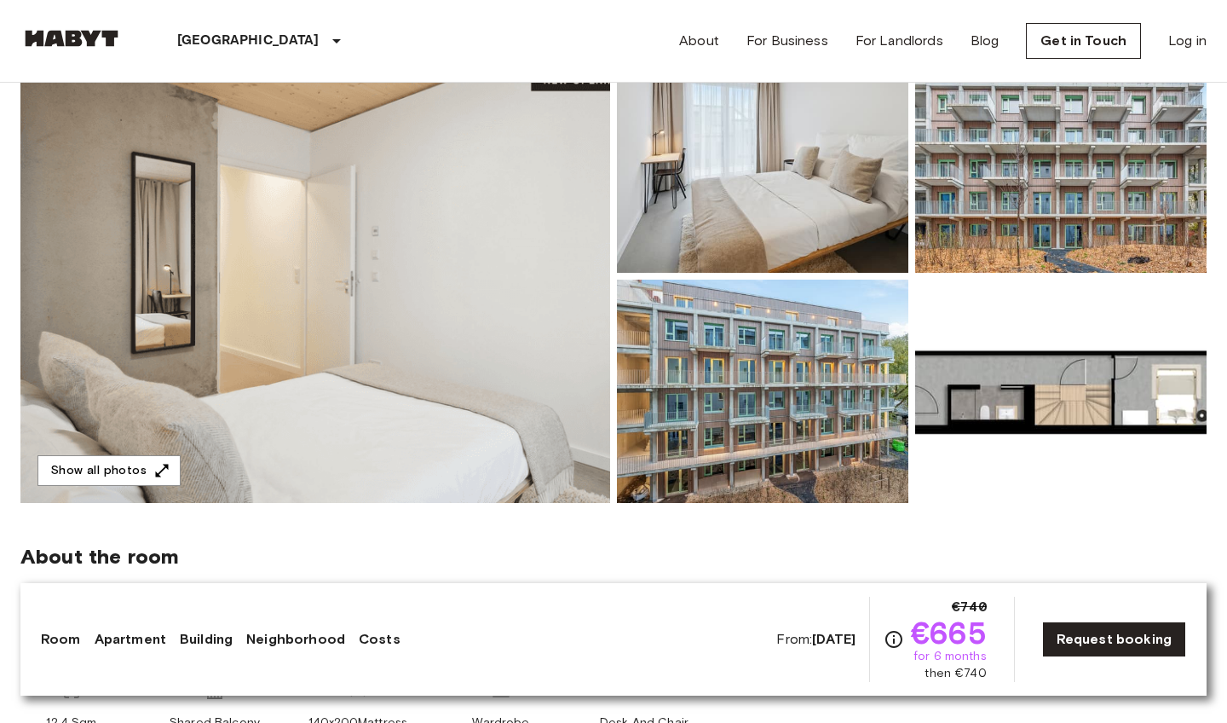
scroll to position [205, 0]
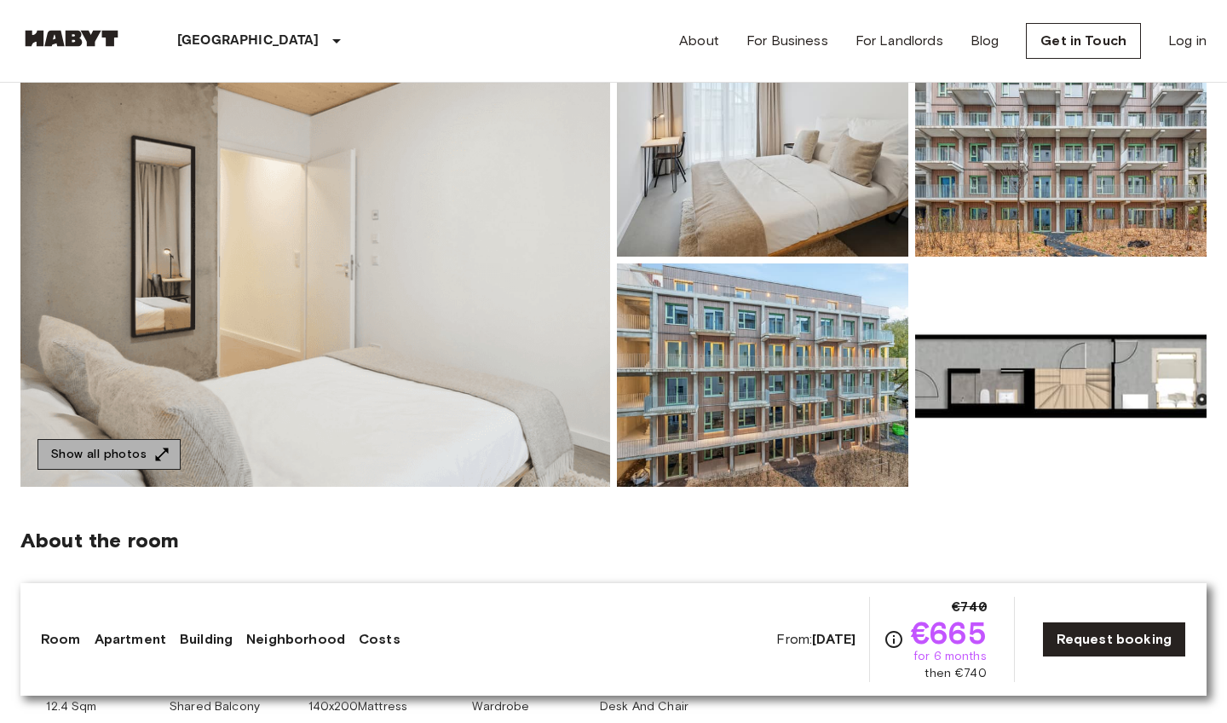
click at [156, 458] on icon "button" at bounding box center [162, 453] width 13 height 13
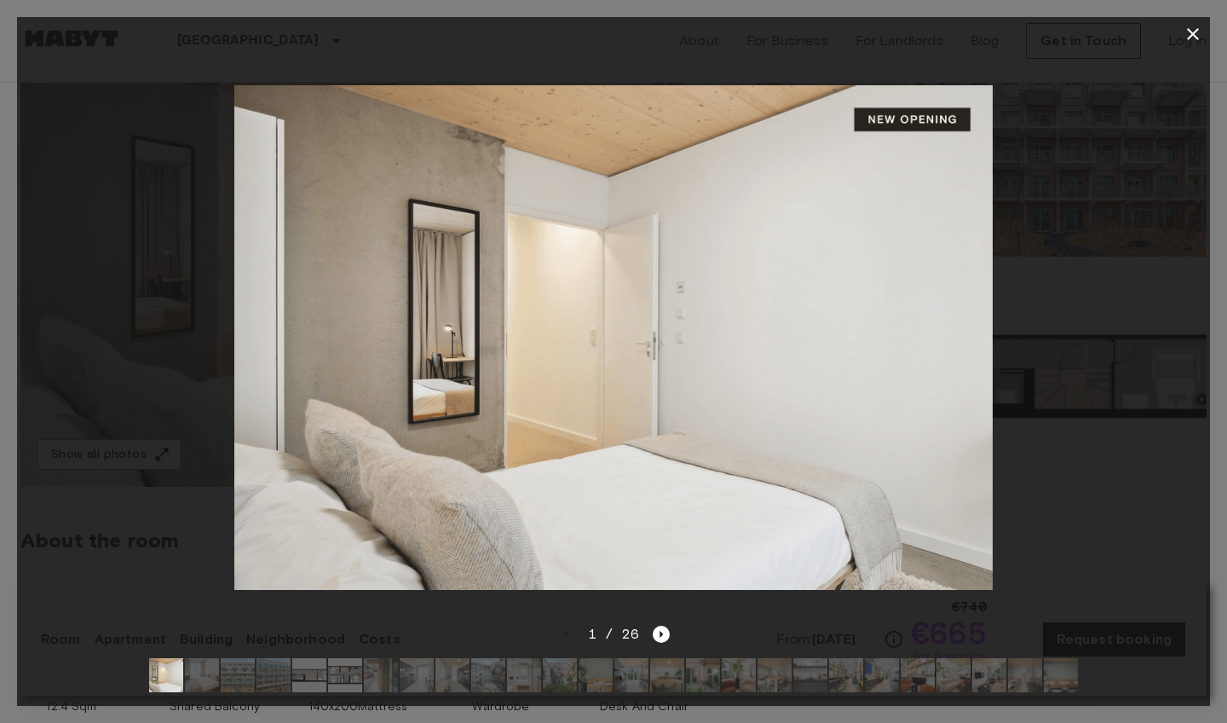
click at [340, 679] on img at bounding box center [345, 675] width 34 height 34
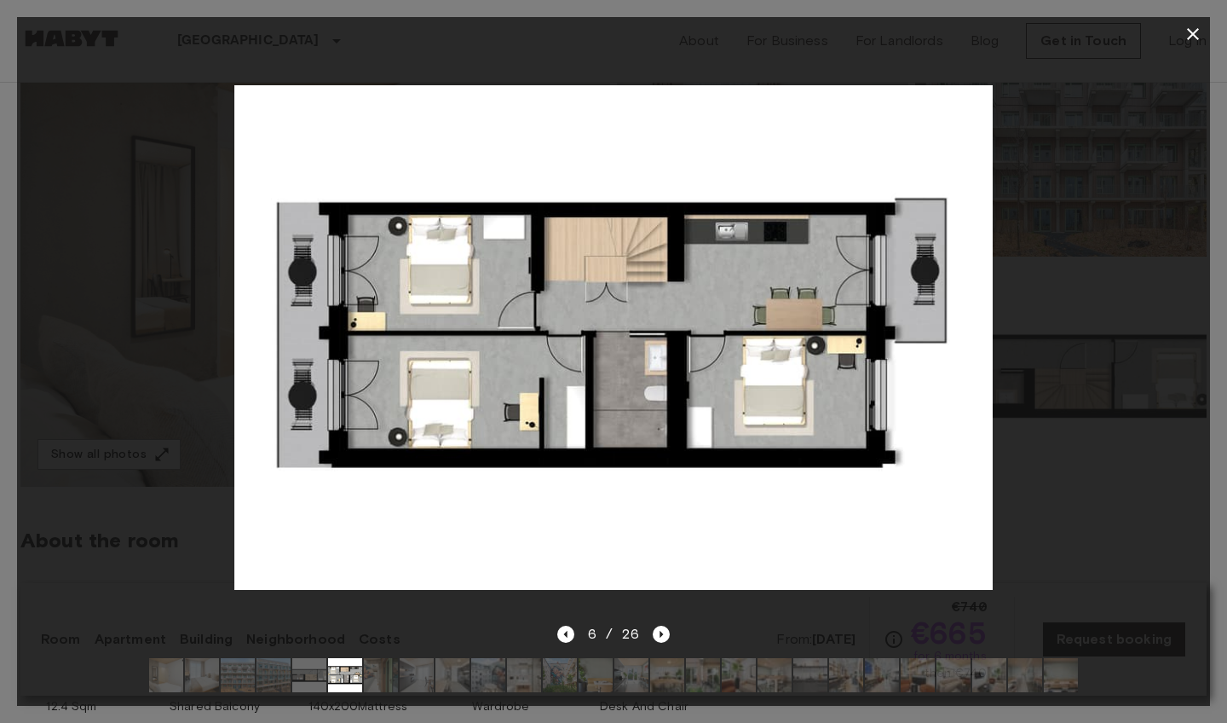
click at [312, 677] on img at bounding box center [309, 675] width 34 height 34
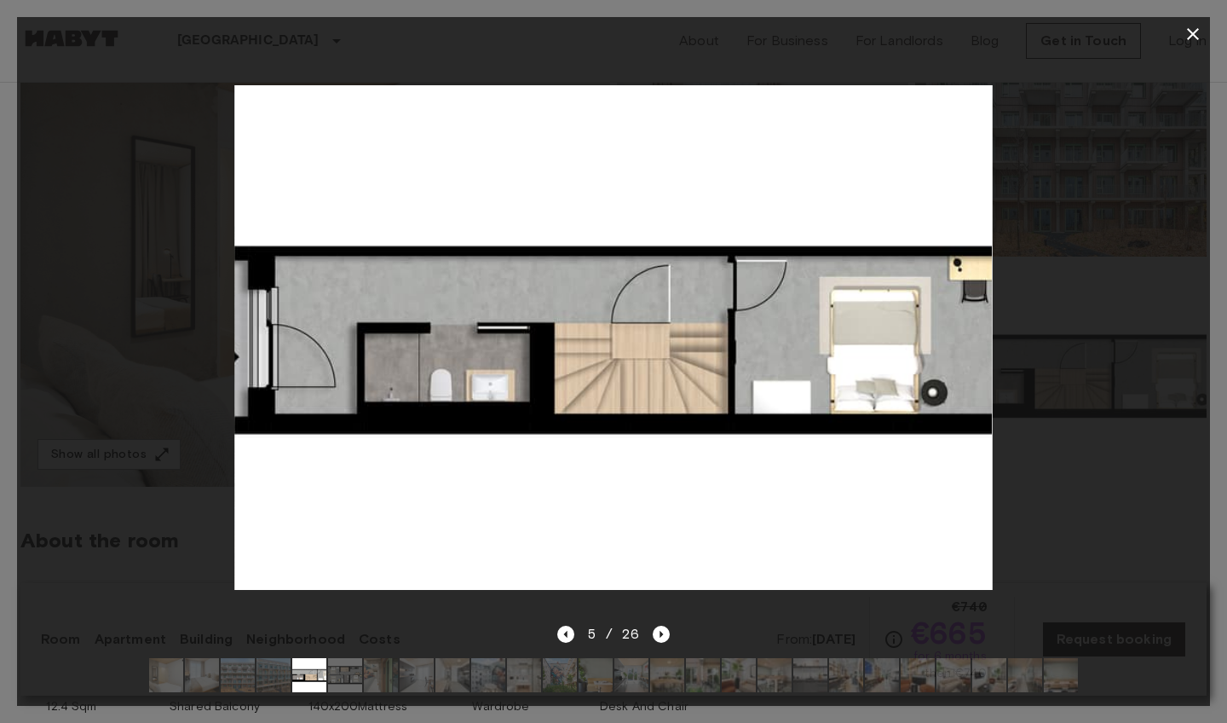
click at [175, 670] on img at bounding box center [166, 675] width 34 height 34
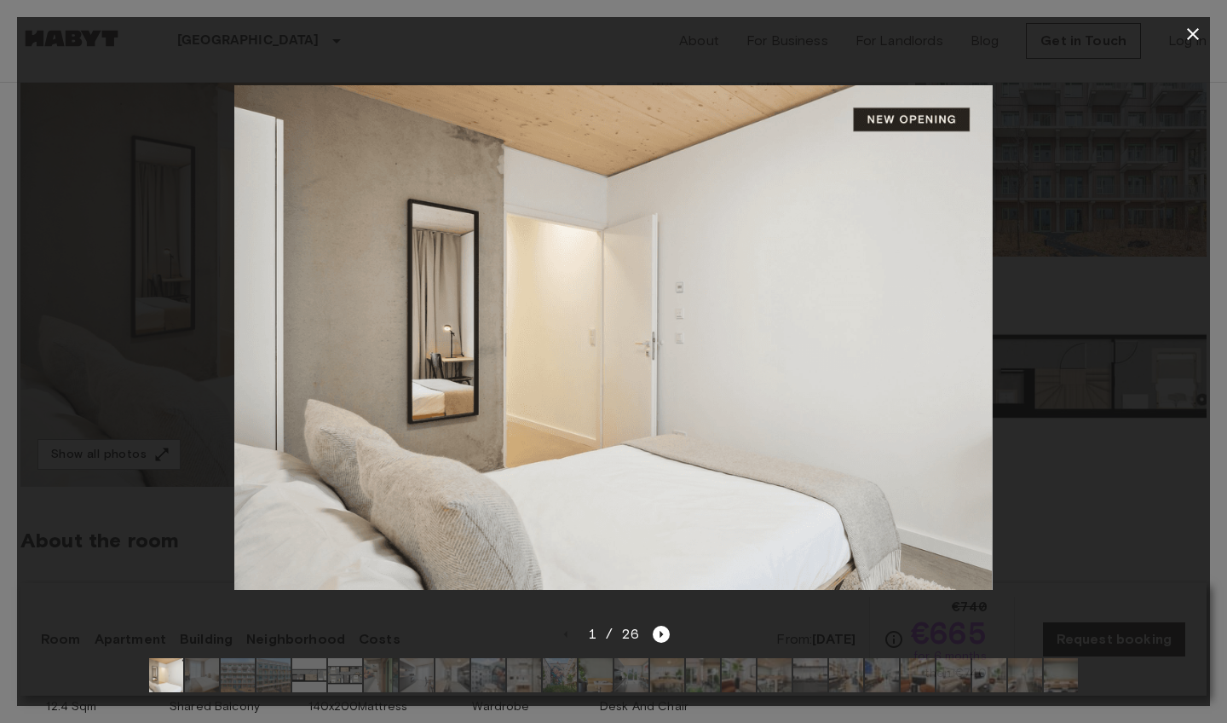
click at [198, 666] on img at bounding box center [202, 675] width 34 height 34
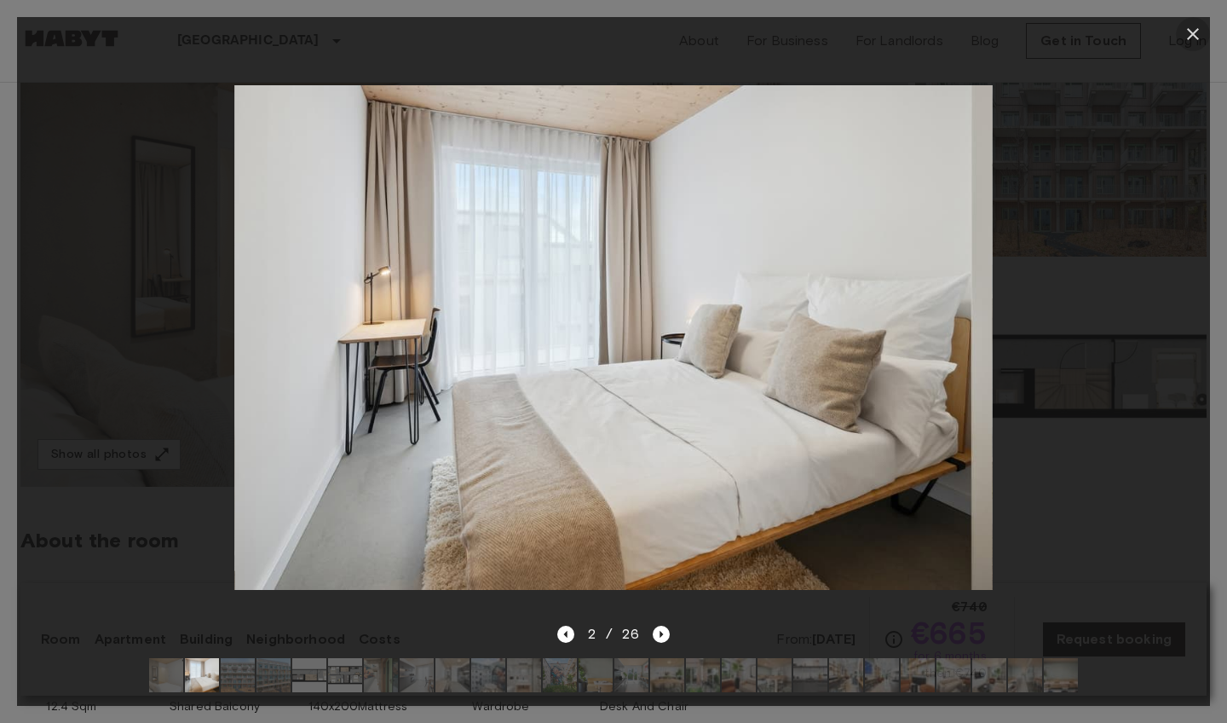
click at [1190, 41] on icon "button" at bounding box center [1193, 34] width 20 height 20
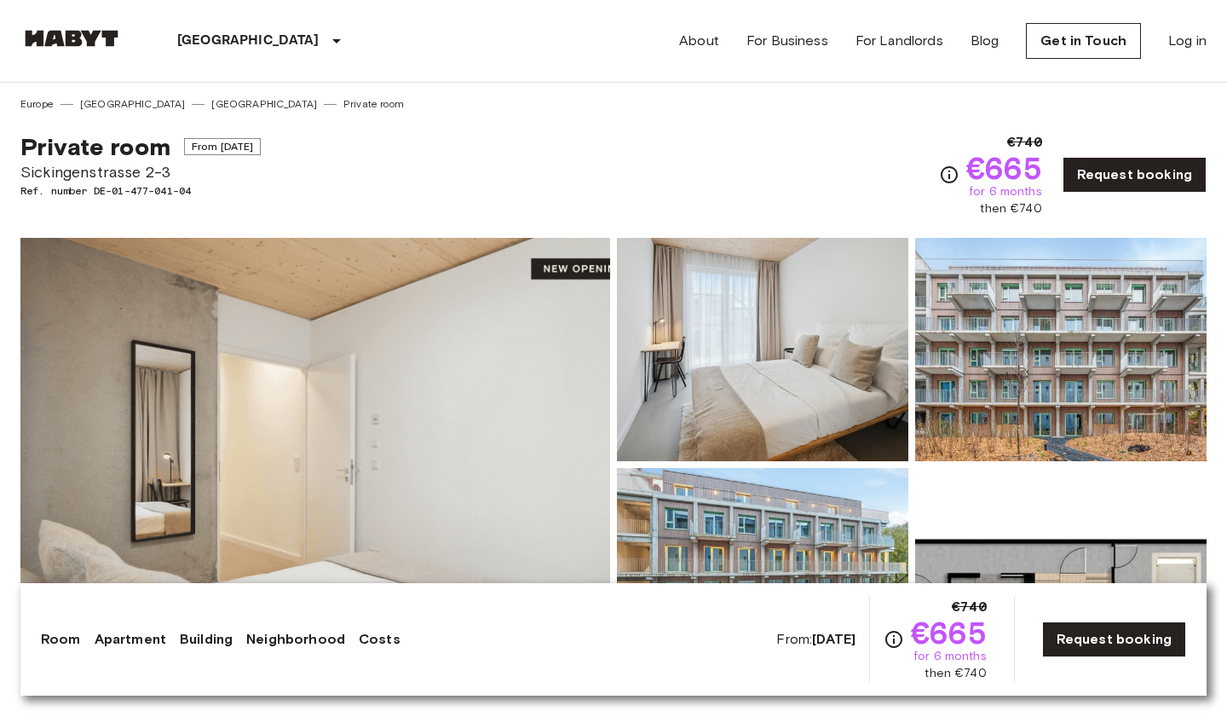
scroll to position [0, 0]
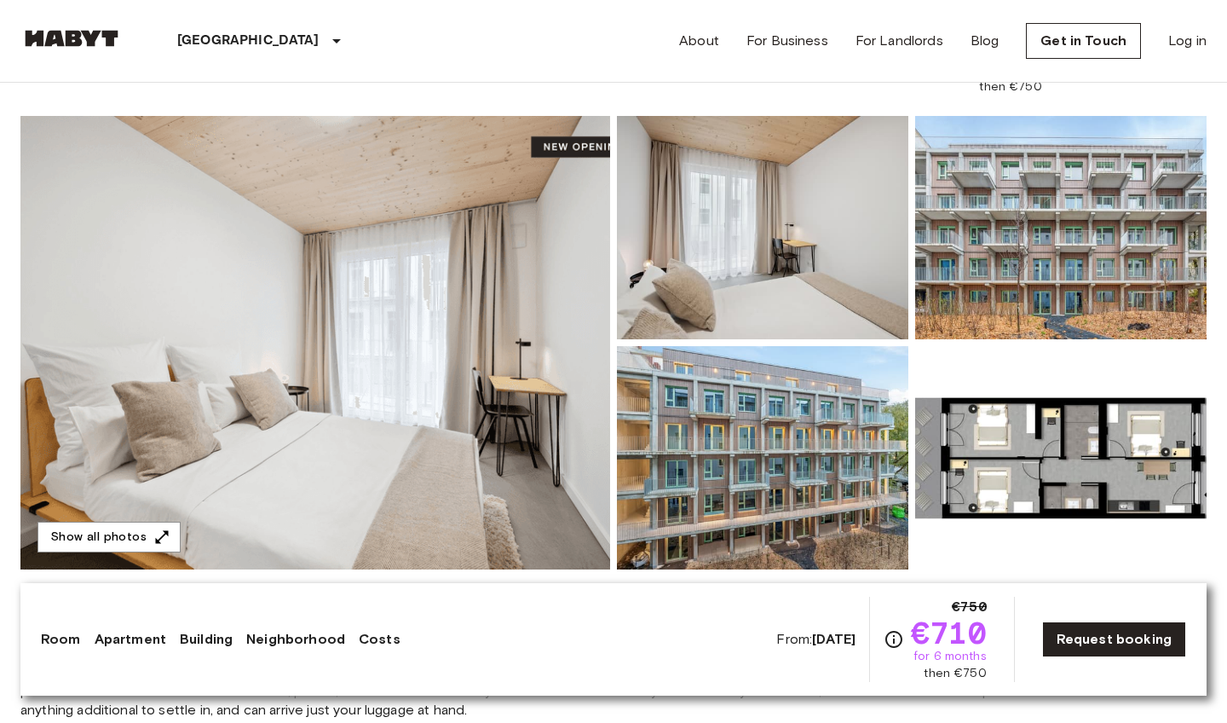
scroll to position [192, 0]
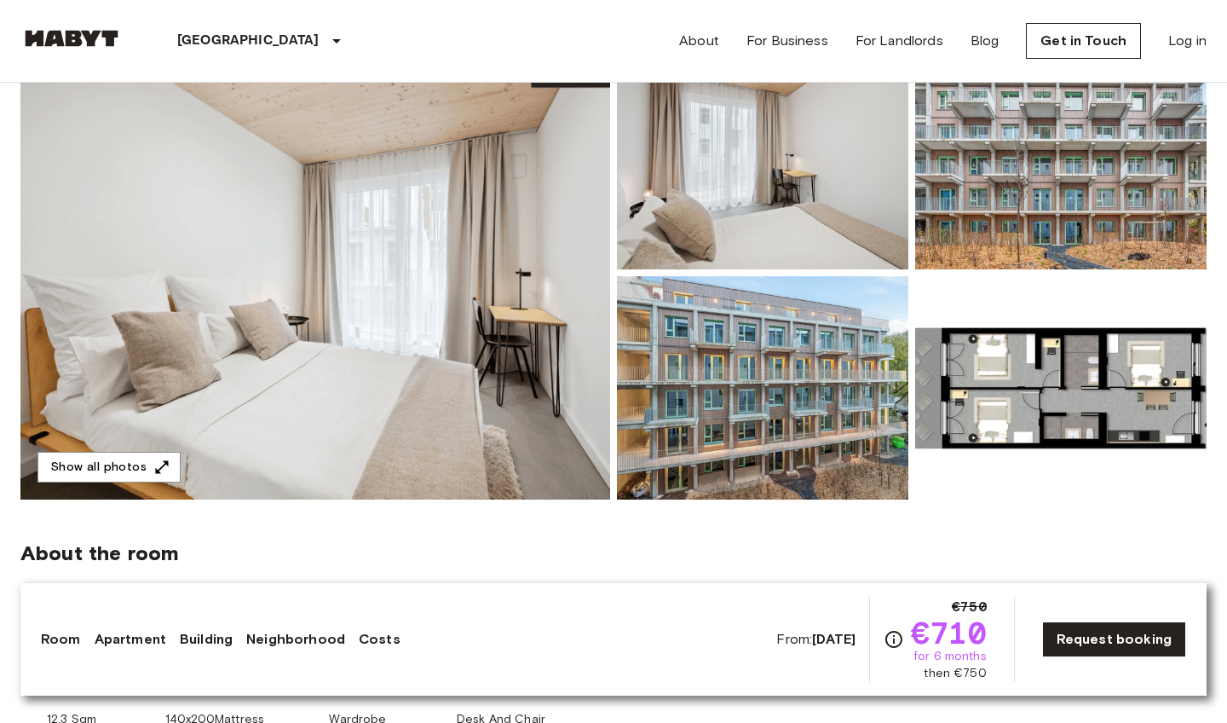
click at [457, 336] on img at bounding box center [315, 272] width 590 height 453
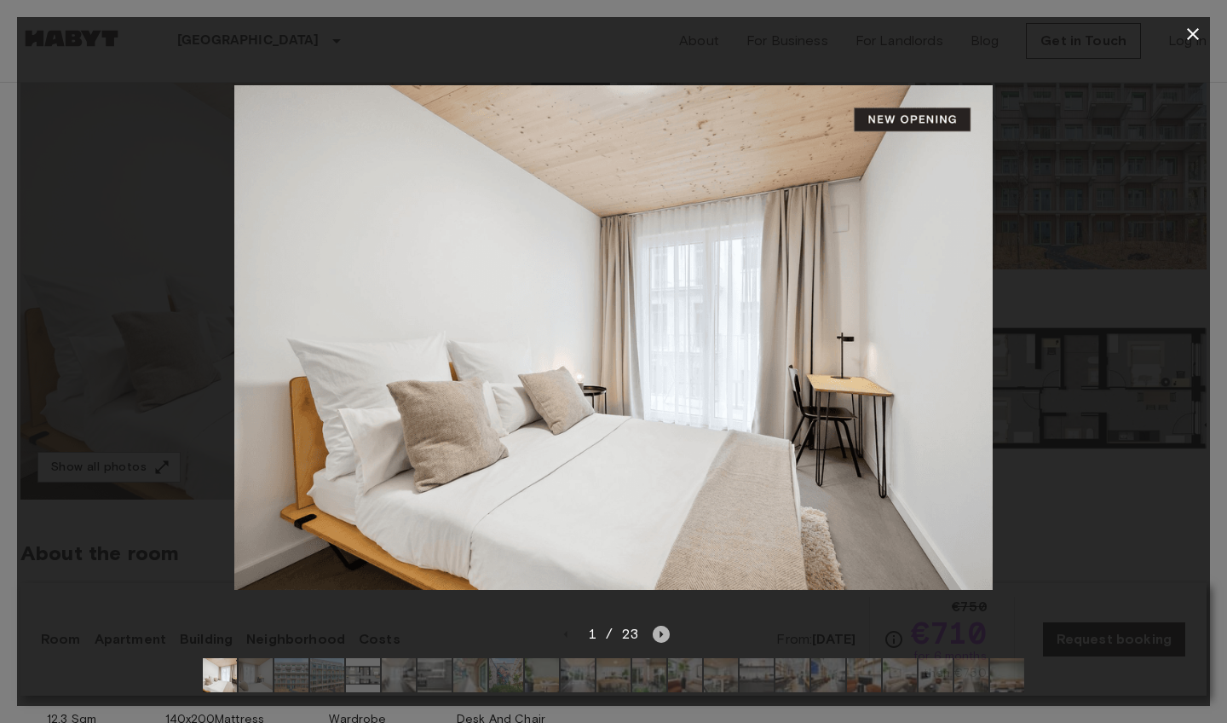
click at [661, 632] on icon "Next image" at bounding box center [661, 633] width 17 height 17
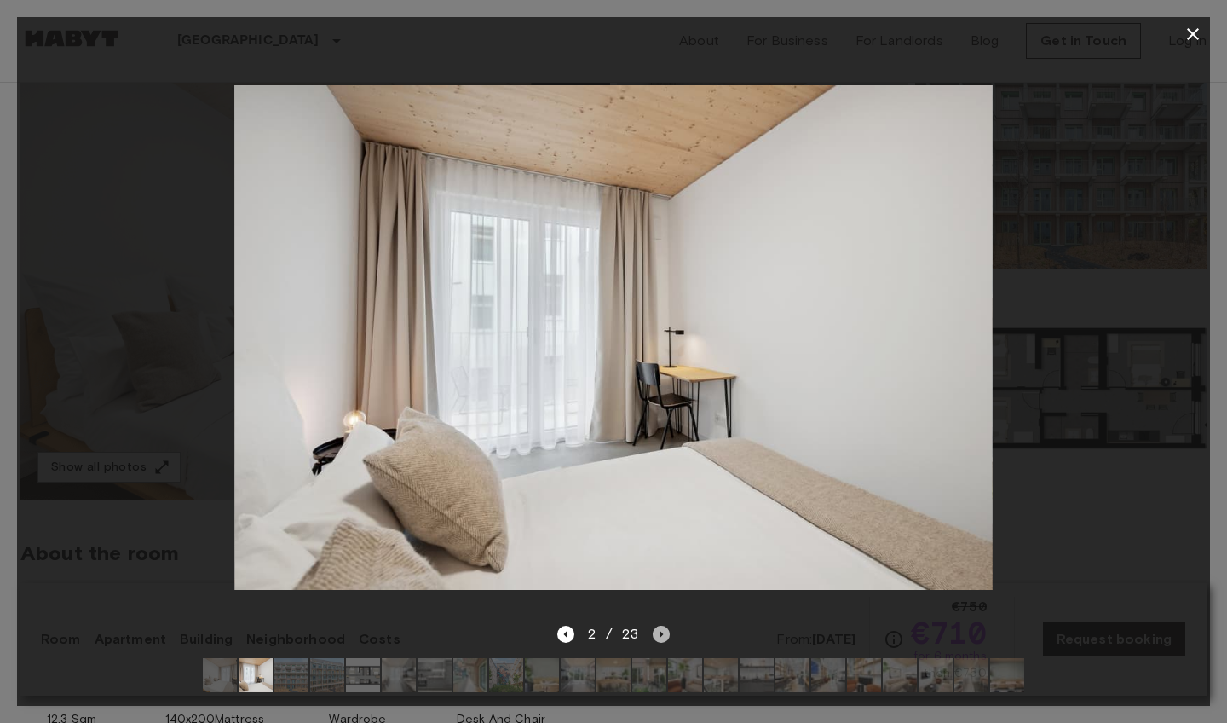
click at [661, 633] on icon "Next image" at bounding box center [661, 634] width 3 height 7
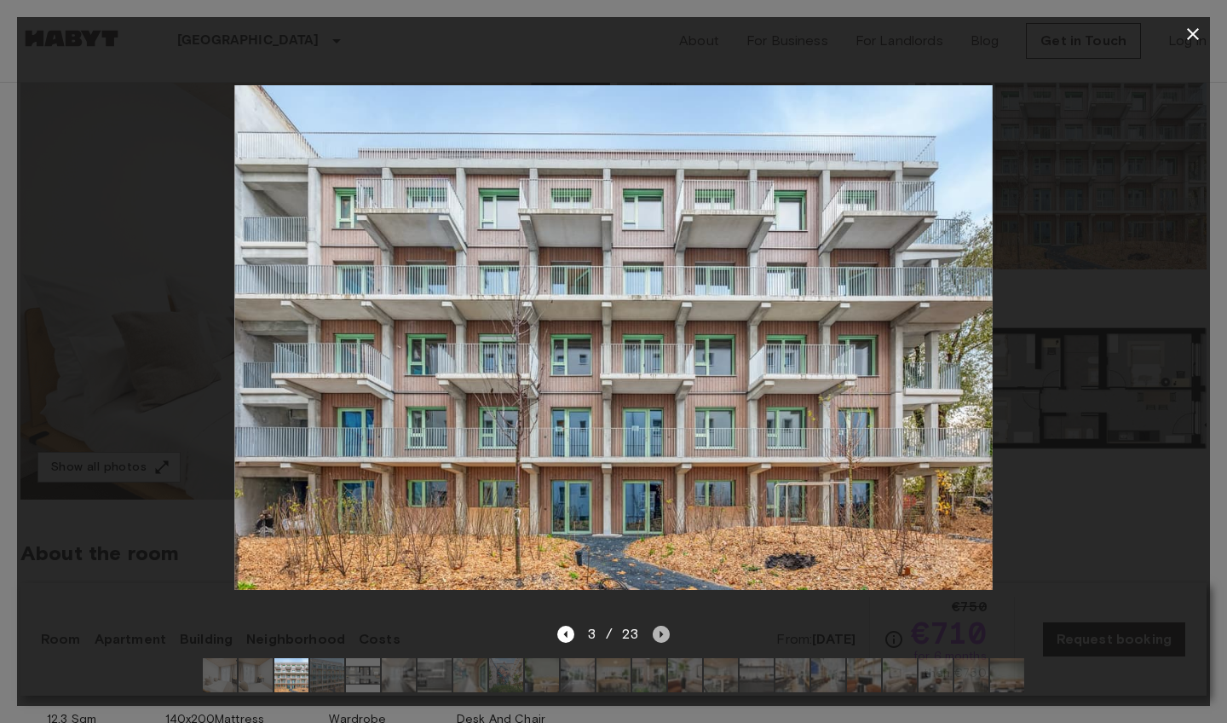
click at [662, 635] on icon "Next image" at bounding box center [661, 633] width 17 height 17
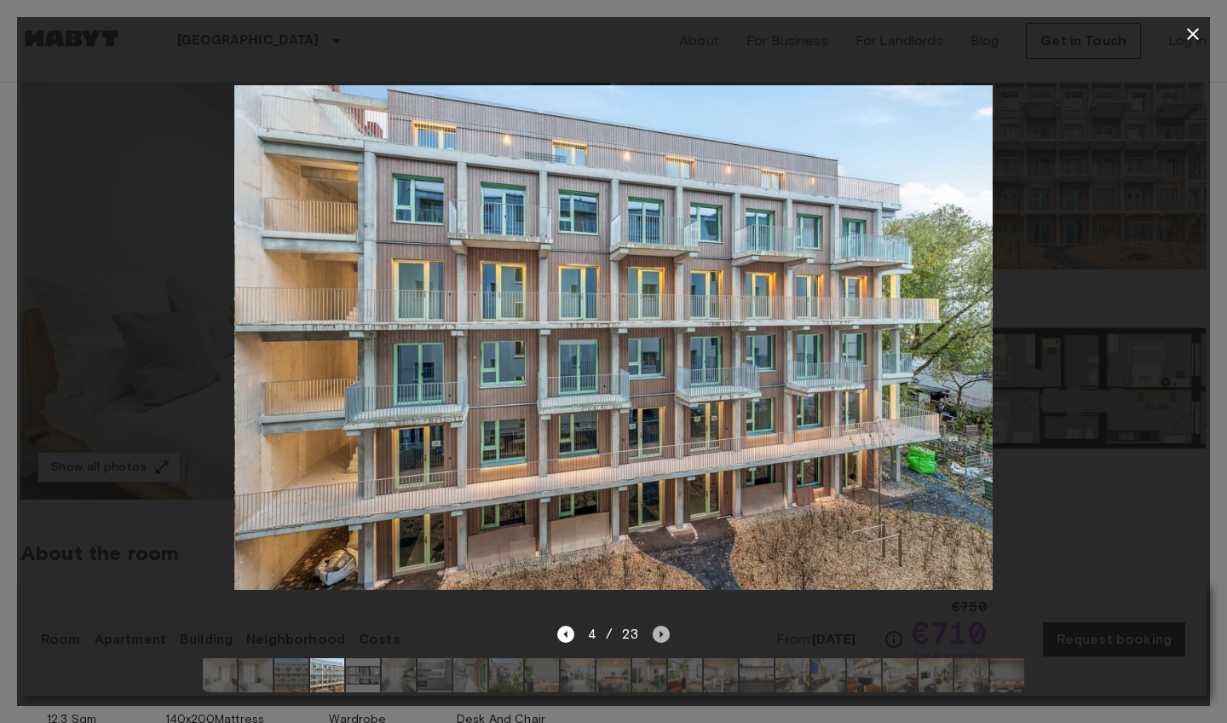
click at [662, 635] on icon "Next image" at bounding box center [661, 633] width 17 height 17
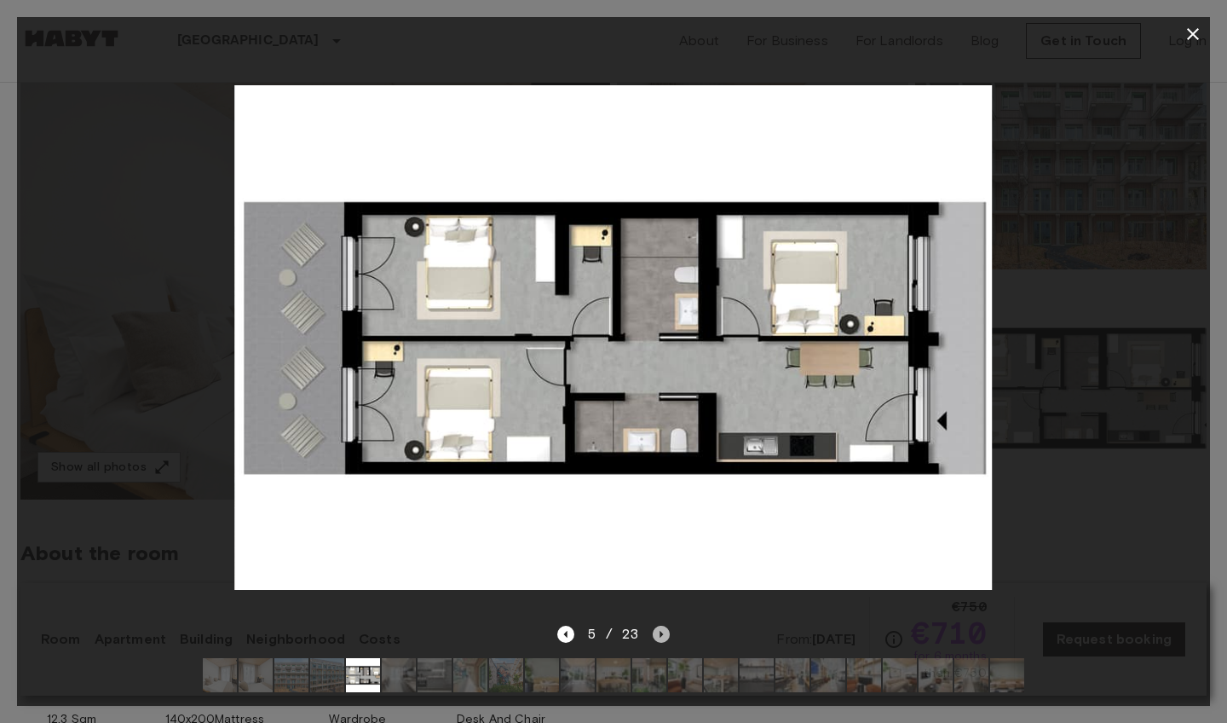
click at [661, 633] on icon "Next image" at bounding box center [661, 634] width 3 height 7
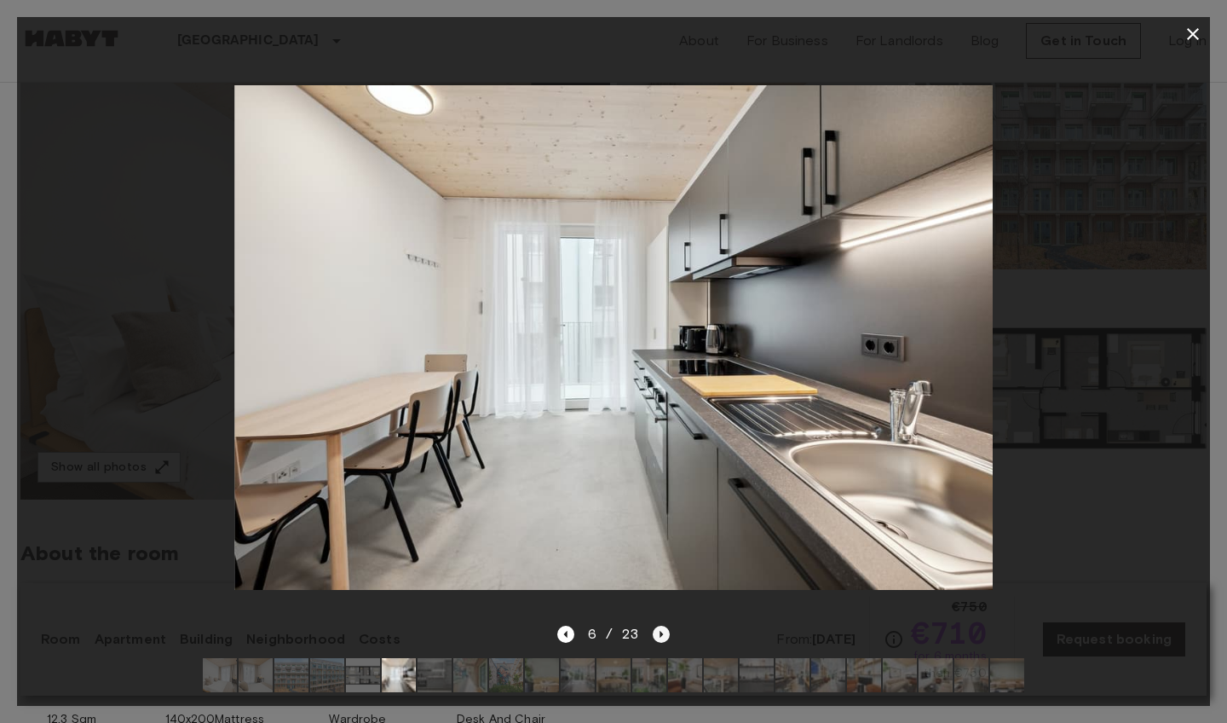
click at [661, 632] on icon "Next image" at bounding box center [661, 633] width 17 height 17
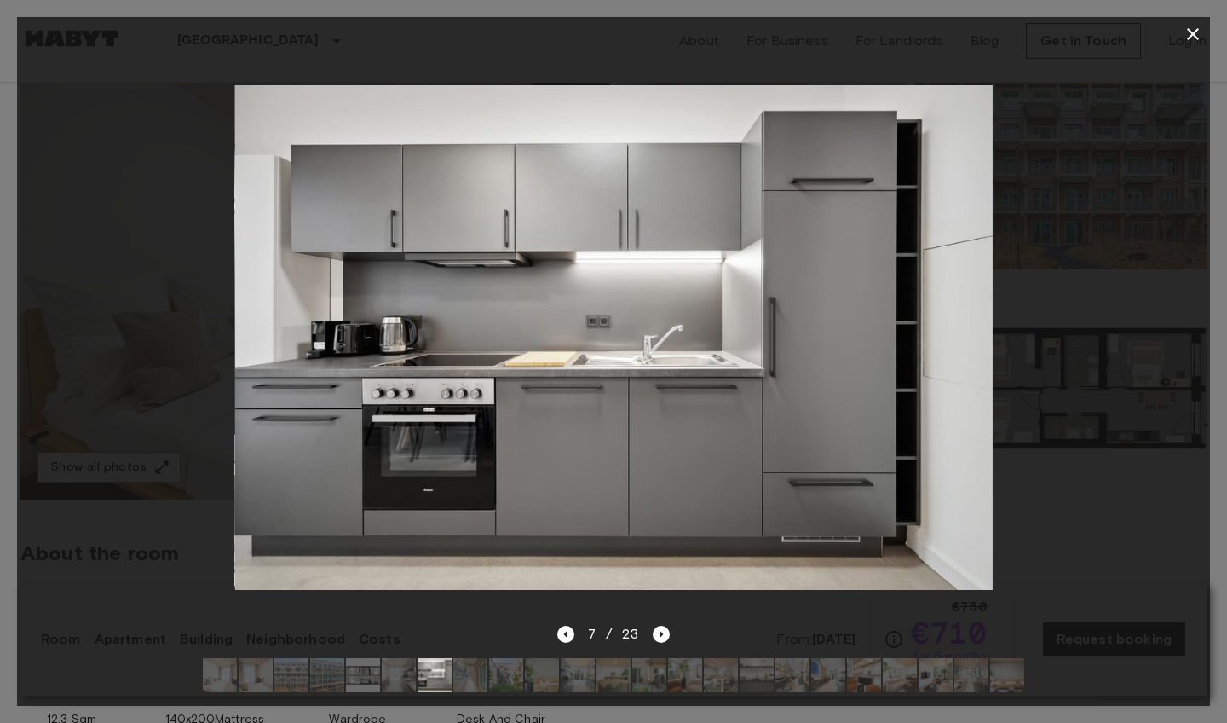
click at [214, 679] on img at bounding box center [220, 675] width 34 height 34
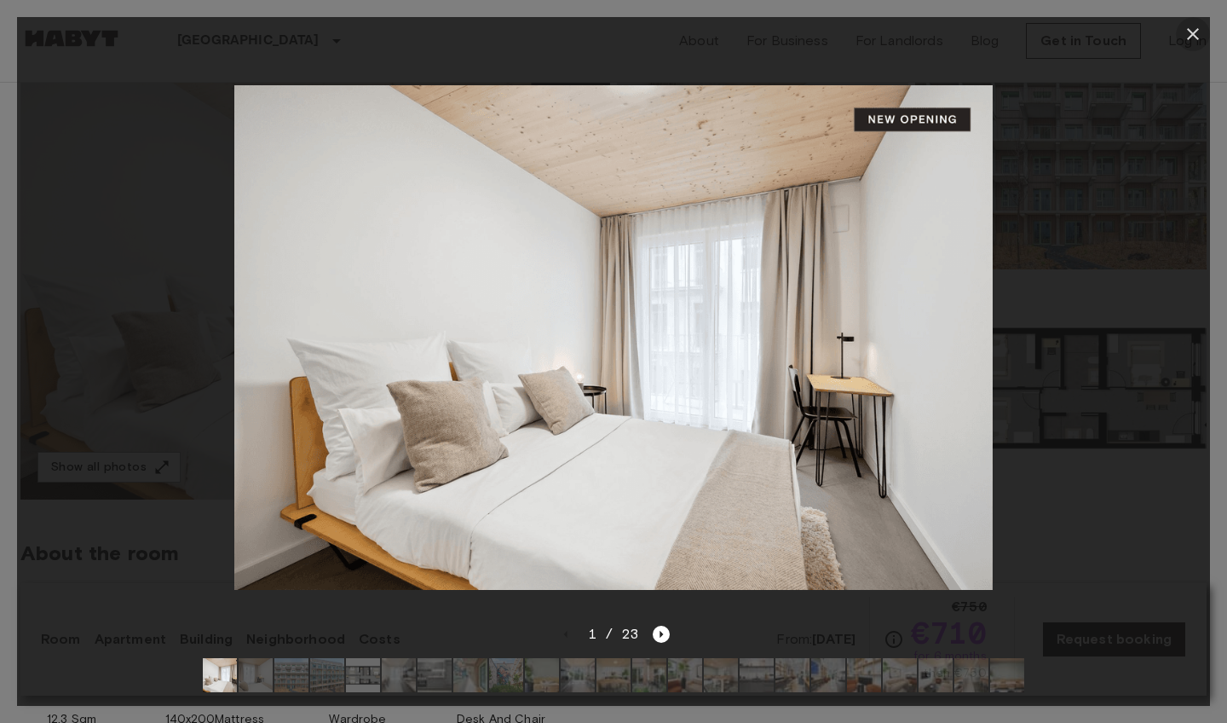
click at [1195, 40] on icon "button" at bounding box center [1193, 34] width 20 height 20
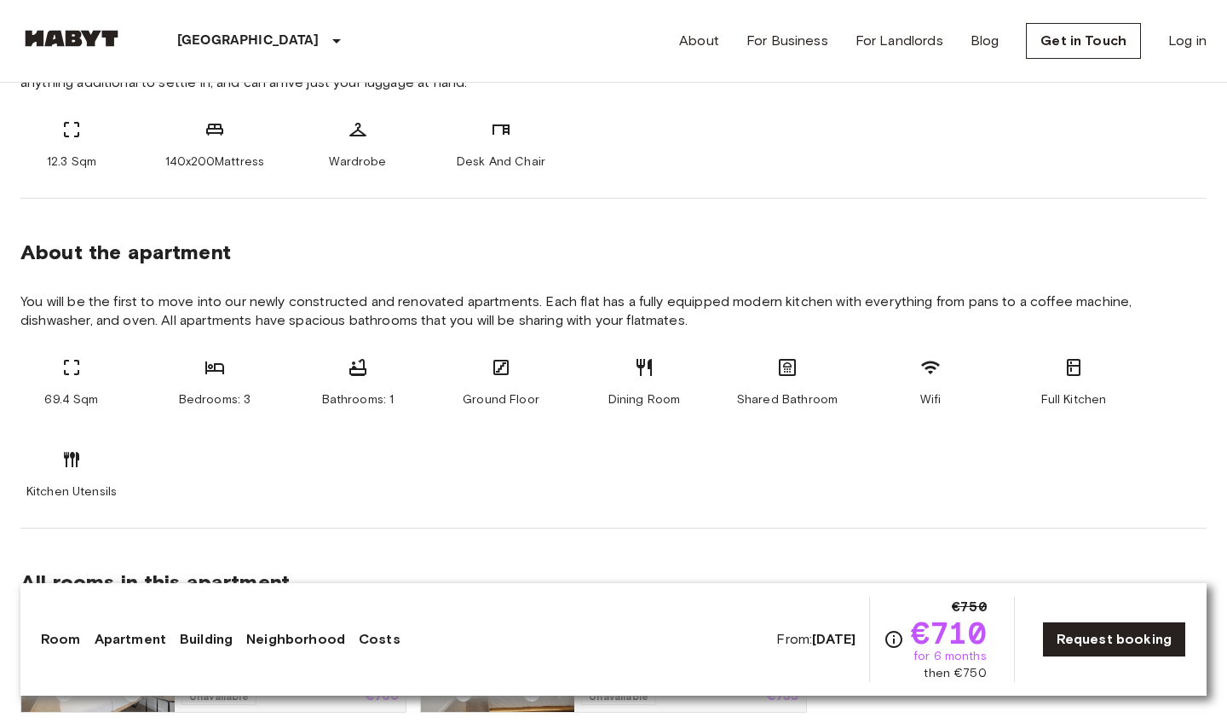
scroll to position [750, 0]
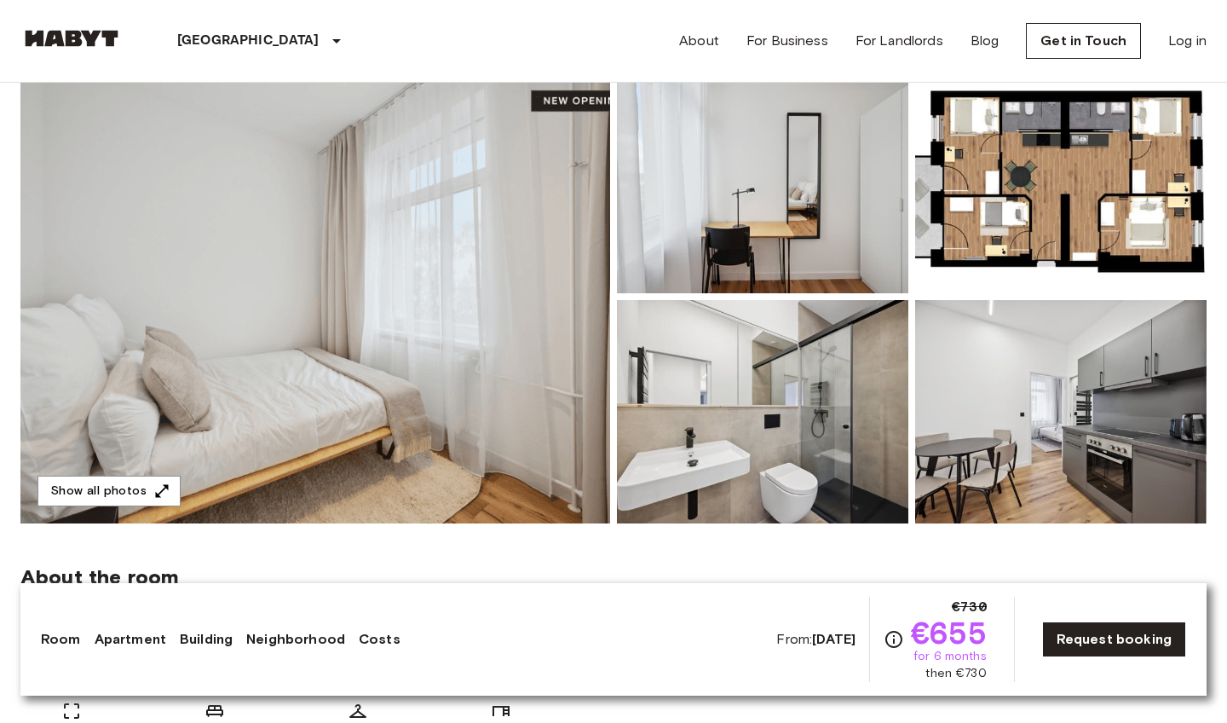
scroll to position [182, 0]
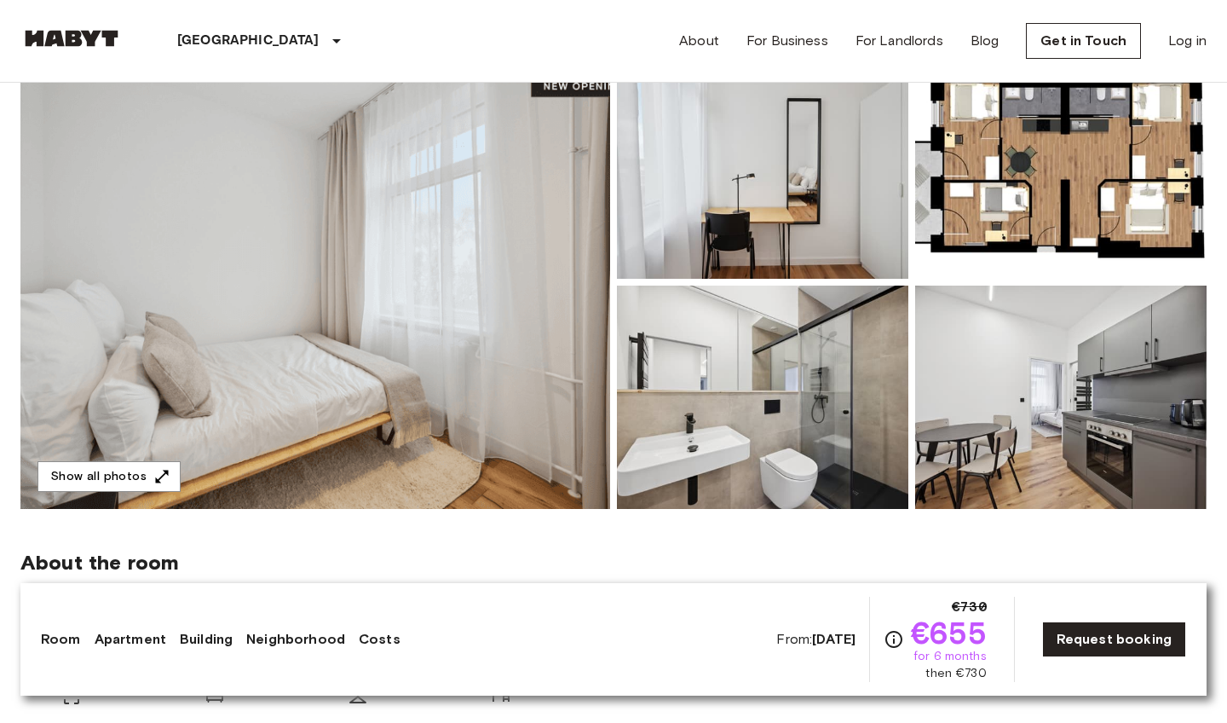
click at [293, 360] on img at bounding box center [315, 281] width 590 height 453
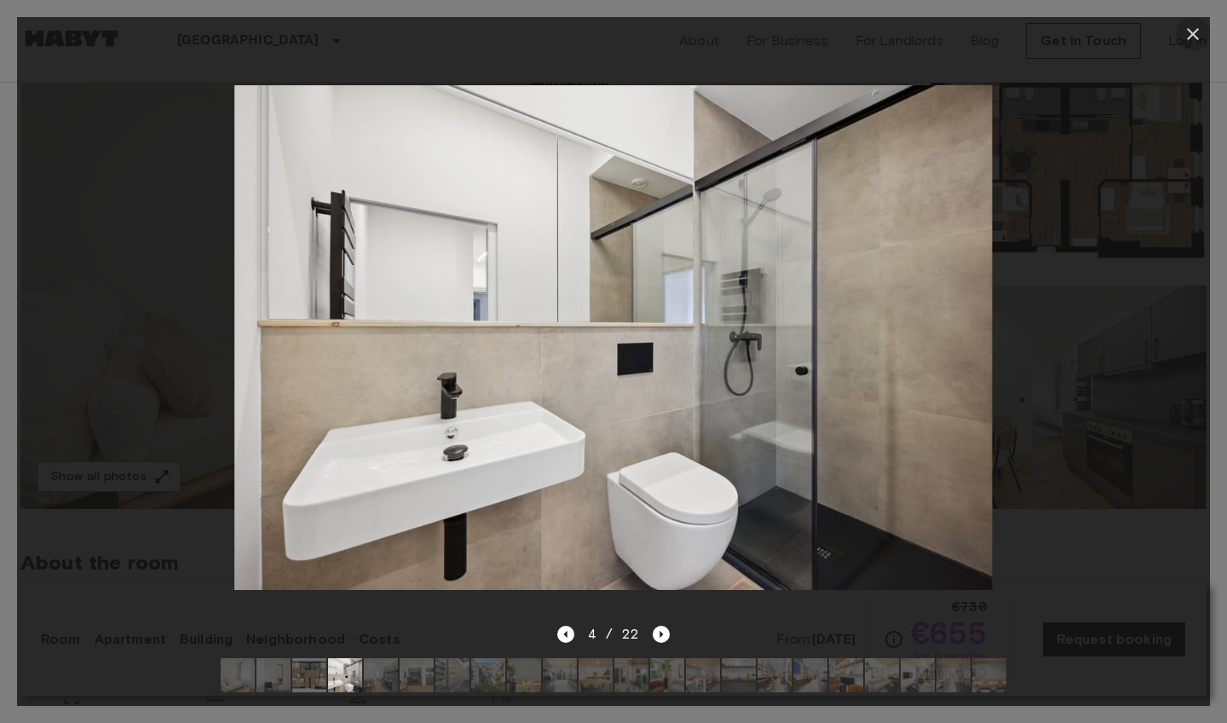
click at [1190, 40] on icon "button" at bounding box center [1193, 34] width 20 height 20
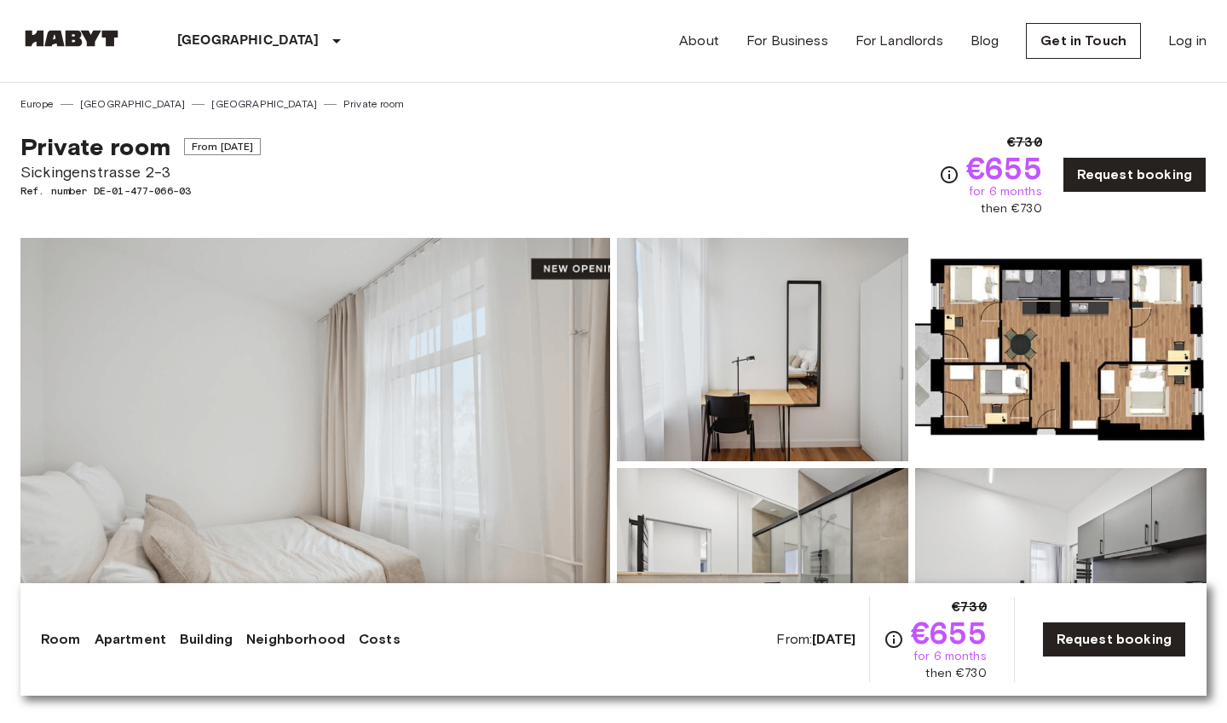
scroll to position [0, 0]
click at [476, 413] on img at bounding box center [315, 464] width 590 height 453
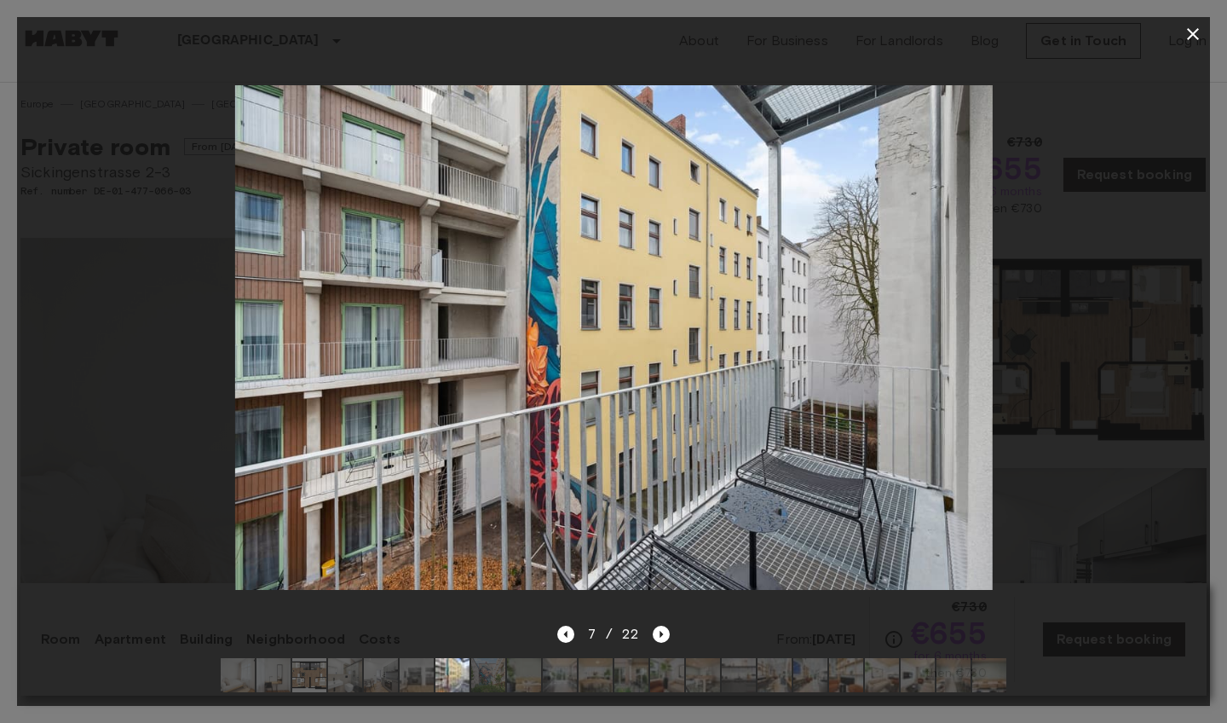
click at [1205, 32] on button "button" at bounding box center [1193, 34] width 34 height 34
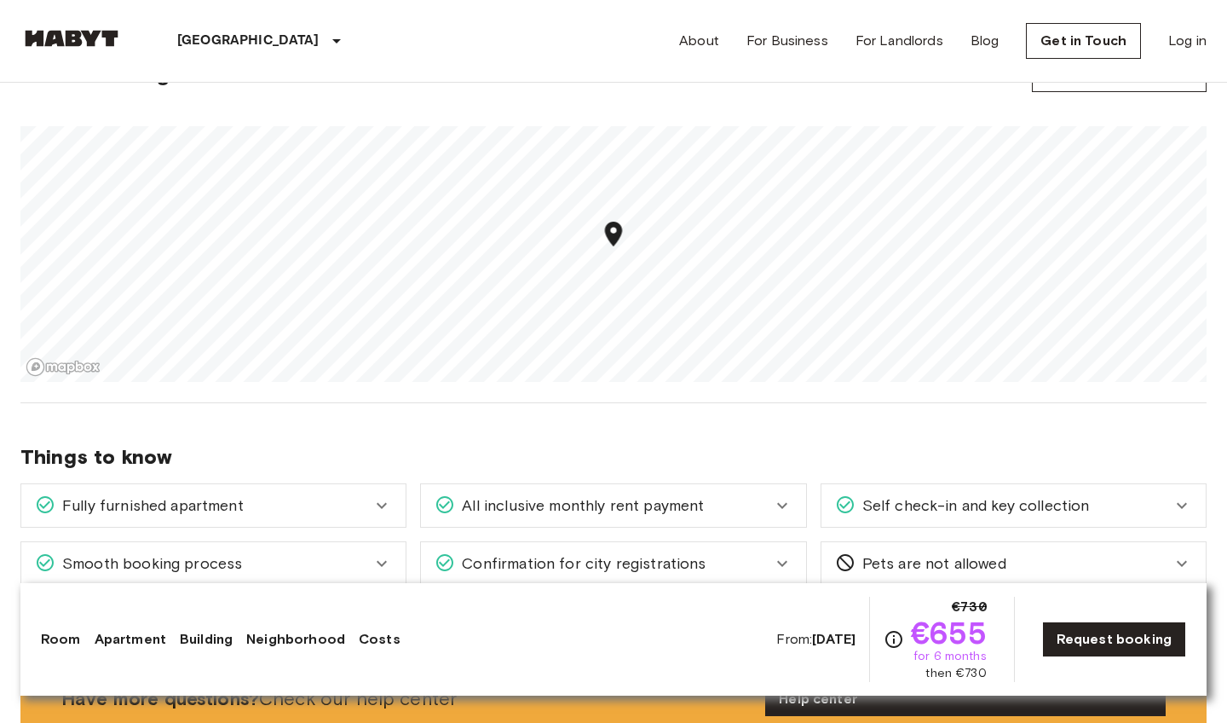
scroll to position [1111, 0]
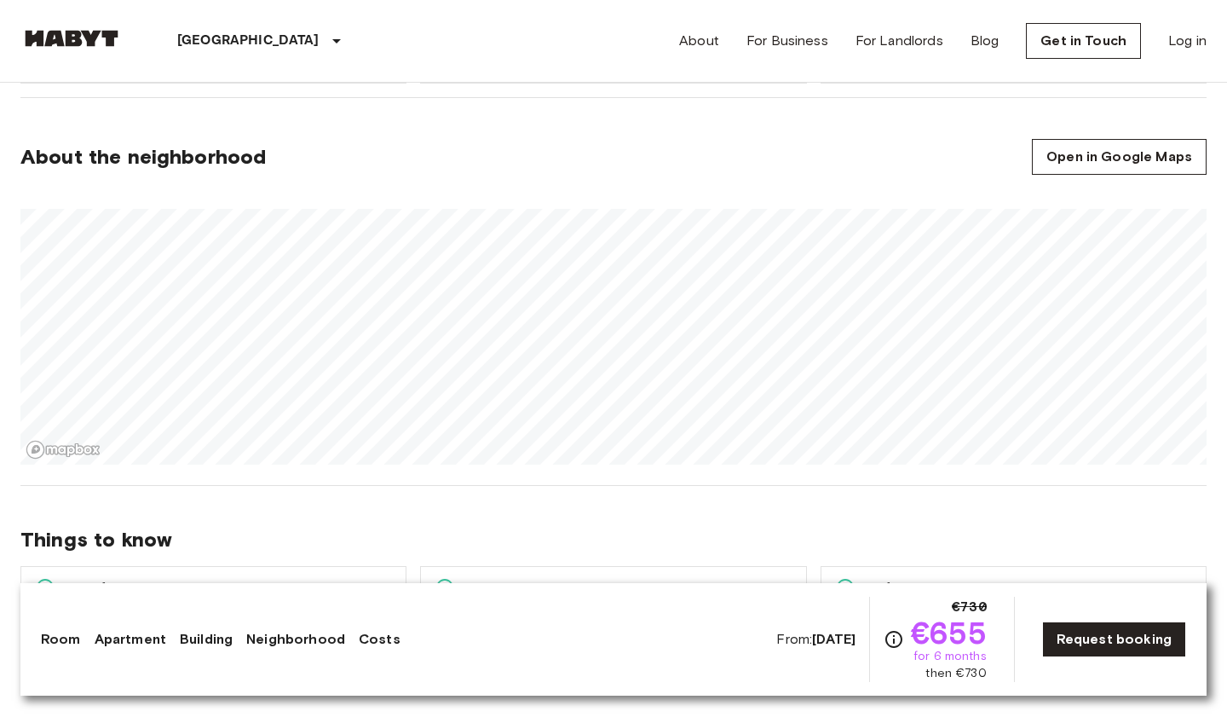
scroll to position [1046, 0]
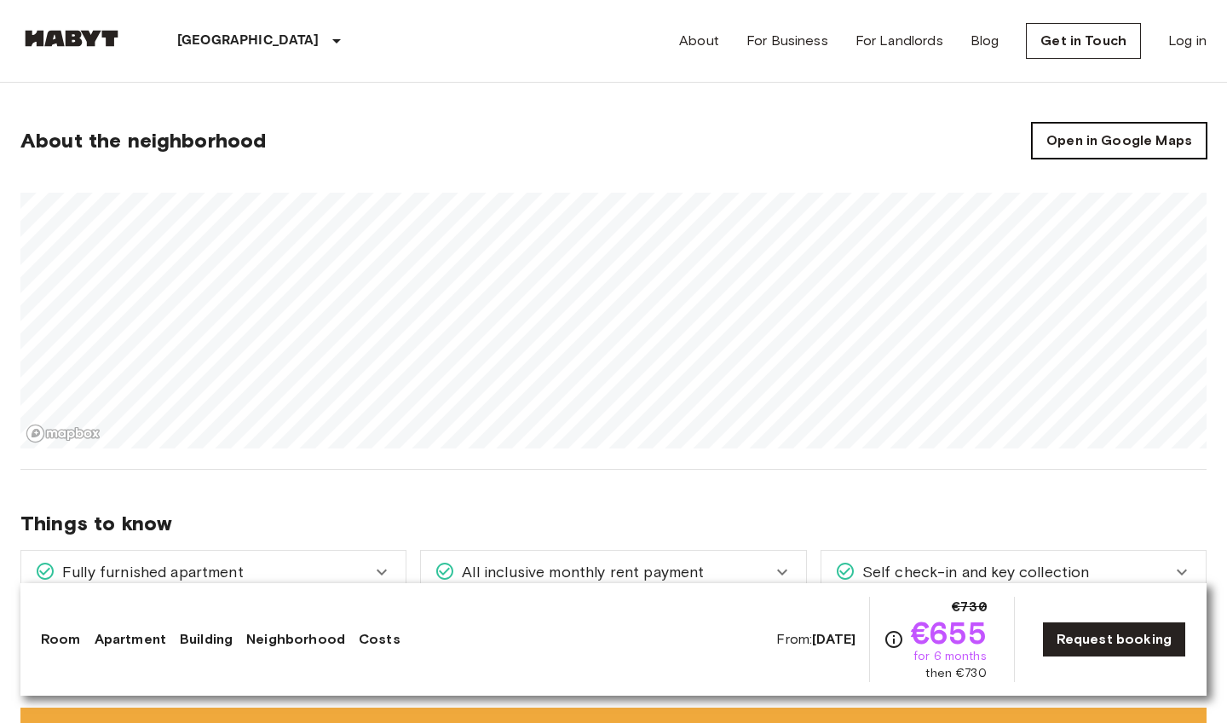
click at [1124, 134] on link "Open in Google Maps" at bounding box center [1119, 141] width 175 height 36
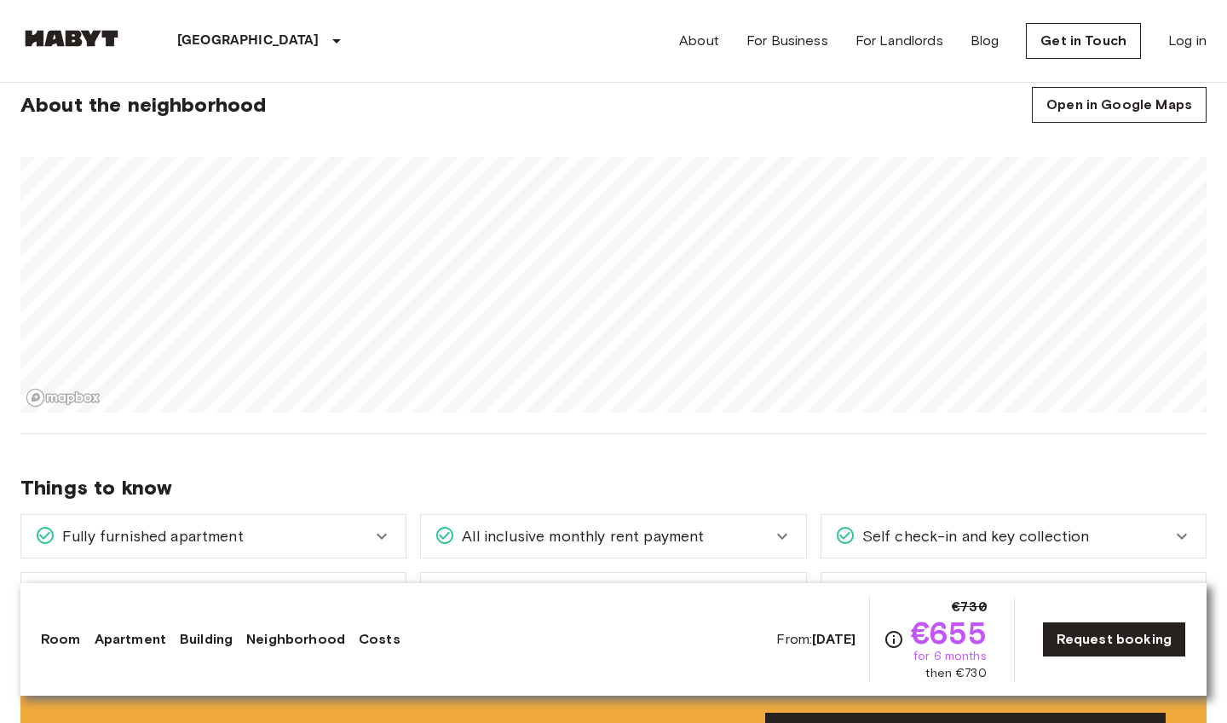
scroll to position [1081, 0]
click at [1135, 102] on link "Open in Google Maps" at bounding box center [1119, 106] width 175 height 36
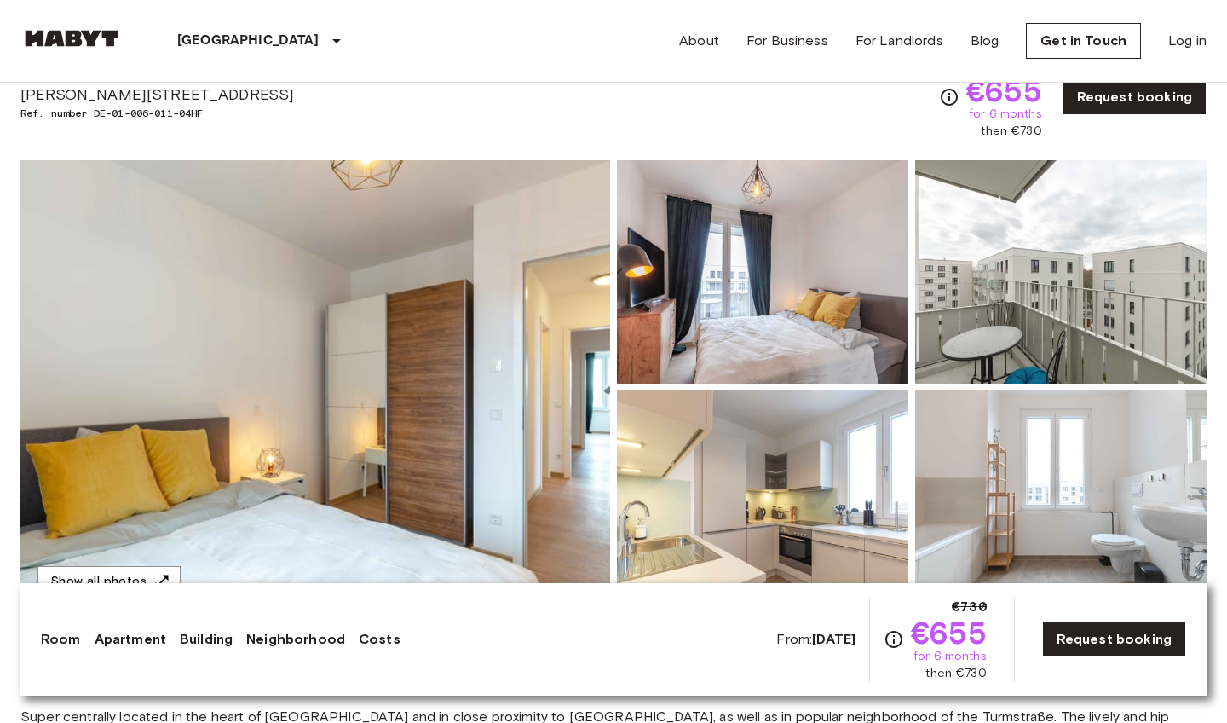
scroll to position [164, 0]
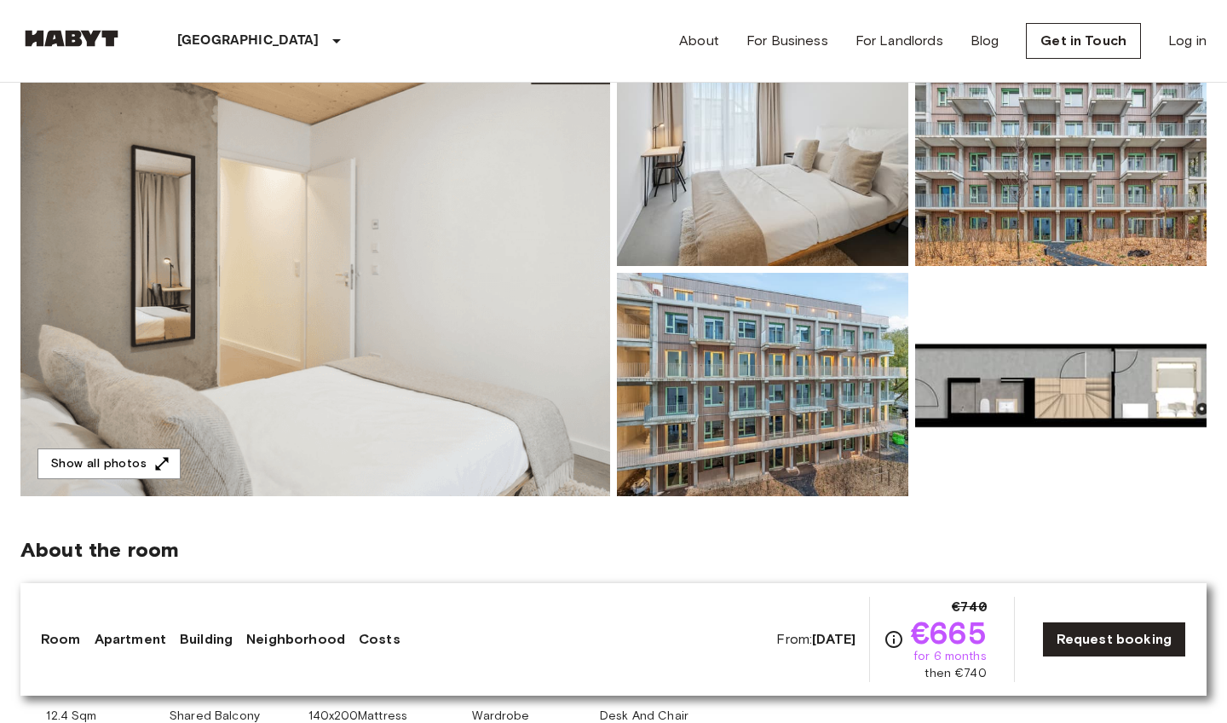
click at [486, 364] on img at bounding box center [315, 269] width 590 height 453
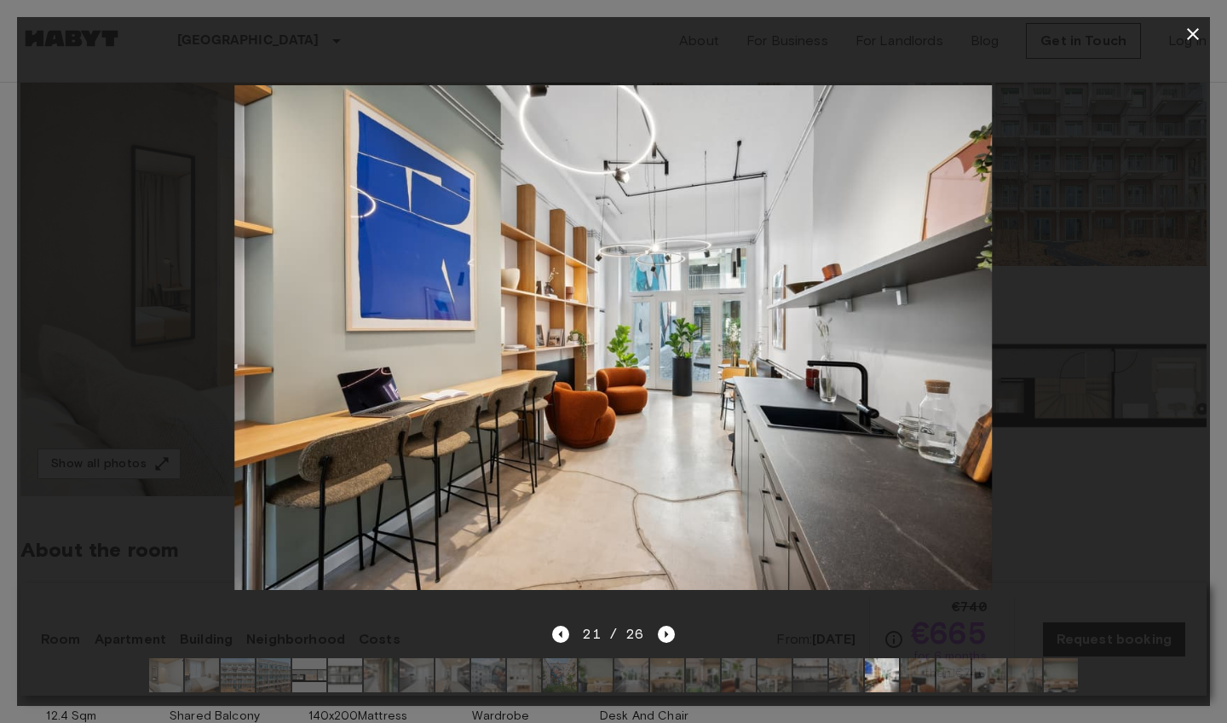
click at [167, 667] on img at bounding box center [166, 675] width 34 height 34
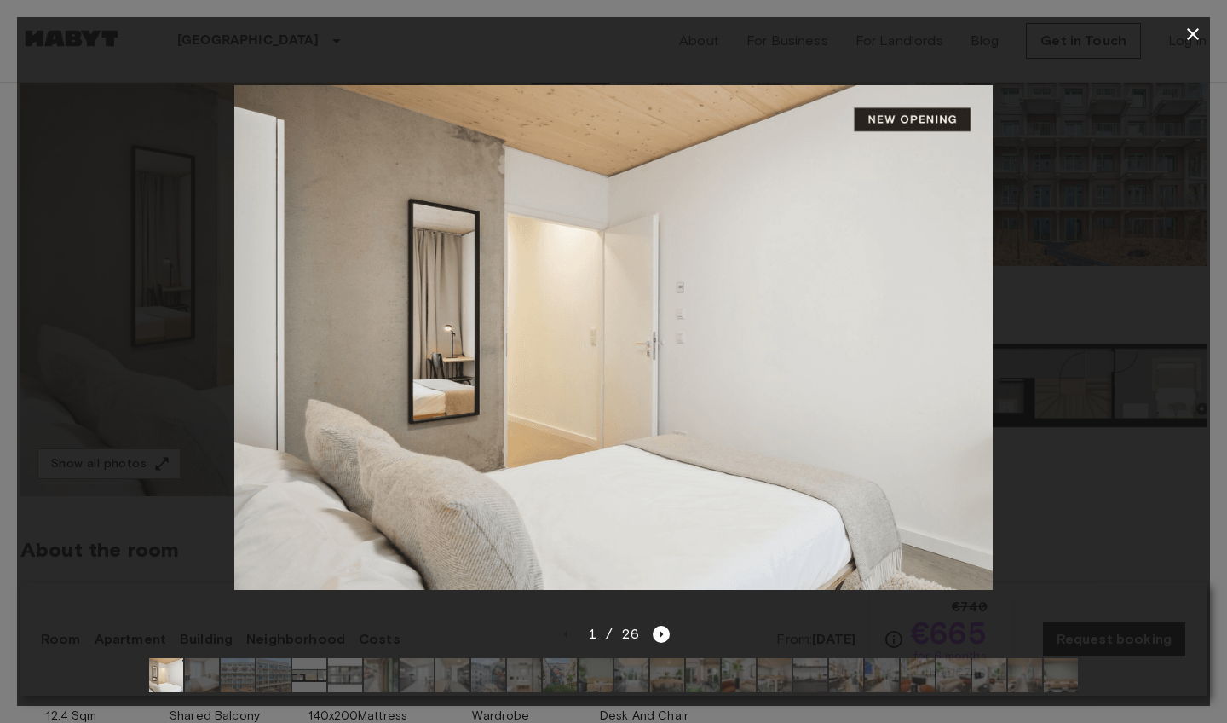
click at [182, 547] on div at bounding box center [613, 337] width 1193 height 573
click at [1187, 40] on icon "button" at bounding box center [1193, 34] width 20 height 20
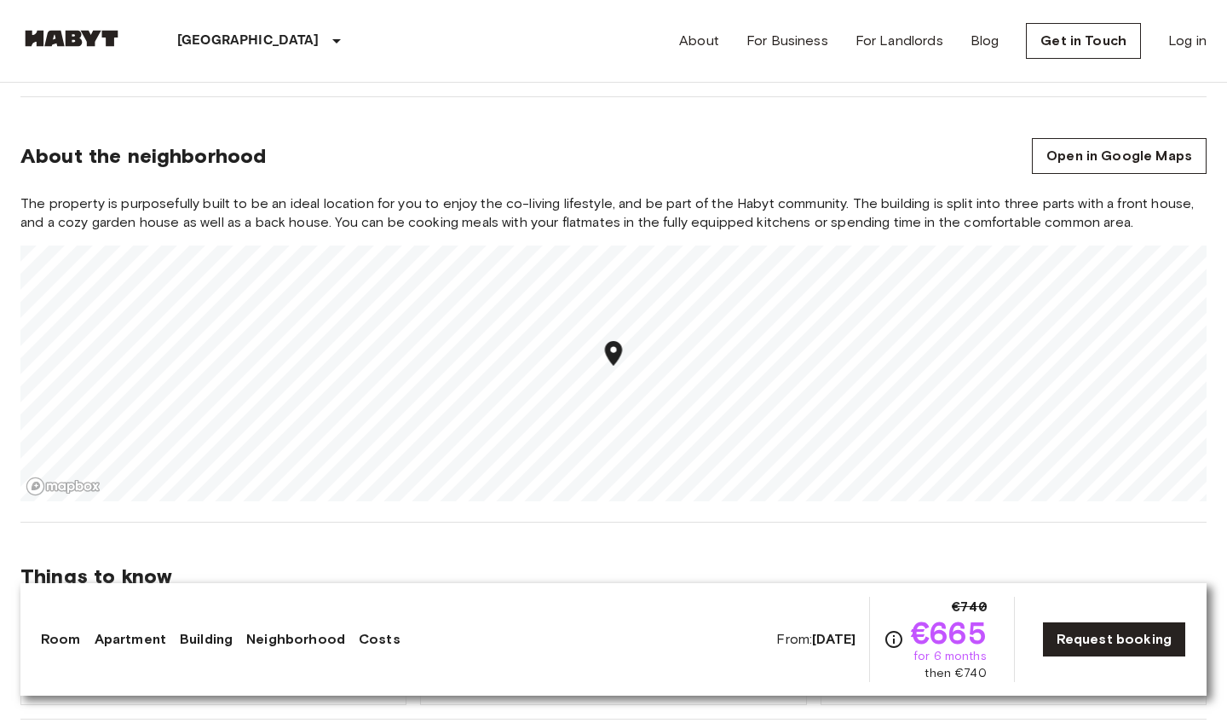
scroll to position [1906, 0]
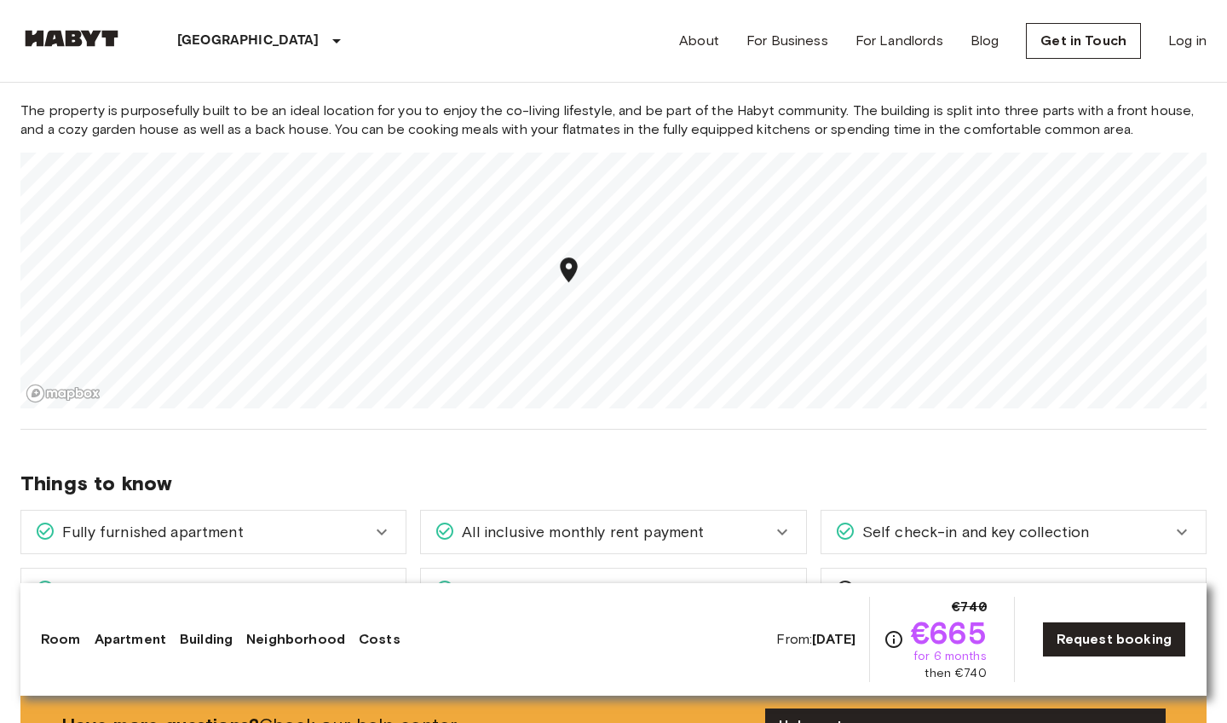
drag, startPoint x: 532, startPoint y: 253, endPoint x: 579, endPoint y: 285, distance: 57.7
click at [577, 282] on icon "Map marker" at bounding box center [568, 269] width 17 height 25
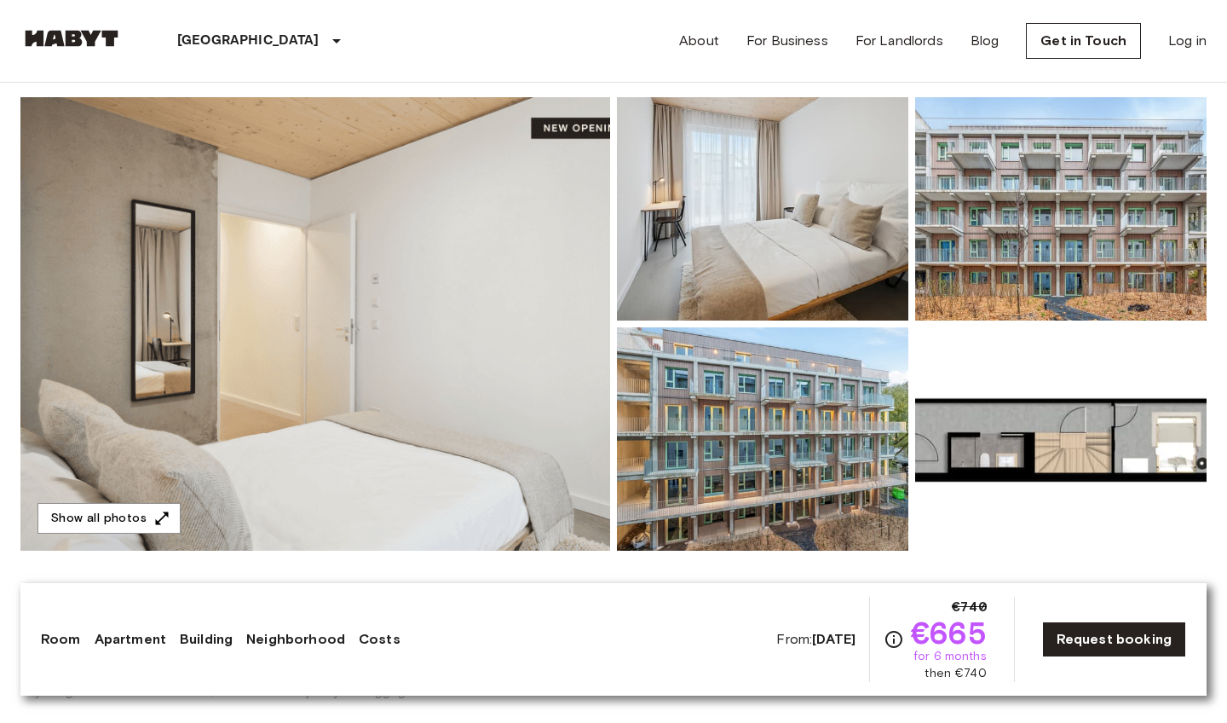
scroll to position [164, 0]
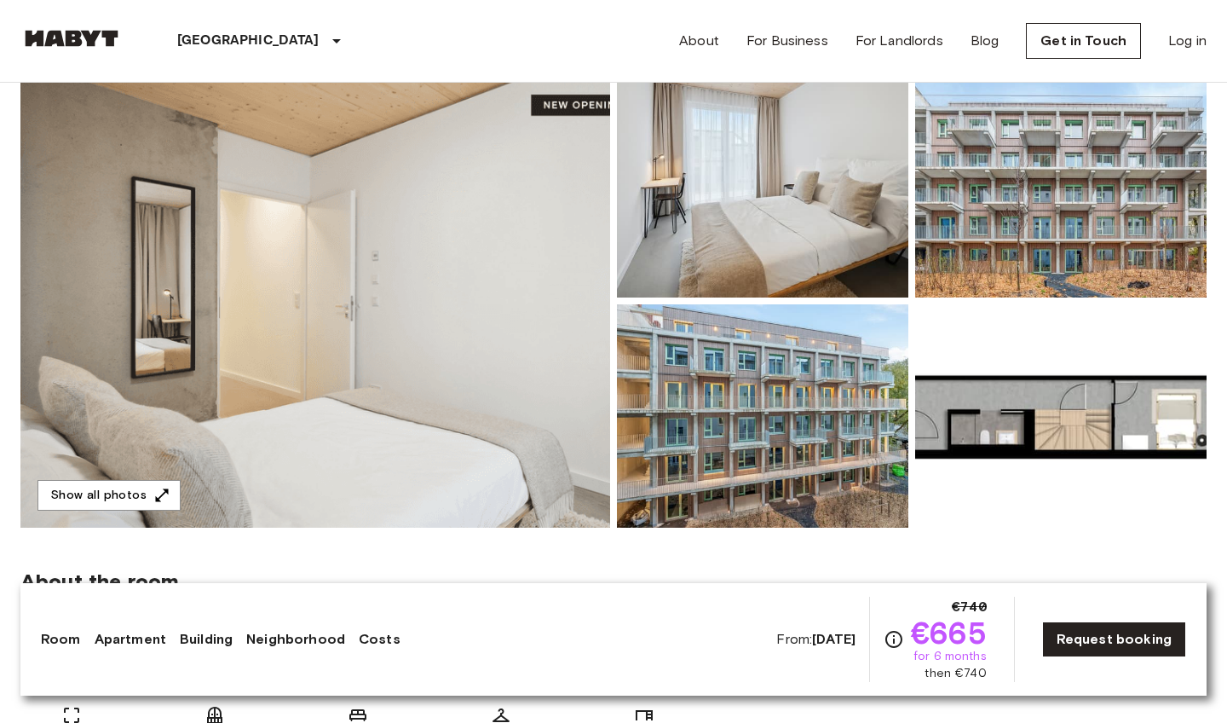
click at [676, 481] on img at bounding box center [762, 415] width 291 height 223
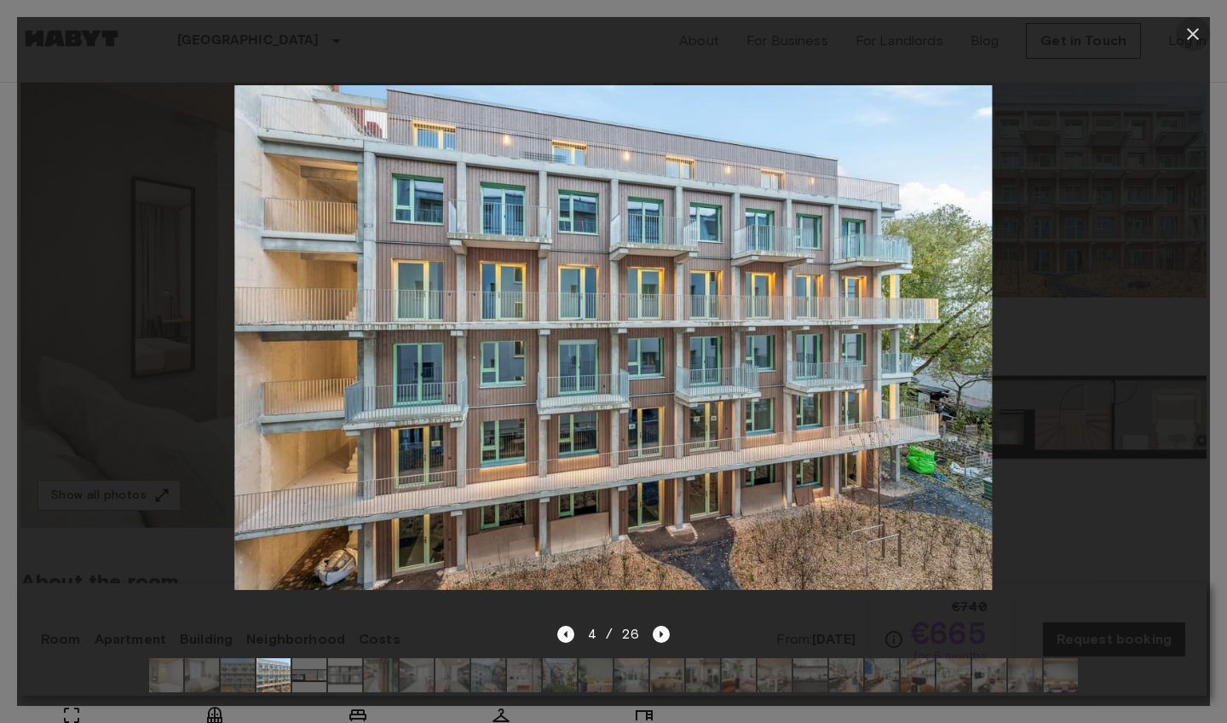
click at [1191, 41] on icon "button" at bounding box center [1193, 34] width 20 height 20
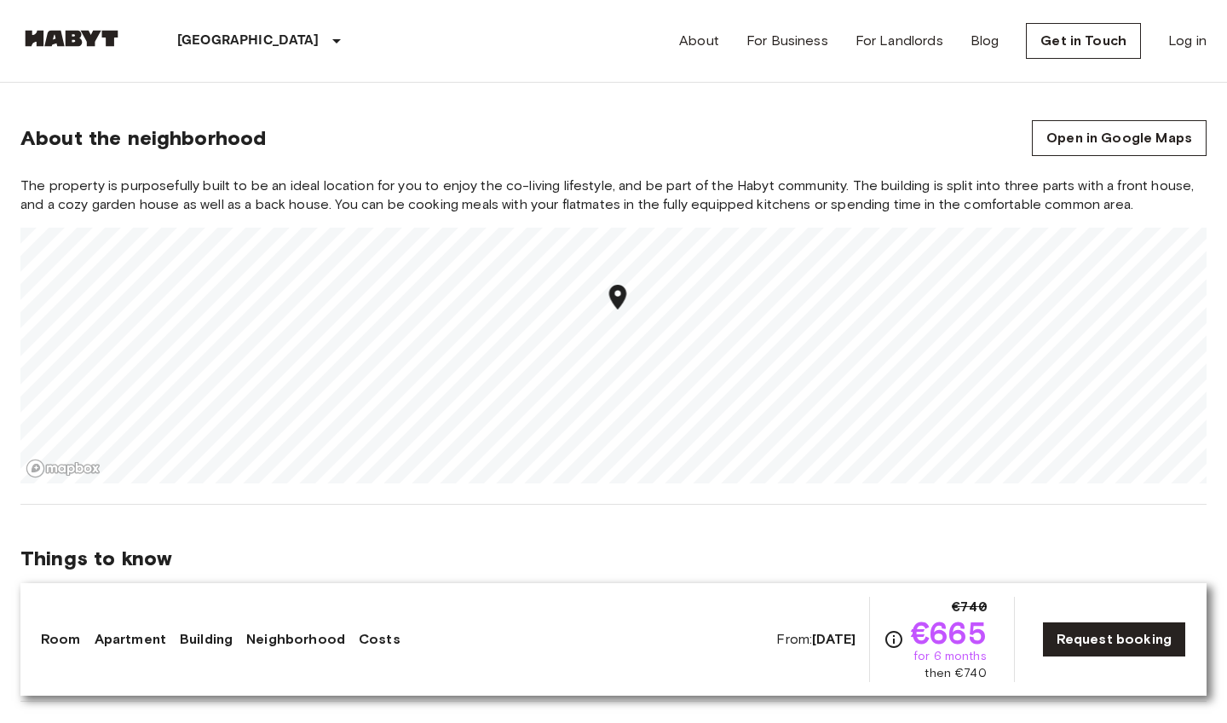
scroll to position [1840, 0]
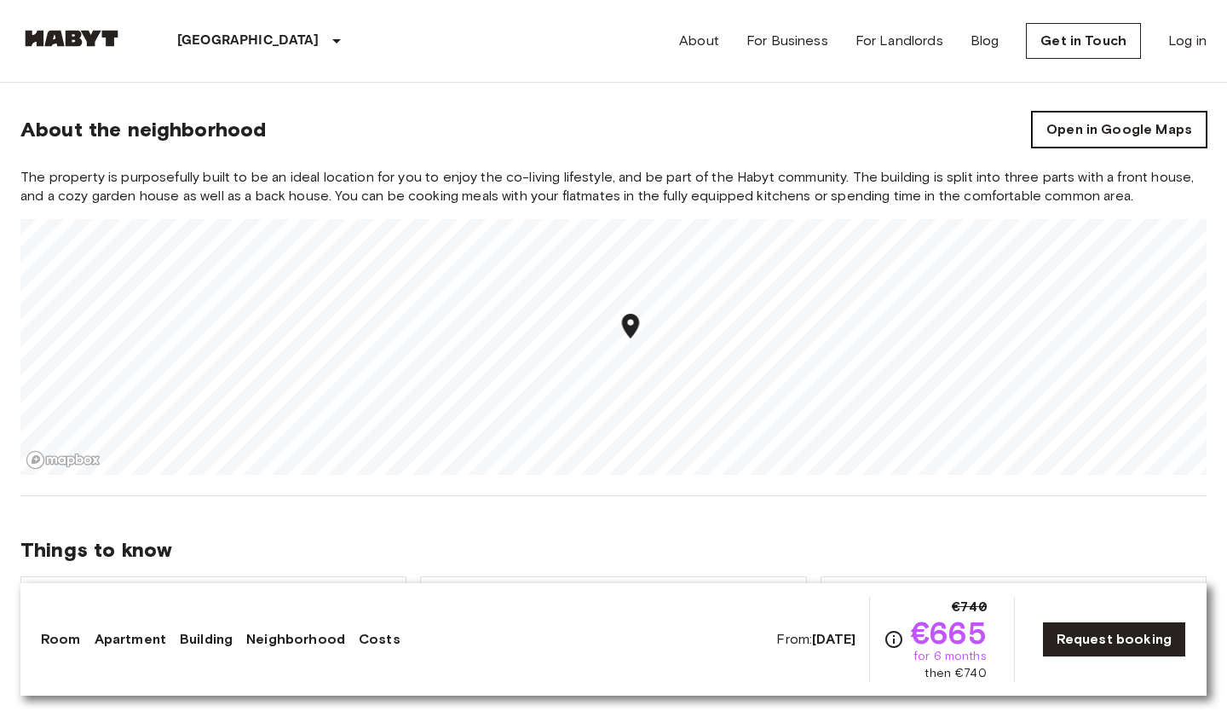
click at [1149, 134] on link "Open in Google Maps" at bounding box center [1119, 130] width 175 height 36
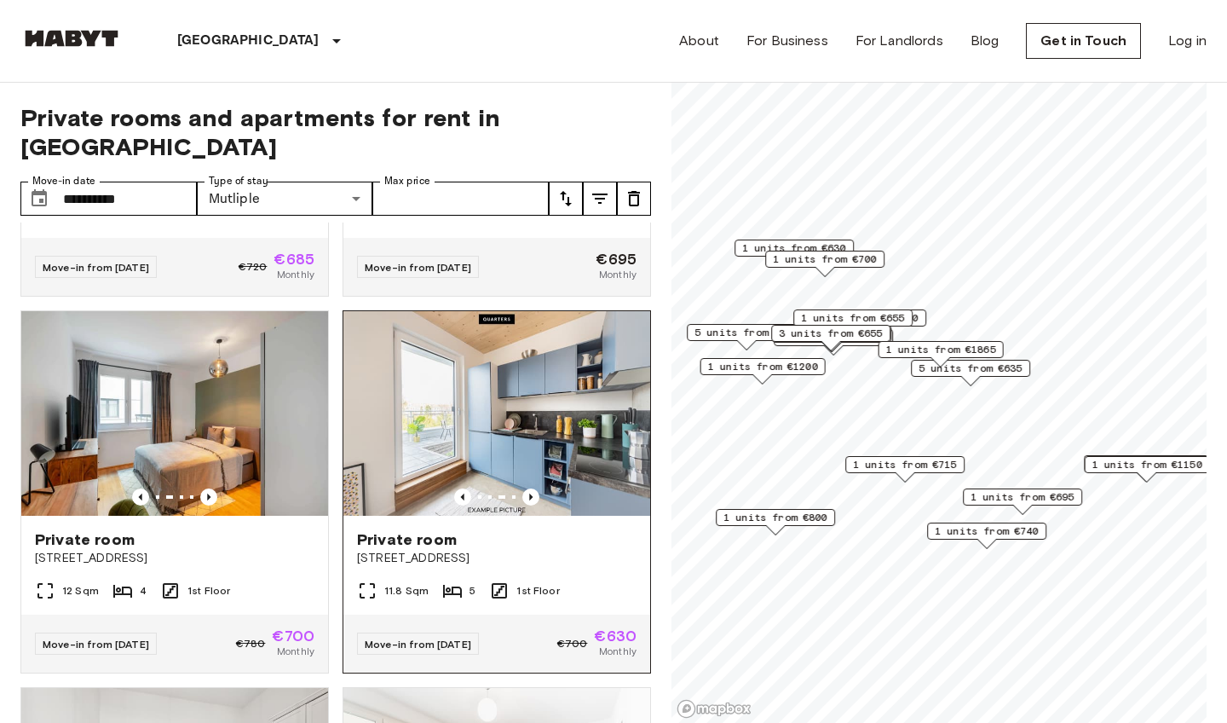
scroll to position [1057, 0]
click at [112, 528] on span "Private room" at bounding box center [85, 538] width 100 height 20
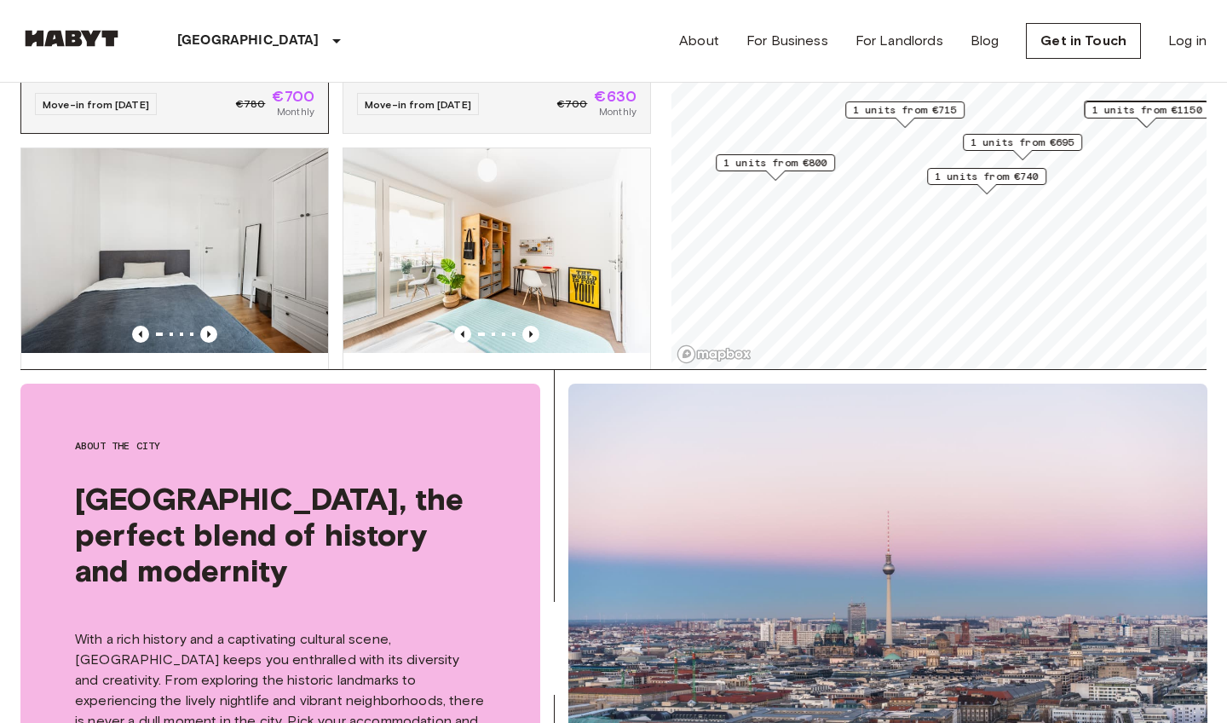
scroll to position [1254, 0]
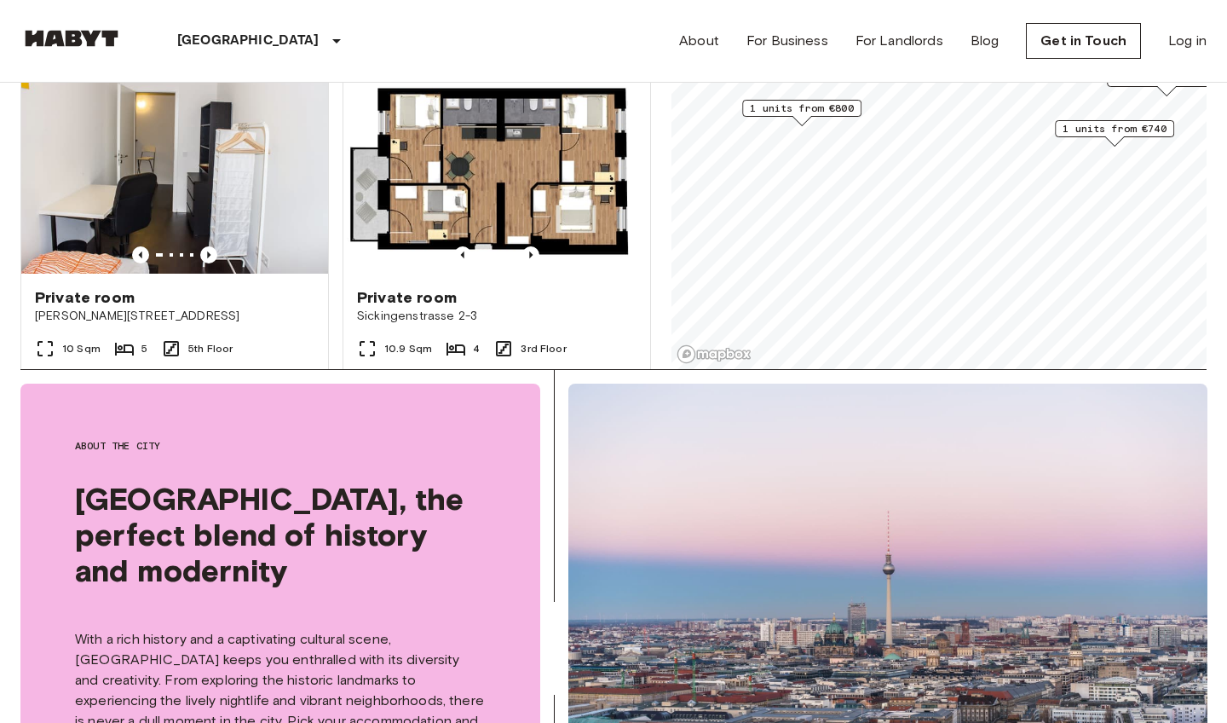
scroll to position [2082, 0]
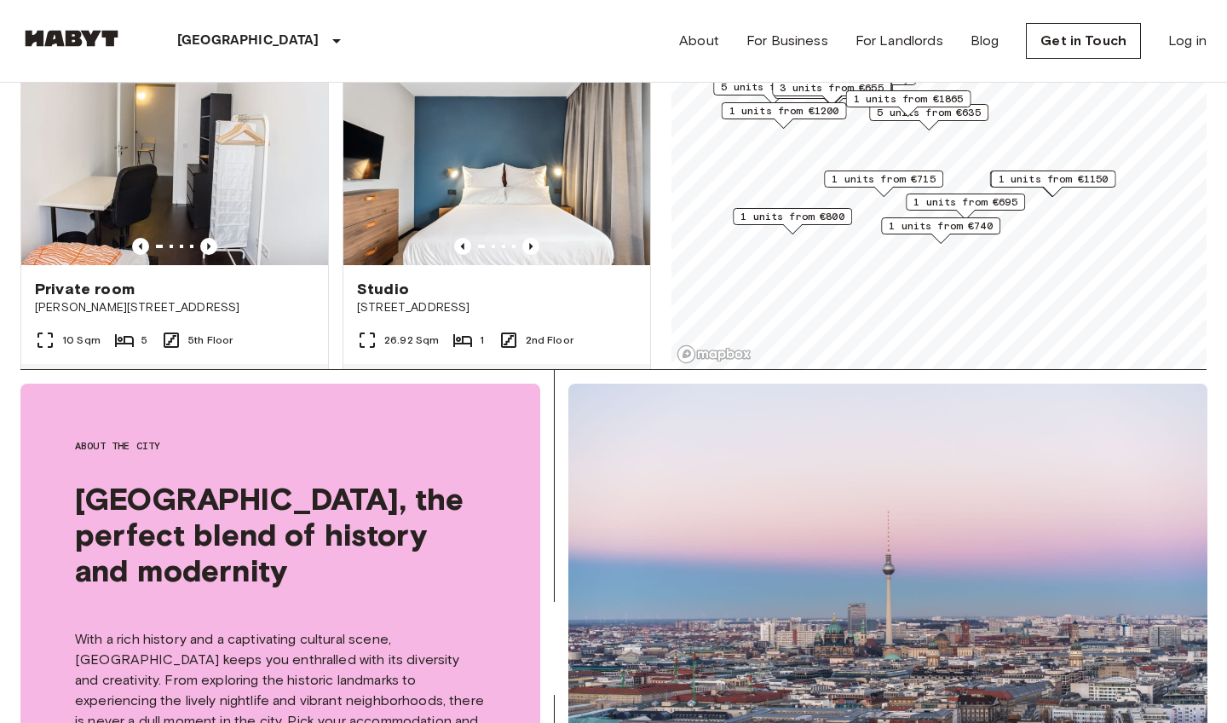
click at [928, 232] on span "1 units from €740" at bounding box center [941, 225] width 104 height 15
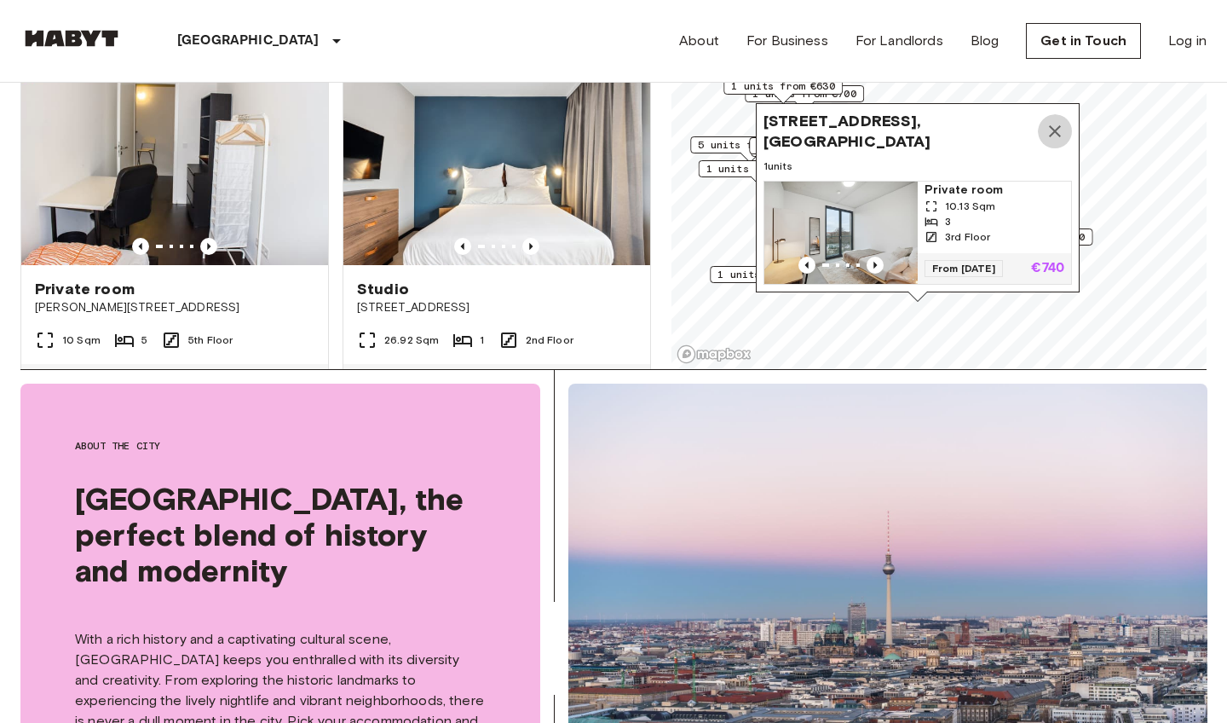
click at [1058, 137] on icon "Map marker" at bounding box center [1055, 131] width 20 height 20
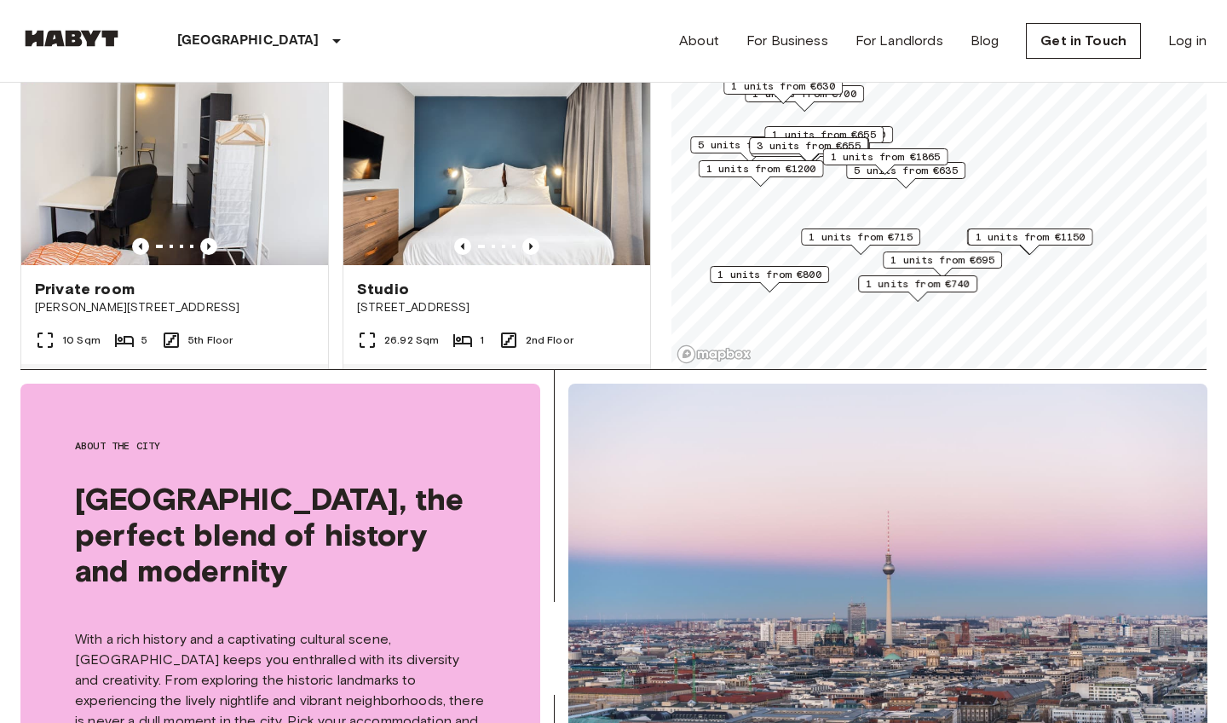
click at [928, 262] on span "1 units from €695" at bounding box center [943, 259] width 104 height 15
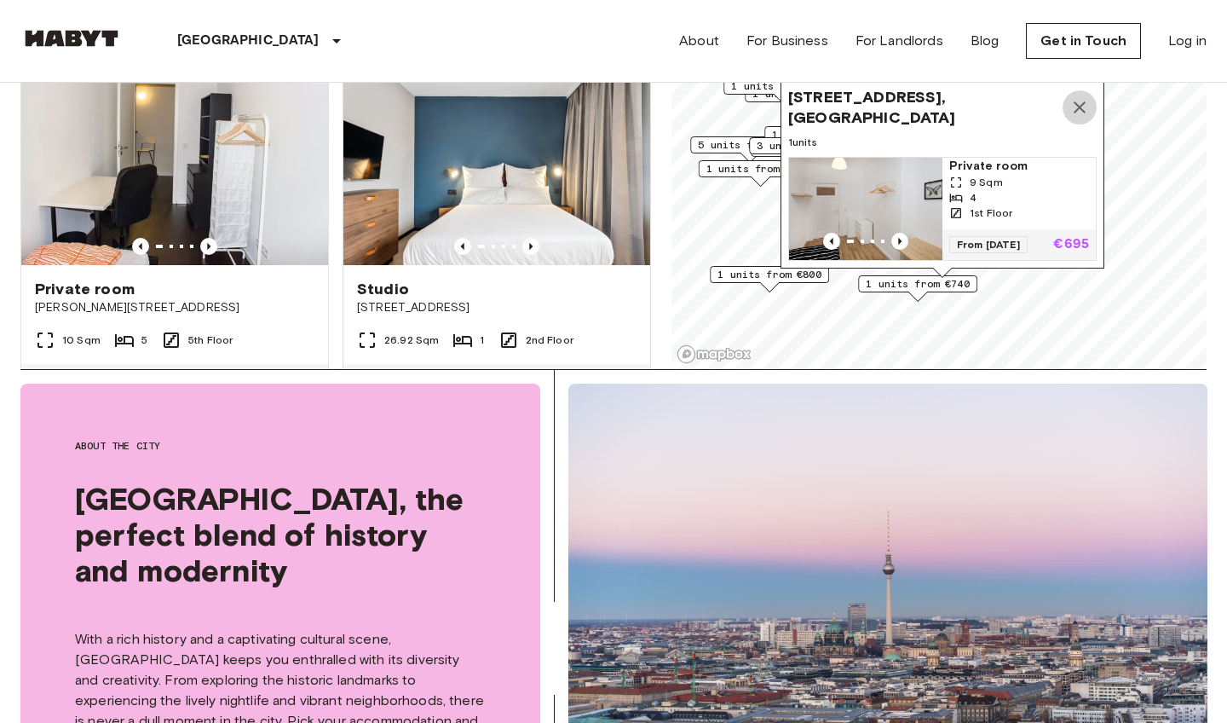
click at [1078, 118] on icon "Map marker" at bounding box center [1079, 107] width 20 height 20
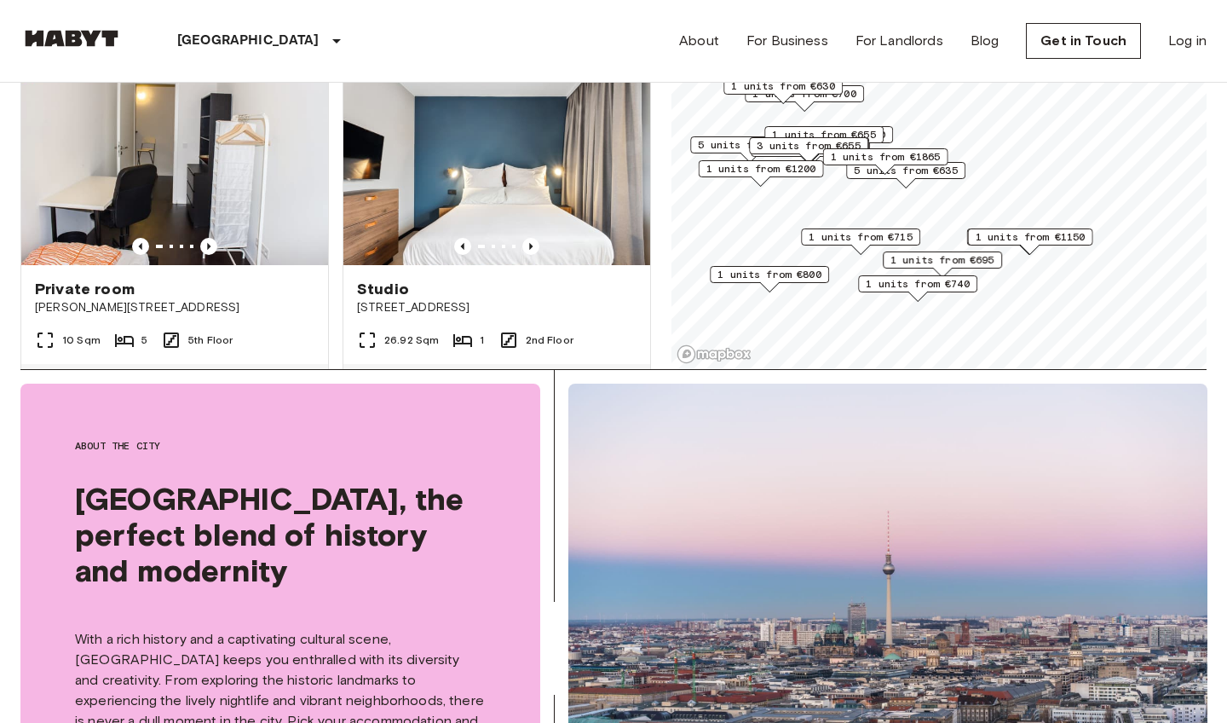
click at [879, 240] on span "1 units from €715" at bounding box center [861, 236] width 104 height 15
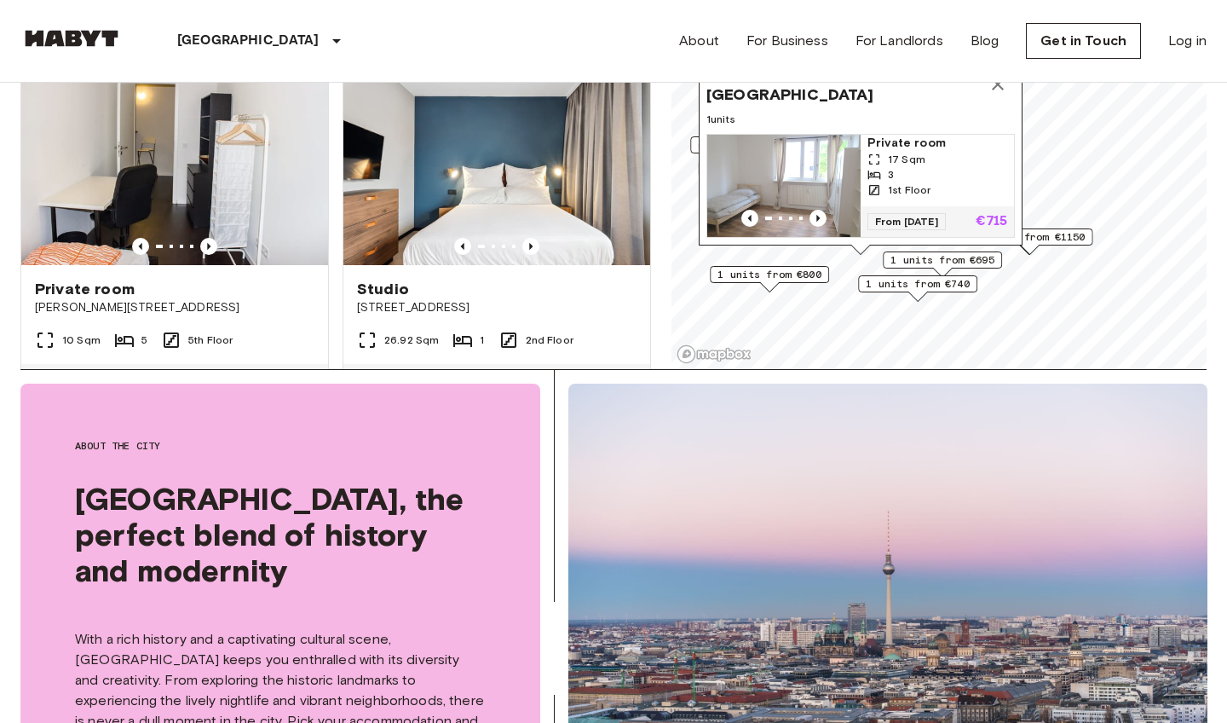
click at [995, 87] on icon "Map marker" at bounding box center [998, 84] width 12 height 12
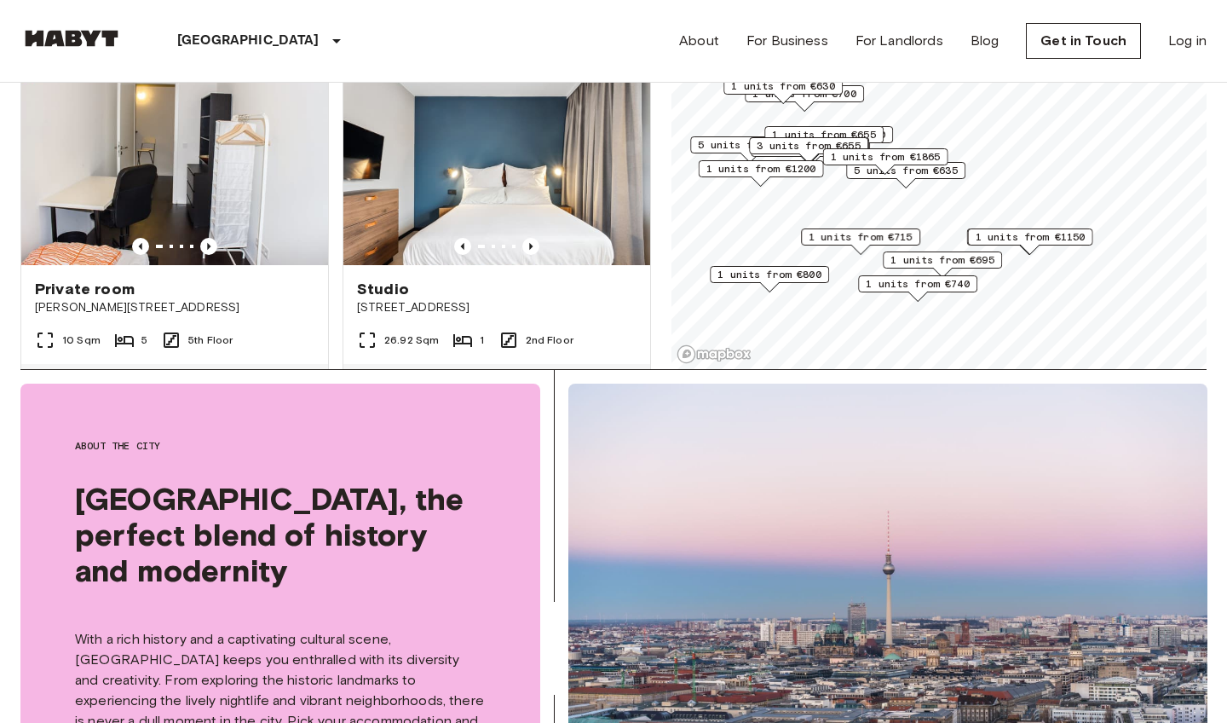
click at [919, 289] on span "1 units from €740" at bounding box center [918, 283] width 104 height 15
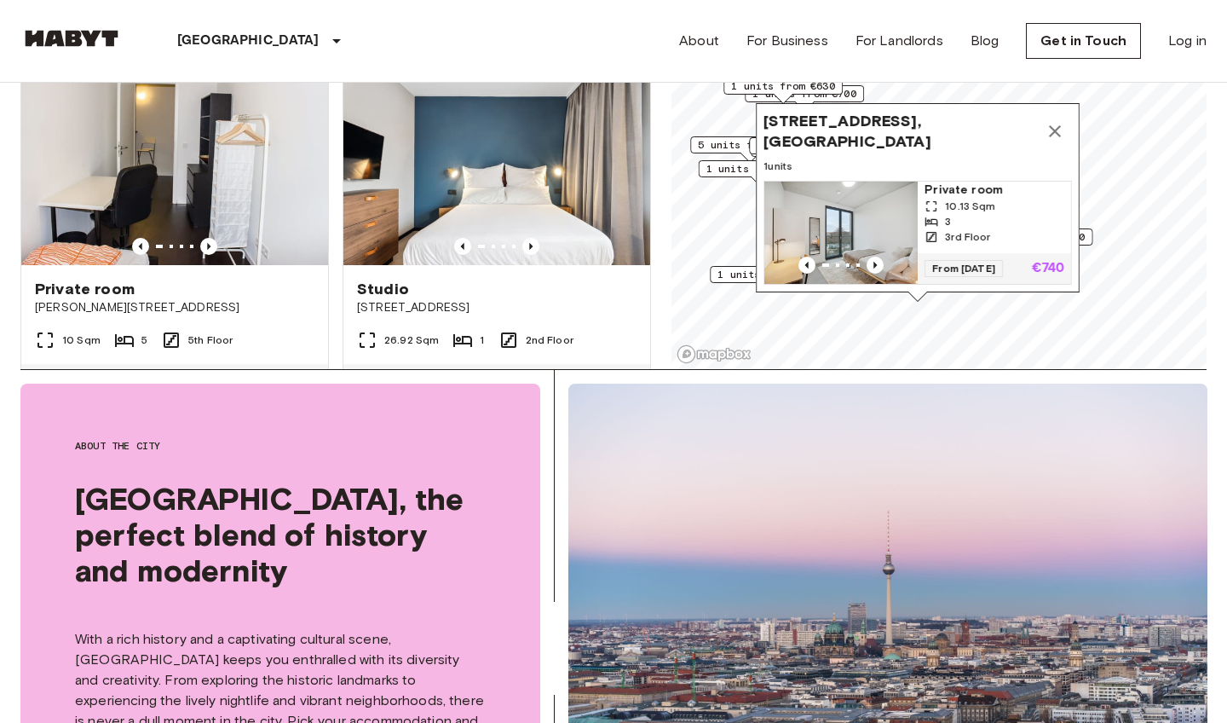
click at [848, 226] on img "Map marker" at bounding box center [840, 233] width 153 height 102
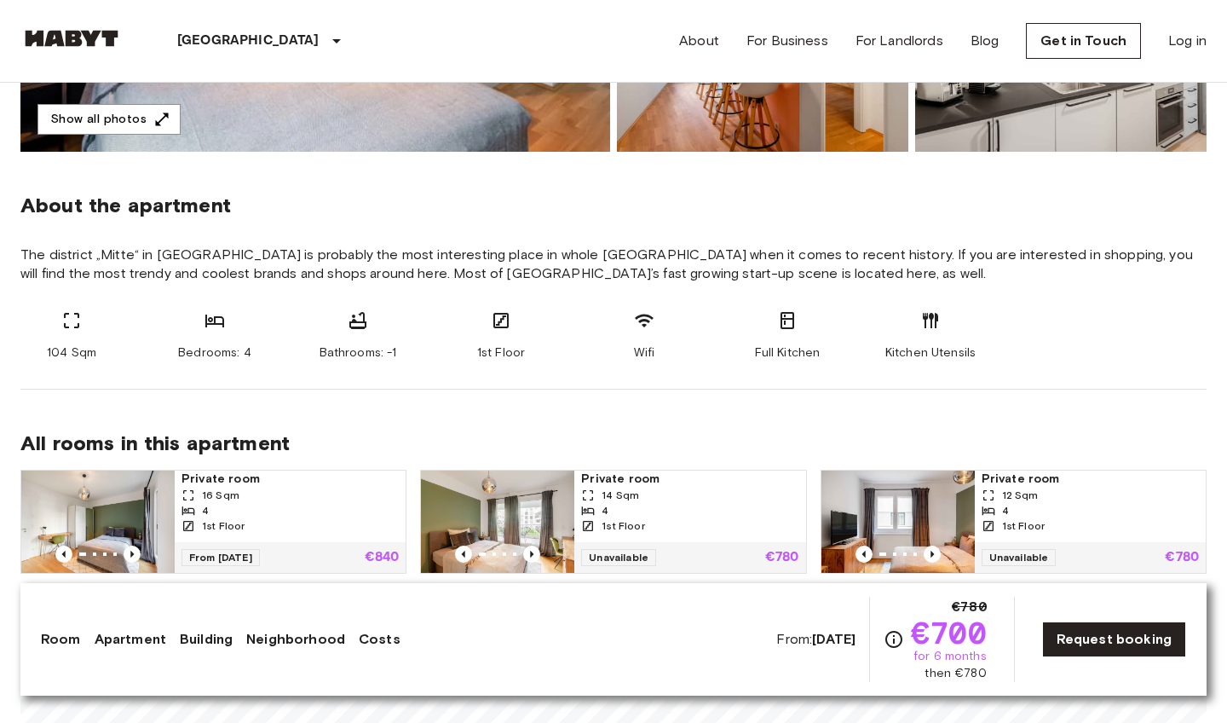
scroll to position [1139, 0]
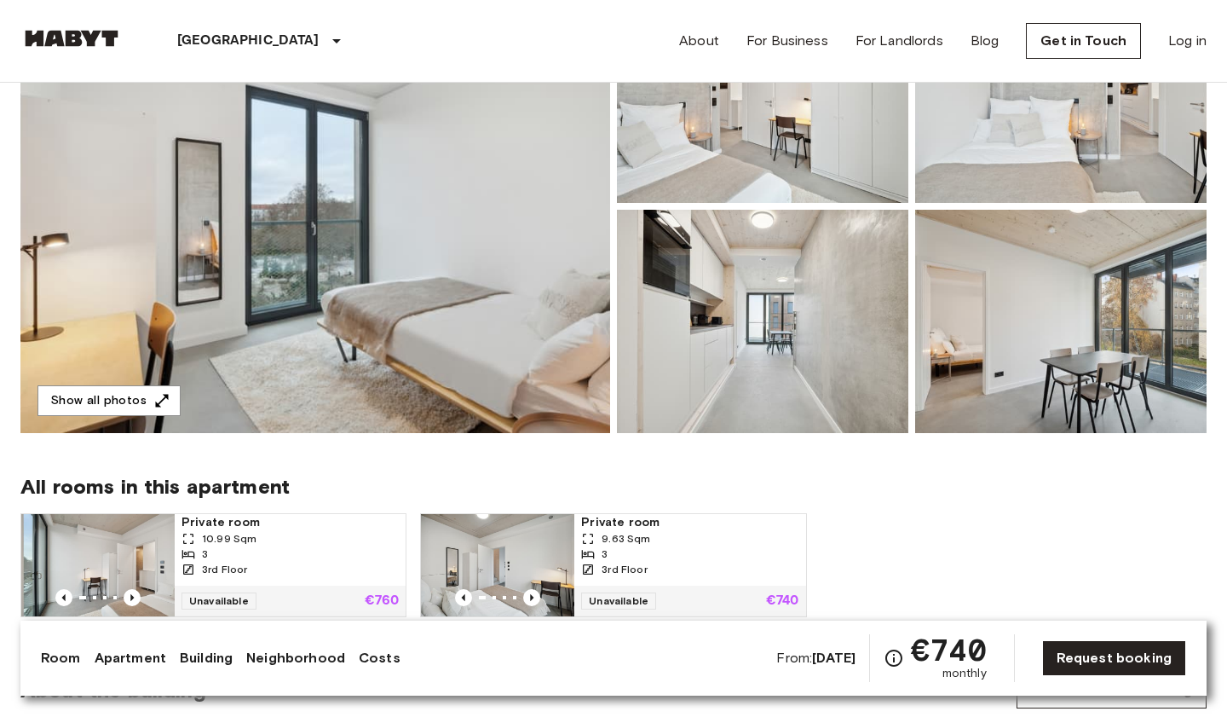
scroll to position [238, 0]
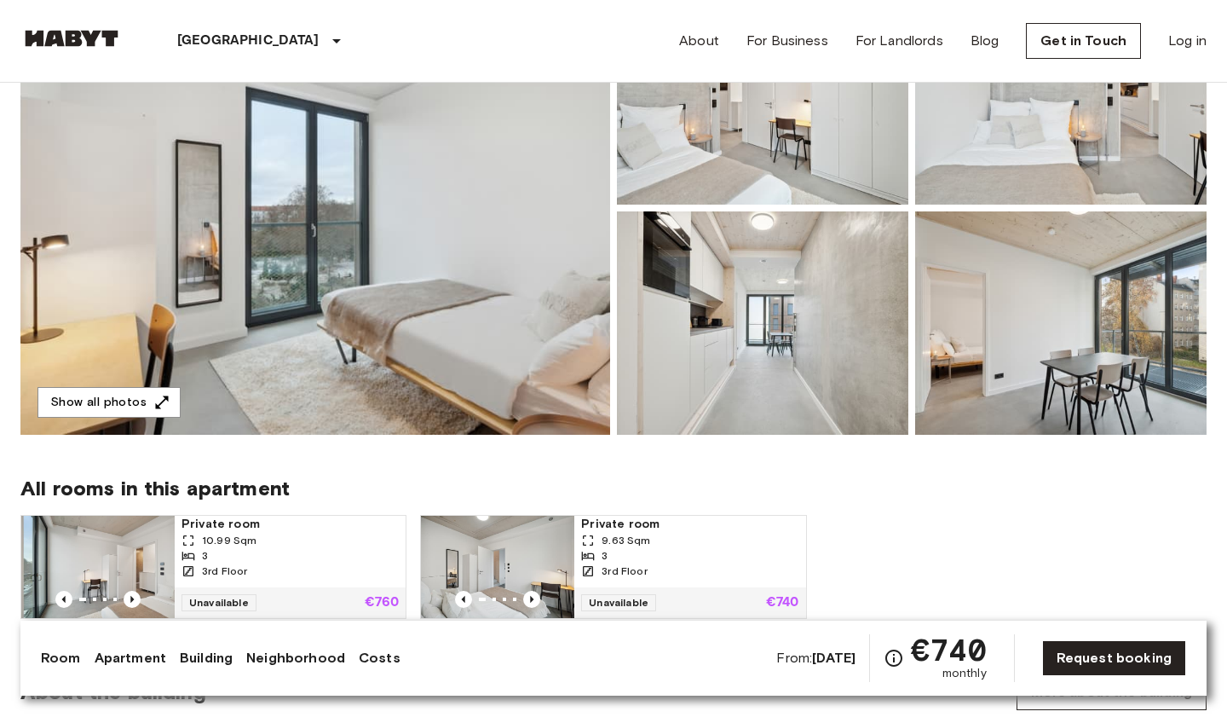
click at [433, 231] on img at bounding box center [315, 207] width 590 height 453
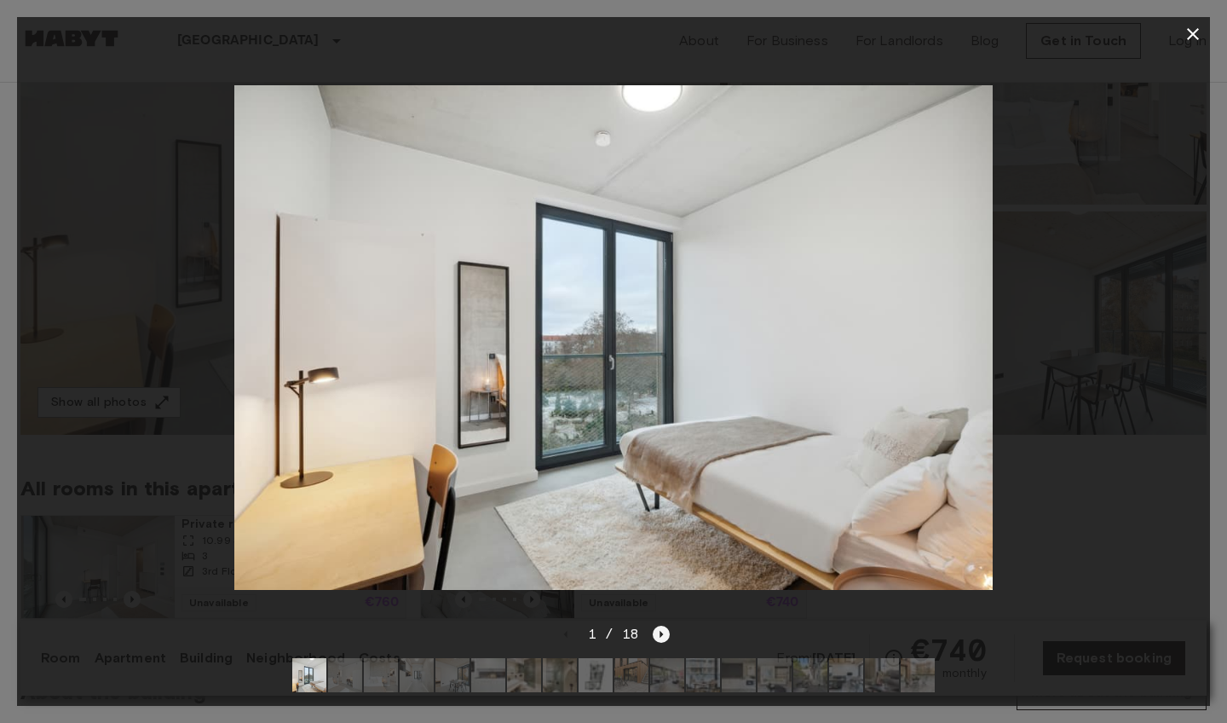
click at [666, 630] on icon "Next image" at bounding box center [661, 633] width 17 height 17
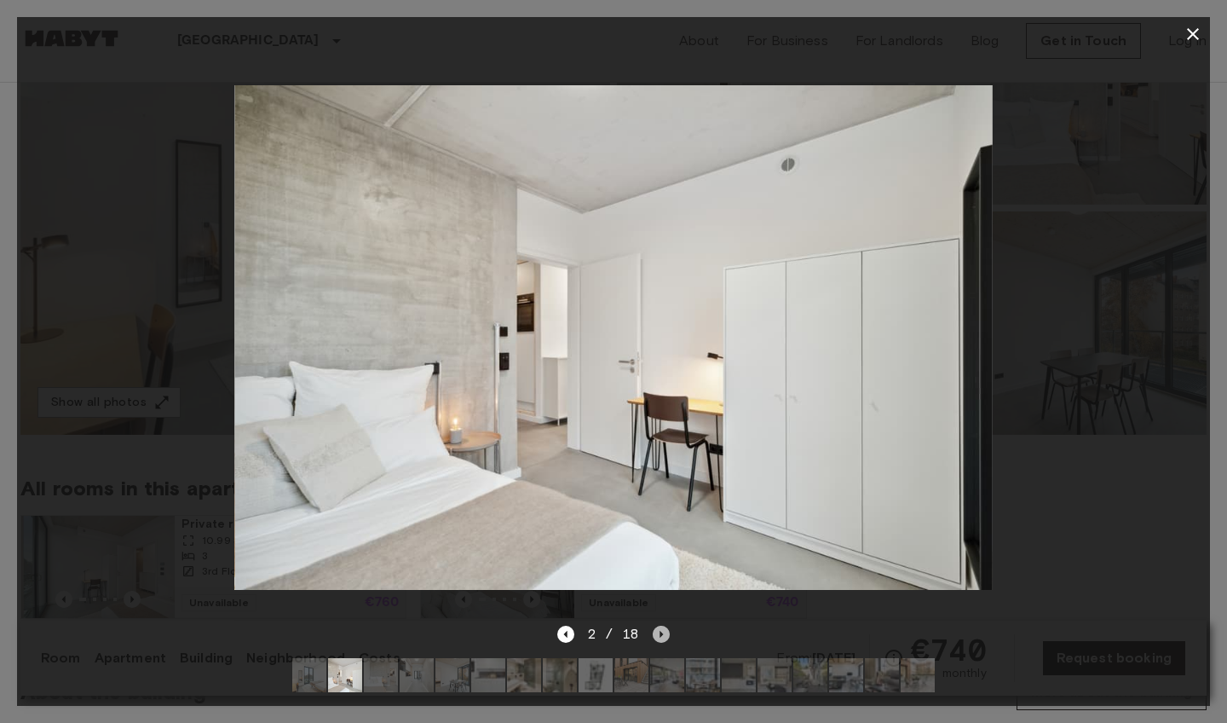
click at [659, 632] on icon "Next image" at bounding box center [661, 633] width 17 height 17
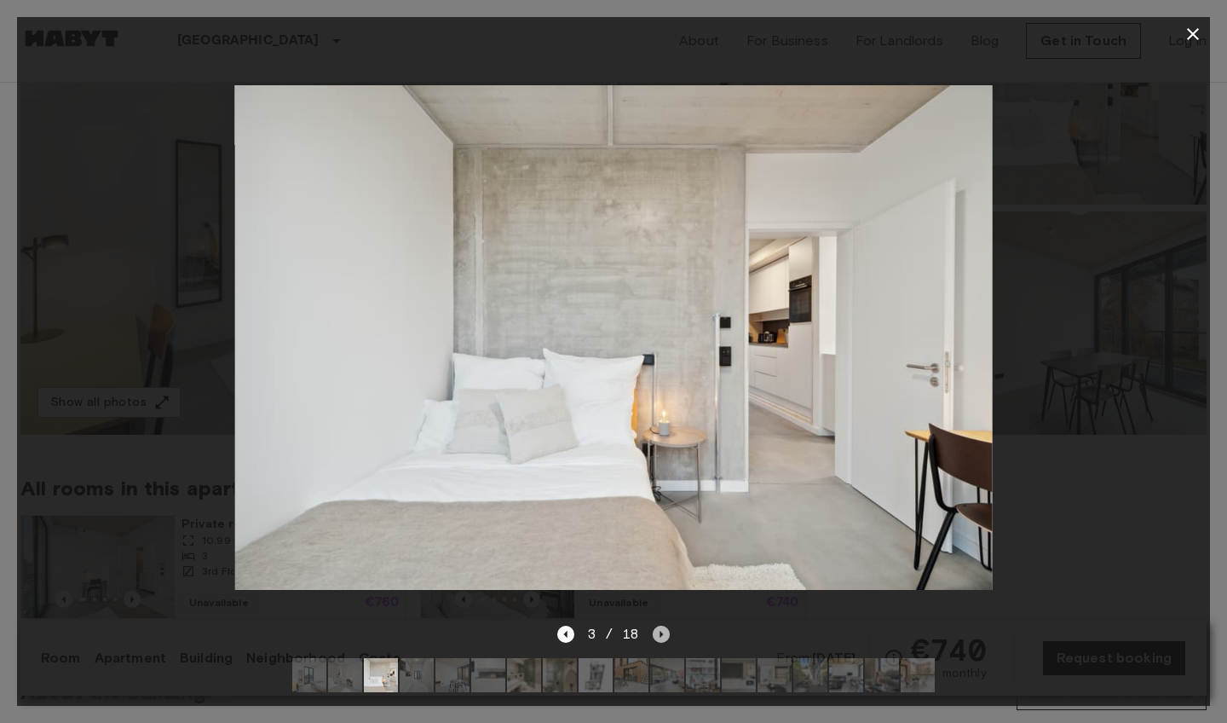
click at [657, 633] on icon "Next image" at bounding box center [661, 633] width 17 height 17
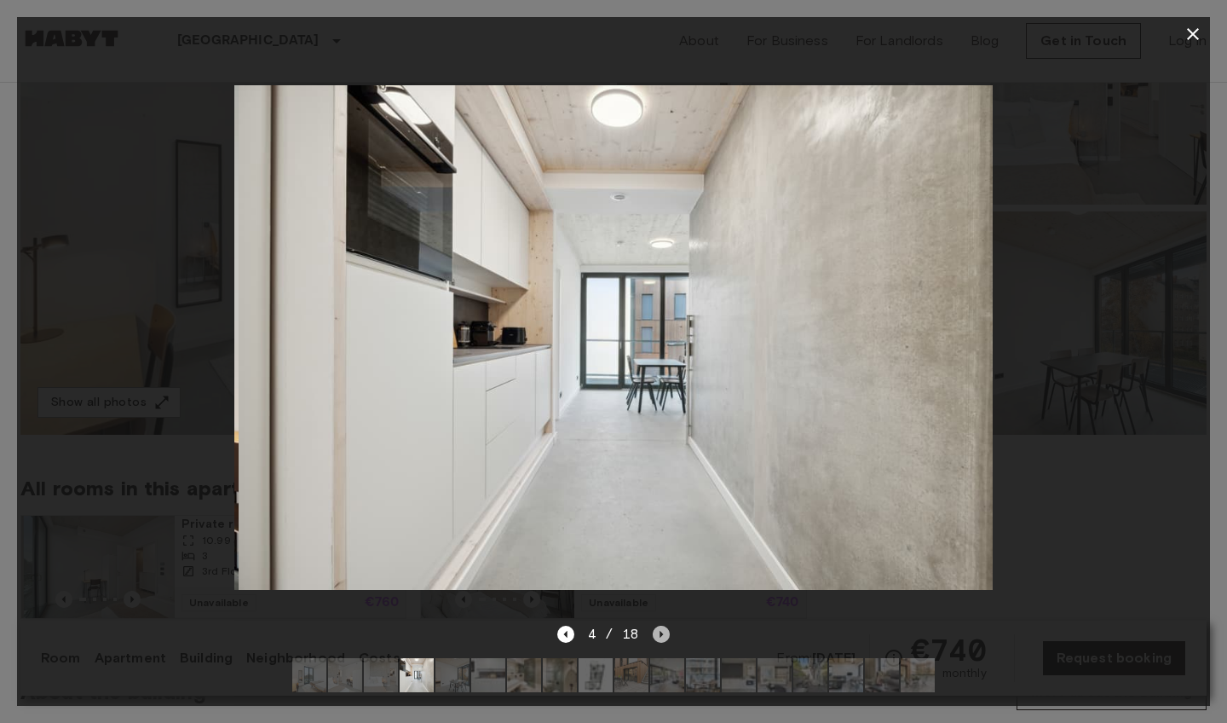
click at [655, 634] on icon "Next image" at bounding box center [661, 633] width 17 height 17
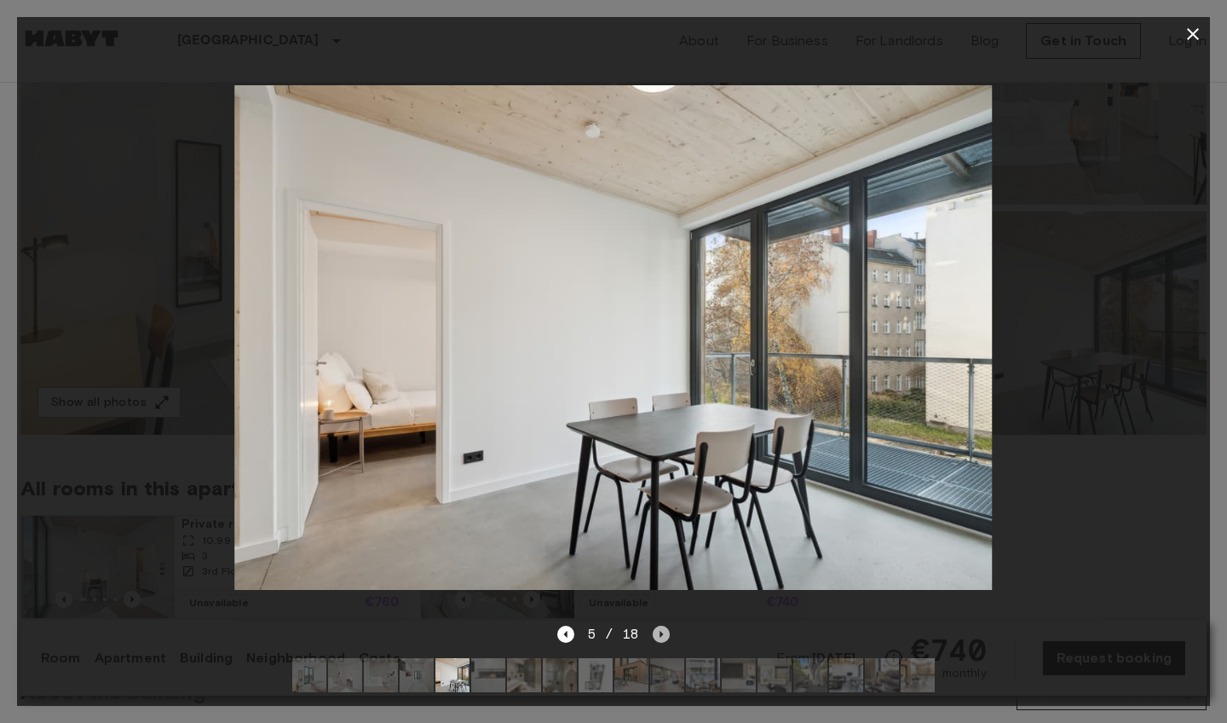
click at [659, 636] on icon "Next image" at bounding box center [661, 633] width 17 height 17
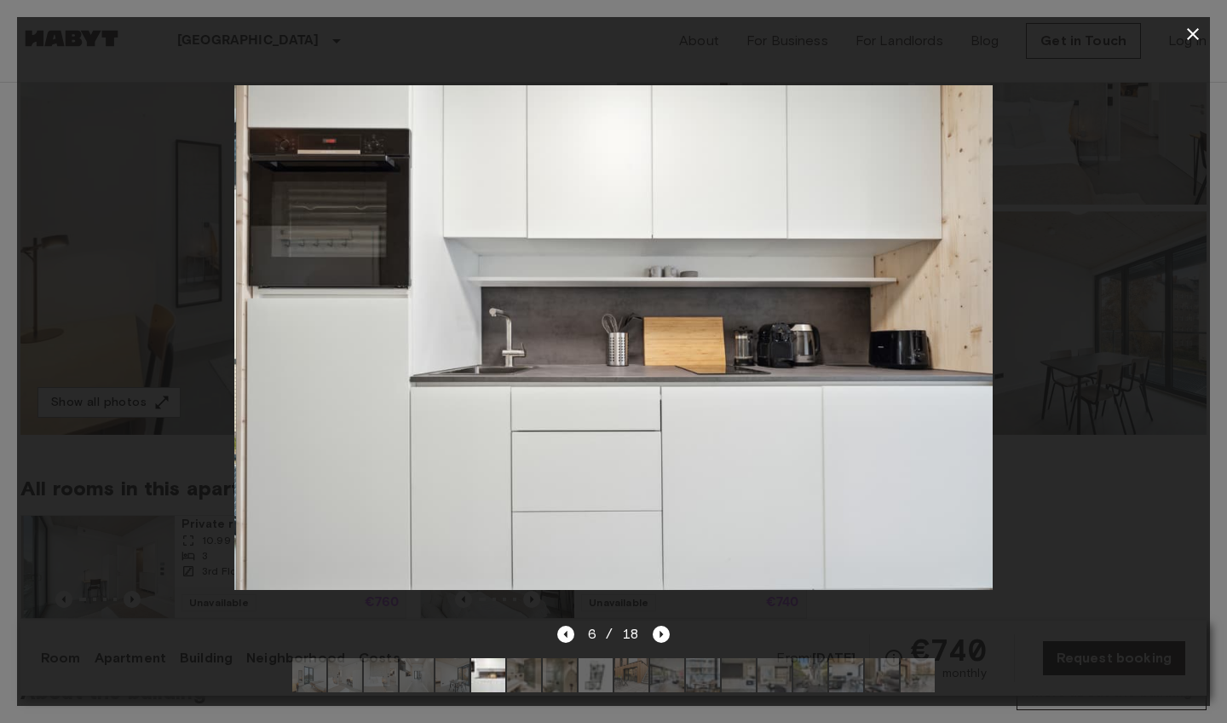
click at [659, 652] on div at bounding box center [614, 674] width 670 height 61
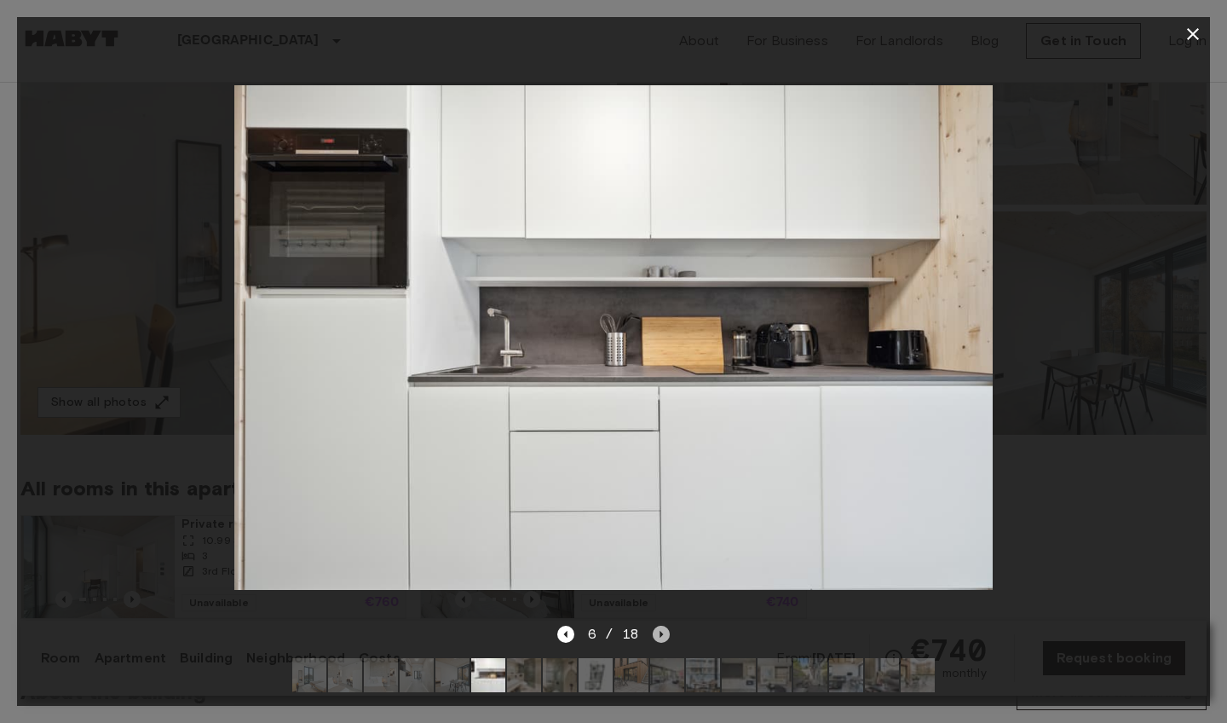
click at [660, 630] on icon "Next image" at bounding box center [661, 633] width 17 height 17
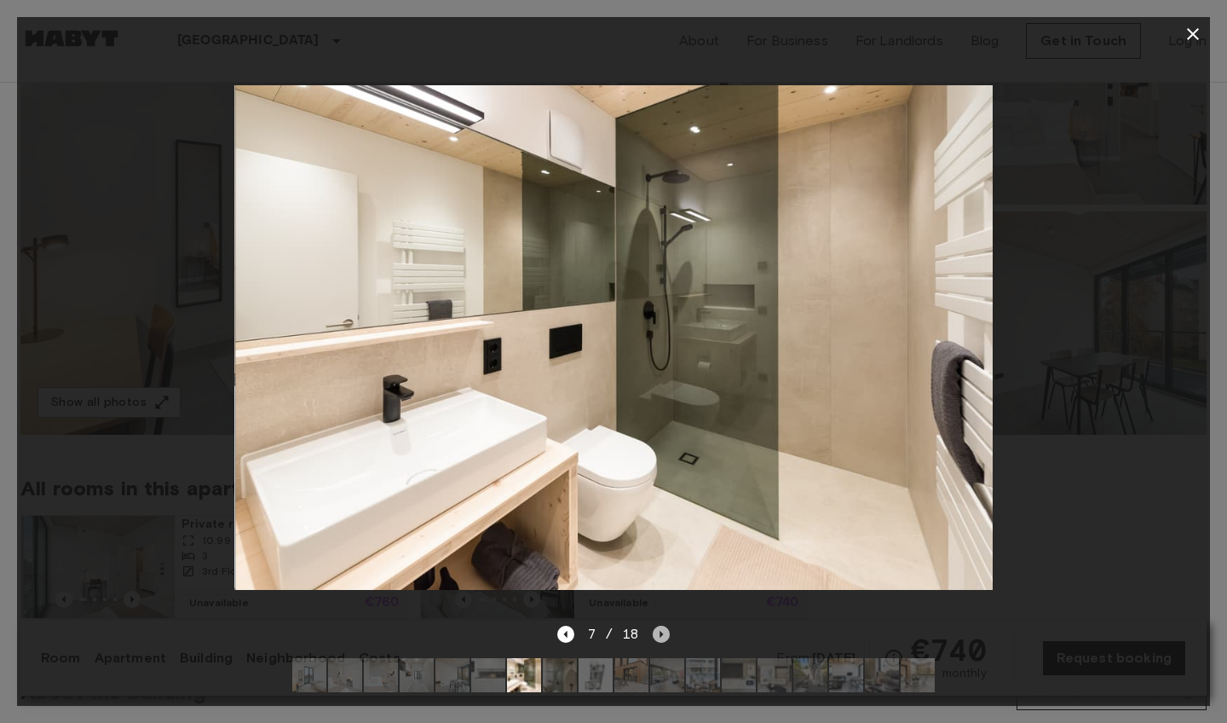
click at [660, 630] on icon "Next image" at bounding box center [661, 633] width 17 height 17
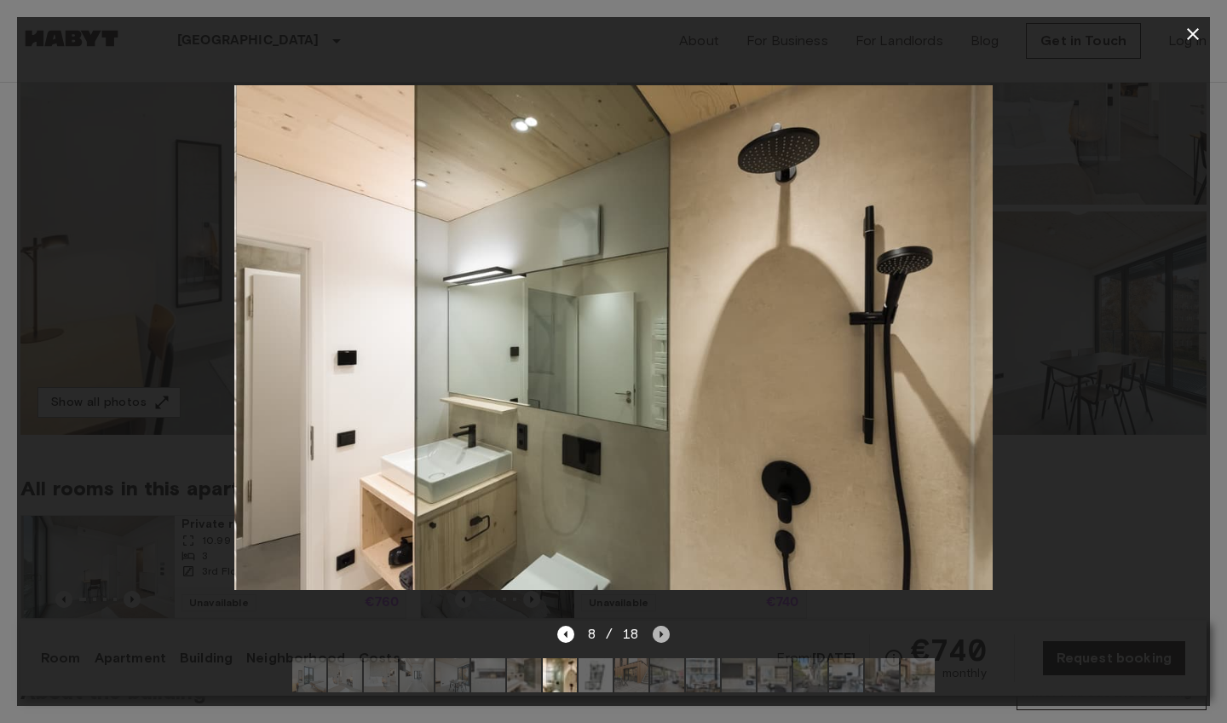
click at [660, 630] on icon "Next image" at bounding box center [661, 633] width 17 height 17
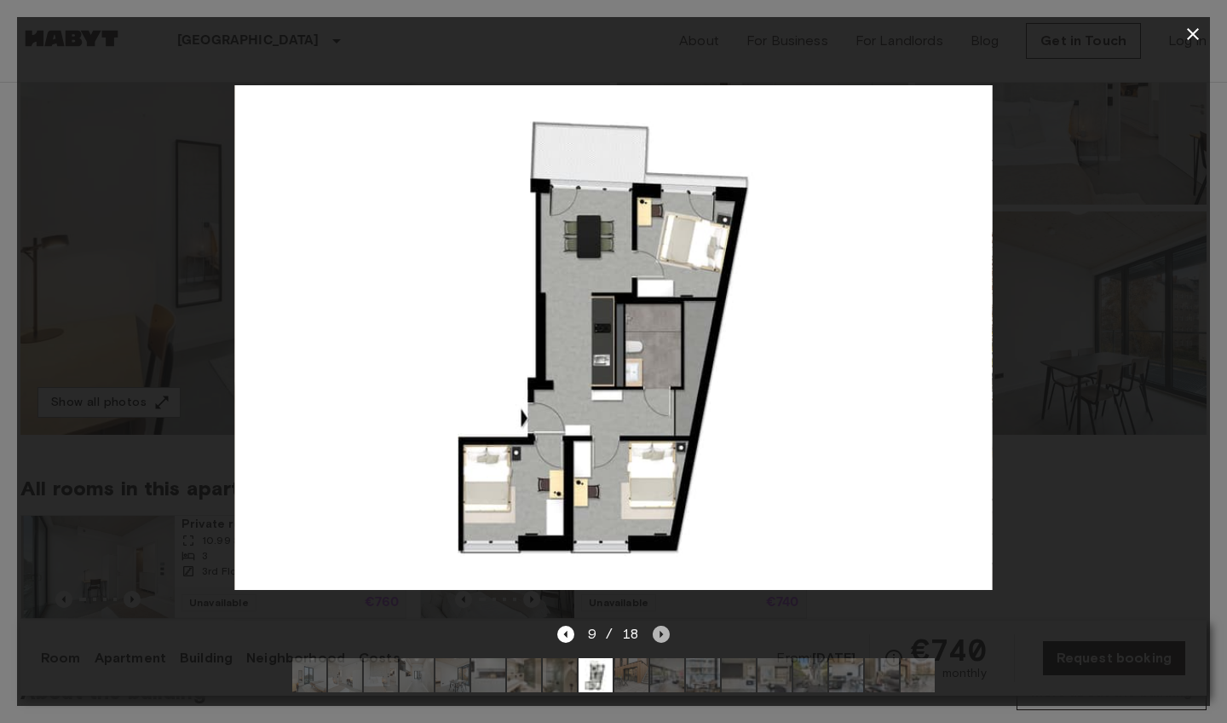
click at [659, 628] on icon "Next image" at bounding box center [661, 633] width 17 height 17
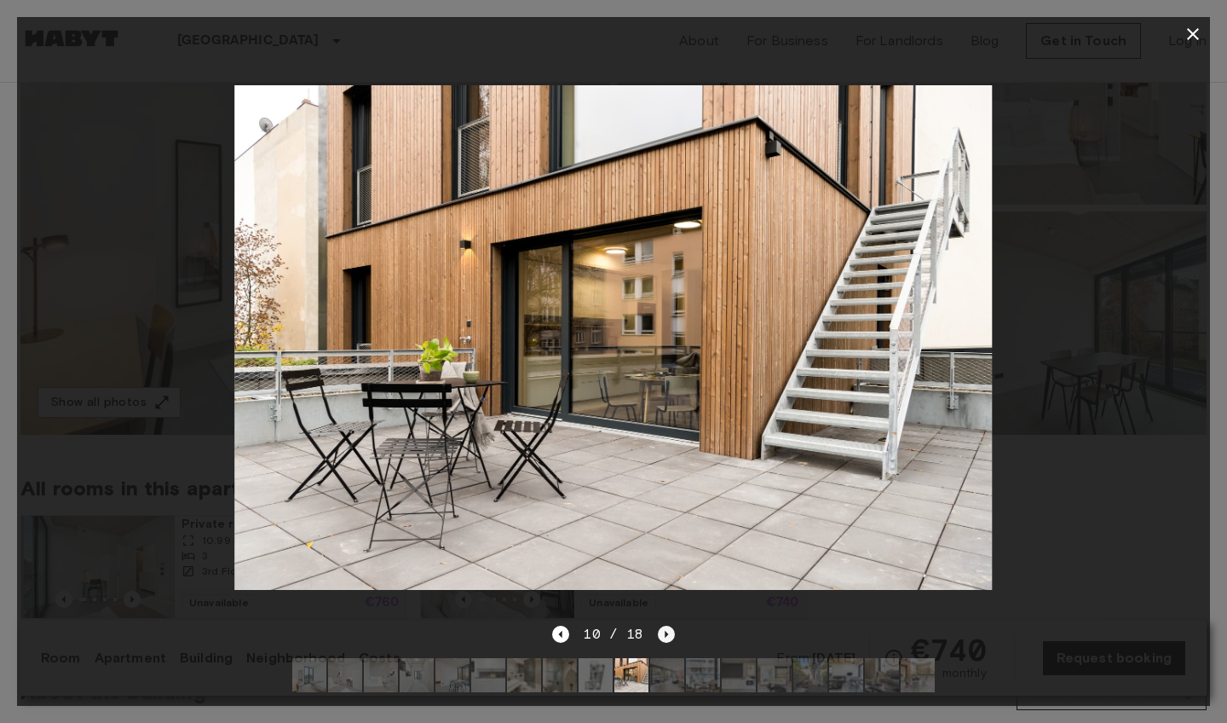
click at [667, 633] on icon "Next image" at bounding box center [666, 633] width 17 height 17
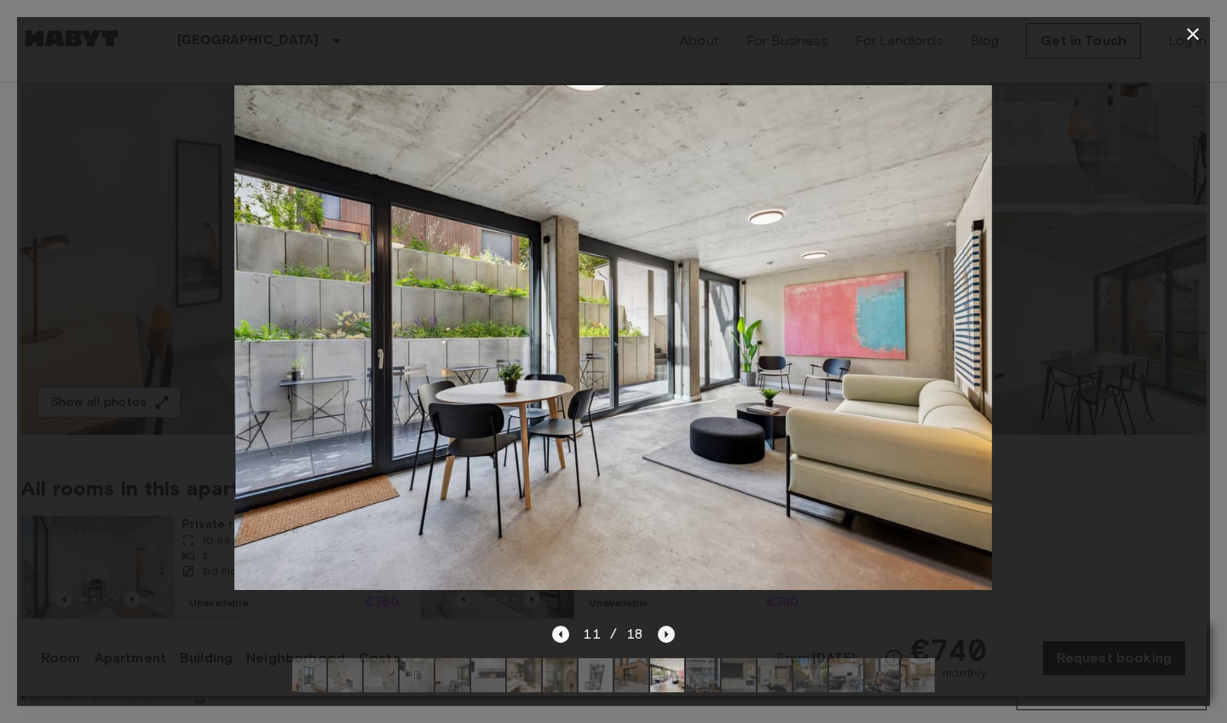
click at [667, 638] on icon "Next image" at bounding box center [666, 633] width 17 height 17
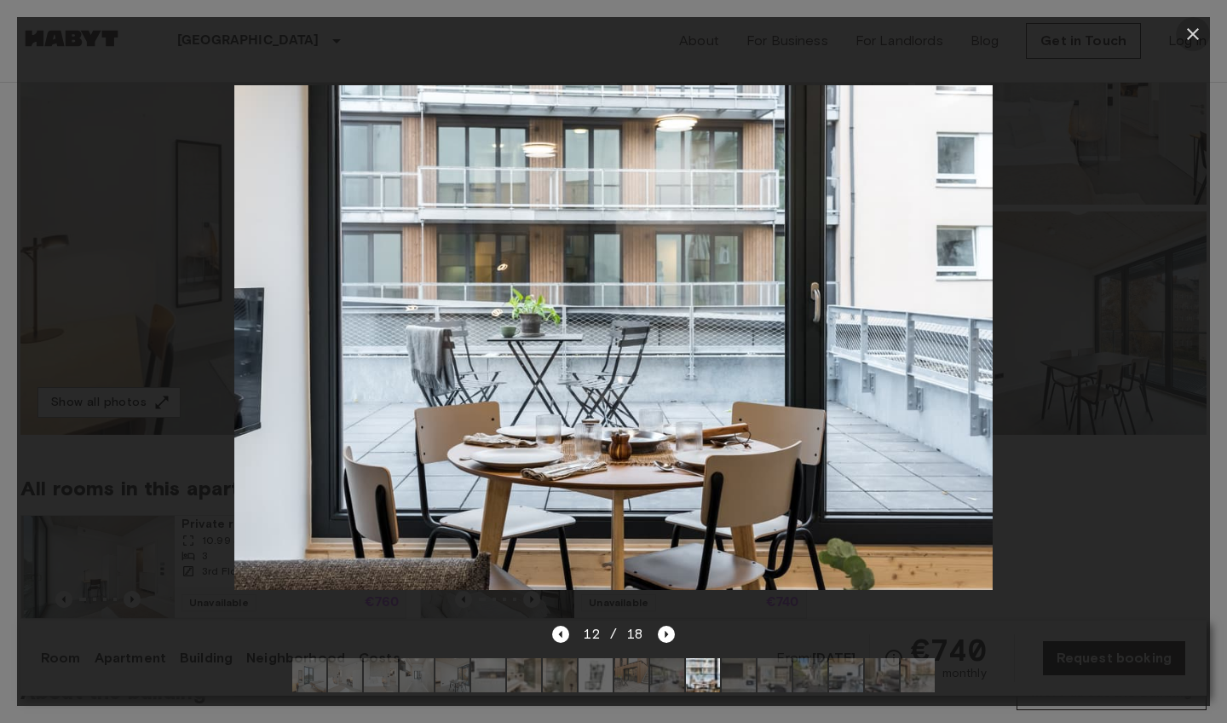
click at [1202, 36] on icon "button" at bounding box center [1193, 34] width 20 height 20
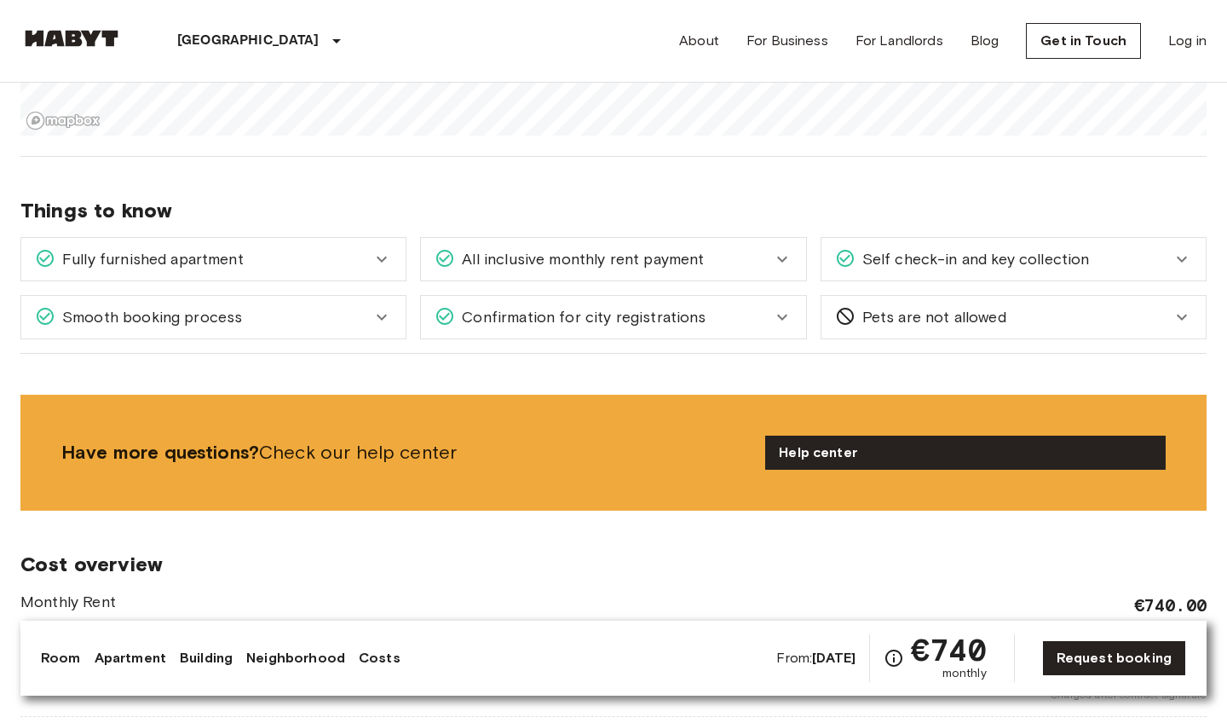
scroll to position [1591, 0]
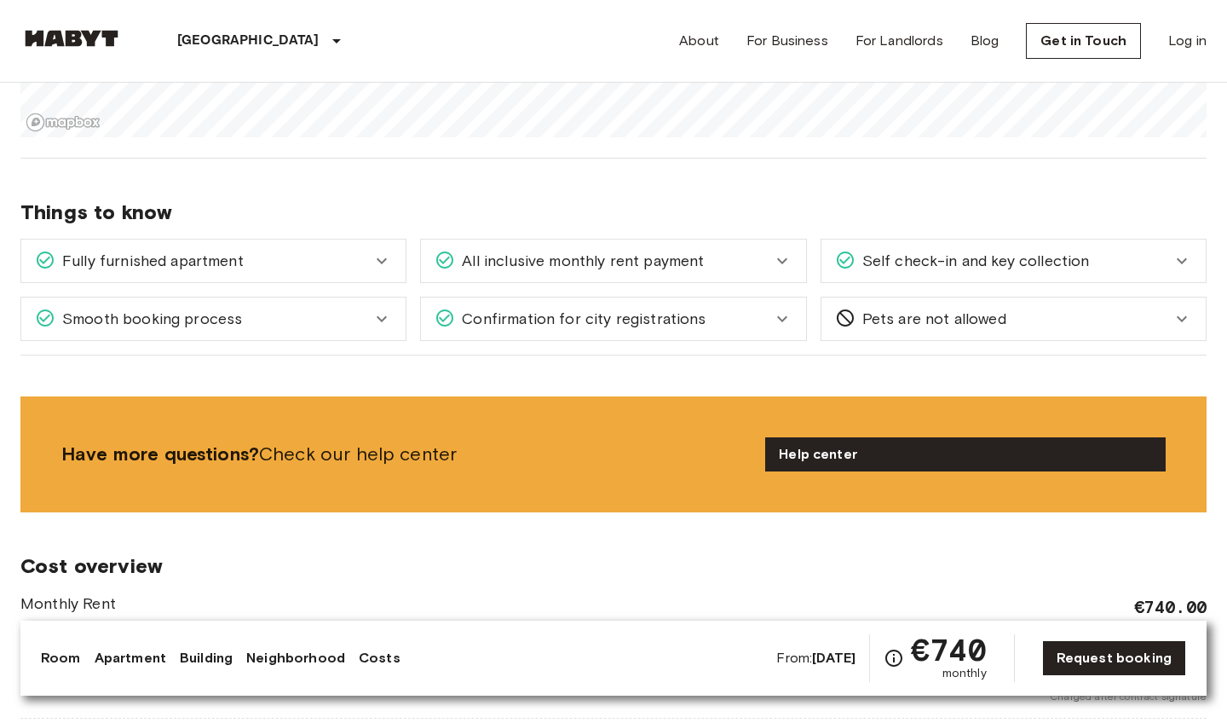
click at [881, 257] on span "Self check-in and key collection" at bounding box center [973, 261] width 234 height 22
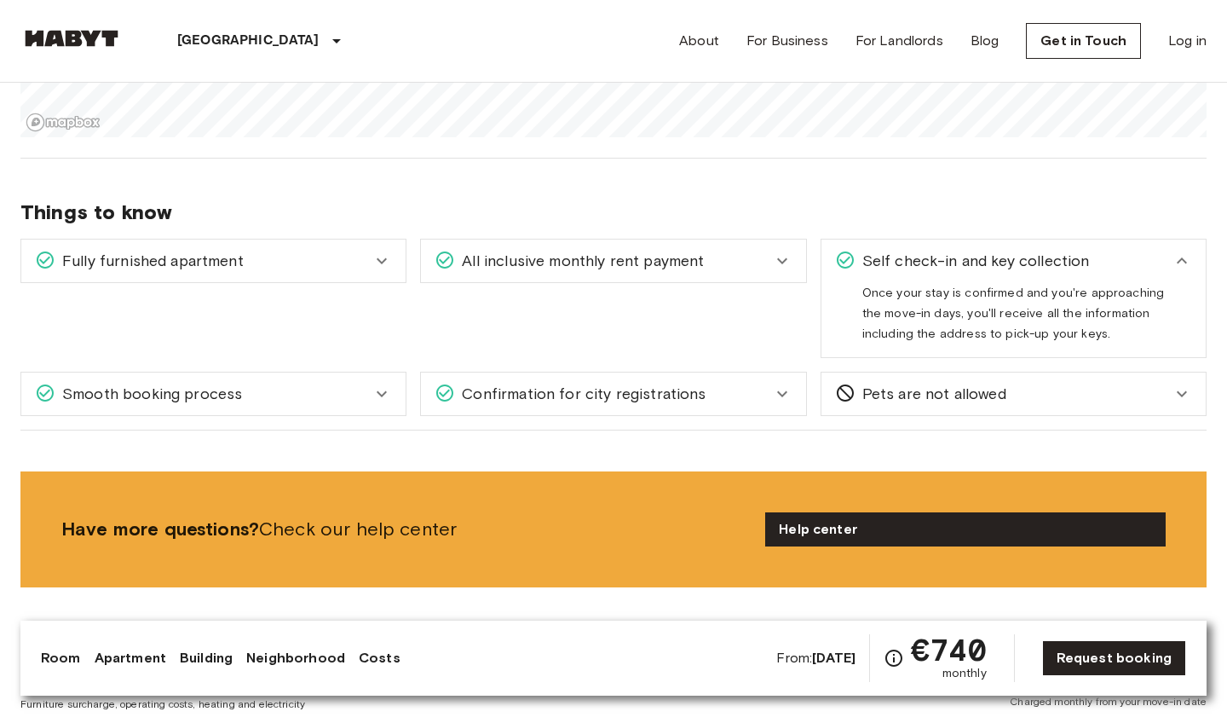
click at [881, 257] on span "Self check-in and key collection" at bounding box center [973, 261] width 234 height 22
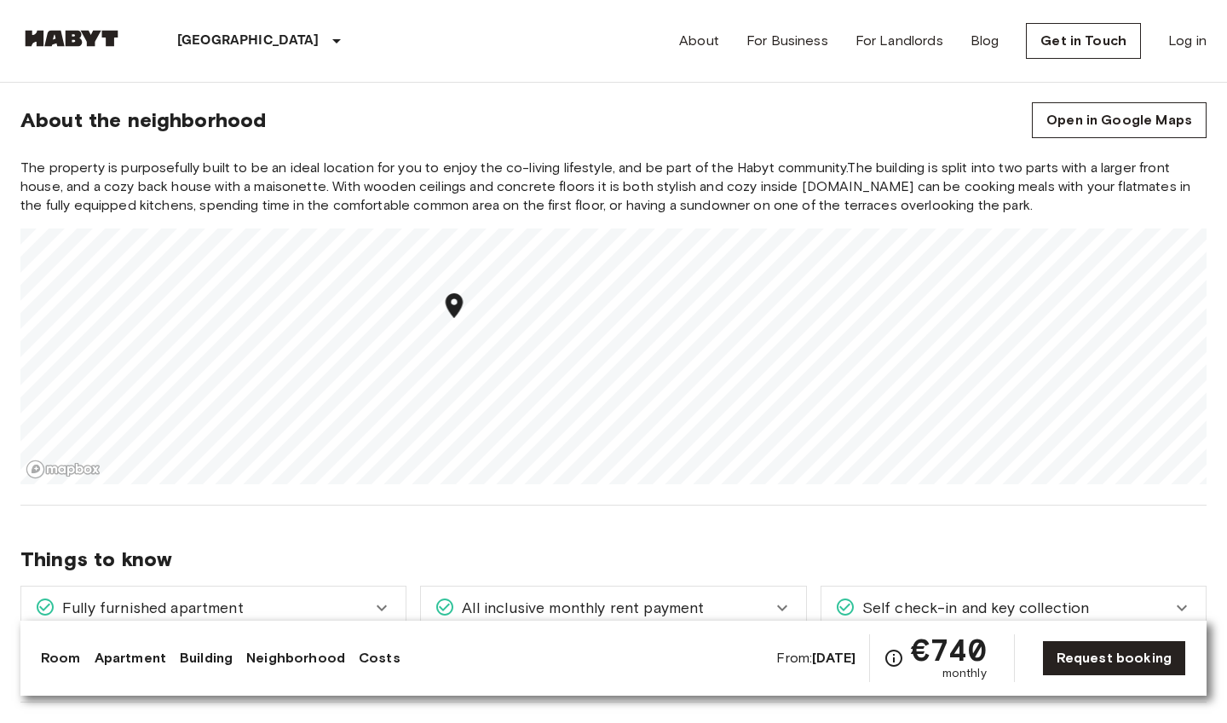
scroll to position [1242, 0]
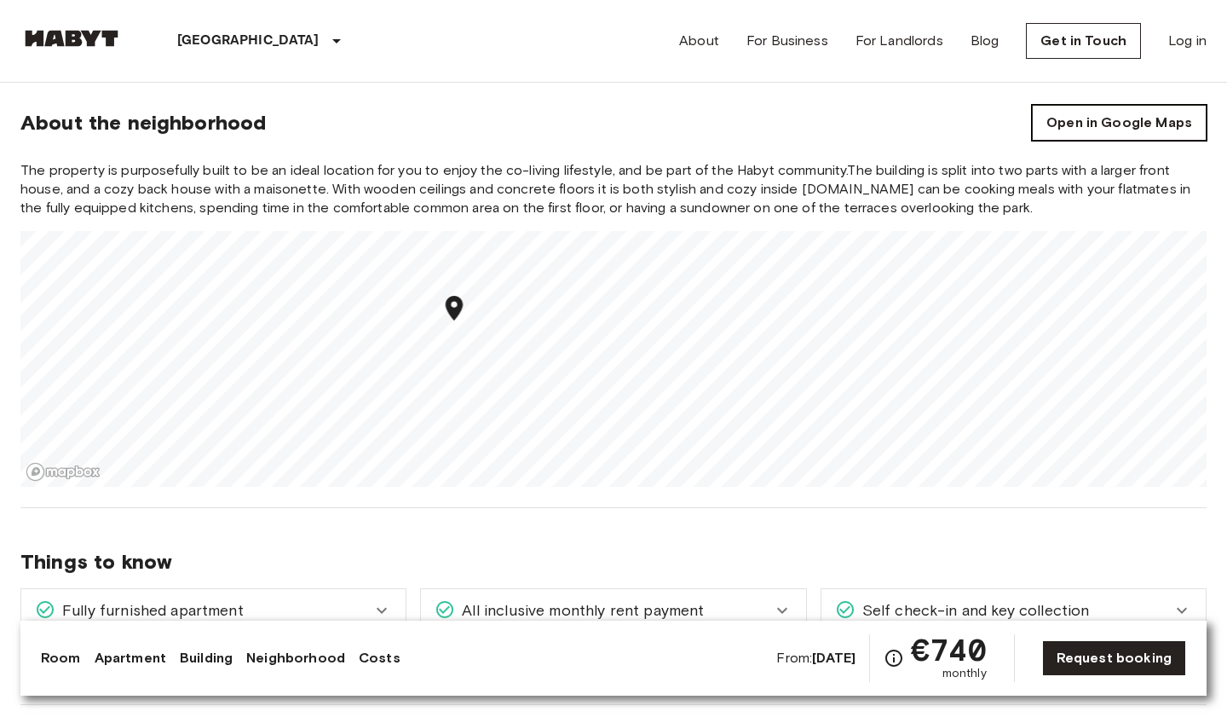
click at [1040, 122] on link "Open in Google Maps" at bounding box center [1119, 123] width 175 height 36
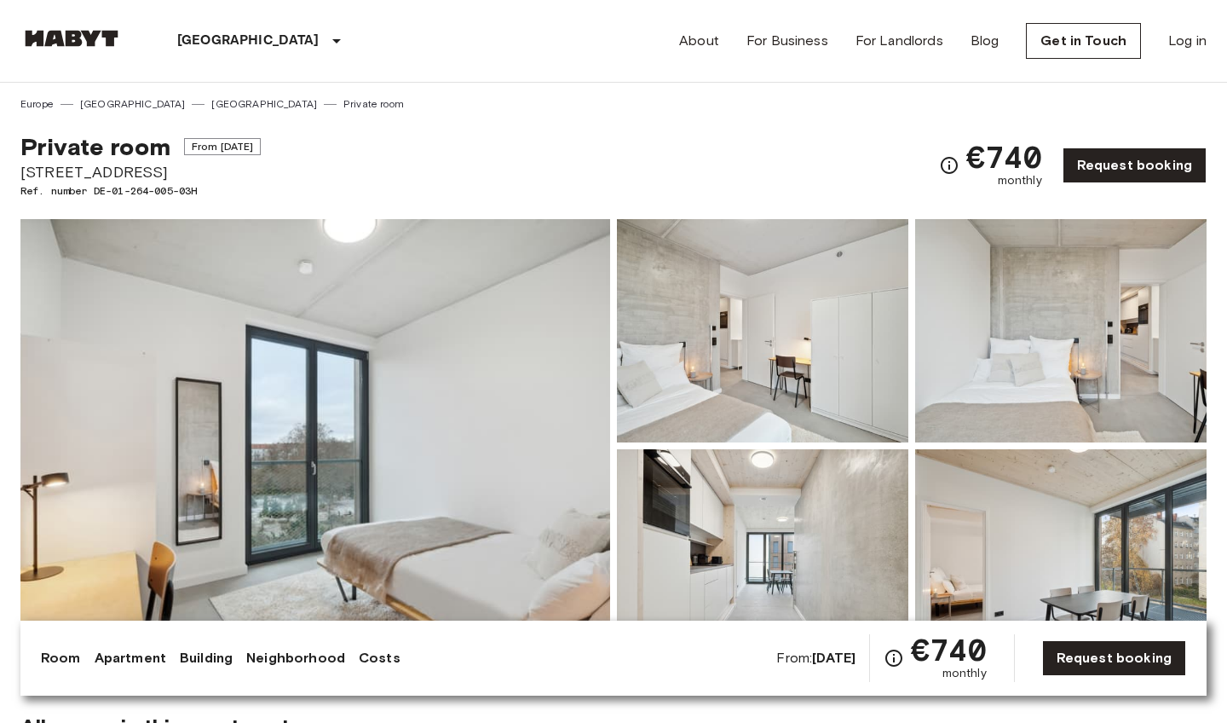
click at [392, 485] on img at bounding box center [315, 445] width 590 height 453
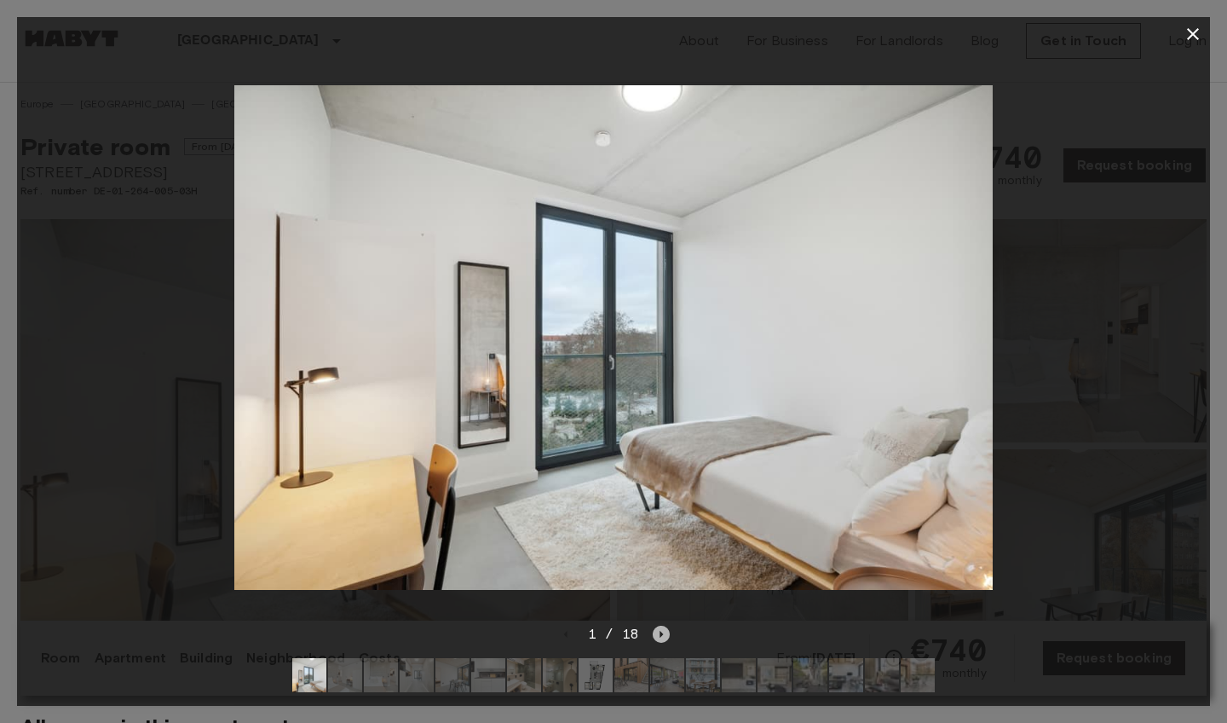
click at [658, 635] on icon "Next image" at bounding box center [661, 633] width 17 height 17
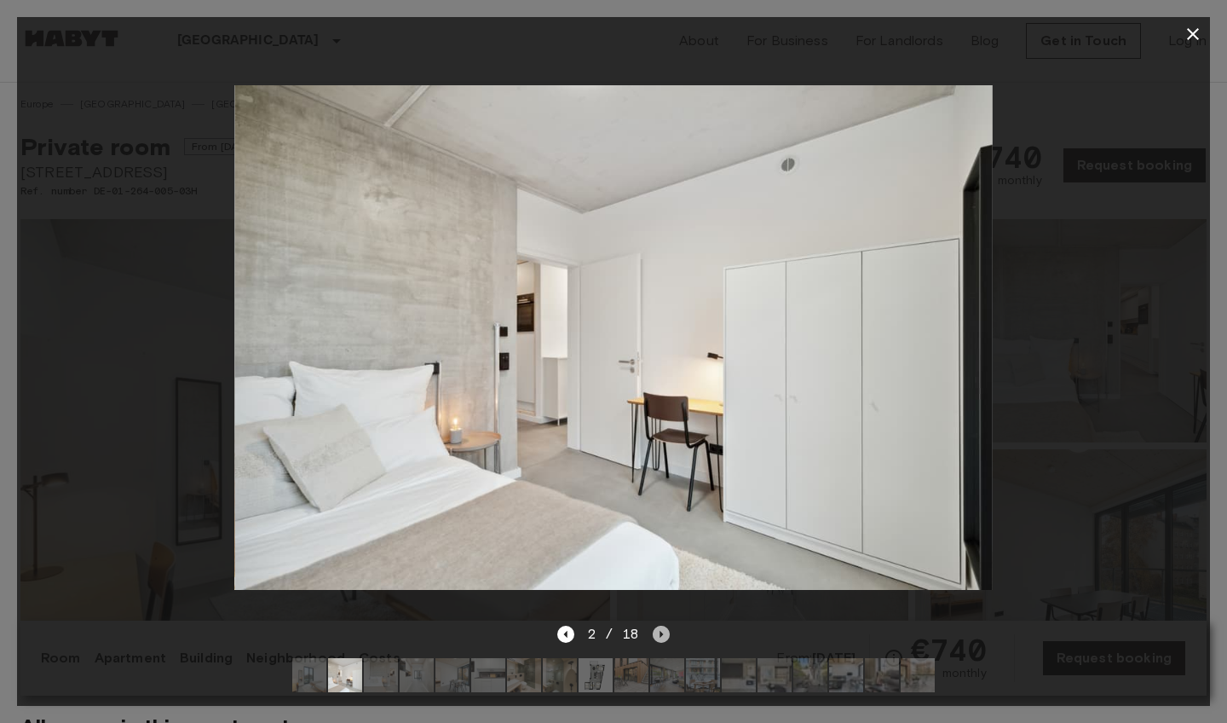
click at [658, 636] on icon "Next image" at bounding box center [661, 633] width 17 height 17
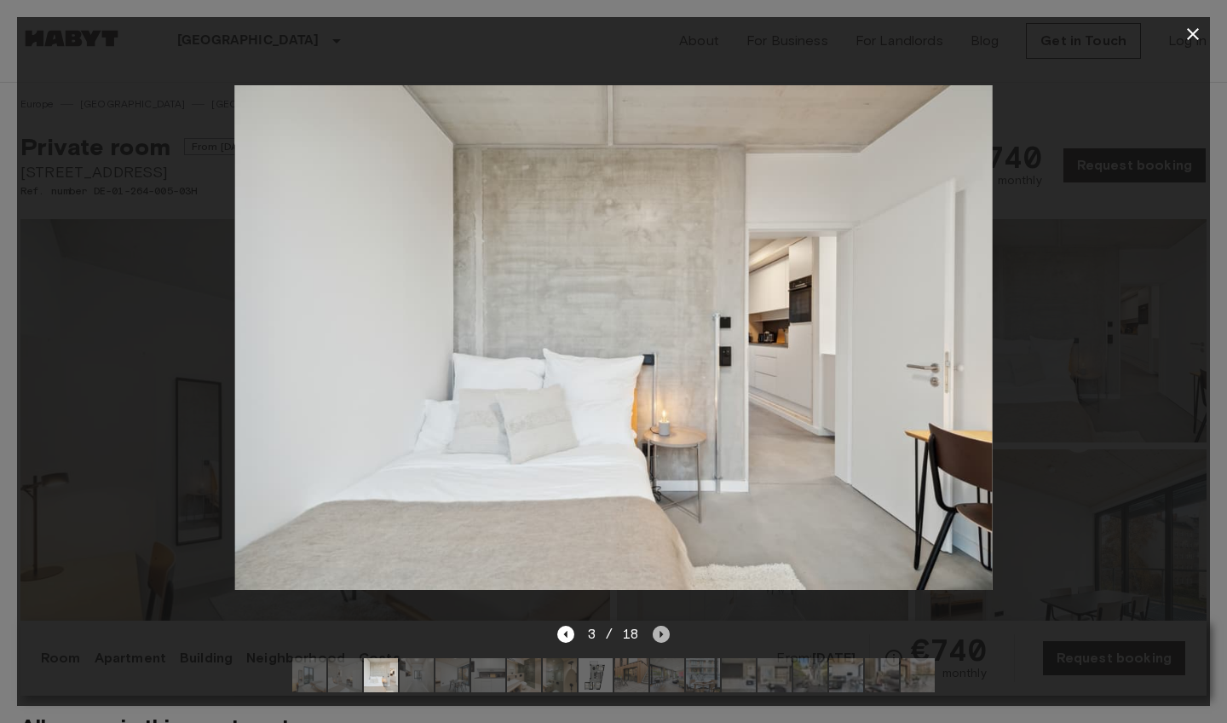
click at [657, 636] on icon "Next image" at bounding box center [661, 633] width 17 height 17
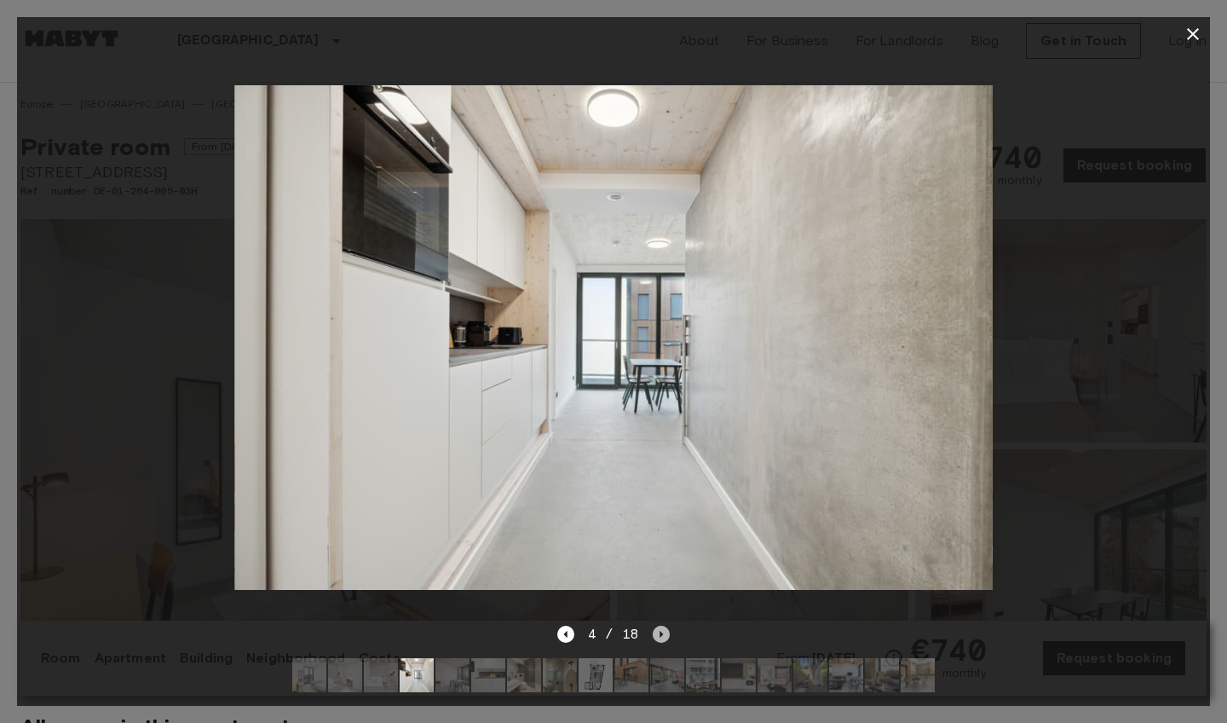
click at [655, 637] on icon "Next image" at bounding box center [661, 633] width 17 height 17
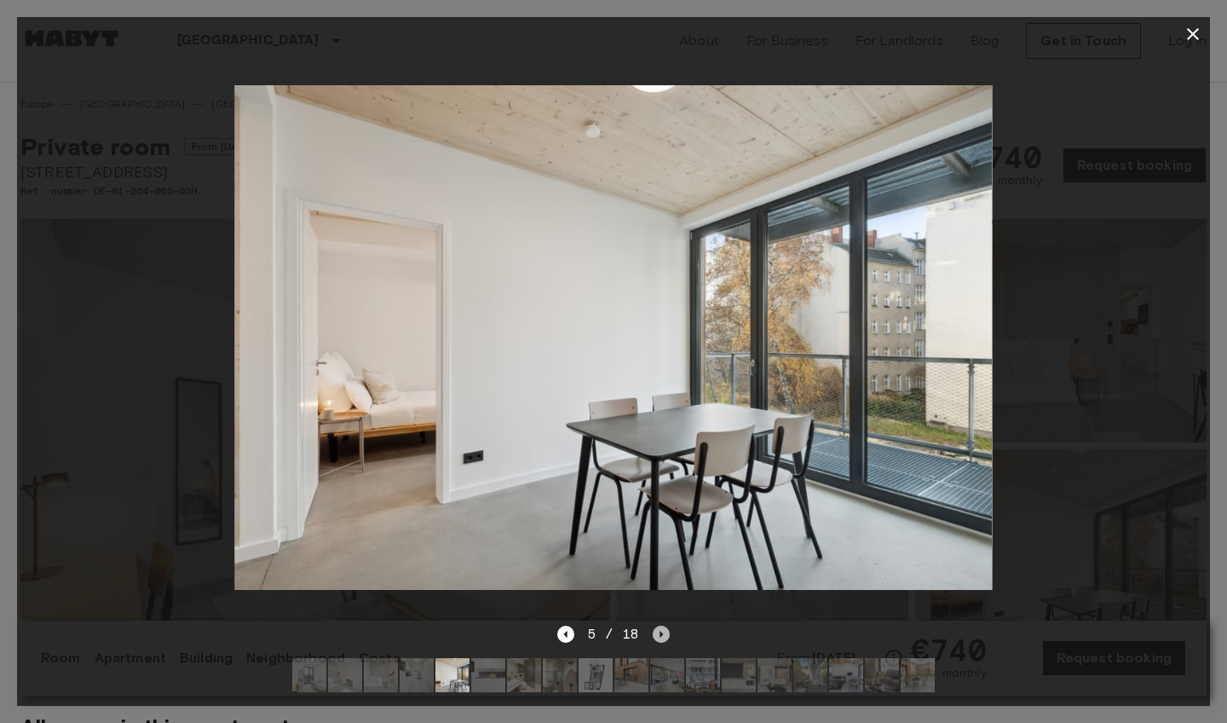
click at [655, 637] on icon "Next image" at bounding box center [661, 633] width 17 height 17
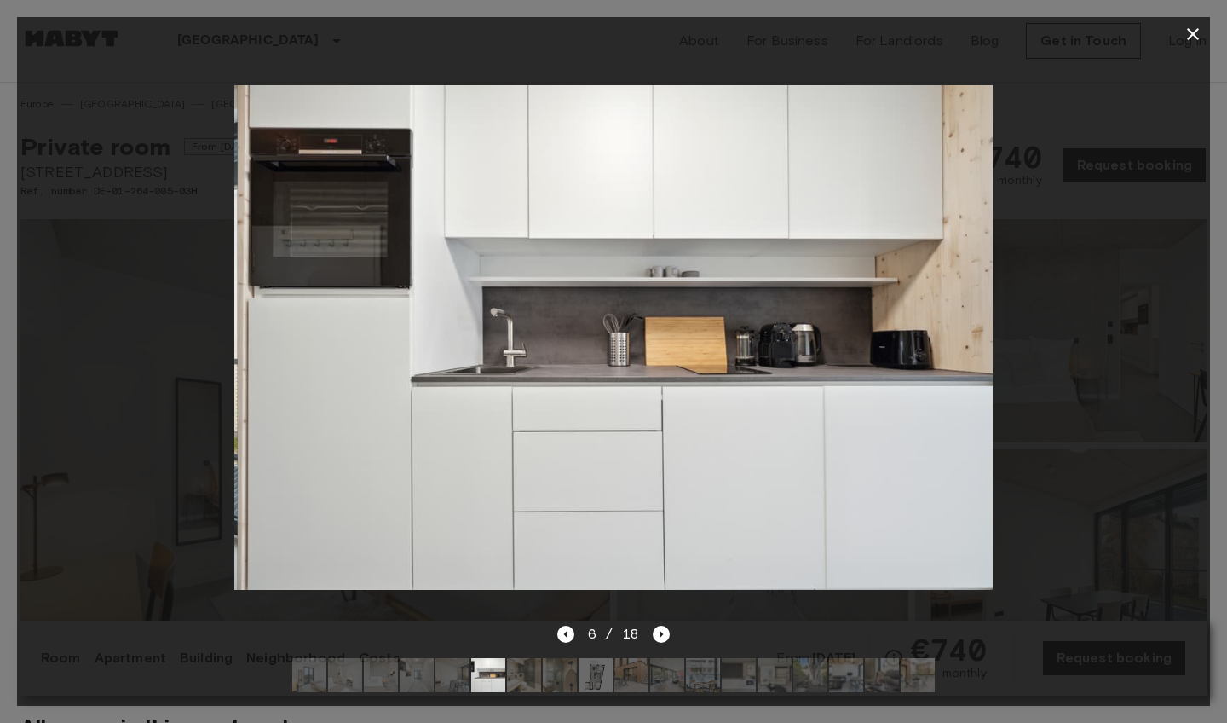
click at [1024, 485] on div at bounding box center [613, 337] width 1193 height 573
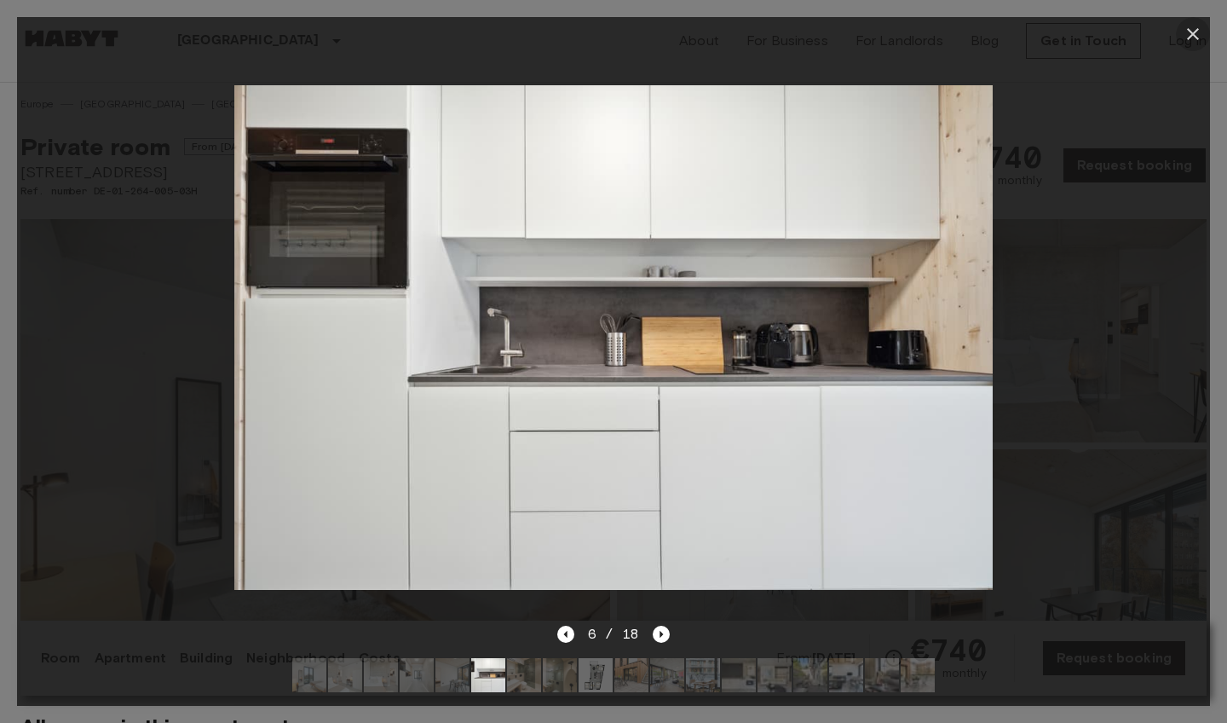
click at [1195, 33] on icon "button" at bounding box center [1193, 34] width 12 height 12
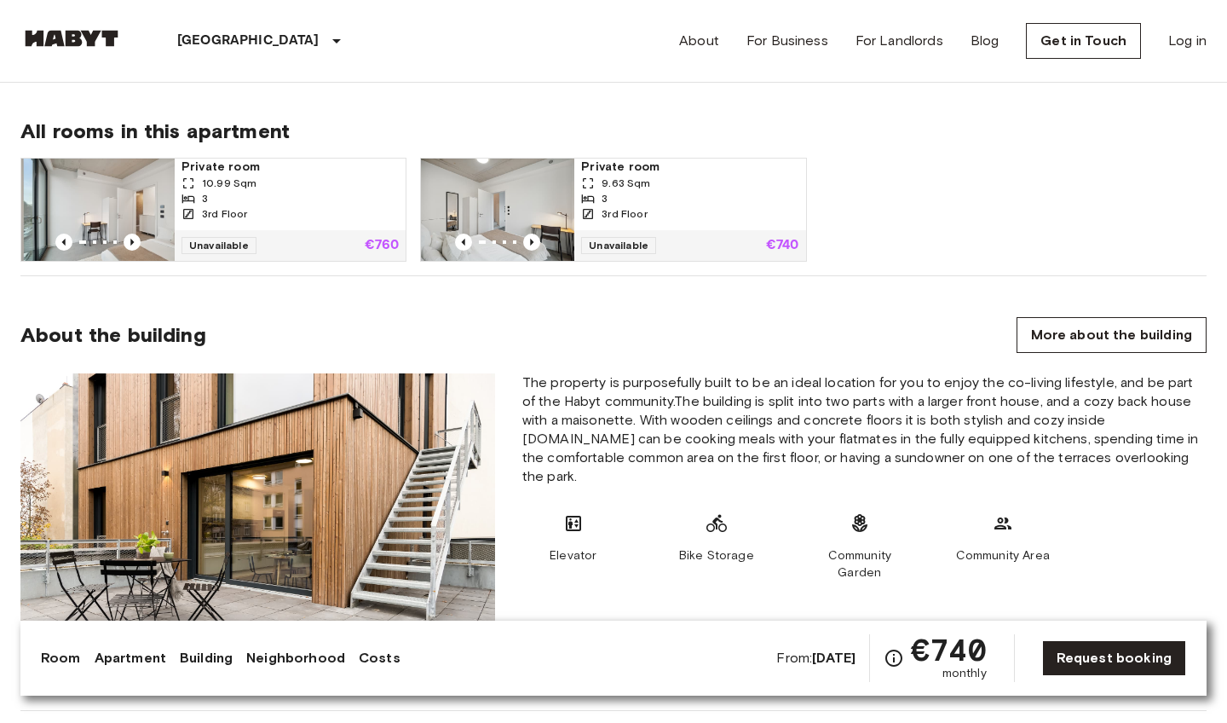
scroll to position [598, 0]
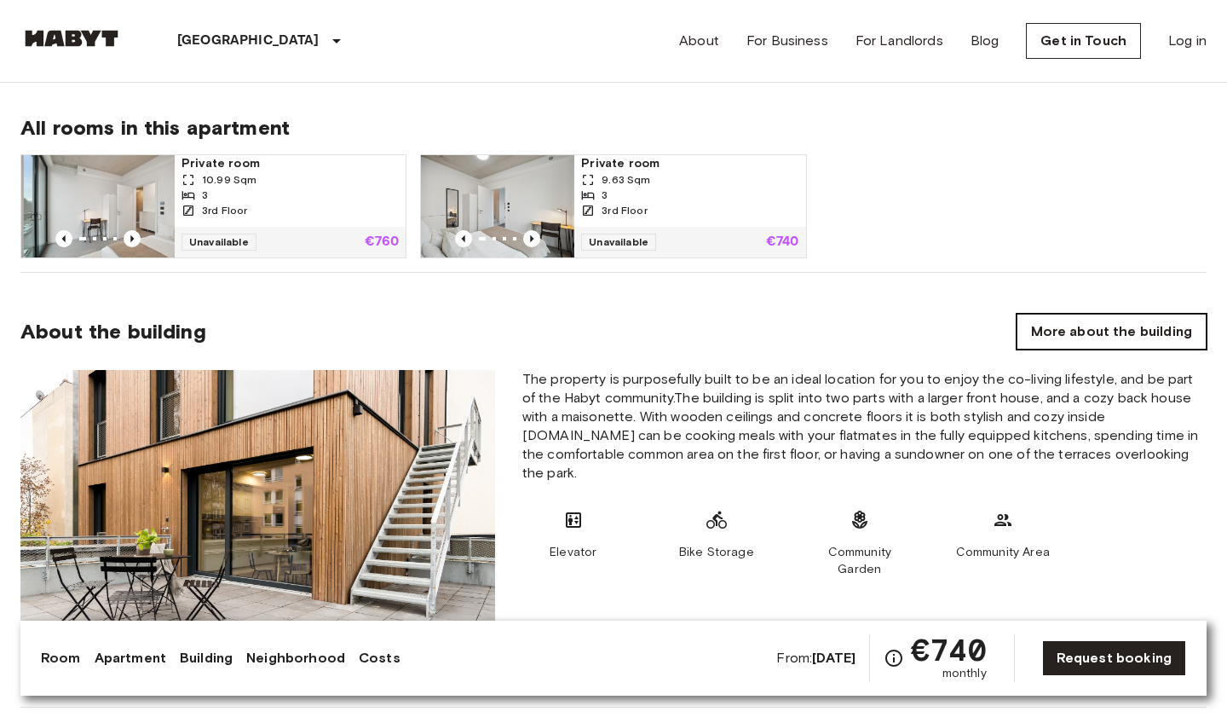
click at [1115, 314] on link "More about the building" at bounding box center [1112, 332] width 190 height 36
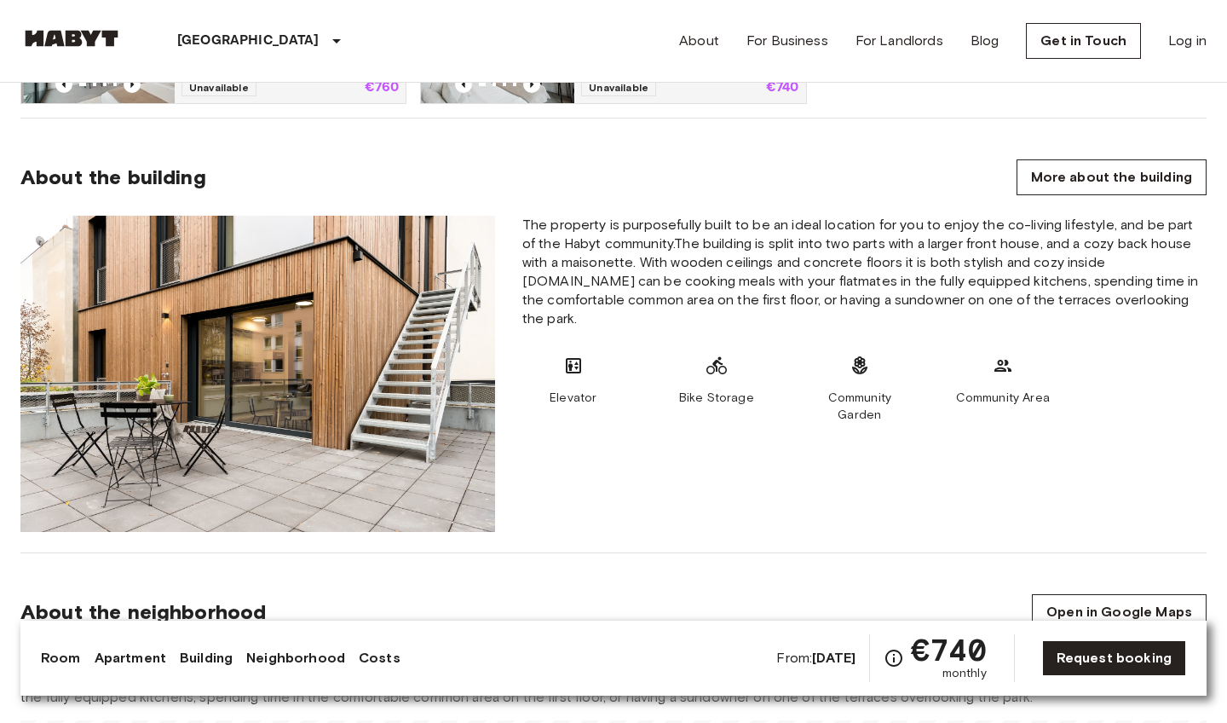
scroll to position [868, 0]
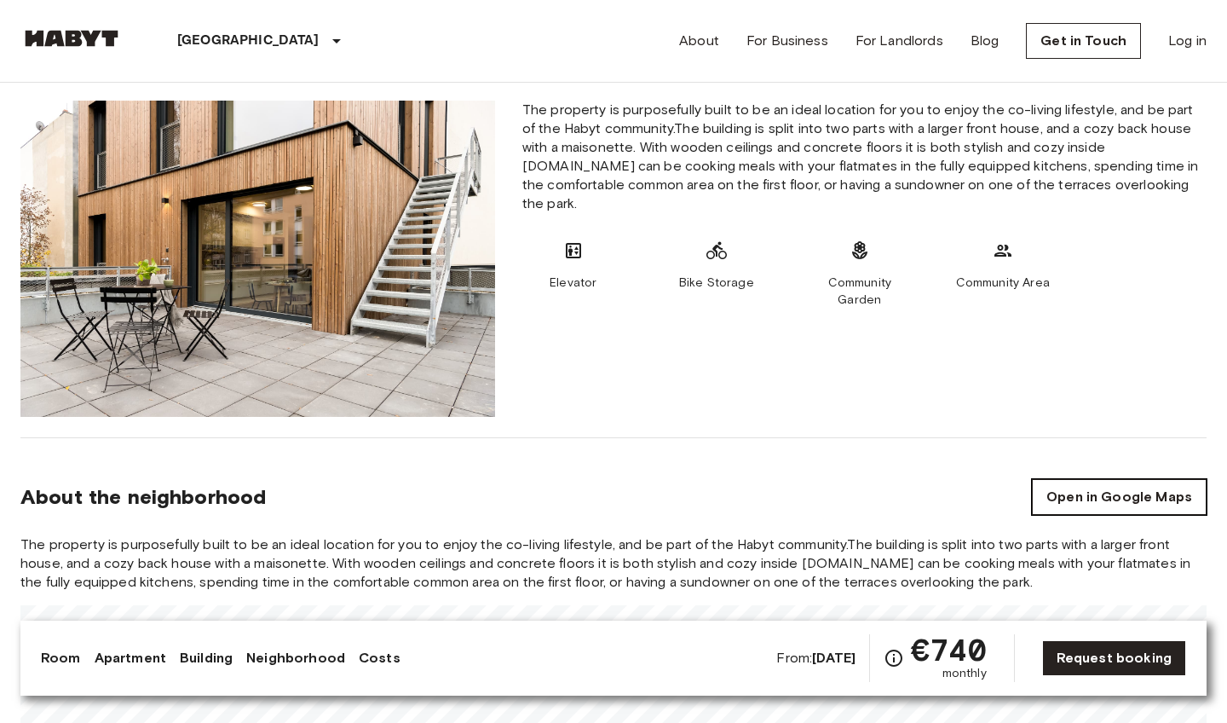
click at [1168, 500] on link "Open in Google Maps" at bounding box center [1119, 497] width 175 height 36
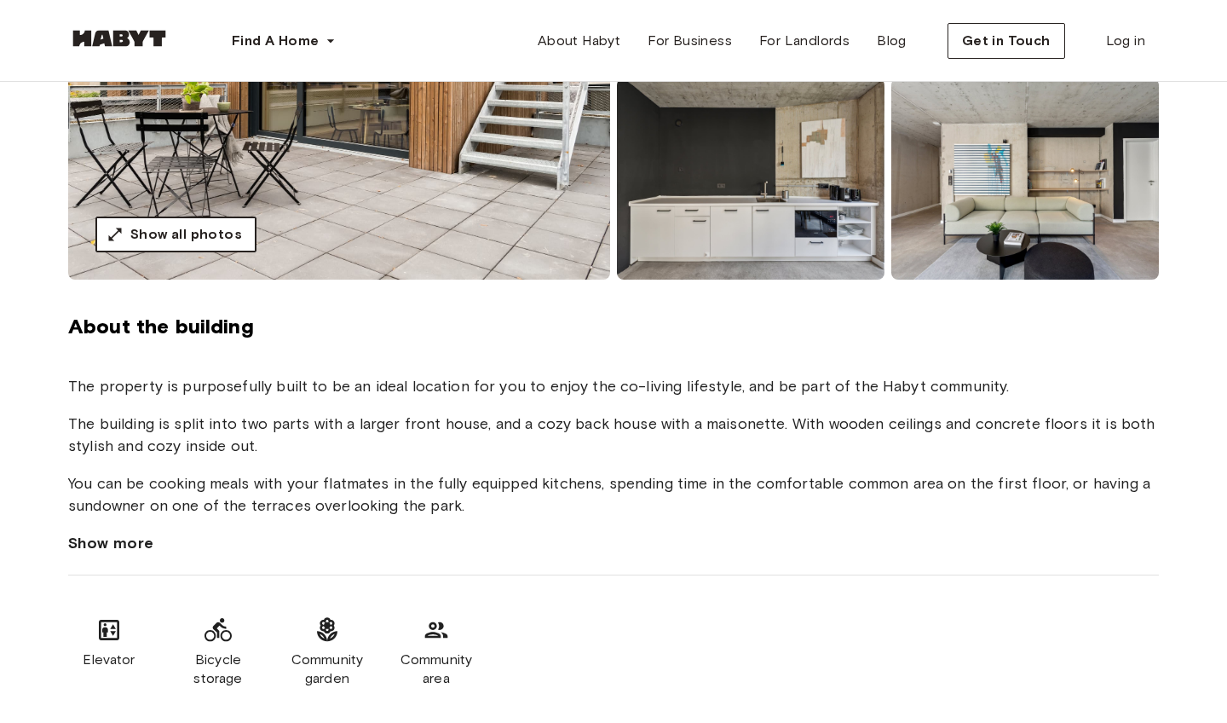
scroll to position [422, 0]
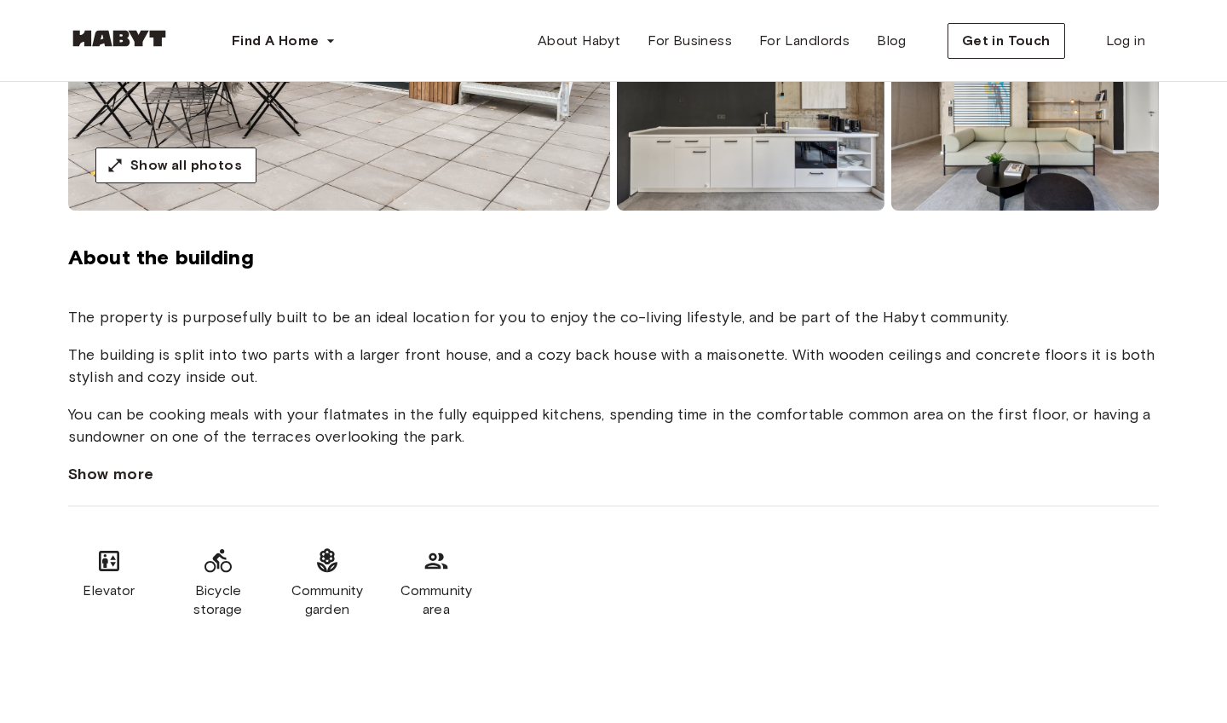
click at [118, 463] on span "Show more" at bounding box center [111, 474] width 86 height 22
click at [182, 168] on span "Show all photos" at bounding box center [186, 165] width 112 height 20
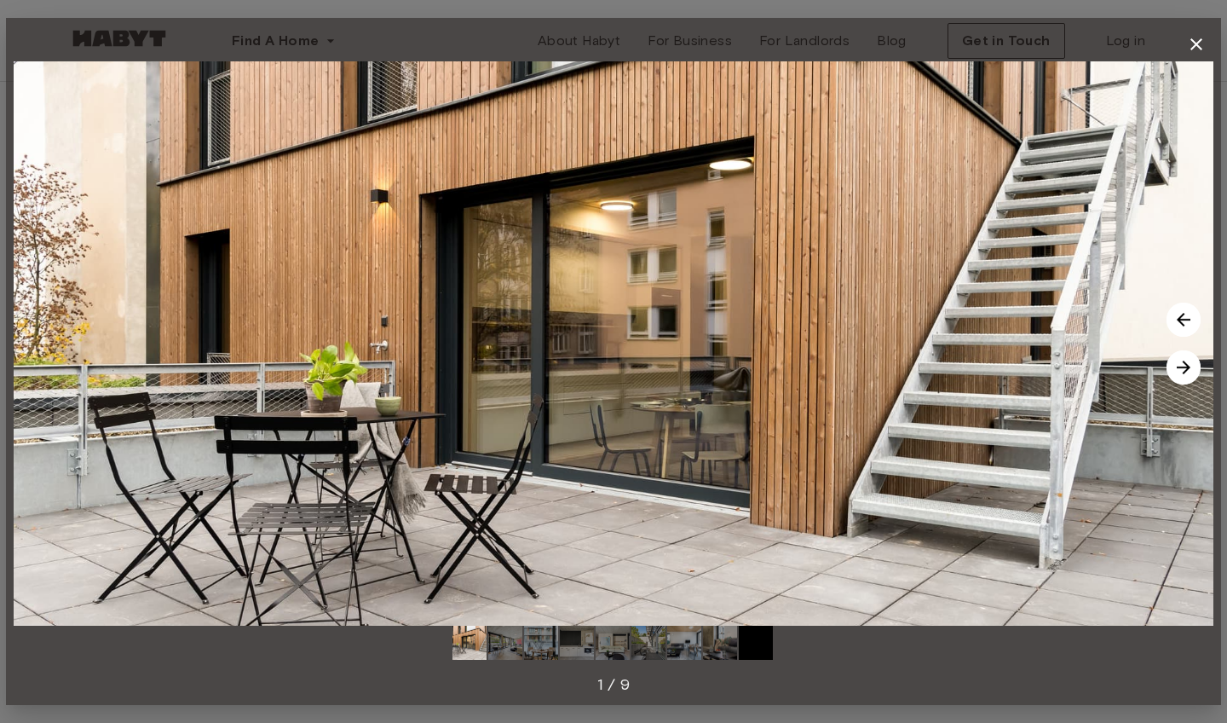
click at [511, 643] on img at bounding box center [505, 642] width 34 height 34
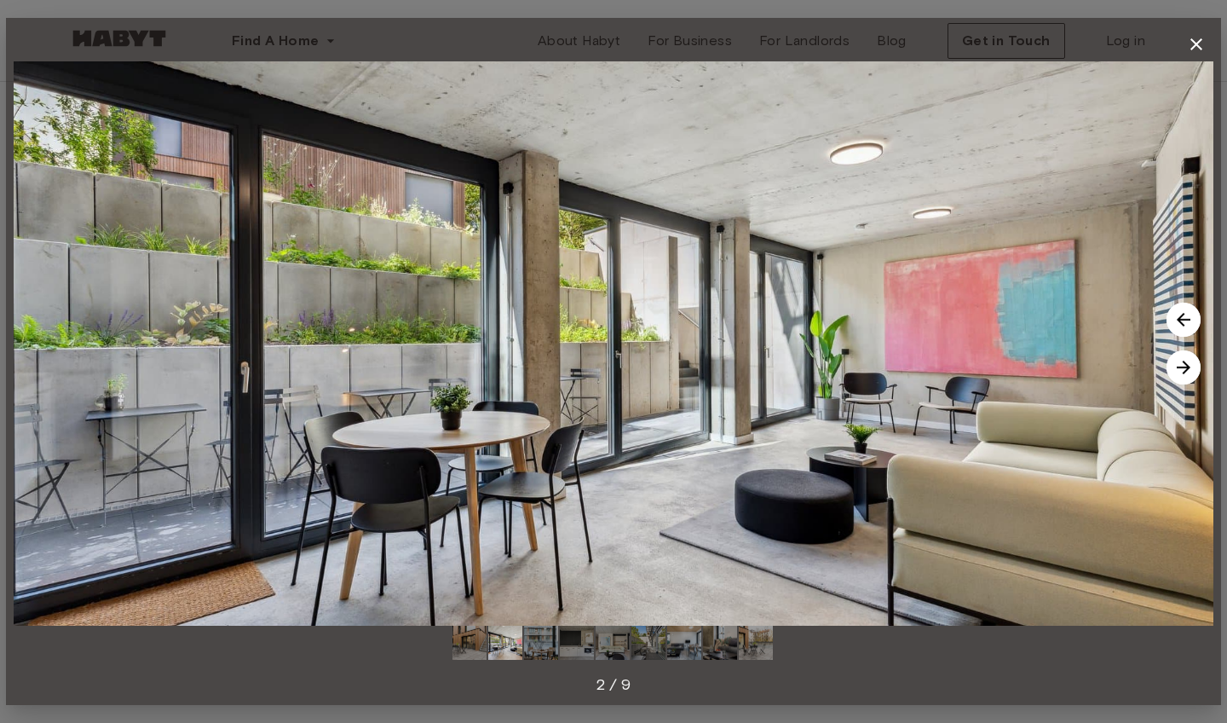
click at [540, 643] on img at bounding box center [541, 642] width 34 height 34
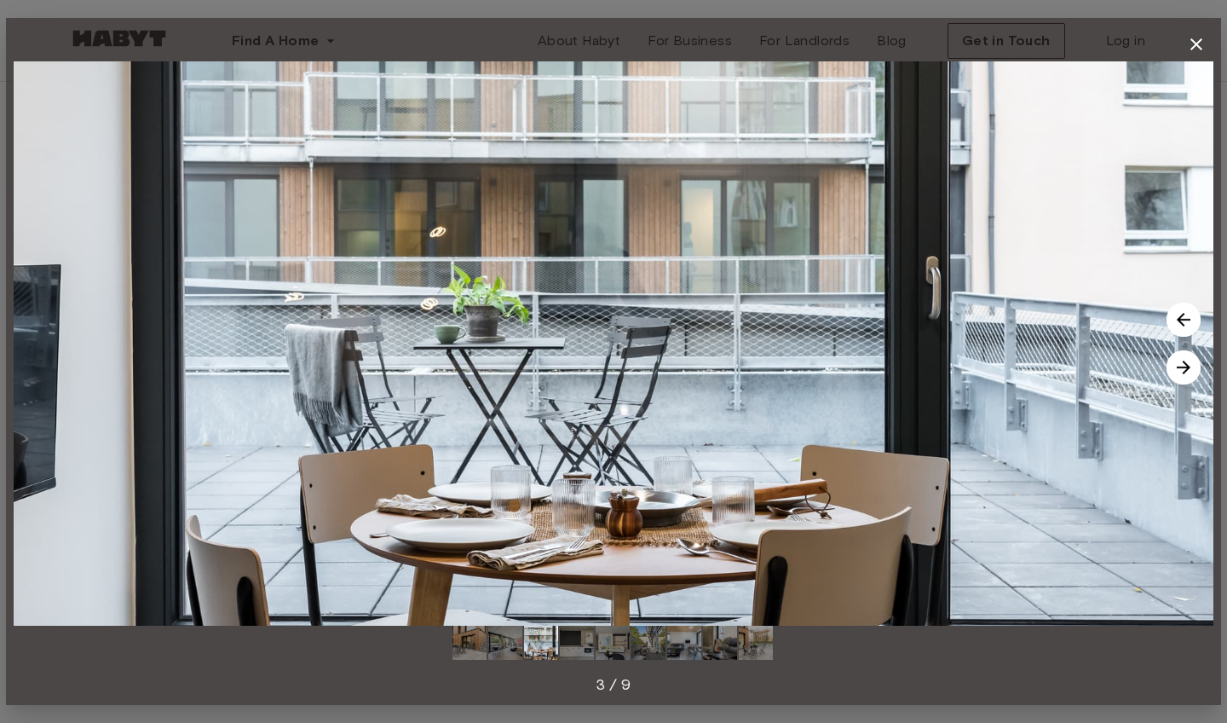
click at [577, 649] on img at bounding box center [577, 642] width 34 height 34
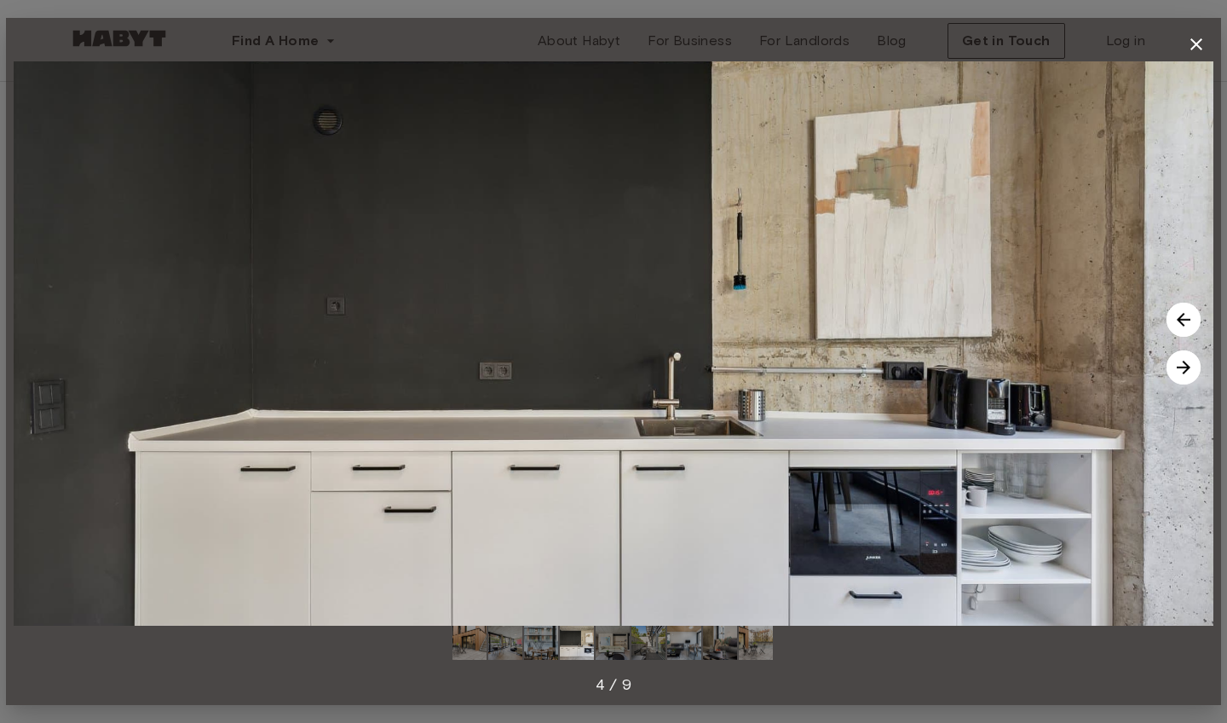
click at [609, 649] on img at bounding box center [613, 642] width 34 height 34
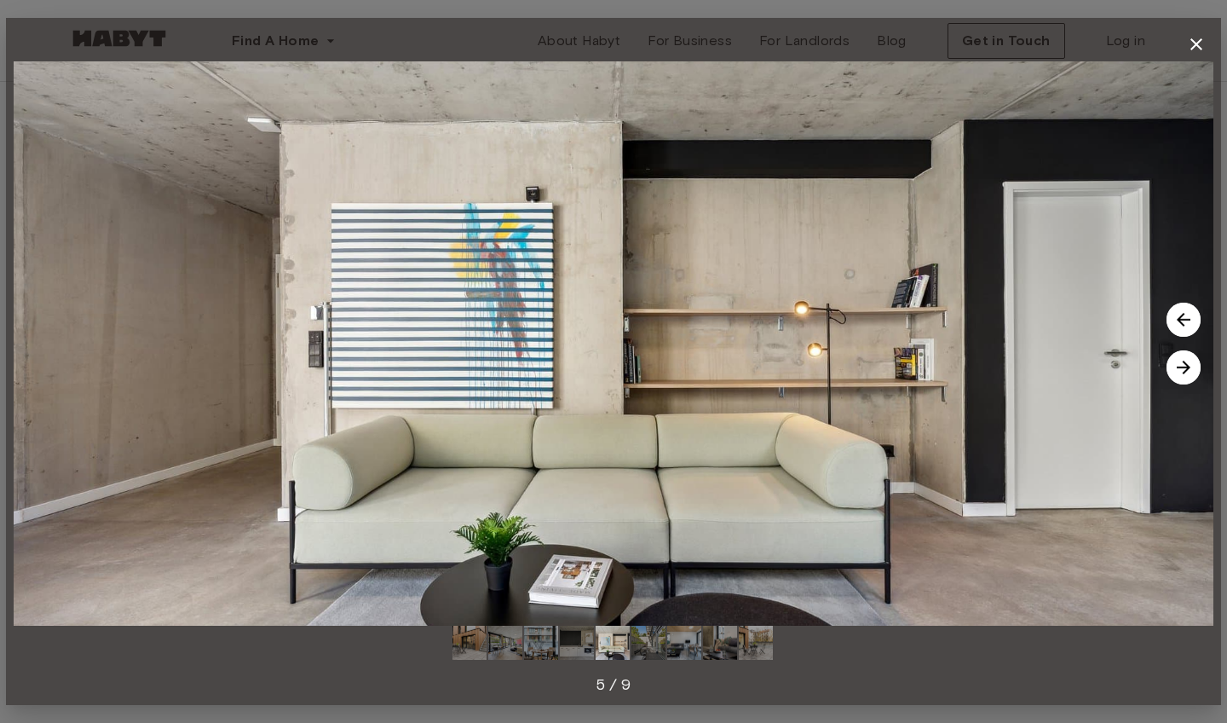
click at [652, 647] on img at bounding box center [648, 642] width 34 height 34
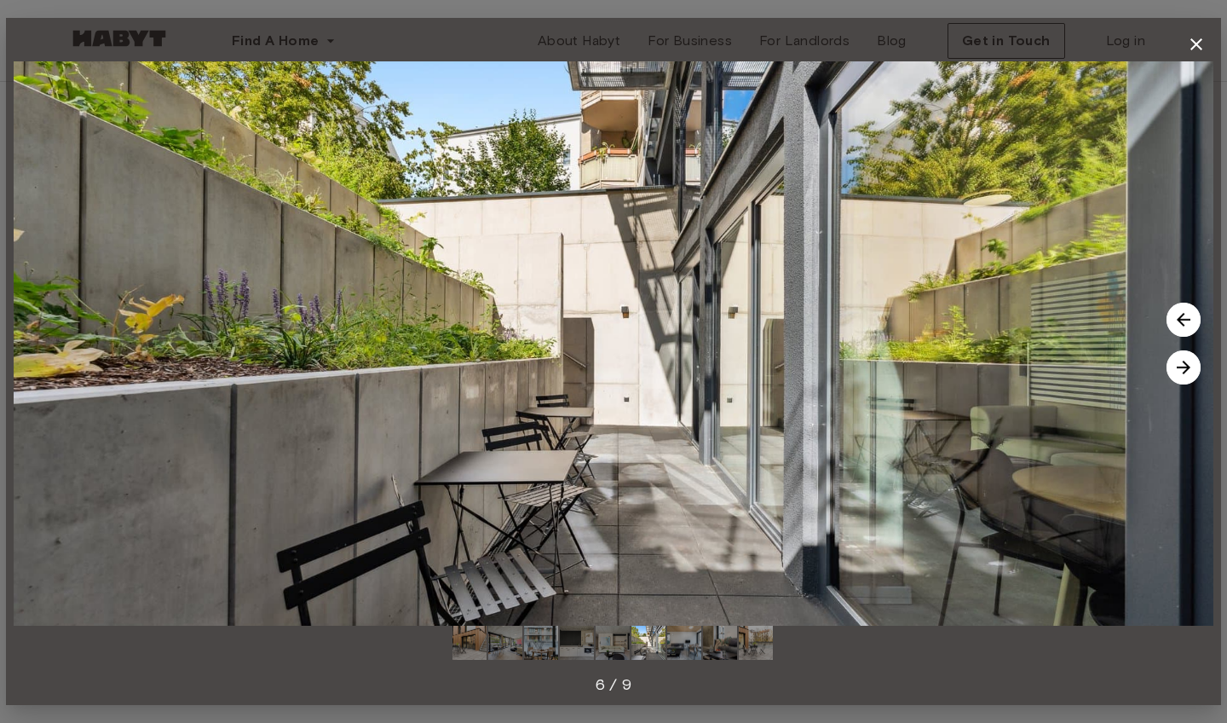
click at [690, 655] on img at bounding box center [684, 642] width 34 height 34
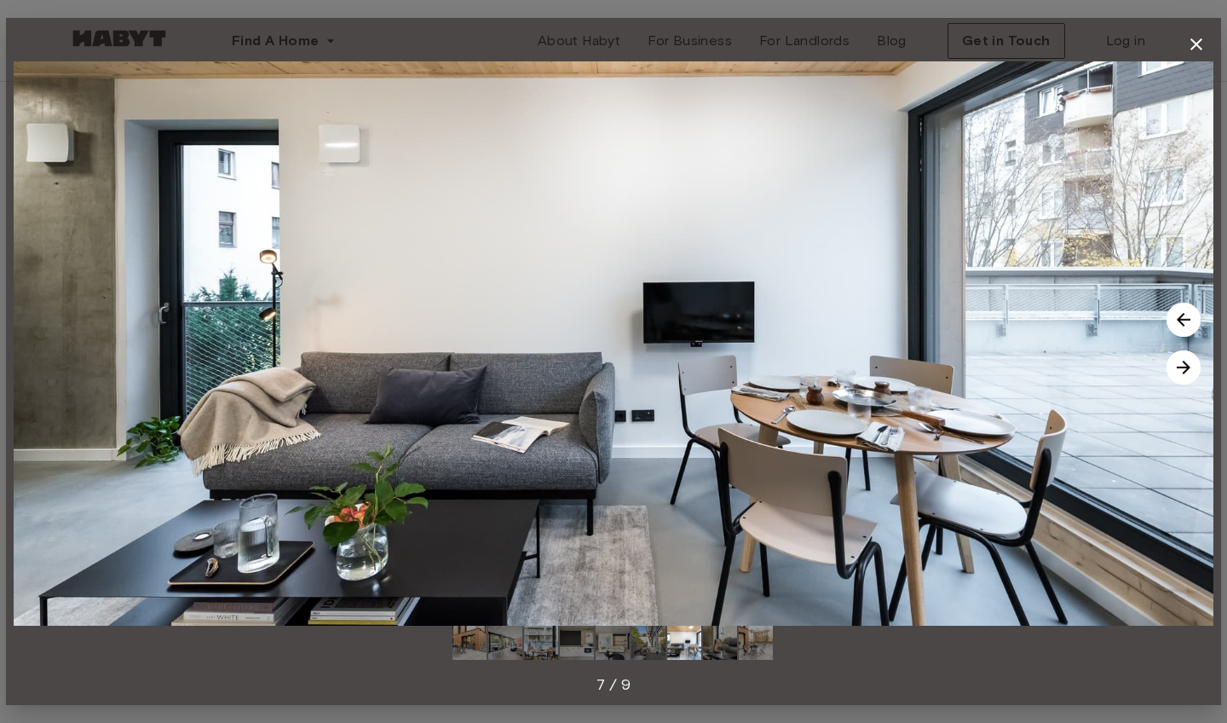
click at [682, 649] on img at bounding box center [684, 642] width 34 height 34
click at [734, 643] on img at bounding box center [720, 642] width 34 height 34
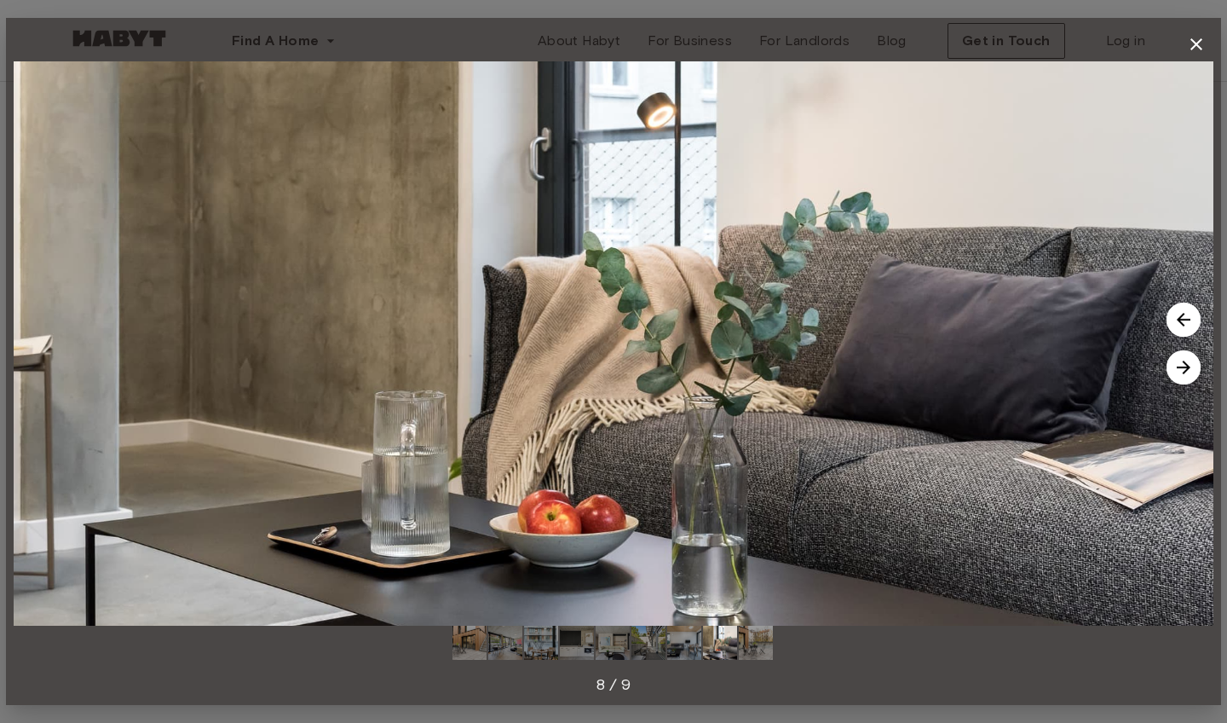
click at [755, 646] on img at bounding box center [756, 642] width 34 height 34
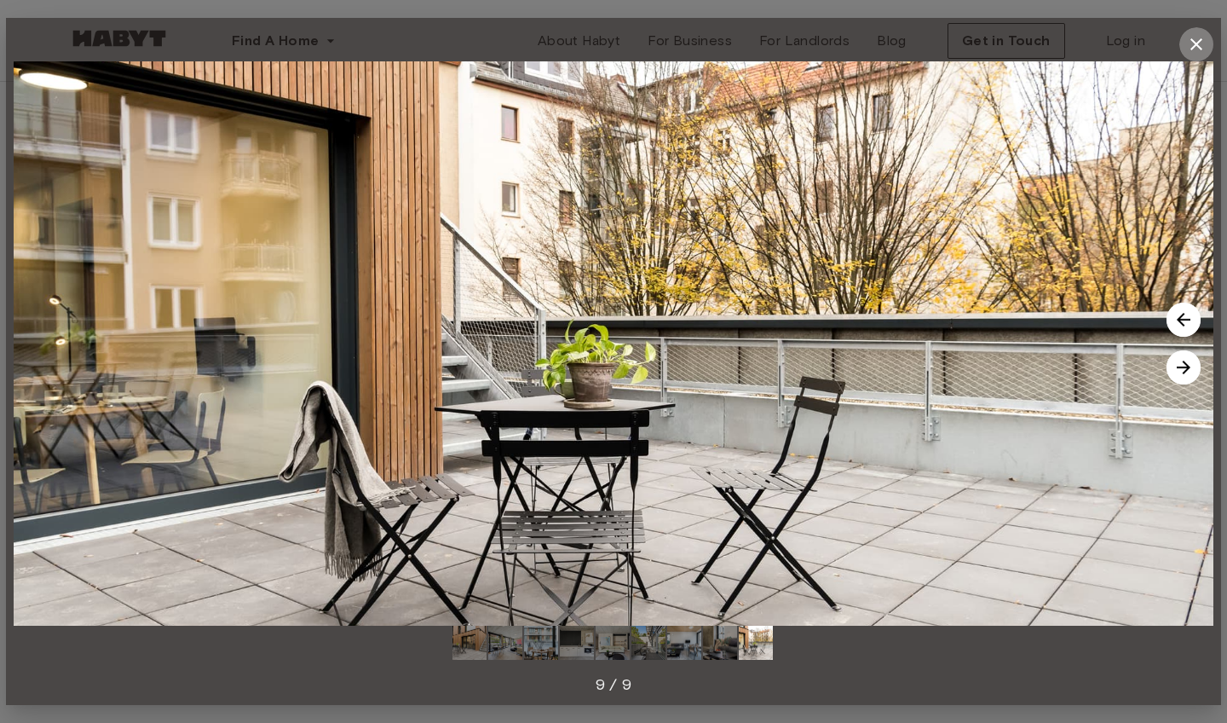
click at [1196, 36] on icon "button" at bounding box center [1196, 44] width 20 height 20
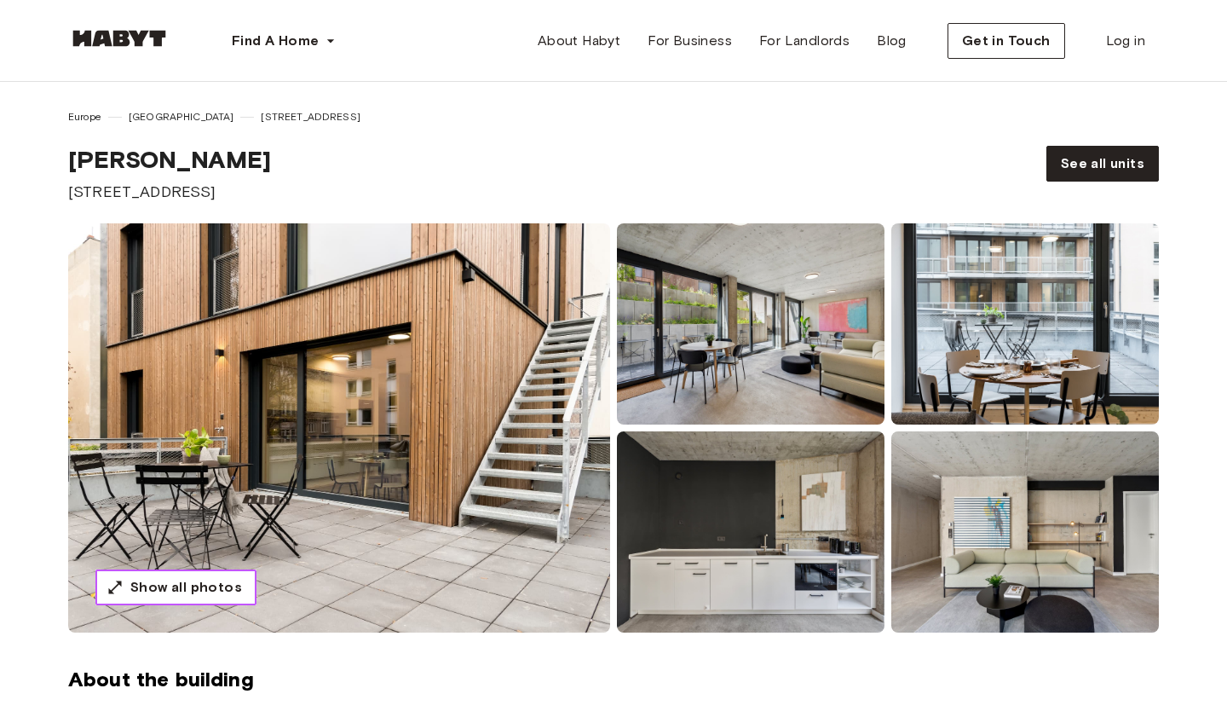
scroll to position [0, 0]
